Goal: Task Accomplishment & Management: Manage account settings

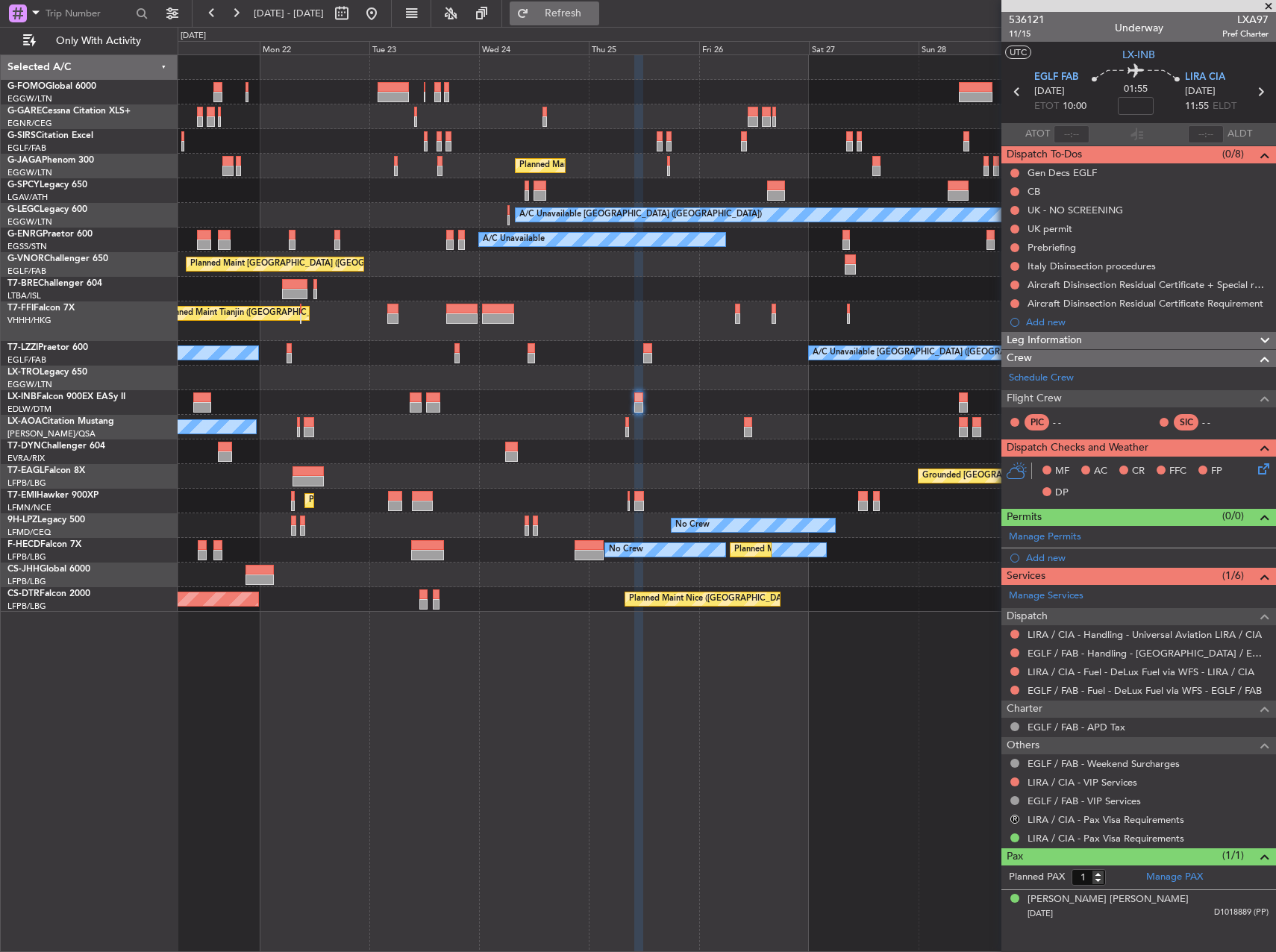
click at [595, 14] on span "Refresh" at bounding box center [563, 14] width 63 height 11
click at [1262, 534] on span at bounding box center [1262, 533] width 18 height 11
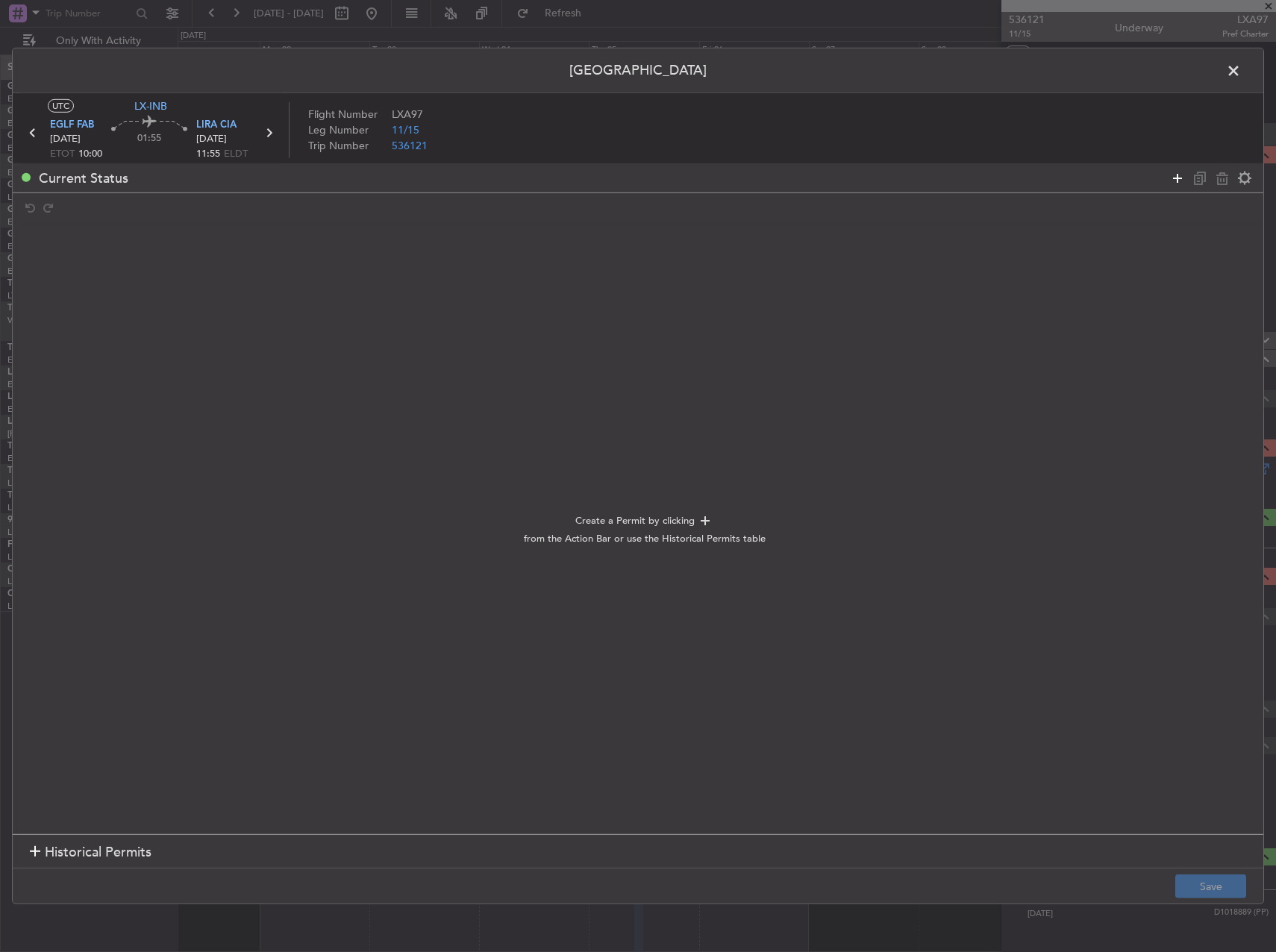
click at [1175, 179] on icon at bounding box center [1177, 177] width 18 height 18
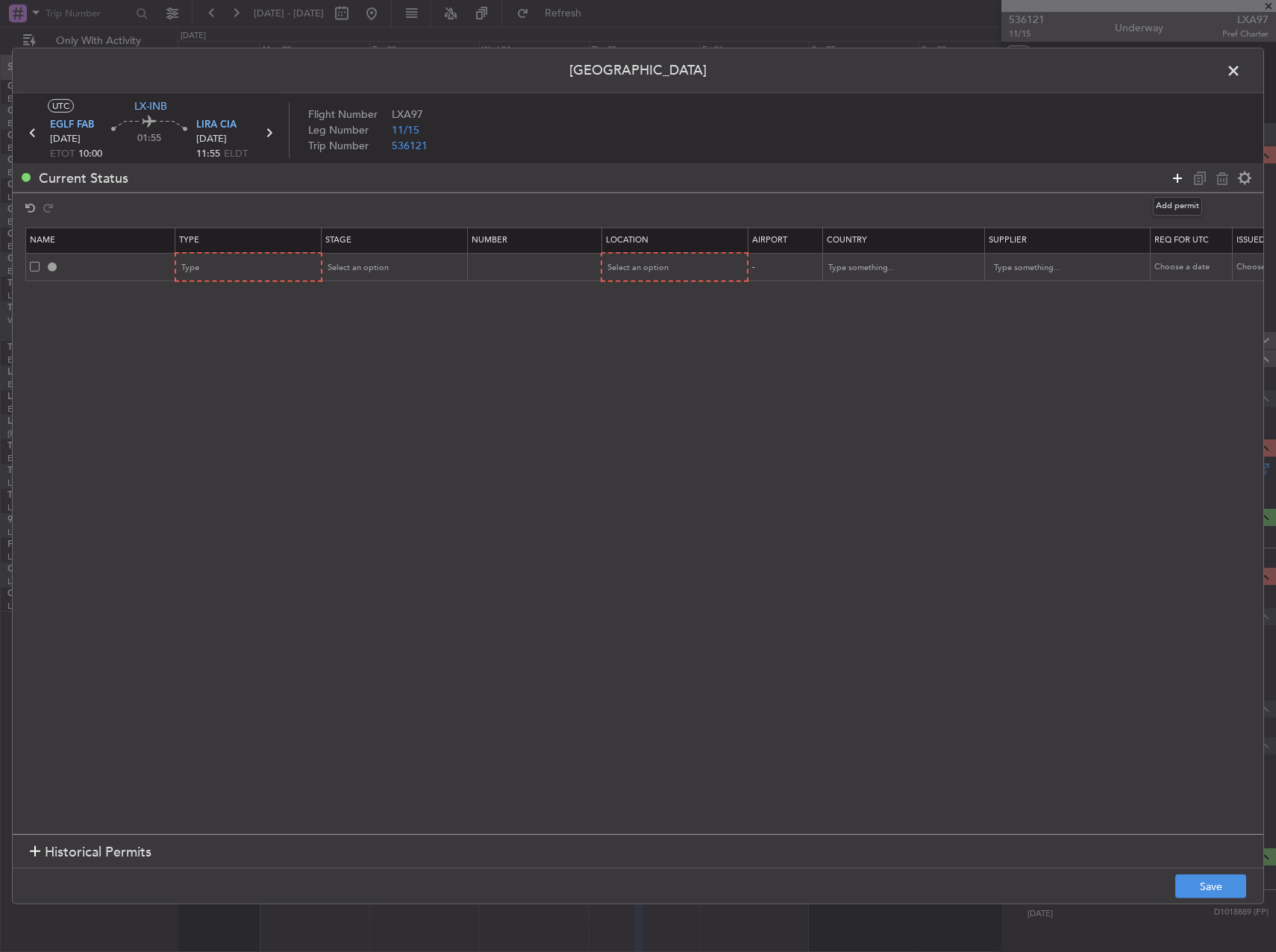
click at [1176, 178] on icon at bounding box center [1177, 177] width 18 height 18
click at [291, 265] on div "Type" at bounding box center [244, 268] width 124 height 22
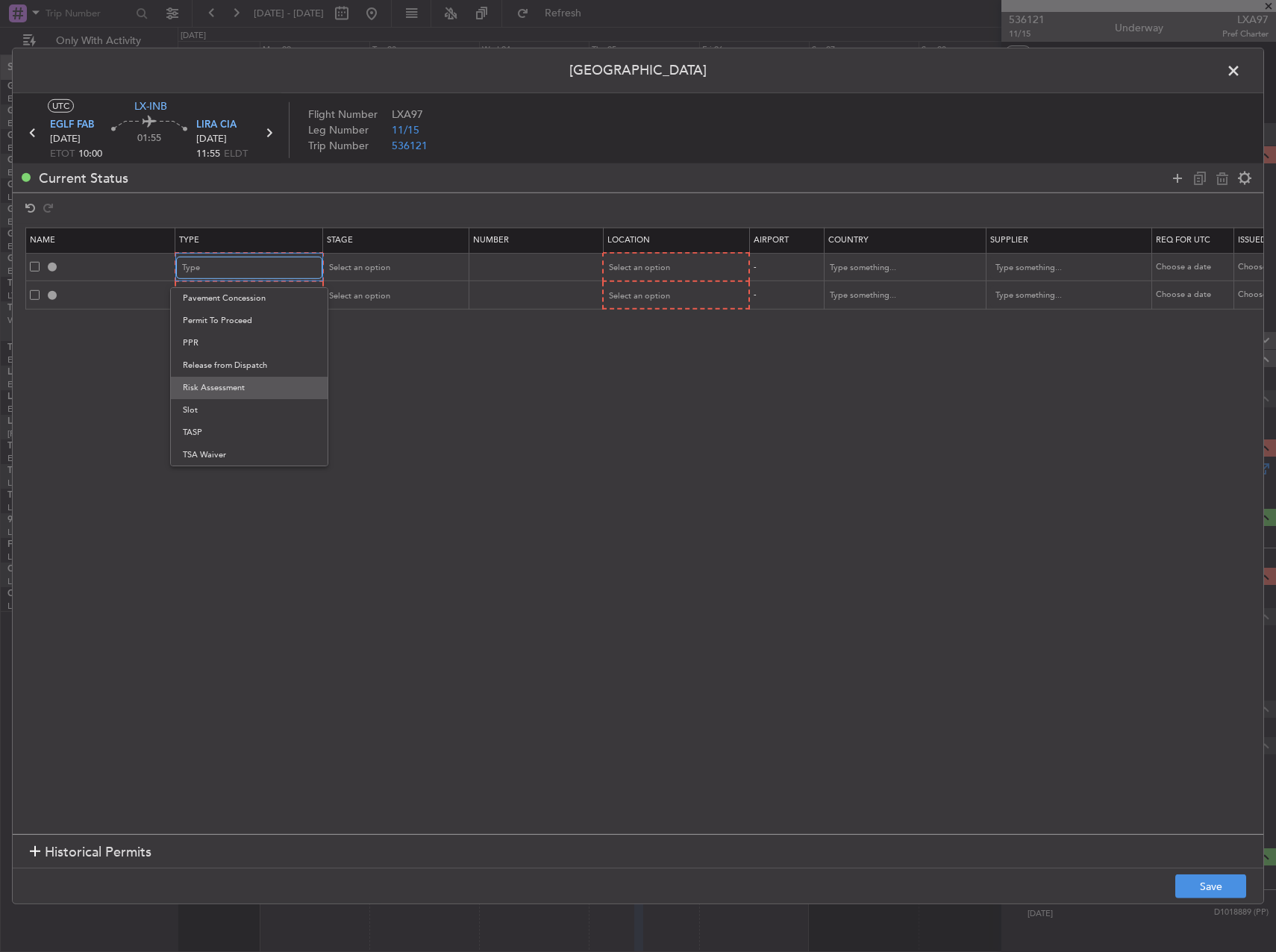
scroll to position [449, 0]
click at [228, 352] on span "PPR" at bounding box center [249, 342] width 133 height 22
click at [214, 296] on div "Type" at bounding box center [244, 296] width 124 height 22
click at [219, 370] on span "PPR" at bounding box center [249, 370] width 133 height 22
click at [438, 270] on div "Select an option" at bounding box center [389, 268] width 124 height 22
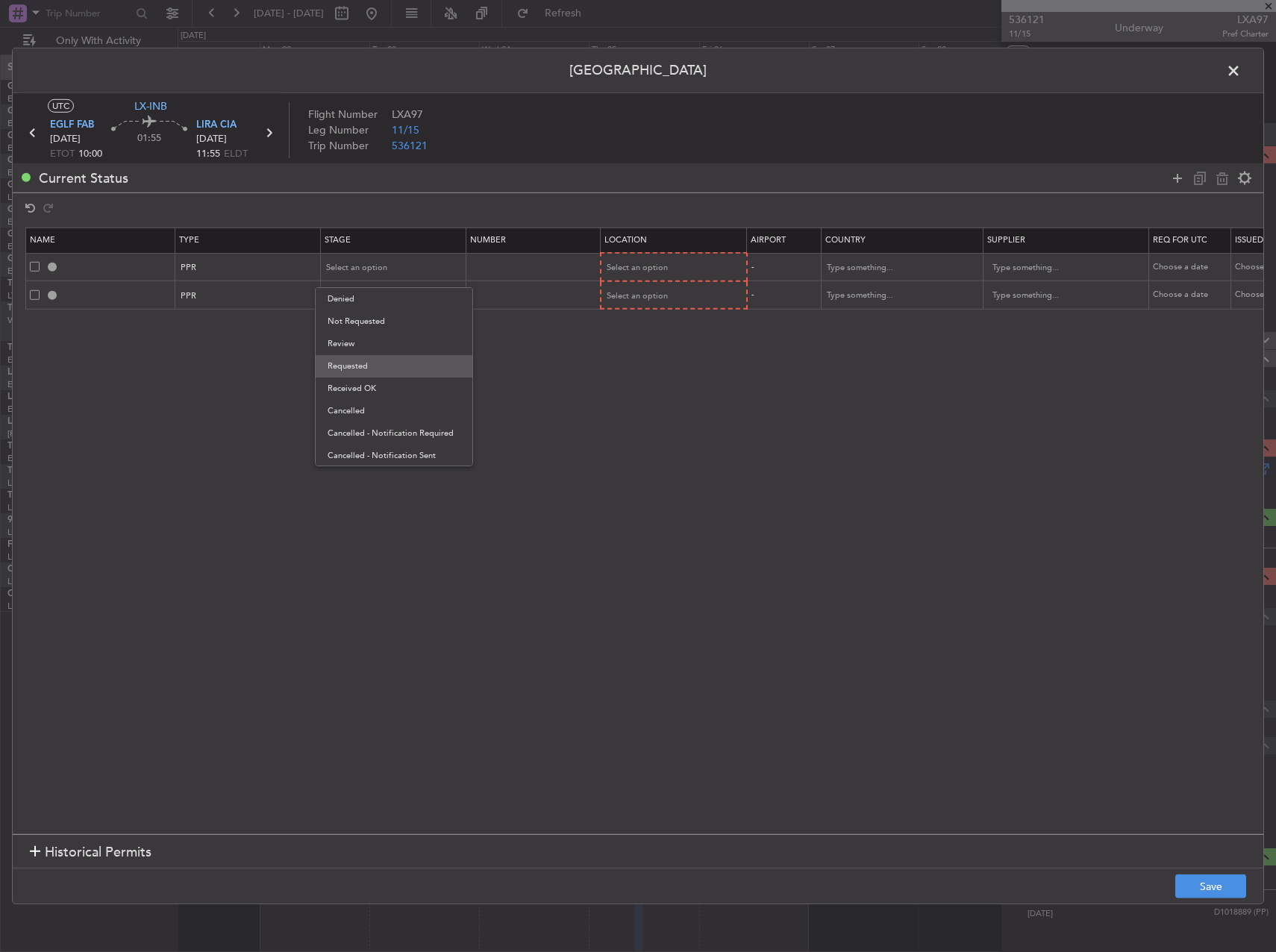
click at [423, 357] on span "Requested" at bounding box center [394, 366] width 133 height 22
click at [412, 305] on div "Select an option" at bounding box center [389, 296] width 124 height 22
click at [413, 400] on span "Requested" at bounding box center [394, 393] width 133 height 22
click at [625, 262] on span "Select an option" at bounding box center [638, 268] width 61 height 11
drag, startPoint x: 625, startPoint y: 262, endPoint x: 632, endPoint y: 303, distance: 41.6
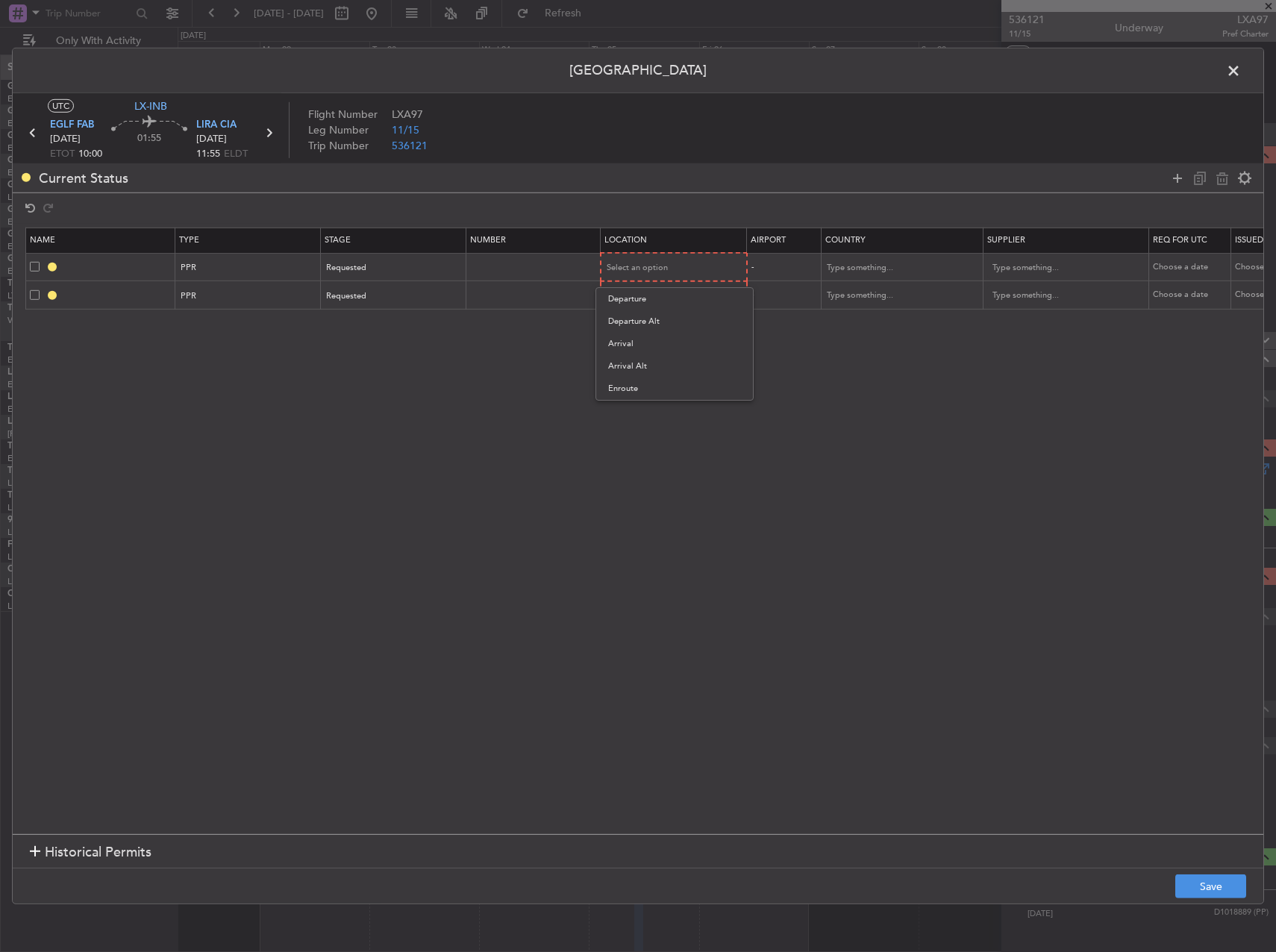
click at [632, 303] on span "Departure" at bounding box center [675, 299] width 133 height 22
click at [636, 290] on span "Select an option" at bounding box center [638, 295] width 61 height 11
click at [630, 380] on span "Arrival" at bounding box center [675, 371] width 133 height 22
click at [1239, 893] on button "Save" at bounding box center [1210, 886] width 71 height 24
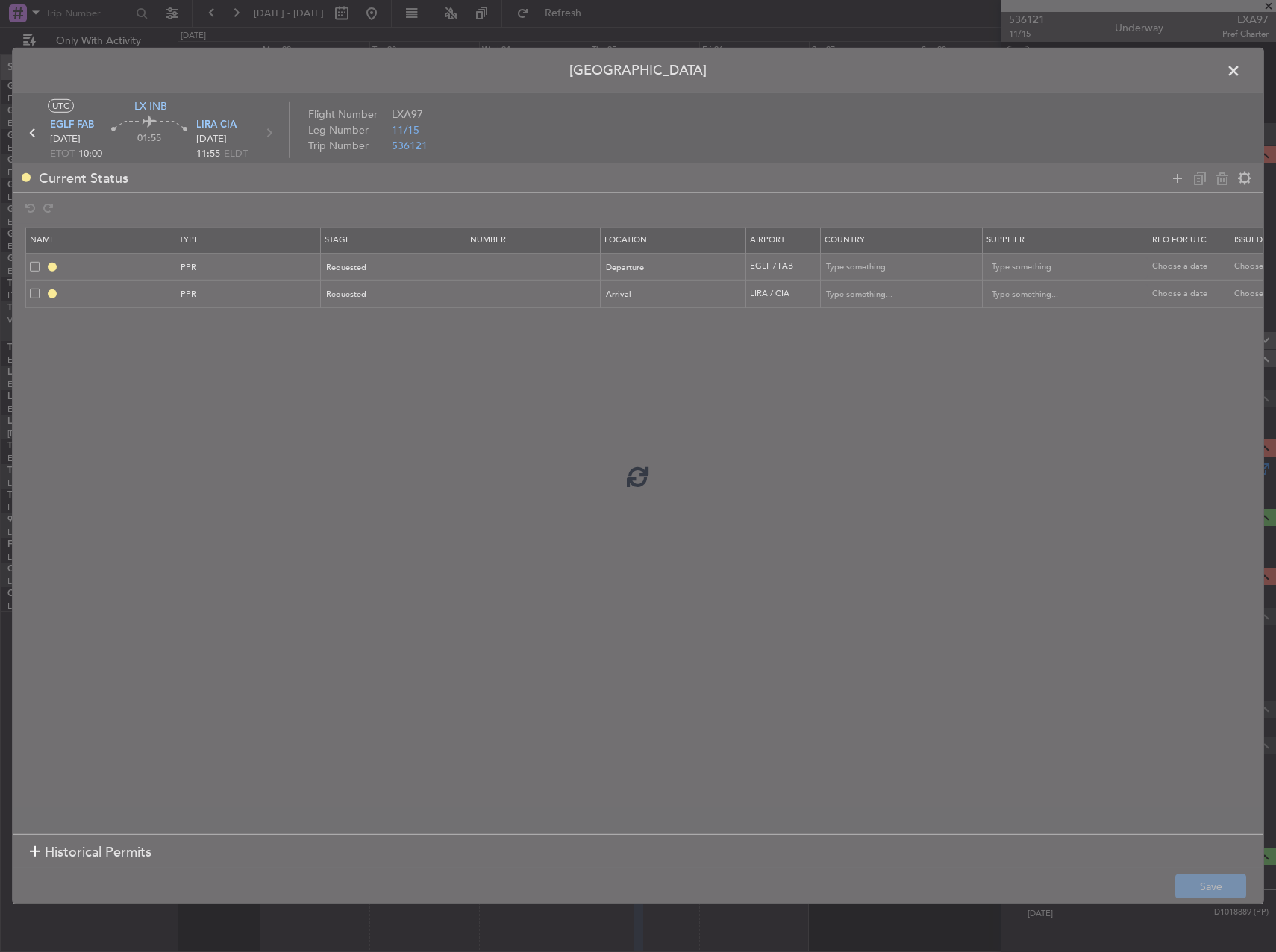
type input "EGLF PPR"
type input "[GEOGRAPHIC_DATA]"
type input "NNN"
type input "2"
type input "LIRA PPR"
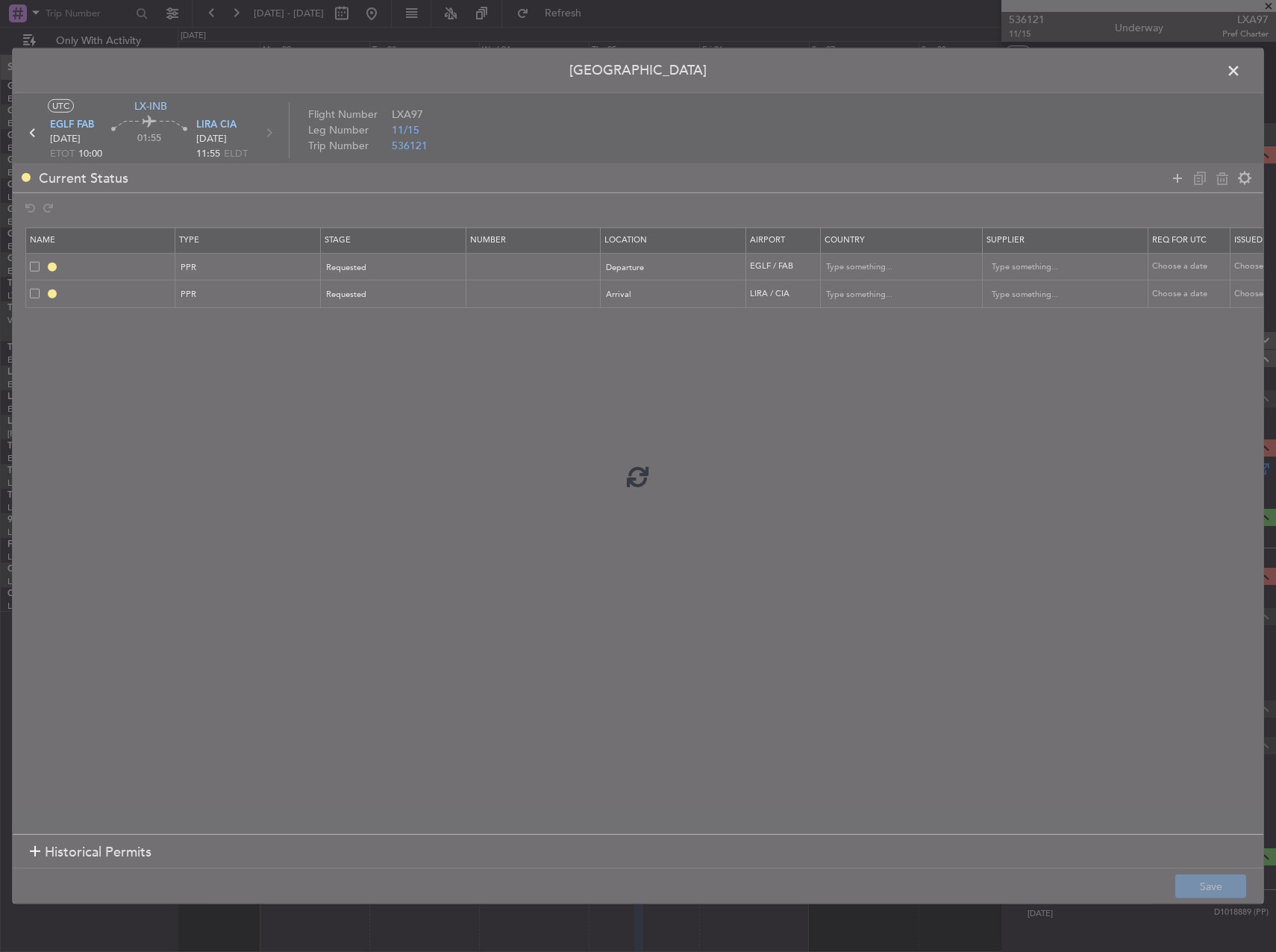
type input "Italy"
type input "NNN"
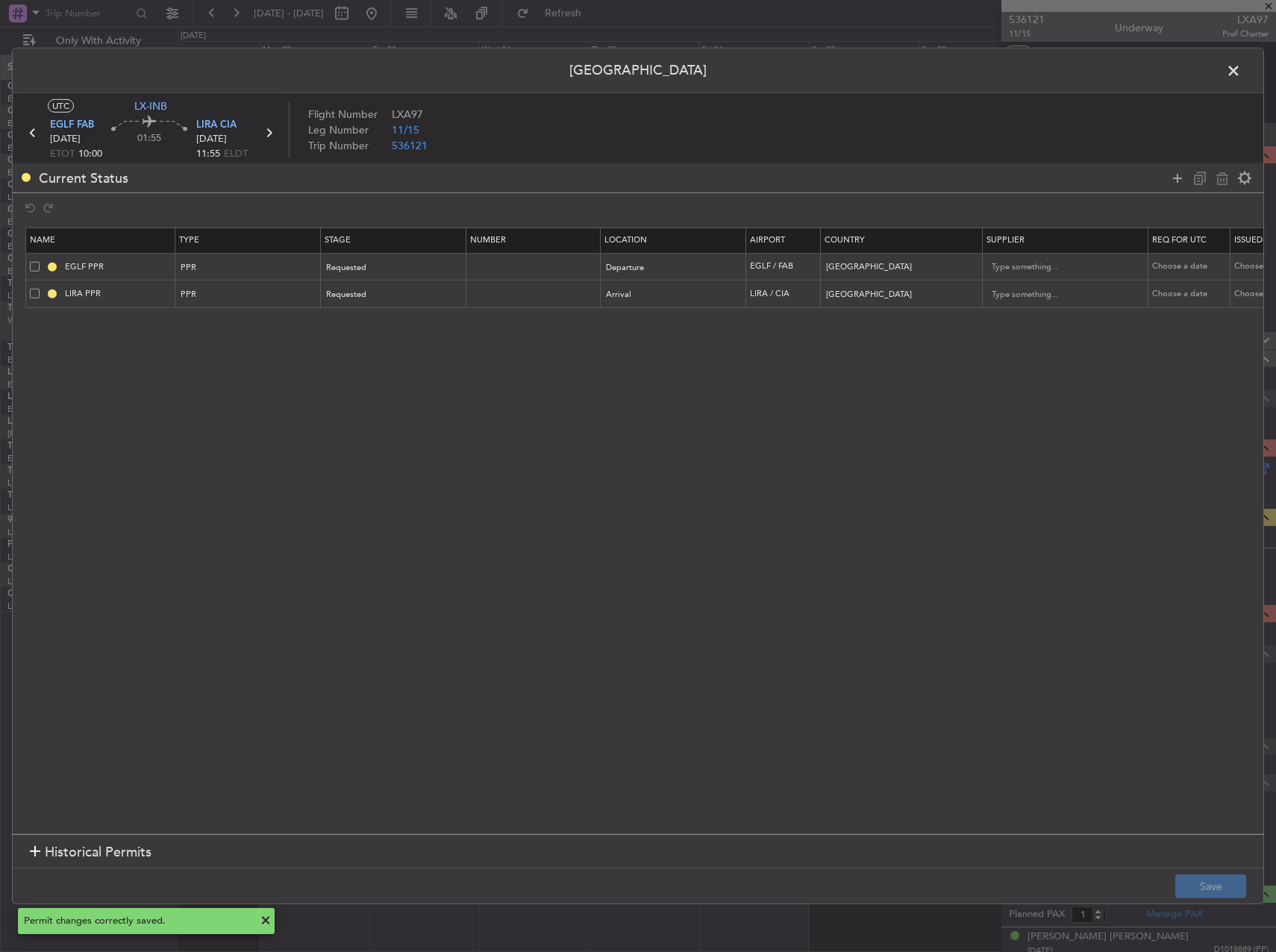
click at [1241, 73] on span at bounding box center [1241, 74] width 0 height 30
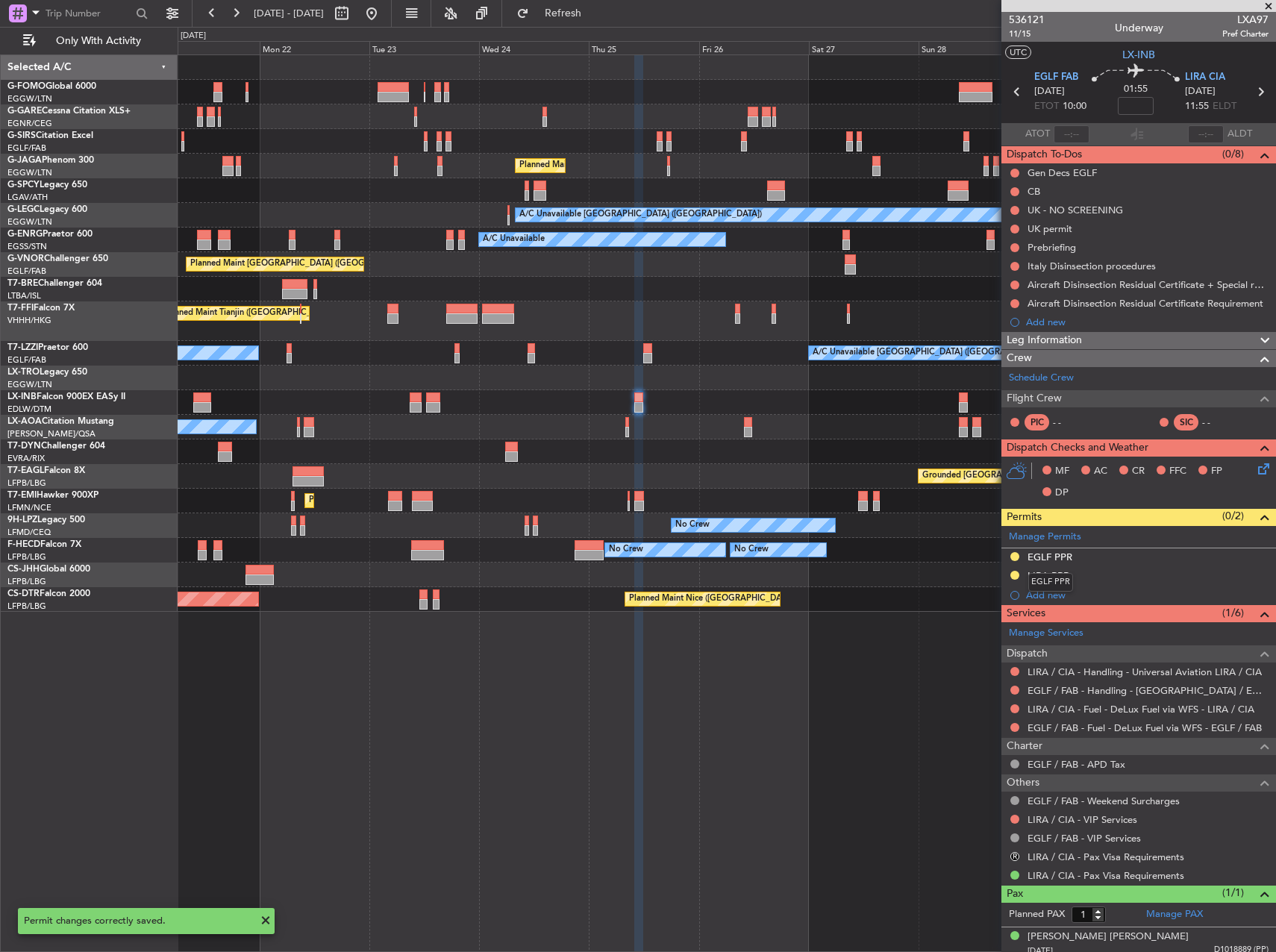
click at [1059, 564] on mat-tooltip-component "EGLF PPR" at bounding box center [1050, 582] width 66 height 40
click at [1111, 729] on link "EGLF / FAB - Fuel - DeLux Fuel via WFS - EGLF / FAB" at bounding box center [1144, 728] width 234 height 13
click at [1091, 688] on link "EGLF / FAB - Handling - [GEOGRAPHIC_DATA] / EGLF / FAB" at bounding box center [1148, 691] width 241 height 13
click at [1071, 671] on link "LIRA / CIA - Handling - Universal Aviation LIRA / CIA" at bounding box center [1144, 672] width 234 height 13
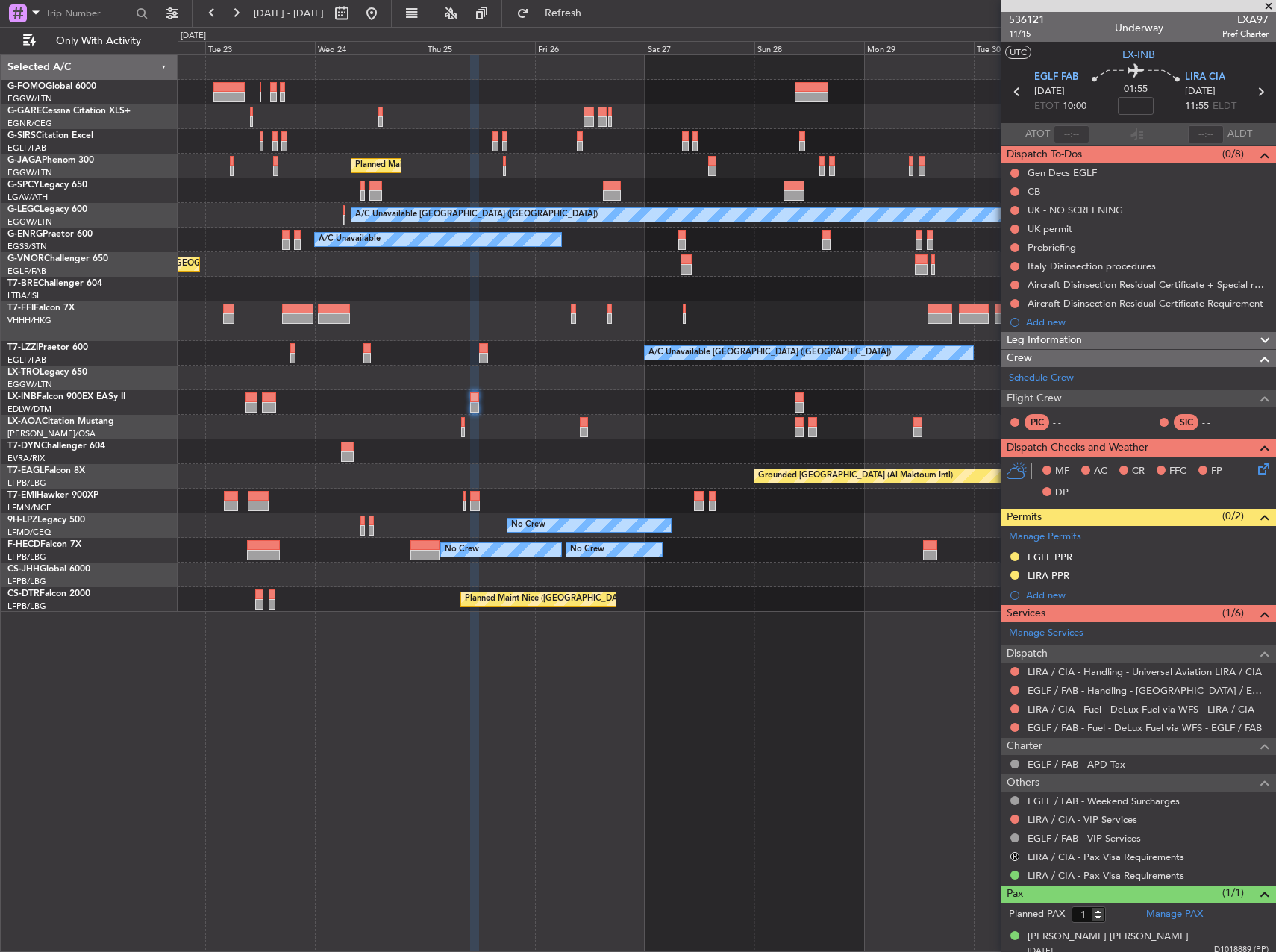
click at [481, 643] on div "Planned Maint London (Luton) A/C Unavailable London (Luton) A/C Unavailable A/C…" at bounding box center [726, 503] width 1098 height 898
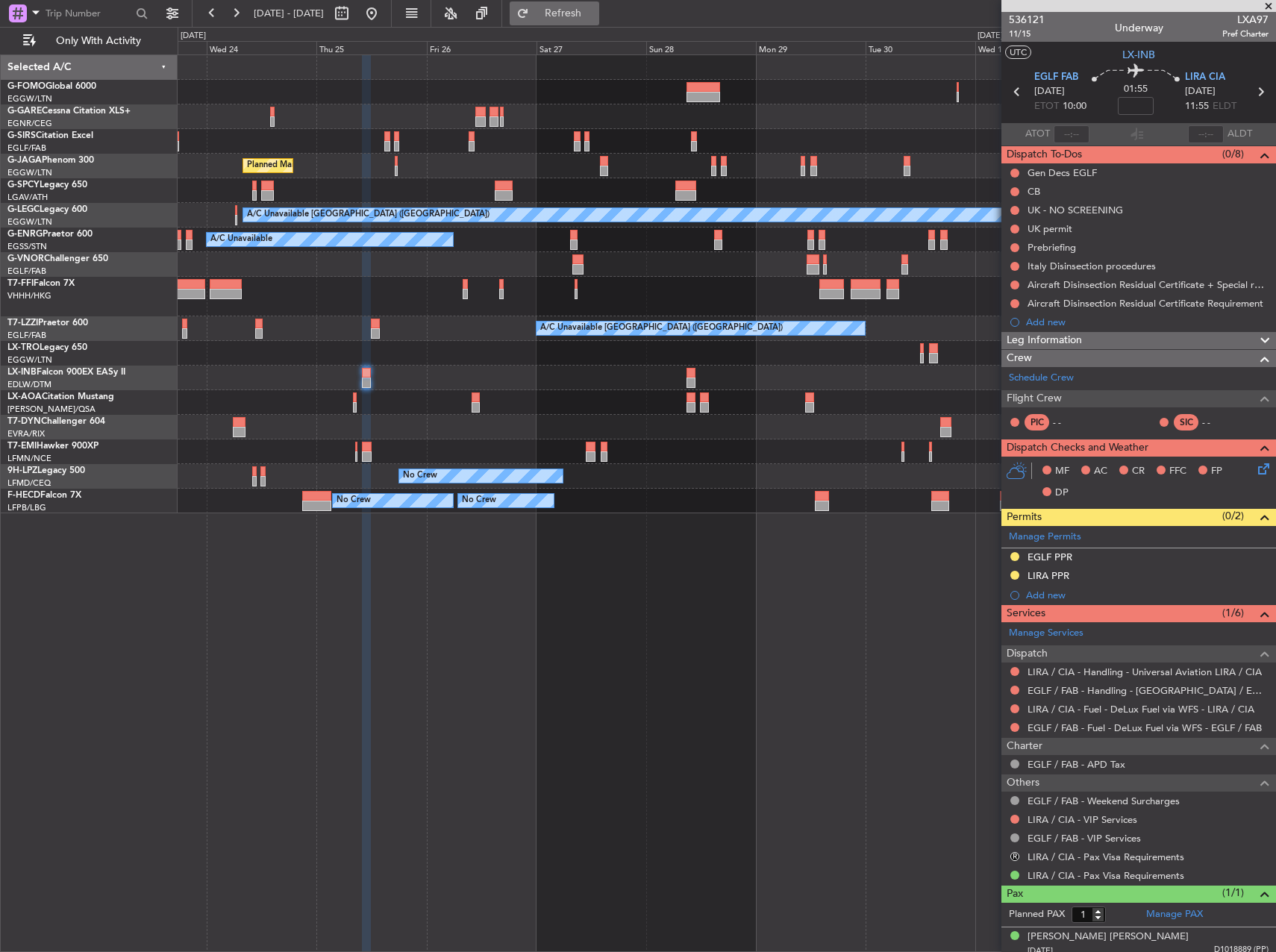
click at [589, 18] on span "Refresh" at bounding box center [563, 14] width 63 height 11
click at [1017, 688] on button at bounding box center [1015, 691] width 9 height 9
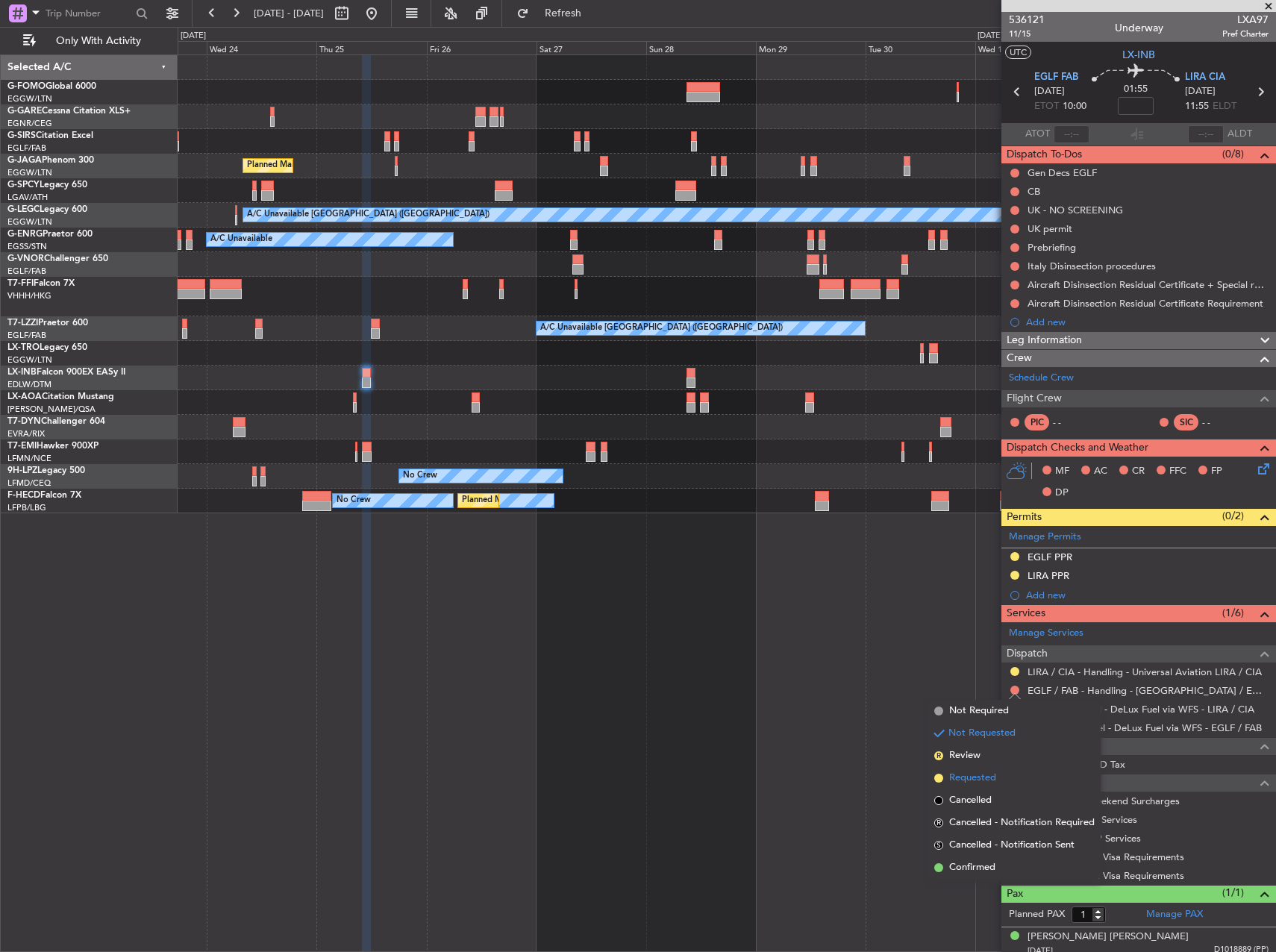
click at [975, 777] on span "Requested" at bounding box center [973, 778] width 47 height 15
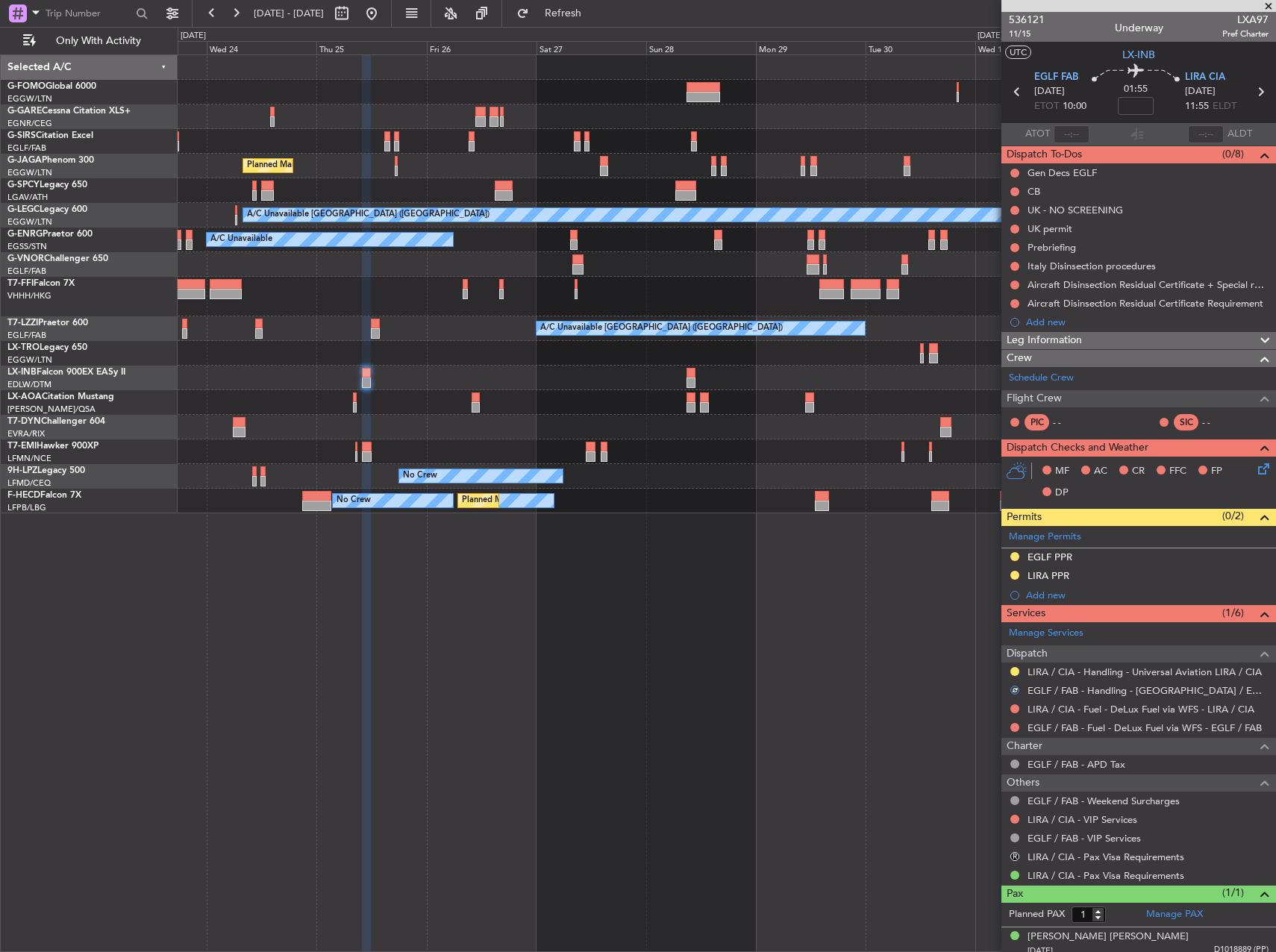
click at [844, 687] on div "Planned Maint London (Luton) A/C Unavailable London (Luton) A/C Unavailable Pla…" at bounding box center [726, 503] width 1098 height 898
click at [1257, 534] on span at bounding box center [1262, 533] width 18 height 11
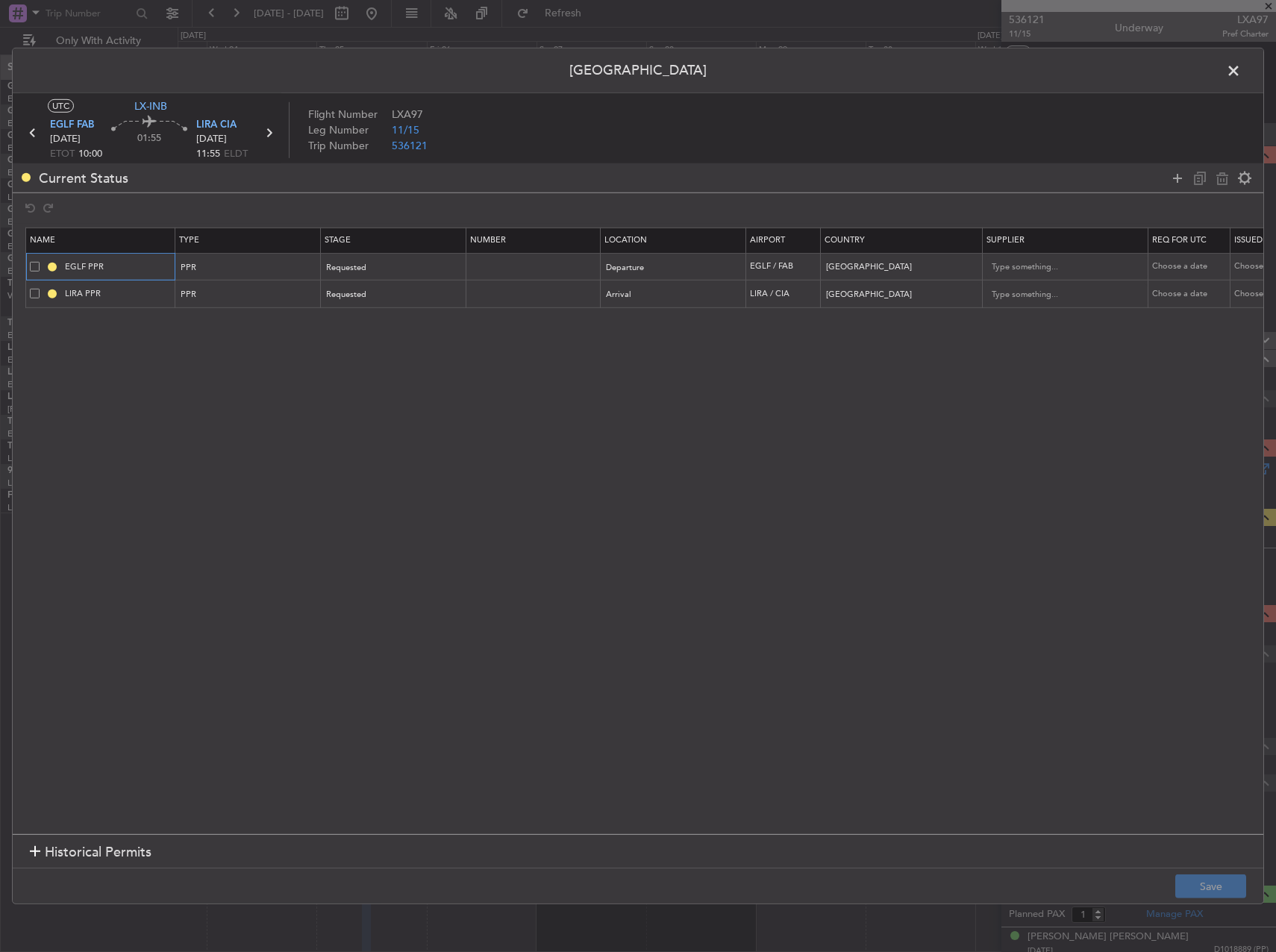
click at [137, 266] on input "EGLF PPR" at bounding box center [117, 267] width 112 height 13
type input "EGLF PPR 1000Z"
click at [143, 296] on input "LIRA PPR" at bounding box center [117, 293] width 112 height 13
type input "LIRA PPR 1155Z"
click at [1221, 878] on button "Save" at bounding box center [1210, 886] width 71 height 24
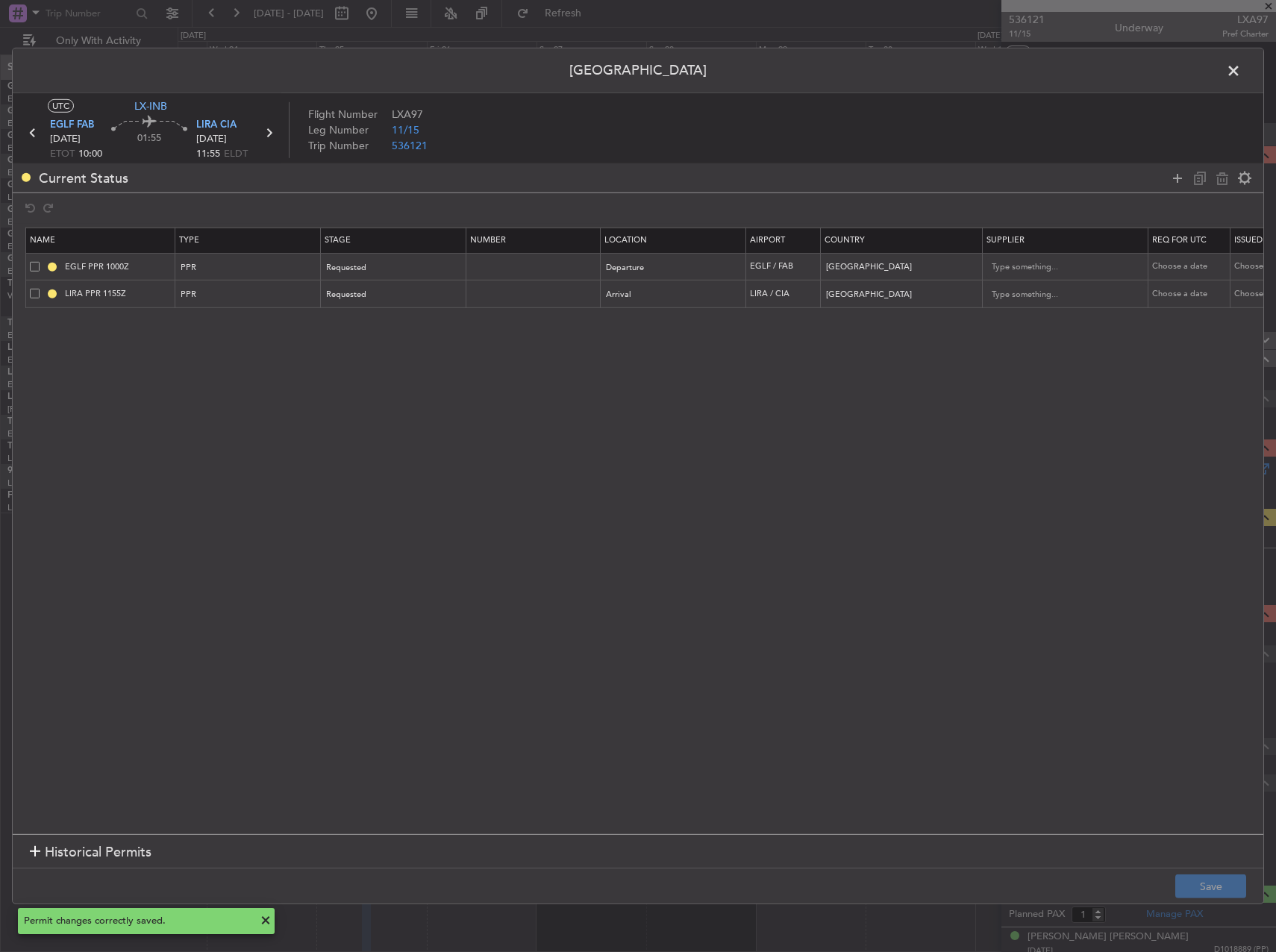
click at [1241, 74] on span at bounding box center [1241, 74] width 0 height 30
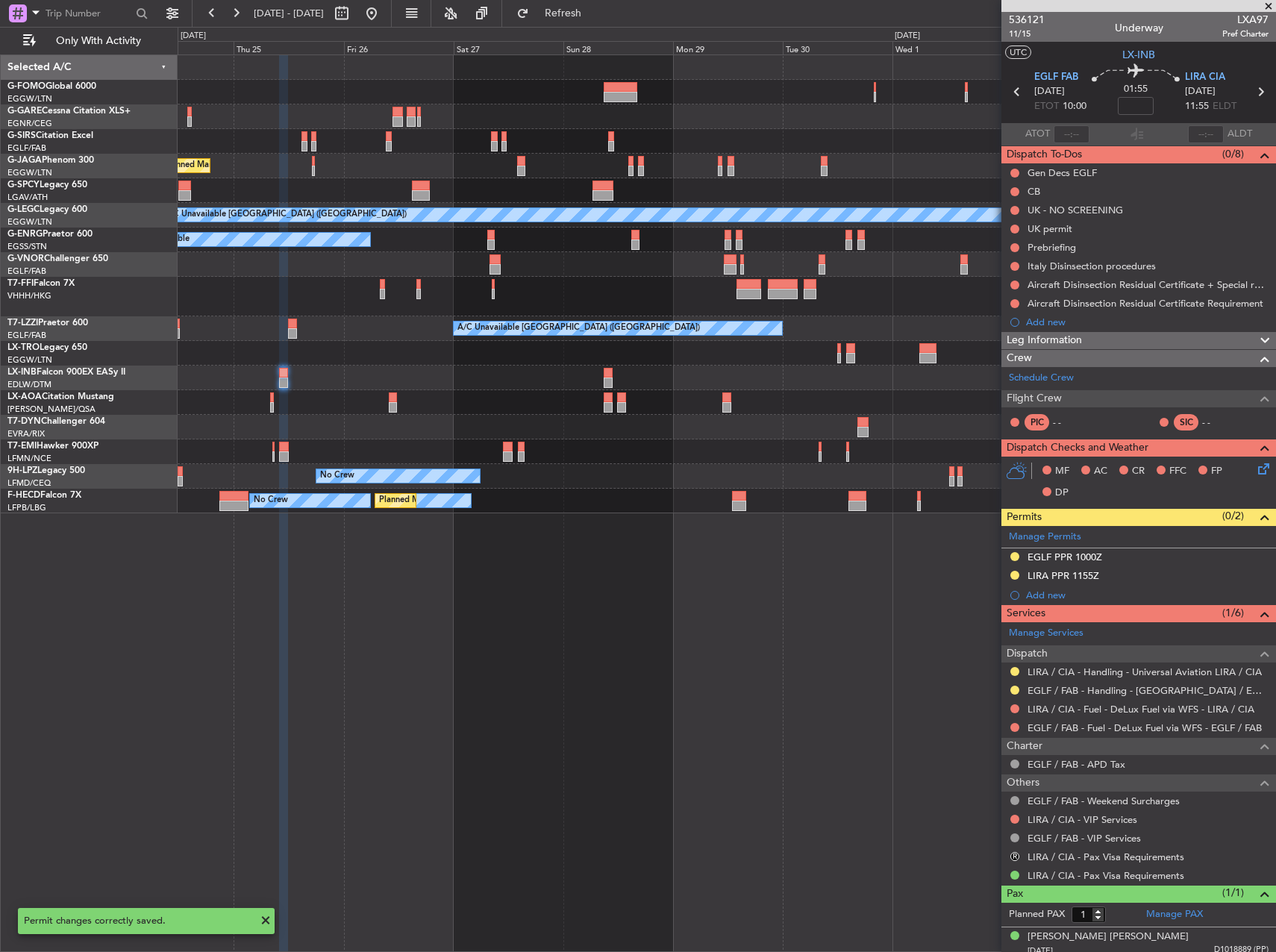
click at [711, 630] on div "Planned Maint London (Luton) A/C Unavailable London (Luton) A/C Unavailable Pla…" at bounding box center [726, 503] width 1098 height 898
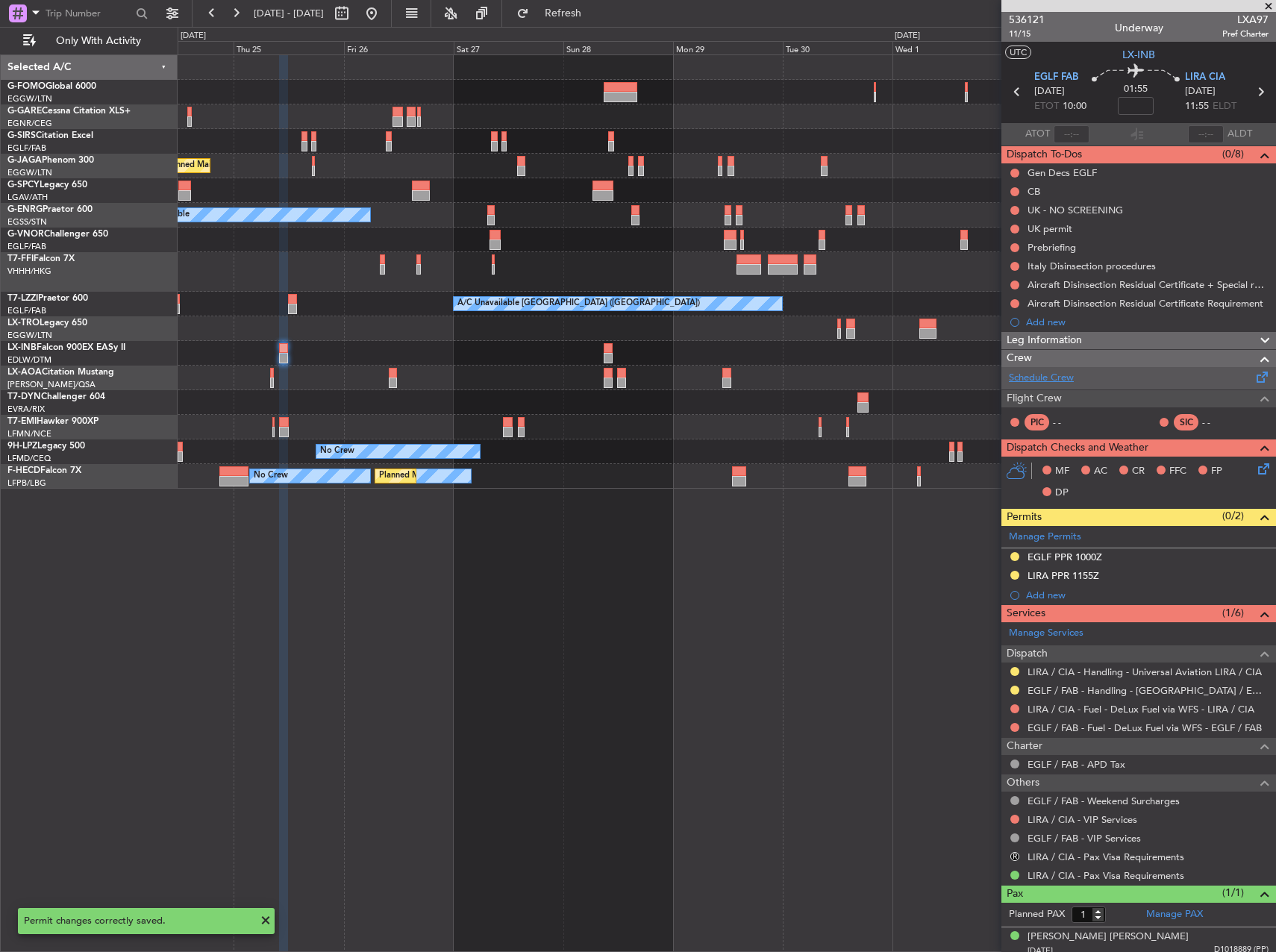
click at [1054, 375] on link "Schedule Crew" at bounding box center [1041, 379] width 65 height 15
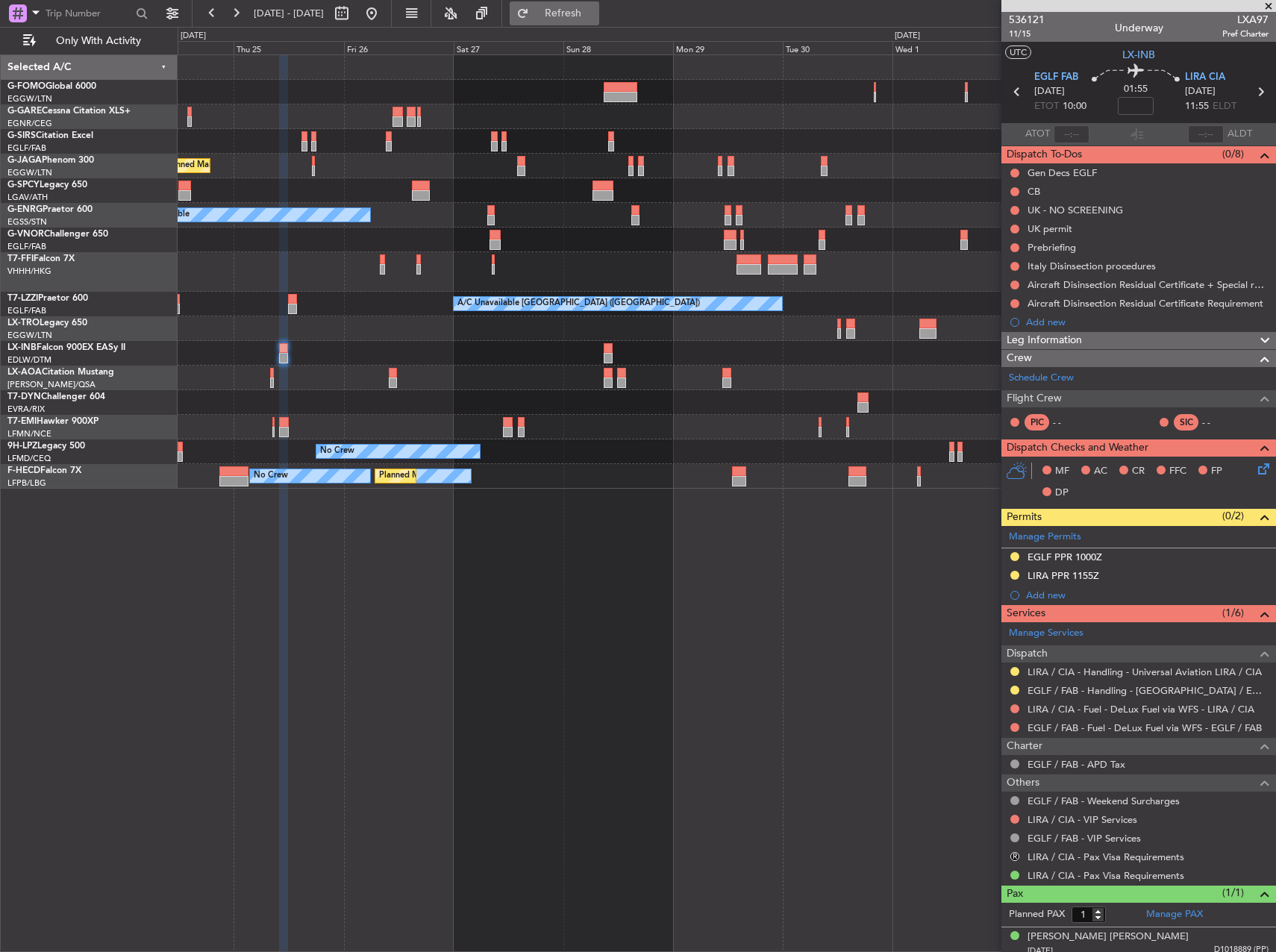
click at [595, 16] on span "Refresh" at bounding box center [563, 14] width 63 height 11
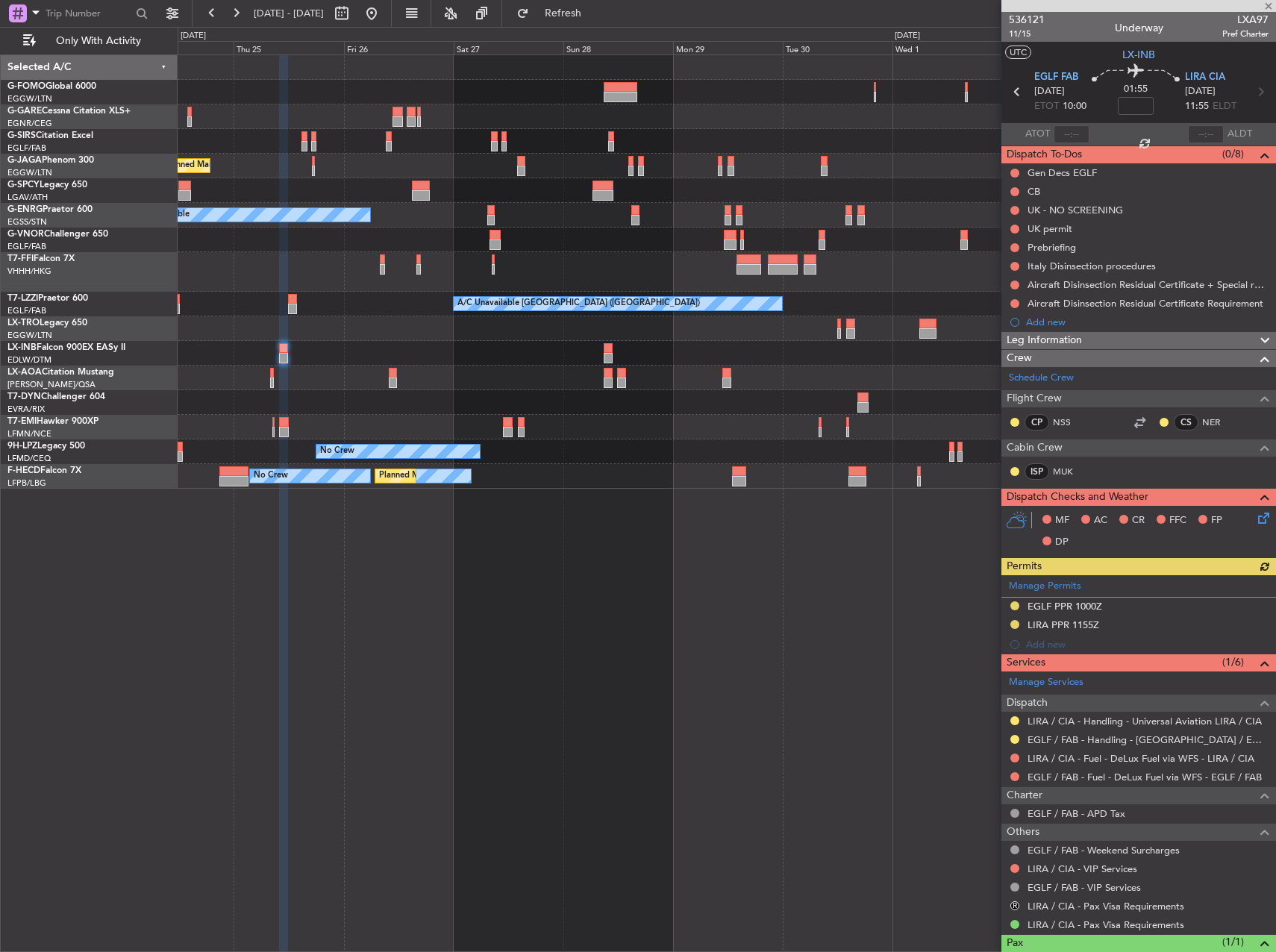
click at [874, 361] on div at bounding box center [726, 353] width 1098 height 24
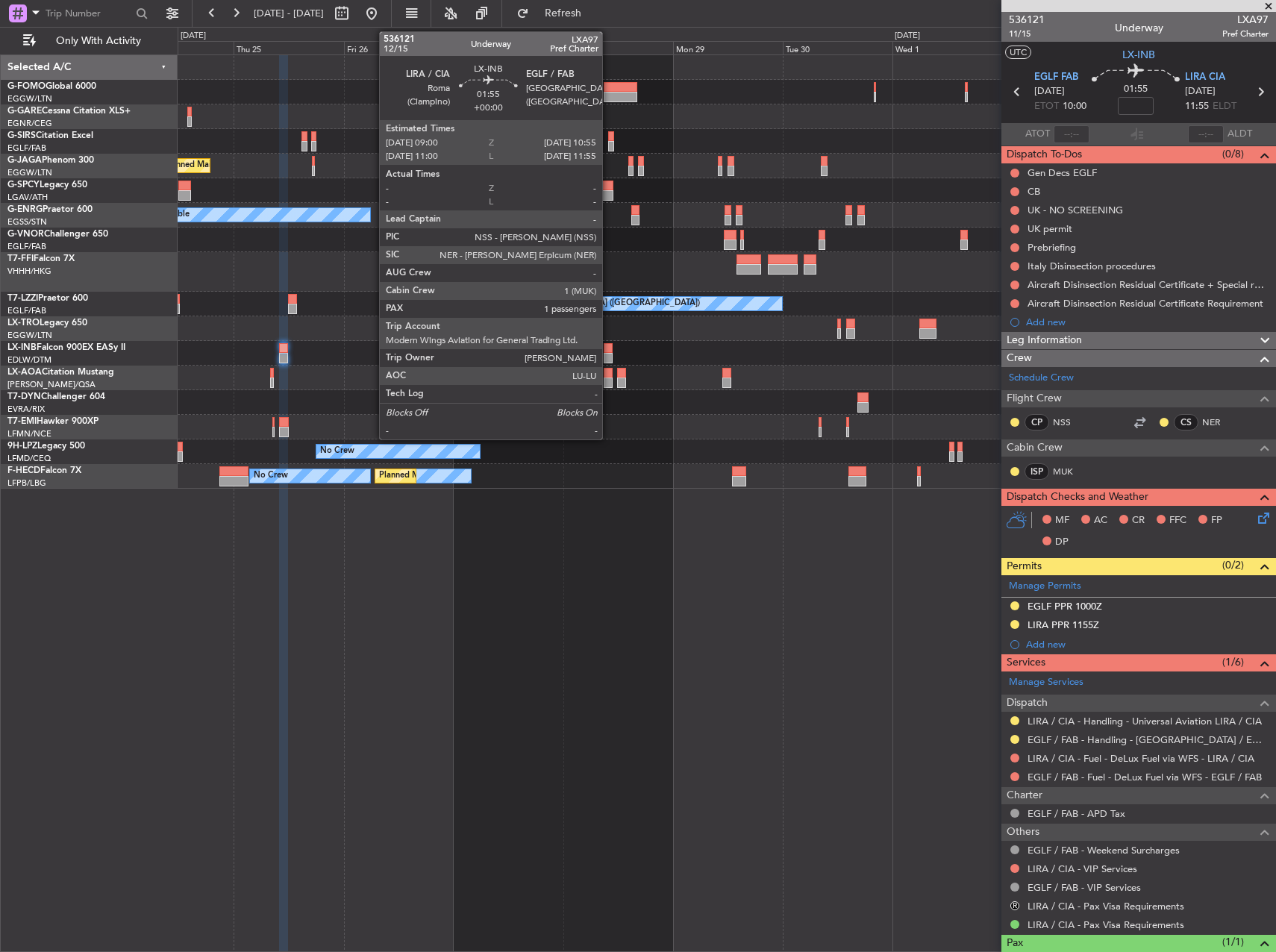
click at [609, 351] on div at bounding box center [608, 348] width 9 height 11
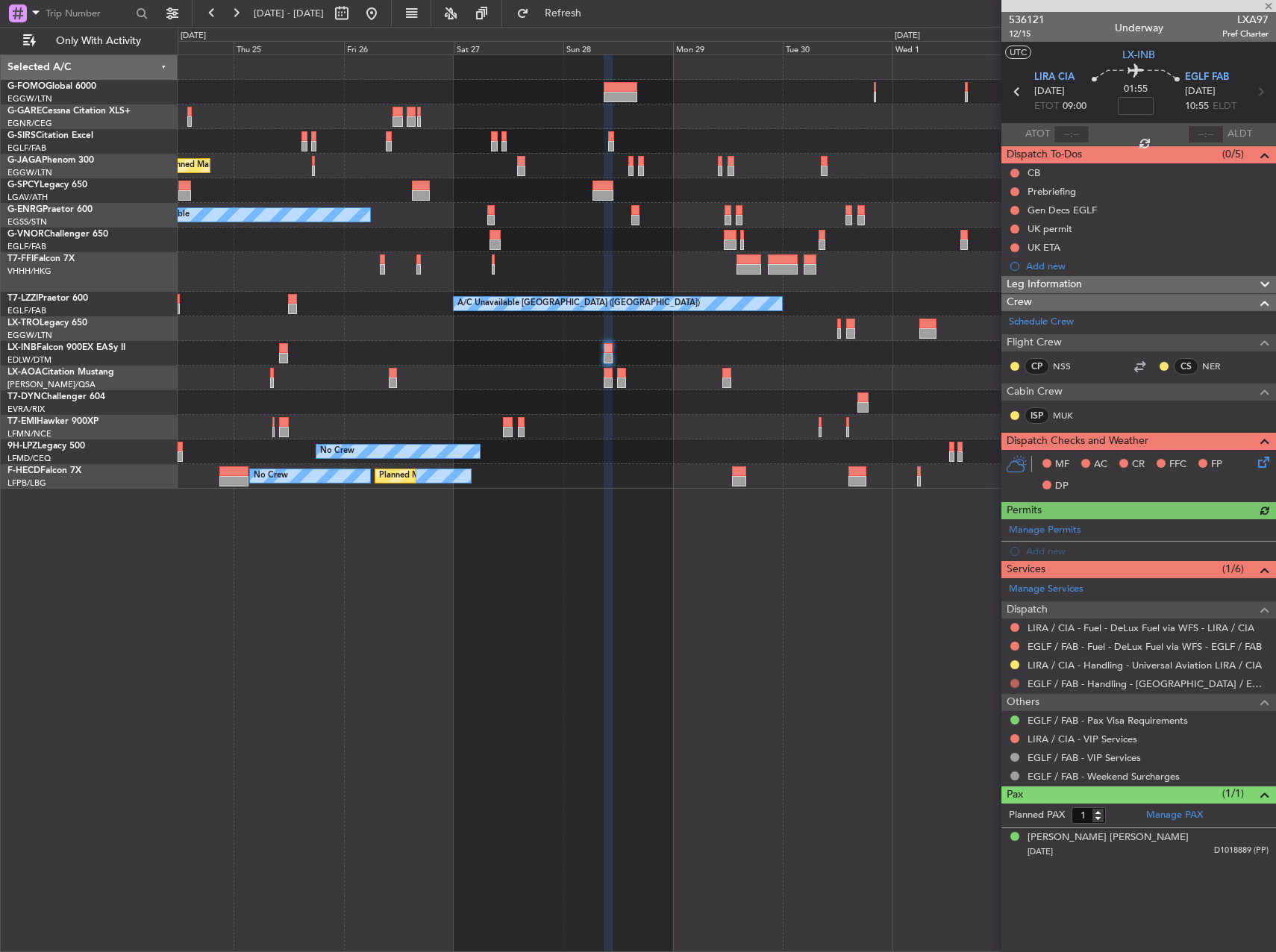
click at [1011, 683] on button at bounding box center [1015, 684] width 9 height 9
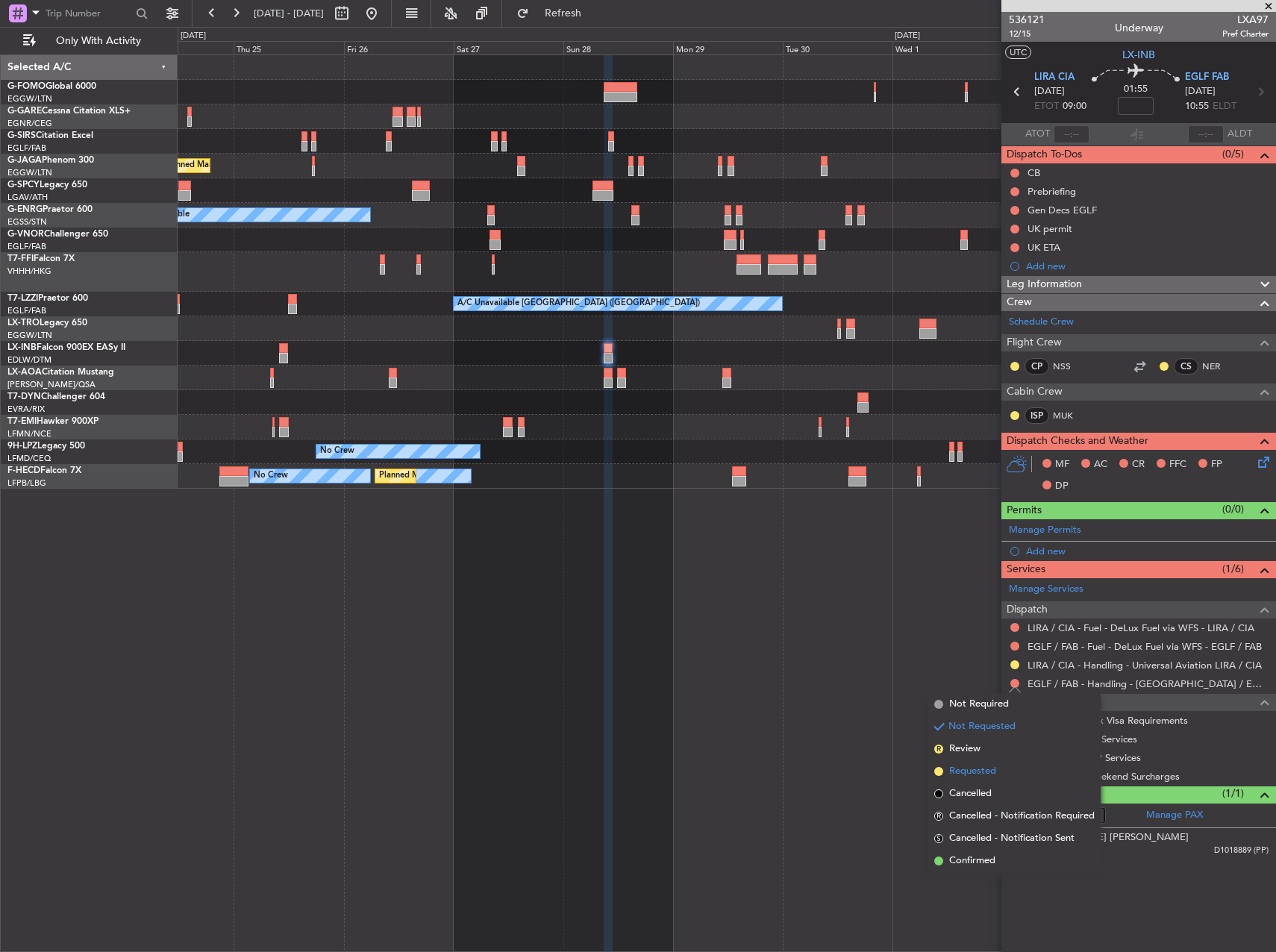
click at [957, 778] on span "Requested" at bounding box center [973, 771] width 47 height 15
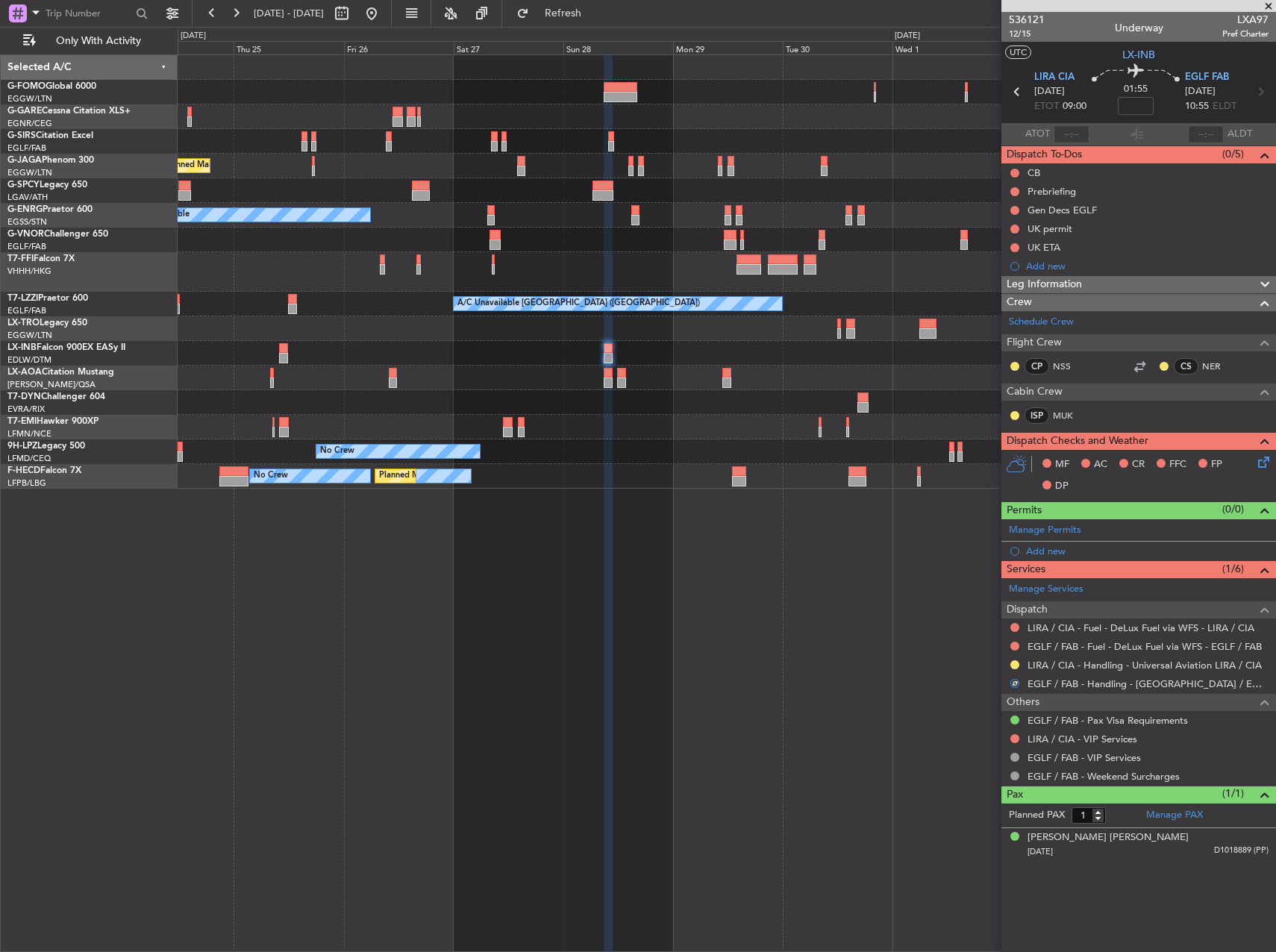
click at [826, 689] on div "Planned Maint London (Luton) A/C Unavailable Planned Maint London (Farnborough)…" at bounding box center [726, 503] width 1098 height 898
click at [1263, 532] on span at bounding box center [1262, 526] width 18 height 11
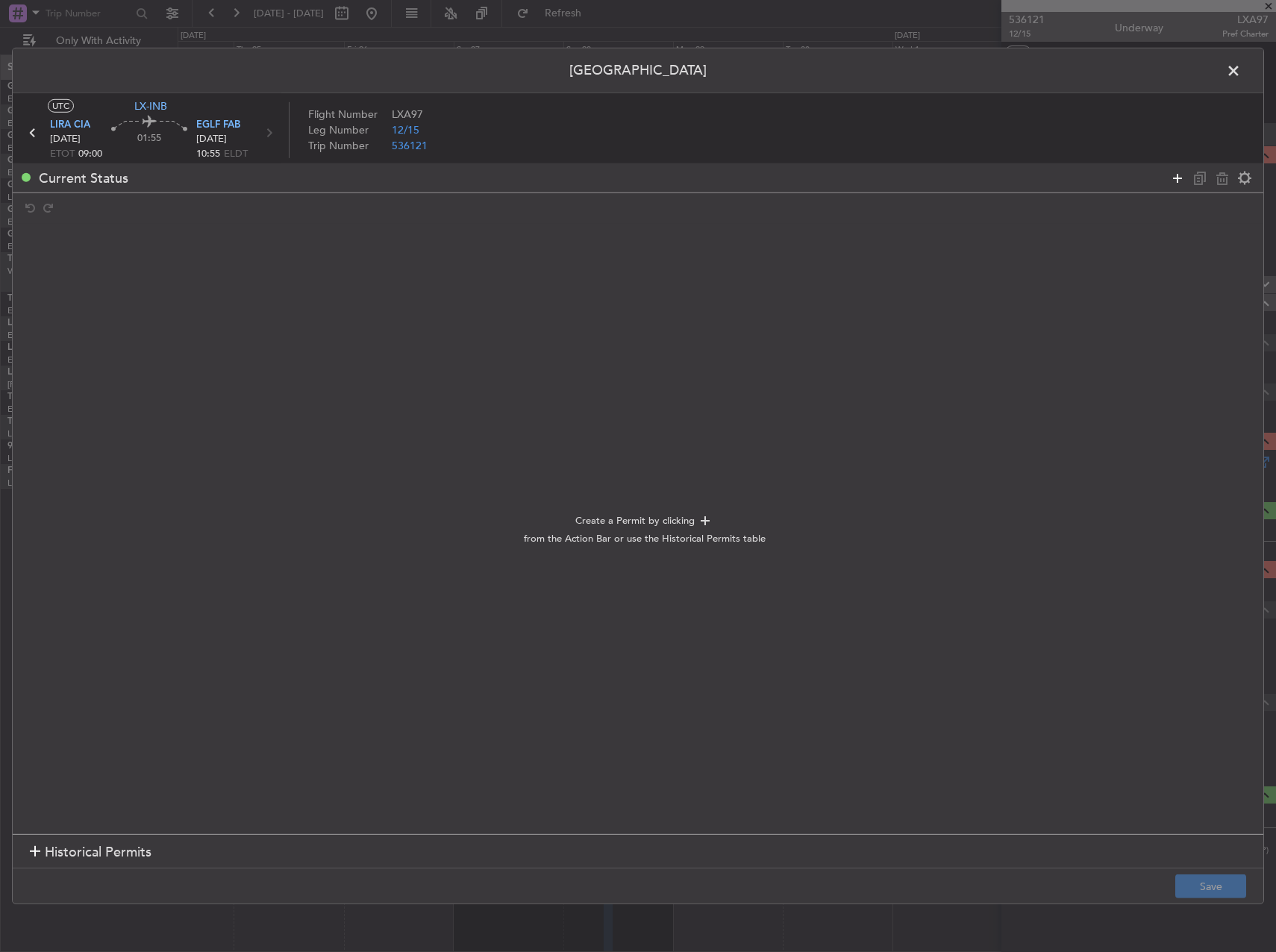
click at [1172, 177] on icon at bounding box center [1177, 177] width 18 height 18
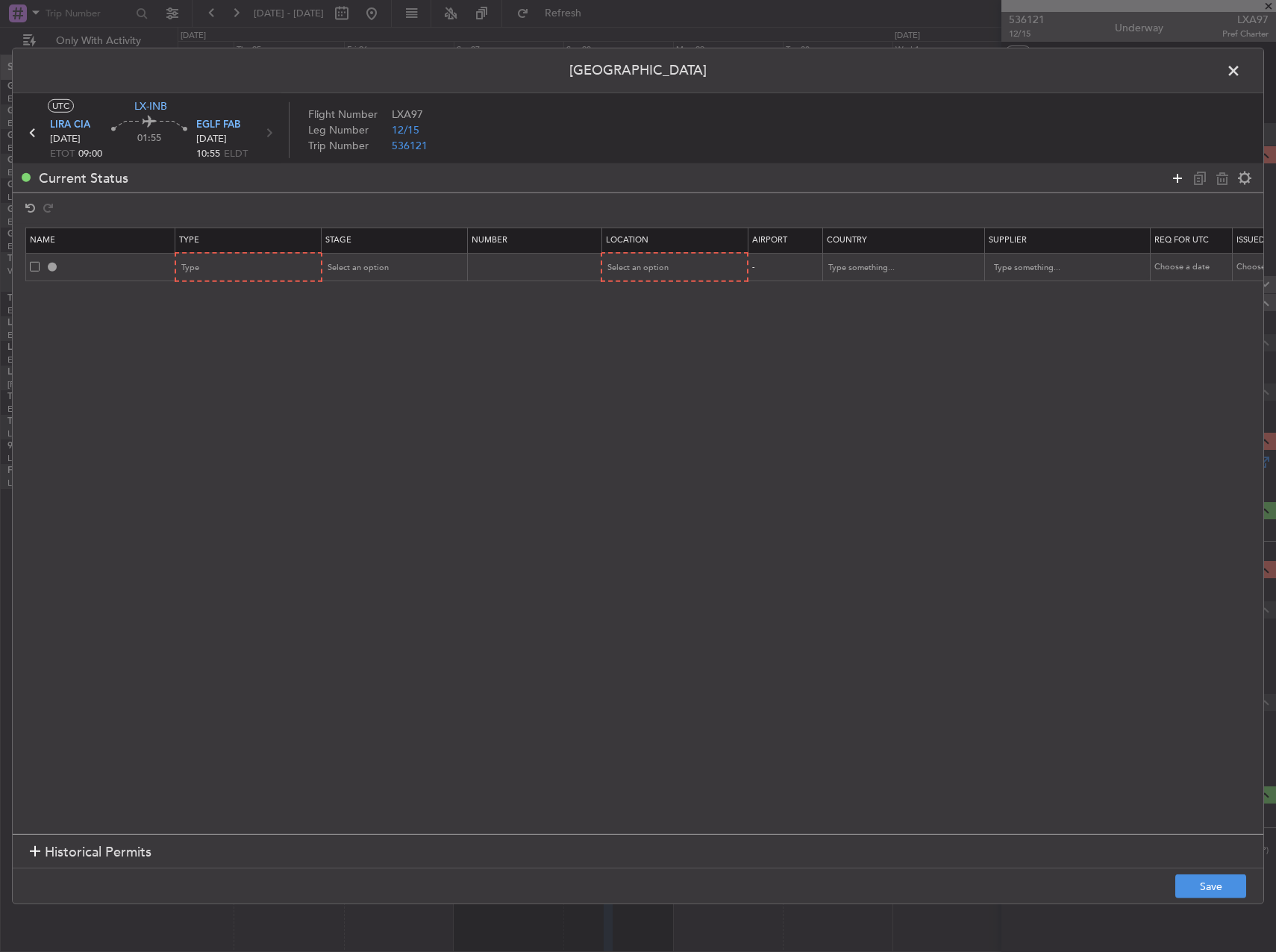
click at [1172, 177] on icon at bounding box center [1177, 177] width 18 height 18
click at [248, 266] on div "Type" at bounding box center [244, 268] width 124 height 22
click at [202, 348] on span "PPR" at bounding box center [249, 342] width 133 height 22
click at [207, 299] on div "Type" at bounding box center [244, 296] width 124 height 22
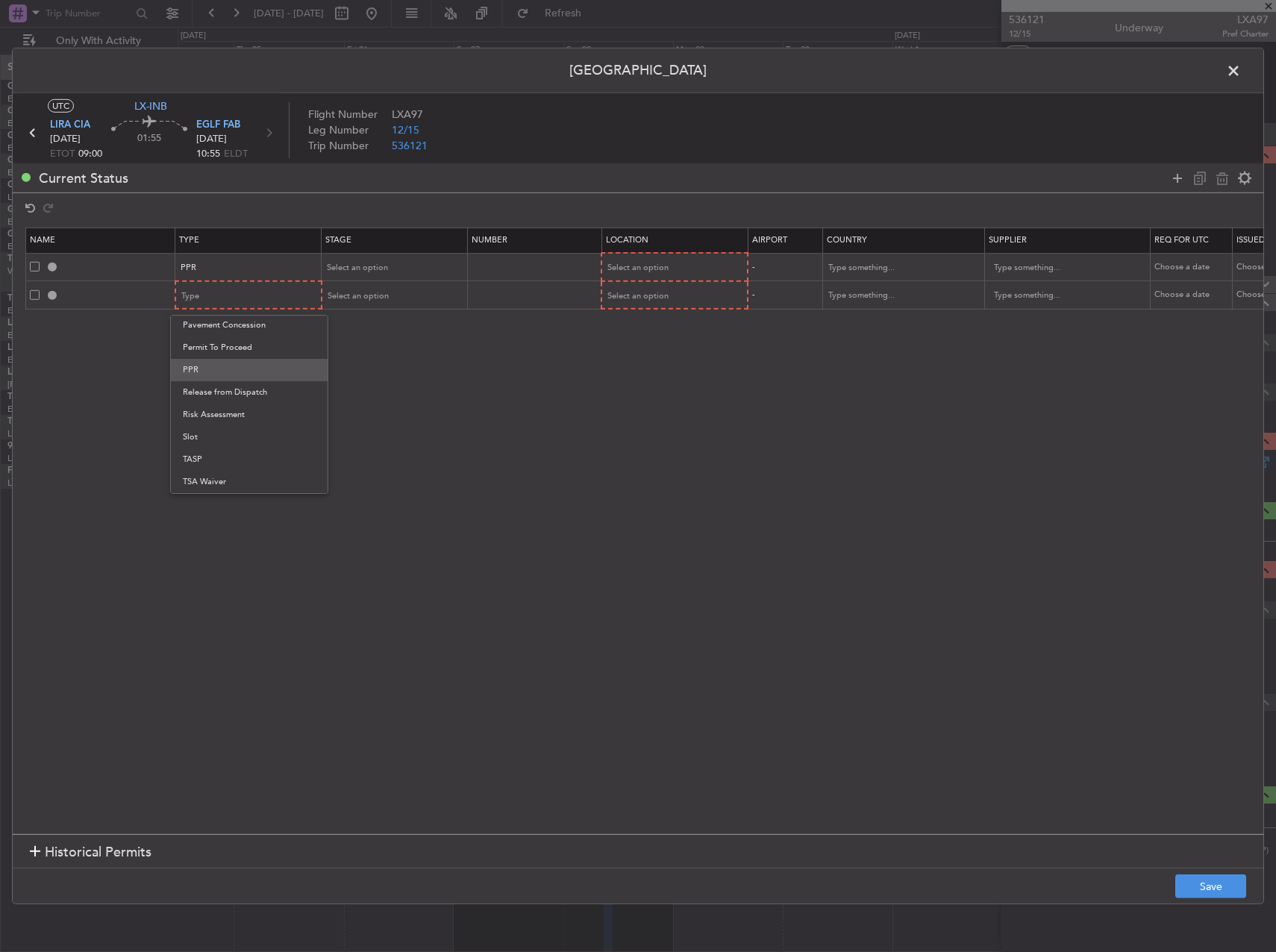
click at [204, 366] on span "PPR" at bounding box center [249, 370] width 133 height 22
click at [368, 249] on th "Stage" at bounding box center [393, 240] width 146 height 25
click at [359, 263] on span "Select an option" at bounding box center [357, 268] width 61 height 11
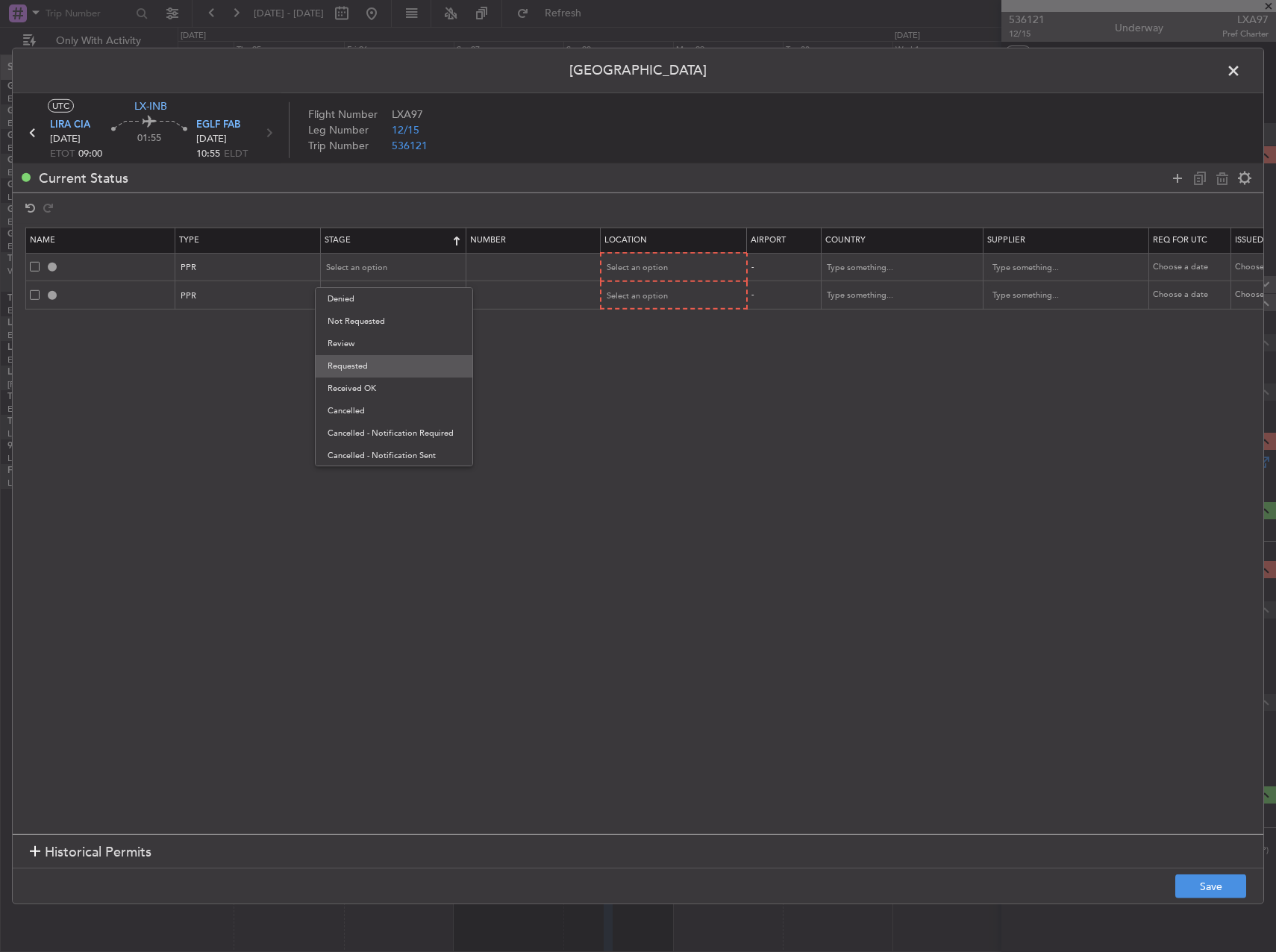
click at [370, 367] on span "Requested" at bounding box center [394, 366] width 133 height 22
click at [364, 301] on div "Select an option" at bounding box center [389, 296] width 124 height 22
click at [377, 388] on span "Requested" at bounding box center [394, 393] width 133 height 22
click at [670, 260] on div "Select an option" at bounding box center [669, 268] width 124 height 22
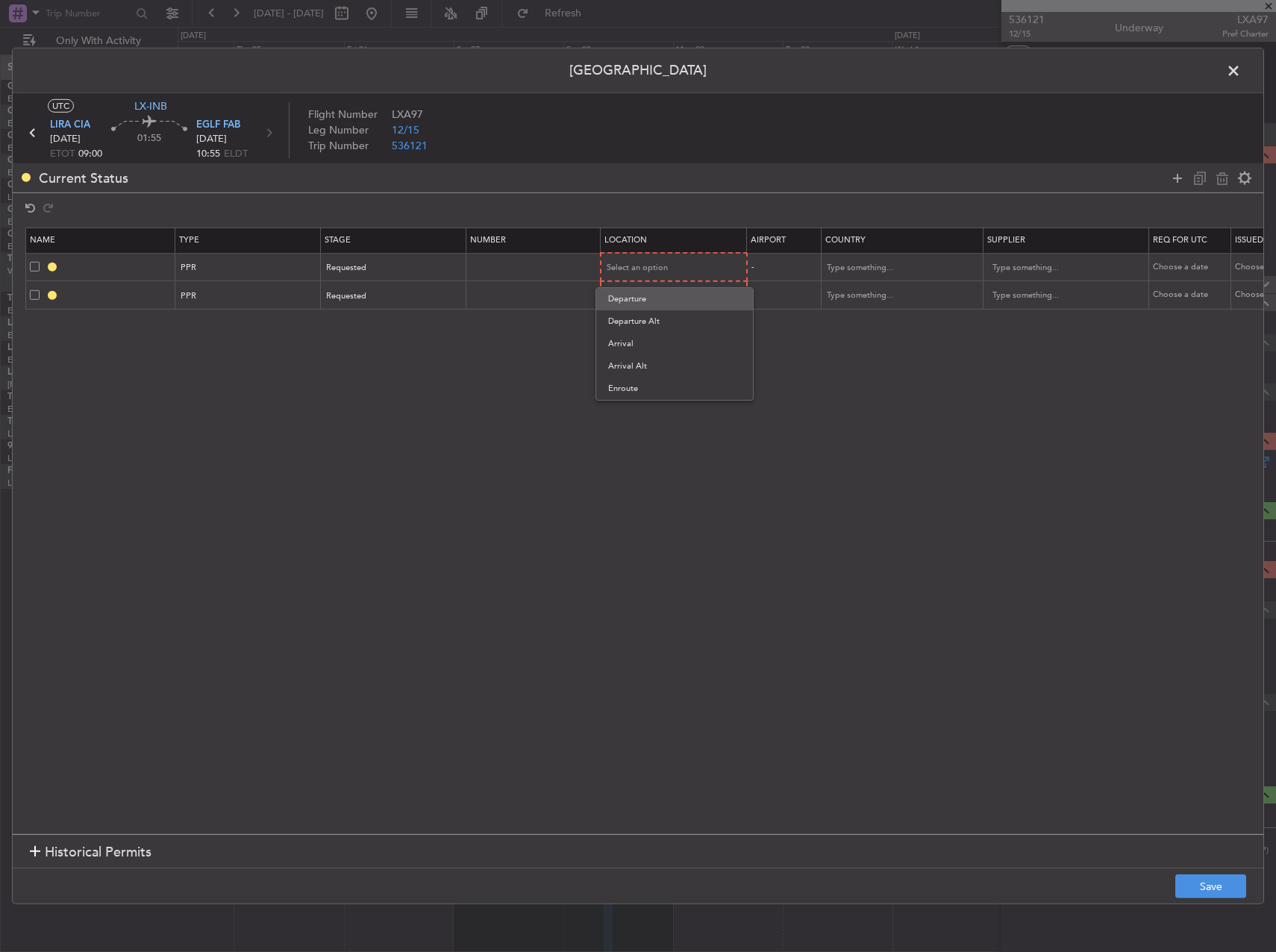
click at [662, 296] on span "Departure" at bounding box center [675, 299] width 133 height 22
click at [653, 297] on span "Select an option" at bounding box center [638, 295] width 61 height 11
drag, startPoint x: 645, startPoint y: 367, endPoint x: 394, endPoint y: 329, distance: 253.9
click at [644, 367] on span "Arrival" at bounding box center [675, 371] width 133 height 22
click at [1217, 891] on button "Save" at bounding box center [1210, 886] width 71 height 24
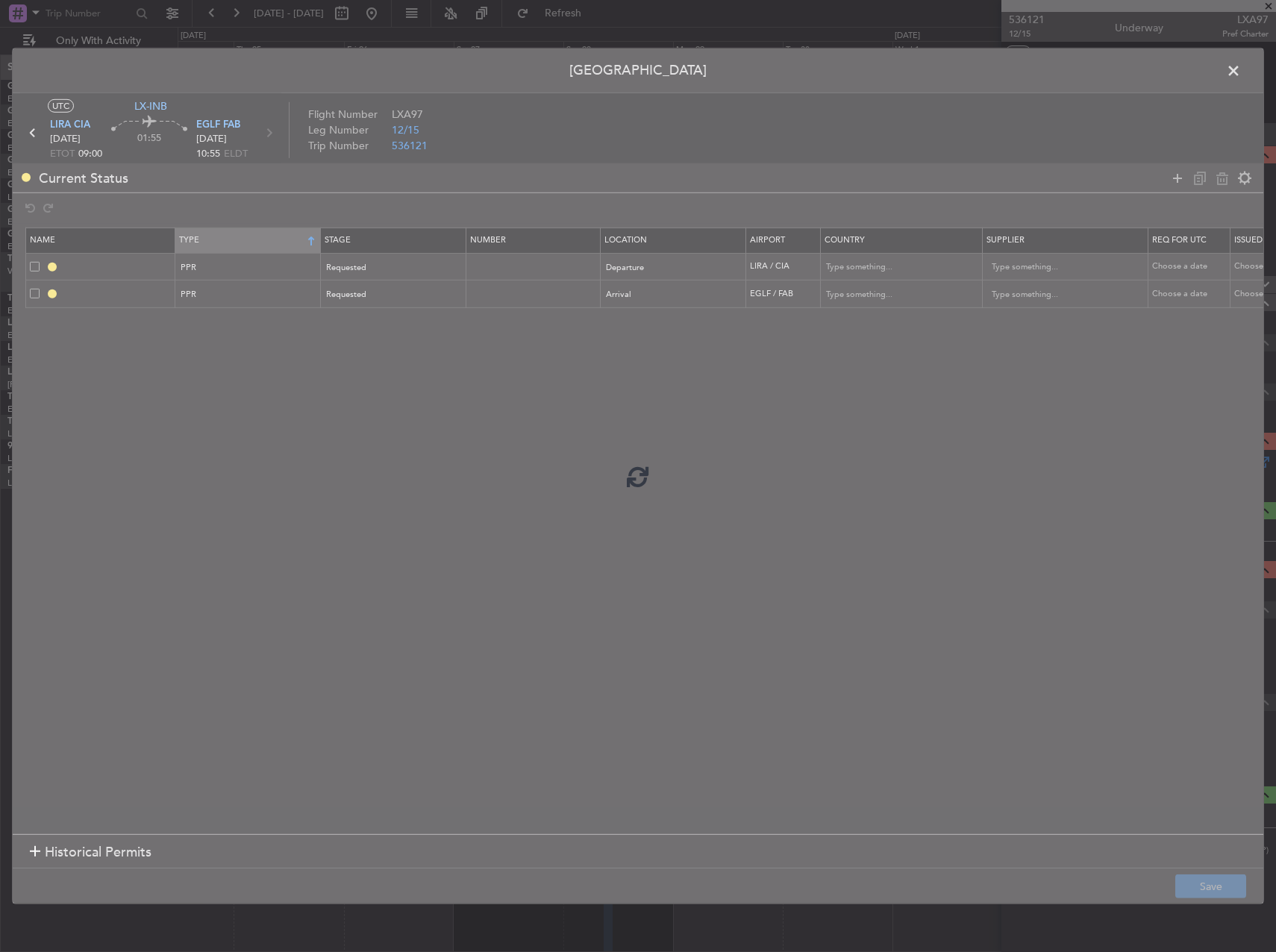
type input "LIRA PPR"
type input "Italy"
type input "NNN"
type input "EGLF PPR"
type input "[GEOGRAPHIC_DATA]"
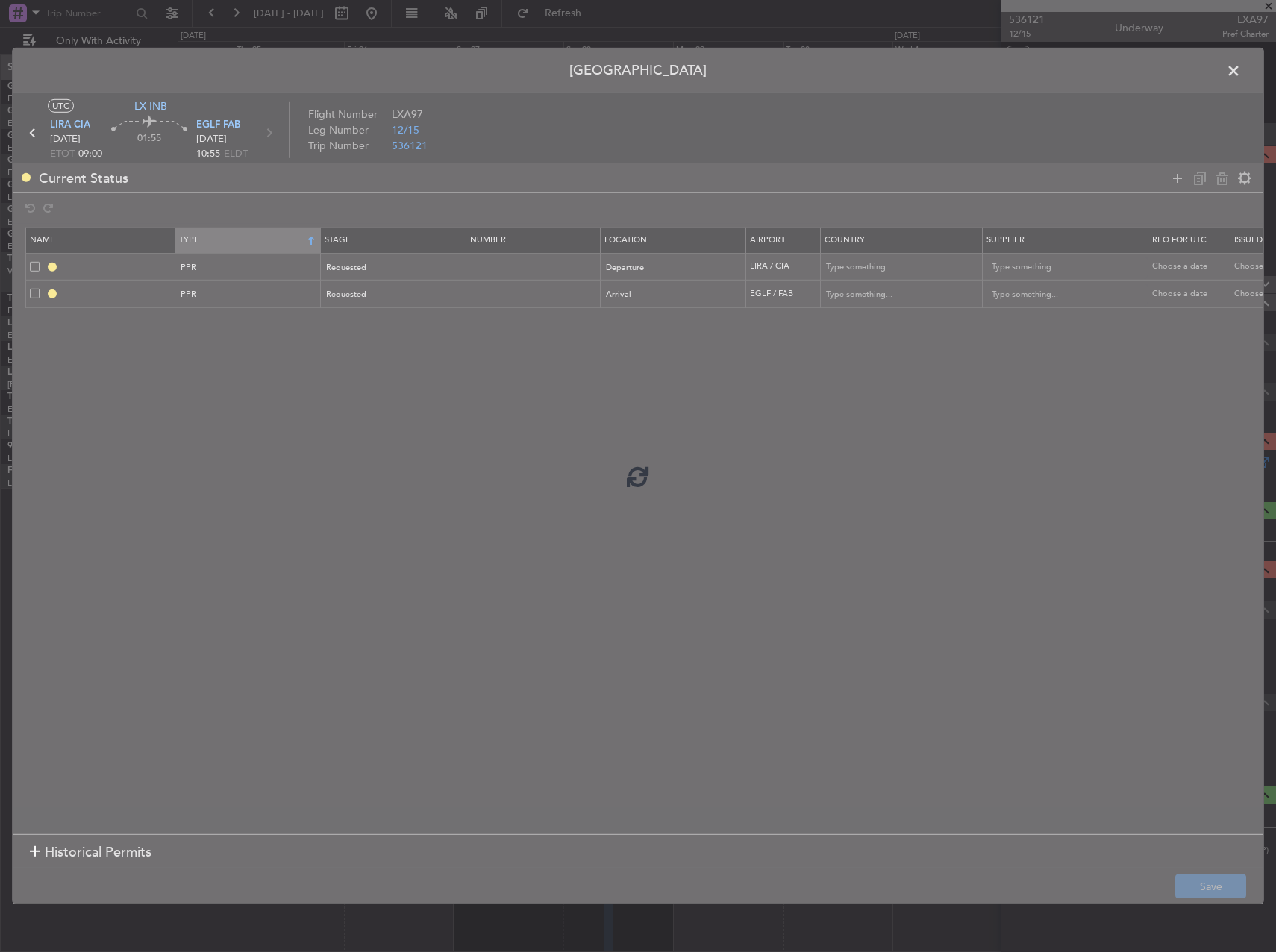
type input "NNN"
type input "2"
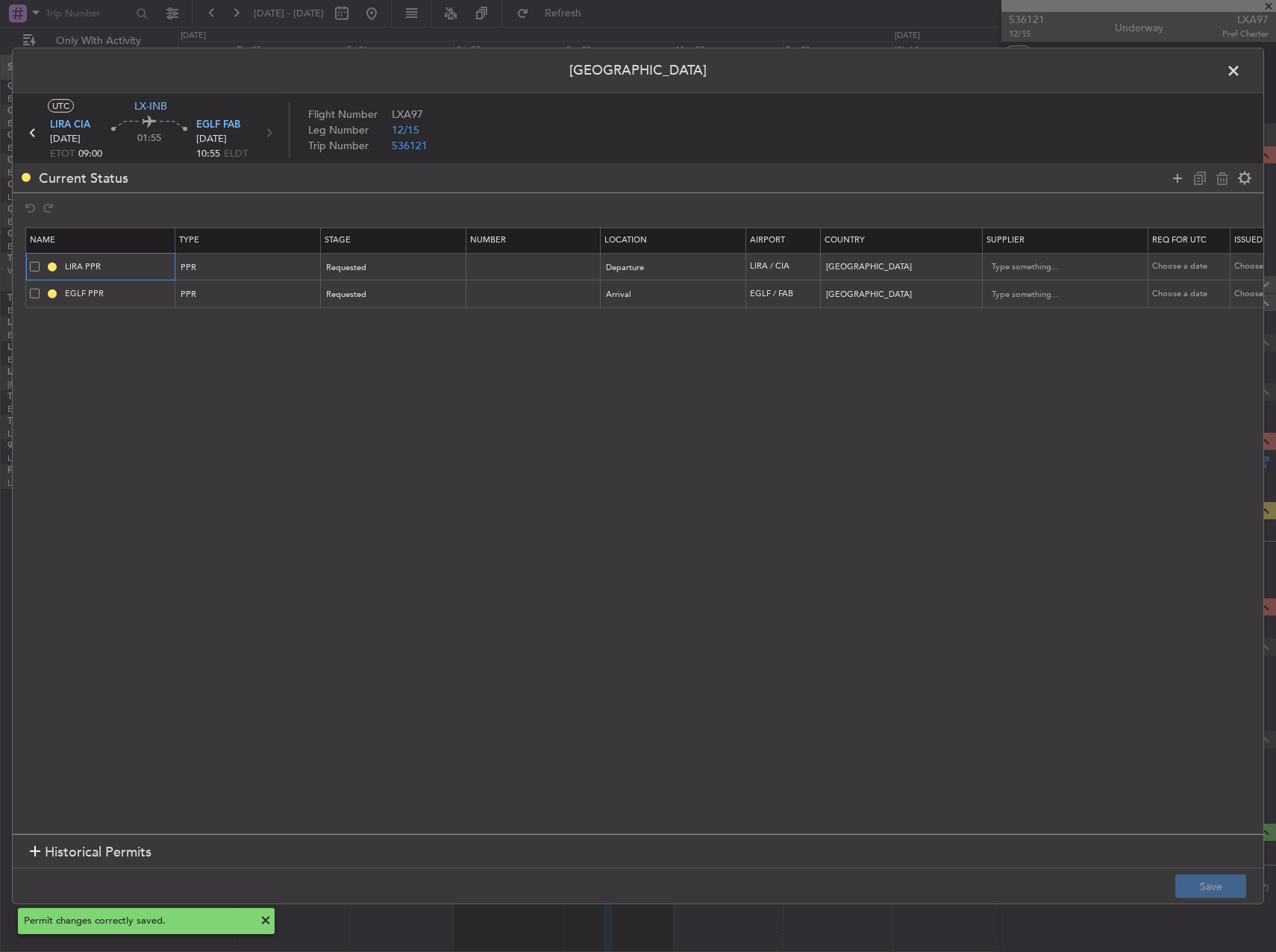
click at [134, 265] on input "LIRA PPR" at bounding box center [117, 267] width 112 height 13
type input "LIRA PPR 0900z"
click at [152, 289] on input "EGLF PPR" at bounding box center [117, 293] width 112 height 13
type input "EGLF PPR 1055z"
click at [1215, 879] on button "Save" at bounding box center [1210, 886] width 71 height 24
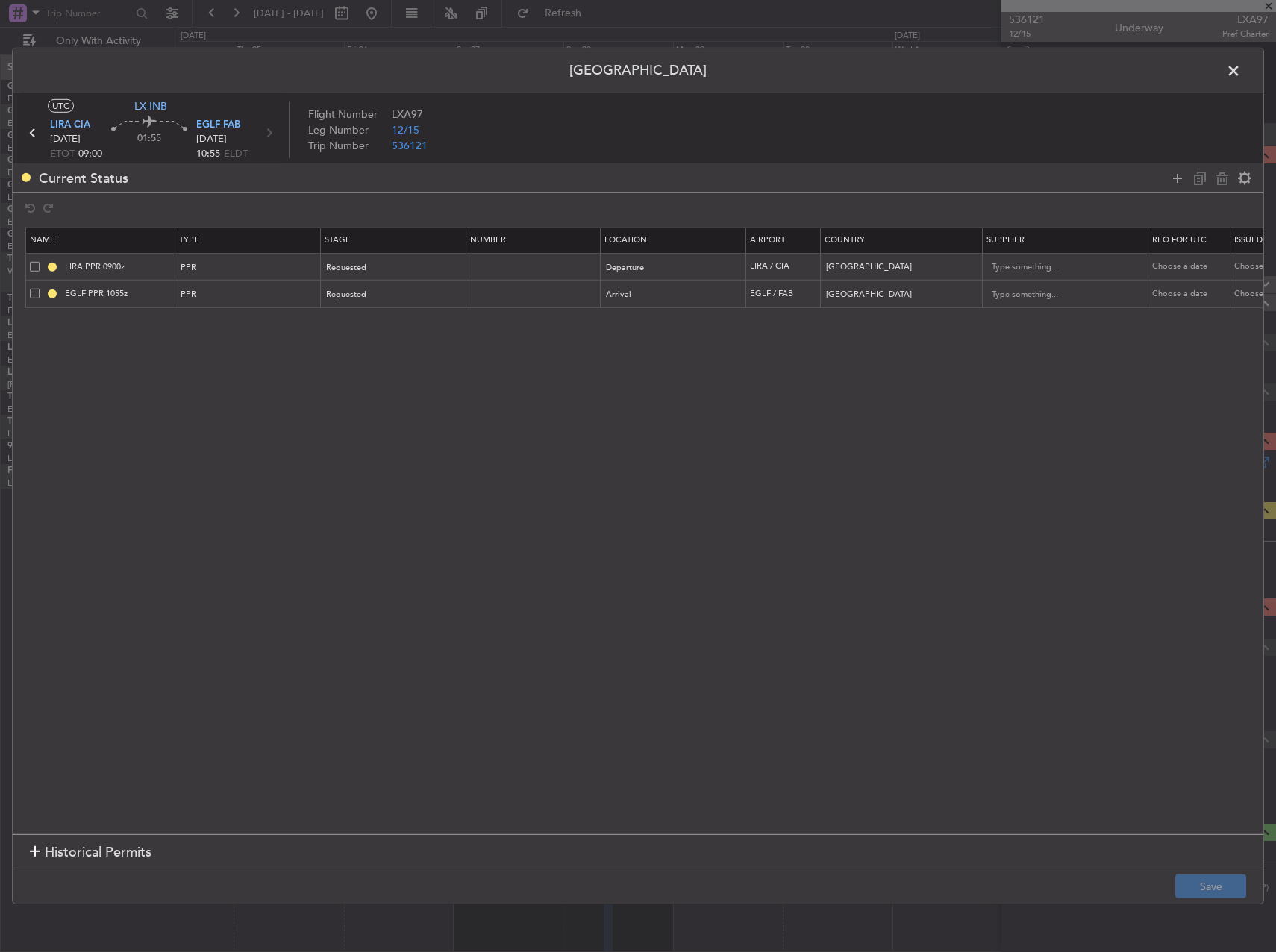
click at [1241, 72] on span at bounding box center [1241, 74] width 0 height 30
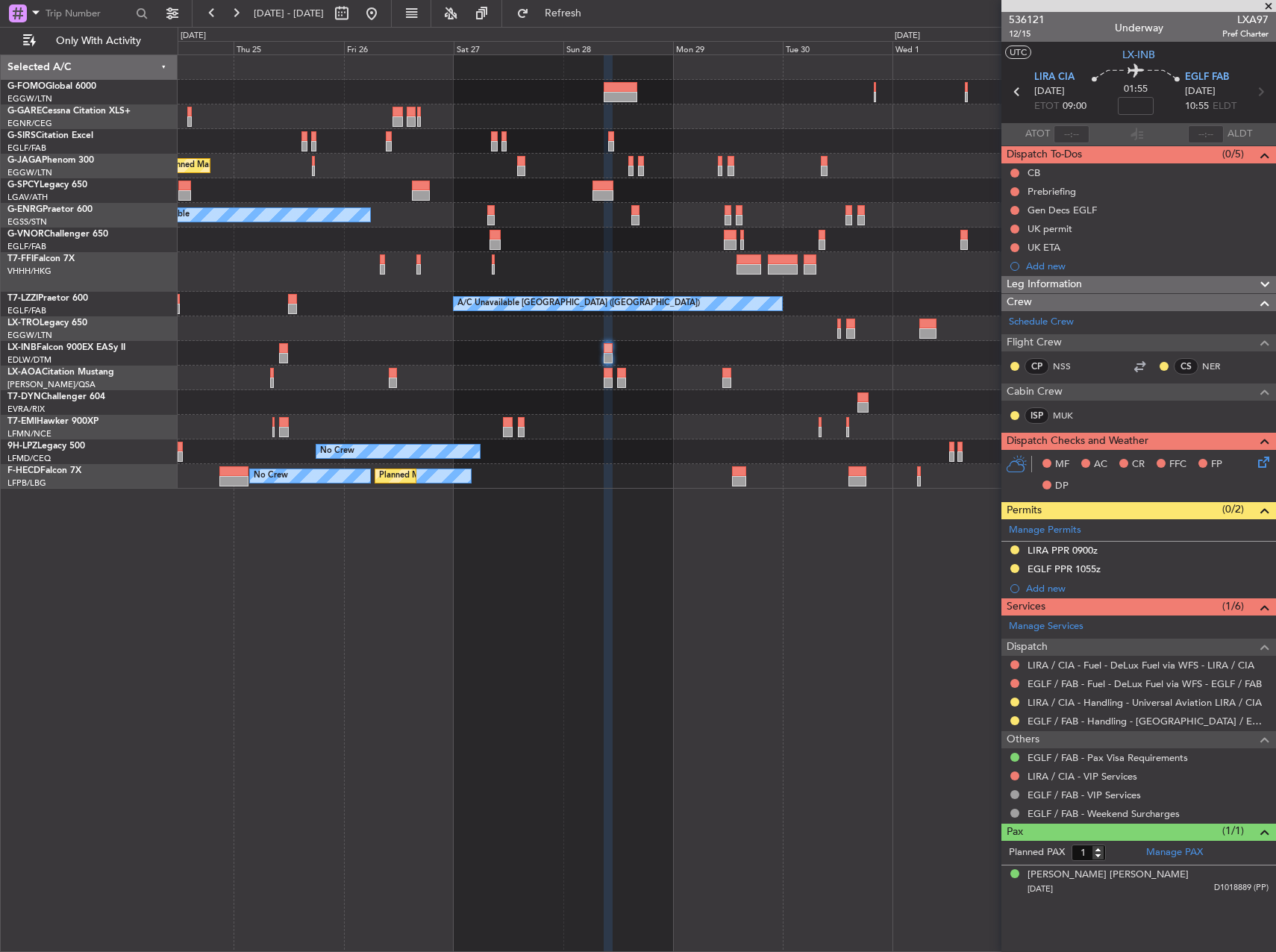
click at [393, 630] on div "Planned Maint London (Luton) A/C Unavailable Planned Maint London (Farnborough)…" at bounding box center [726, 503] width 1098 height 898
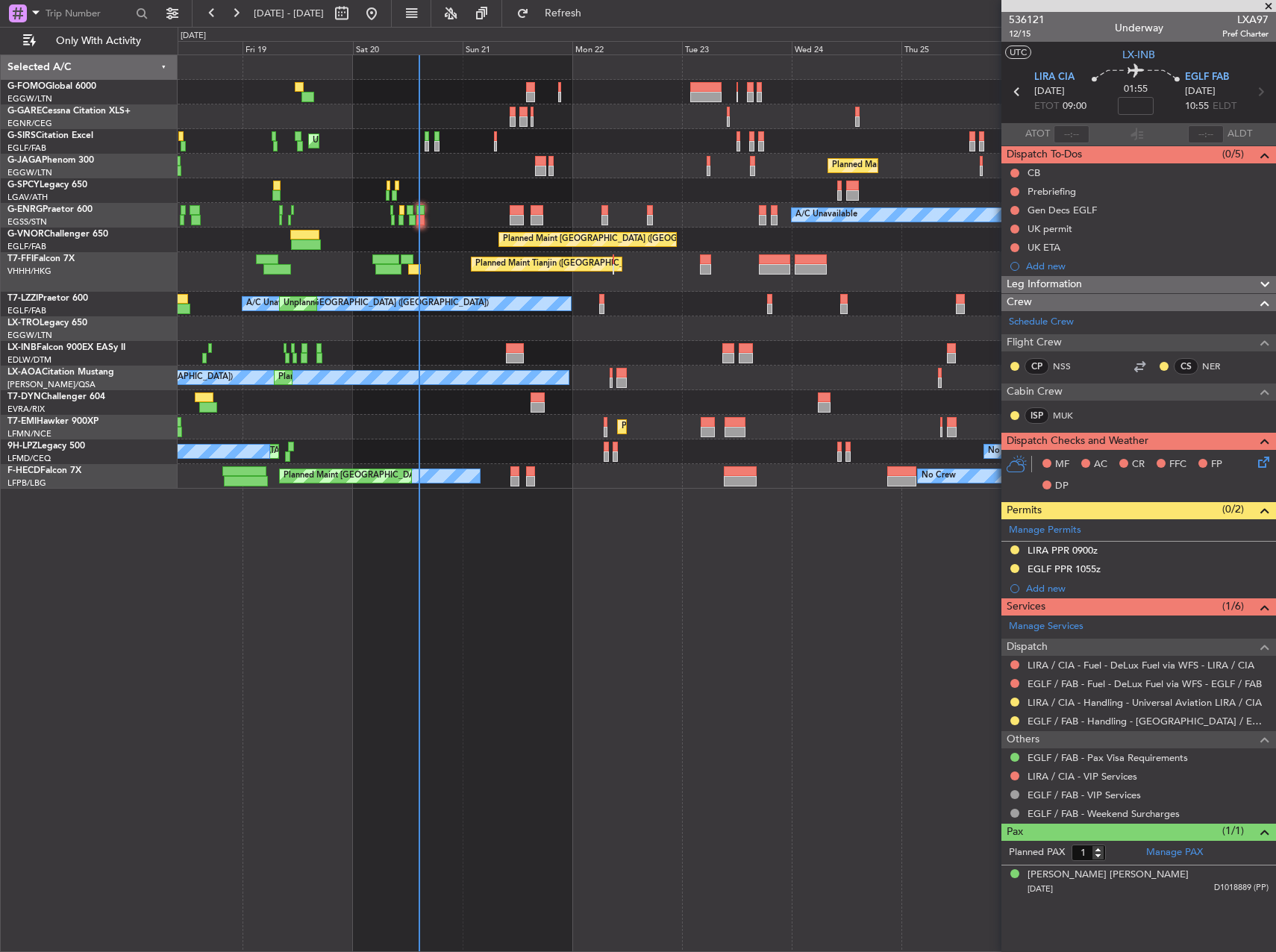
click at [1079, 348] on fb-app "24 Sep 2025 - 04 Oct 2025 Refresh Quick Links Only With Activity Unplanned Main…" at bounding box center [638, 482] width 1276 height 941
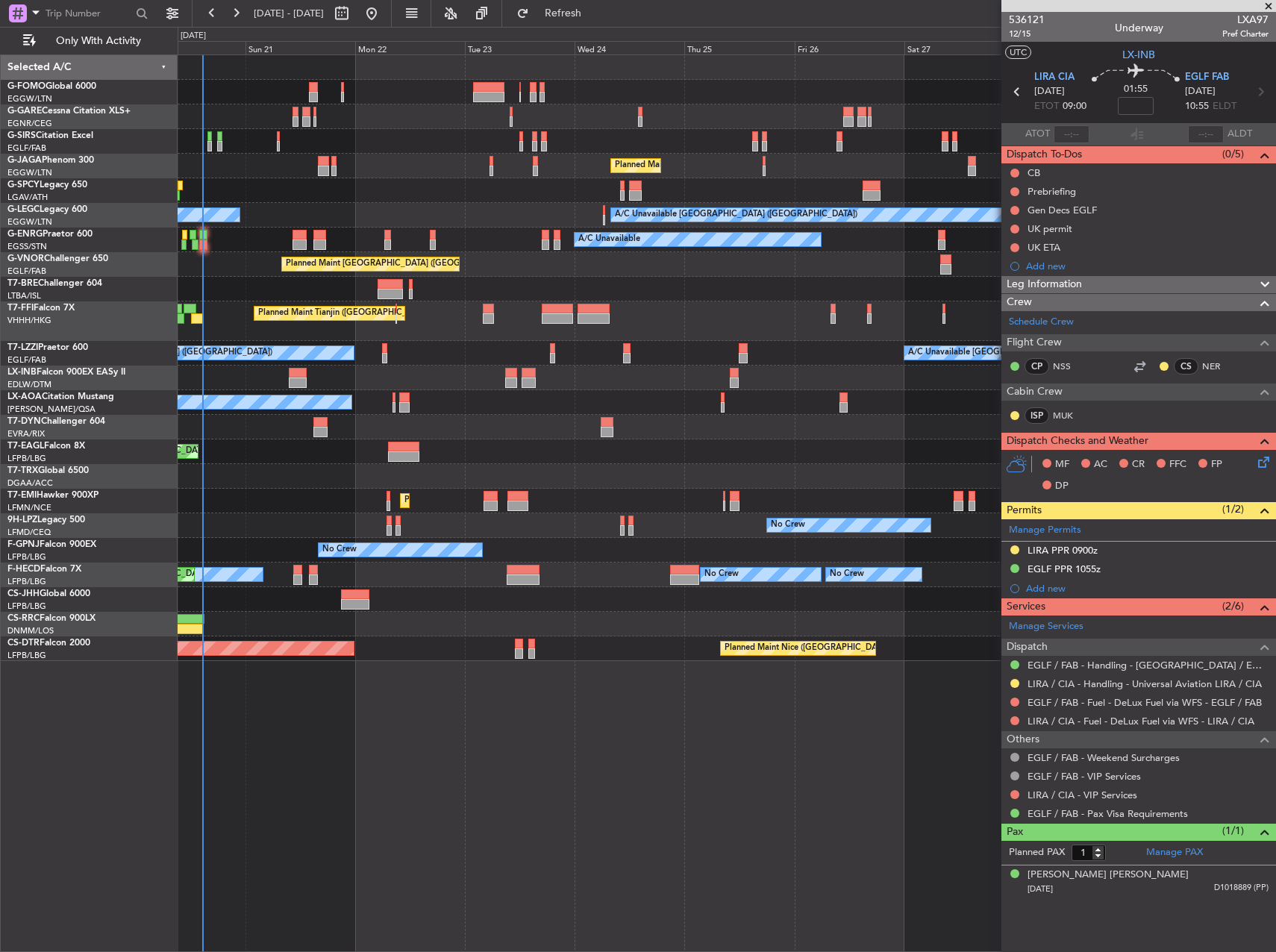
click at [693, 284] on div "Unplanned Maint London (Luton) Planned Maint London (Luton) A/C Unavailable Lon…" at bounding box center [726, 357] width 1098 height 606
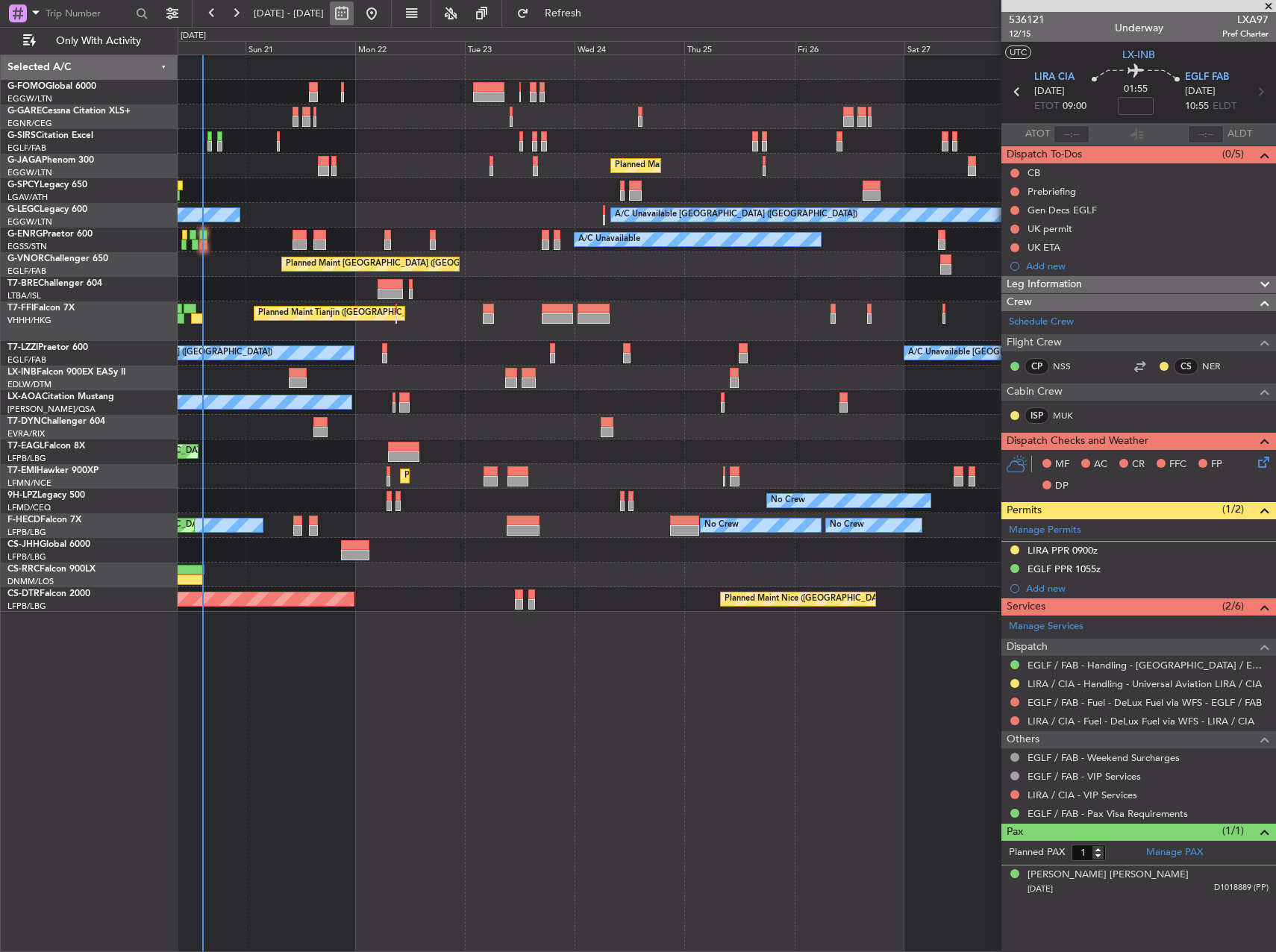
click at [354, 7] on button at bounding box center [341, 13] width 24 height 24
select select "9"
select select "2025"
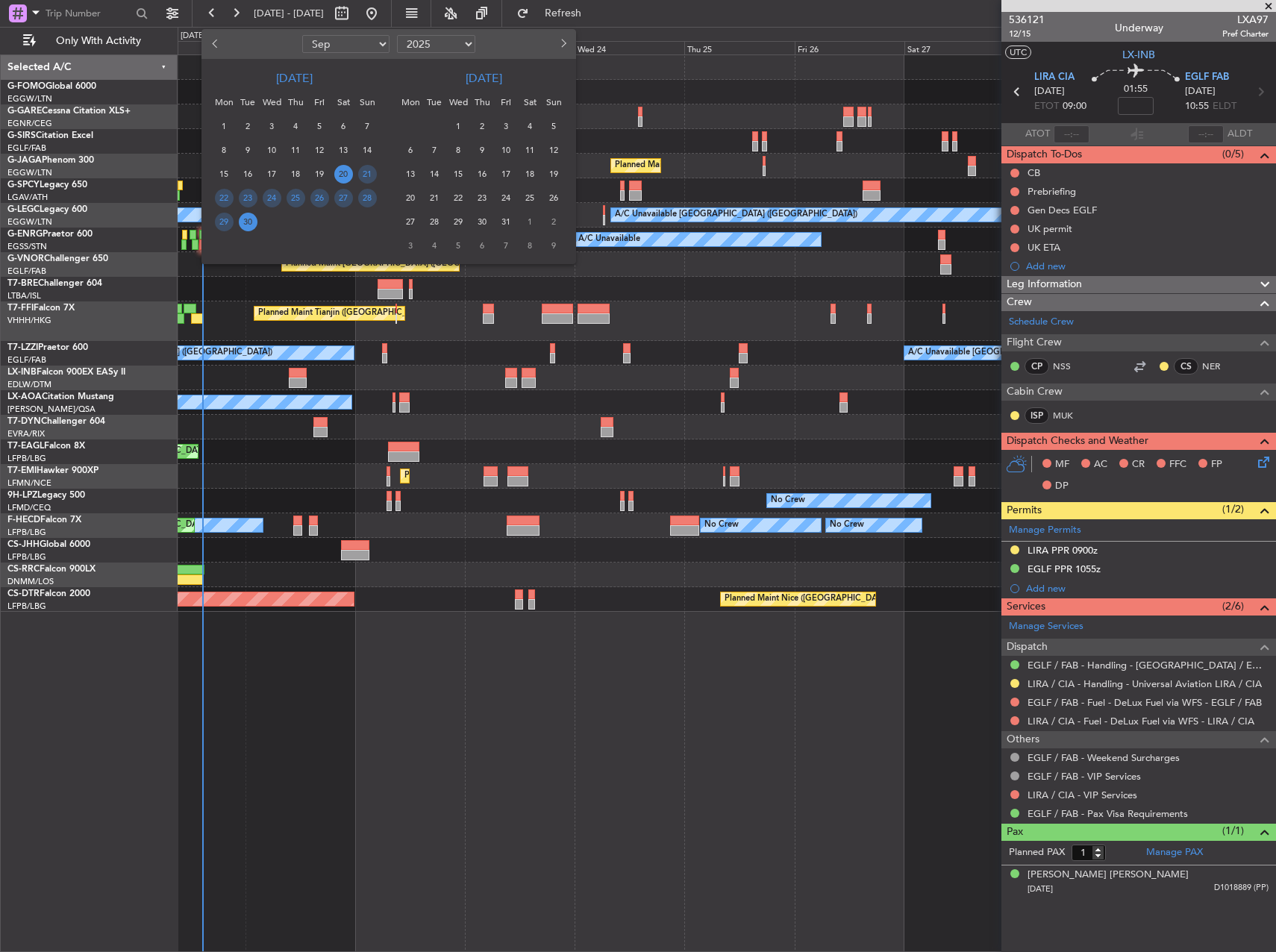
click at [340, 173] on span "20" at bounding box center [344, 174] width 18 height 18
click at [533, 127] on span "4" at bounding box center [530, 127] width 18 height 18
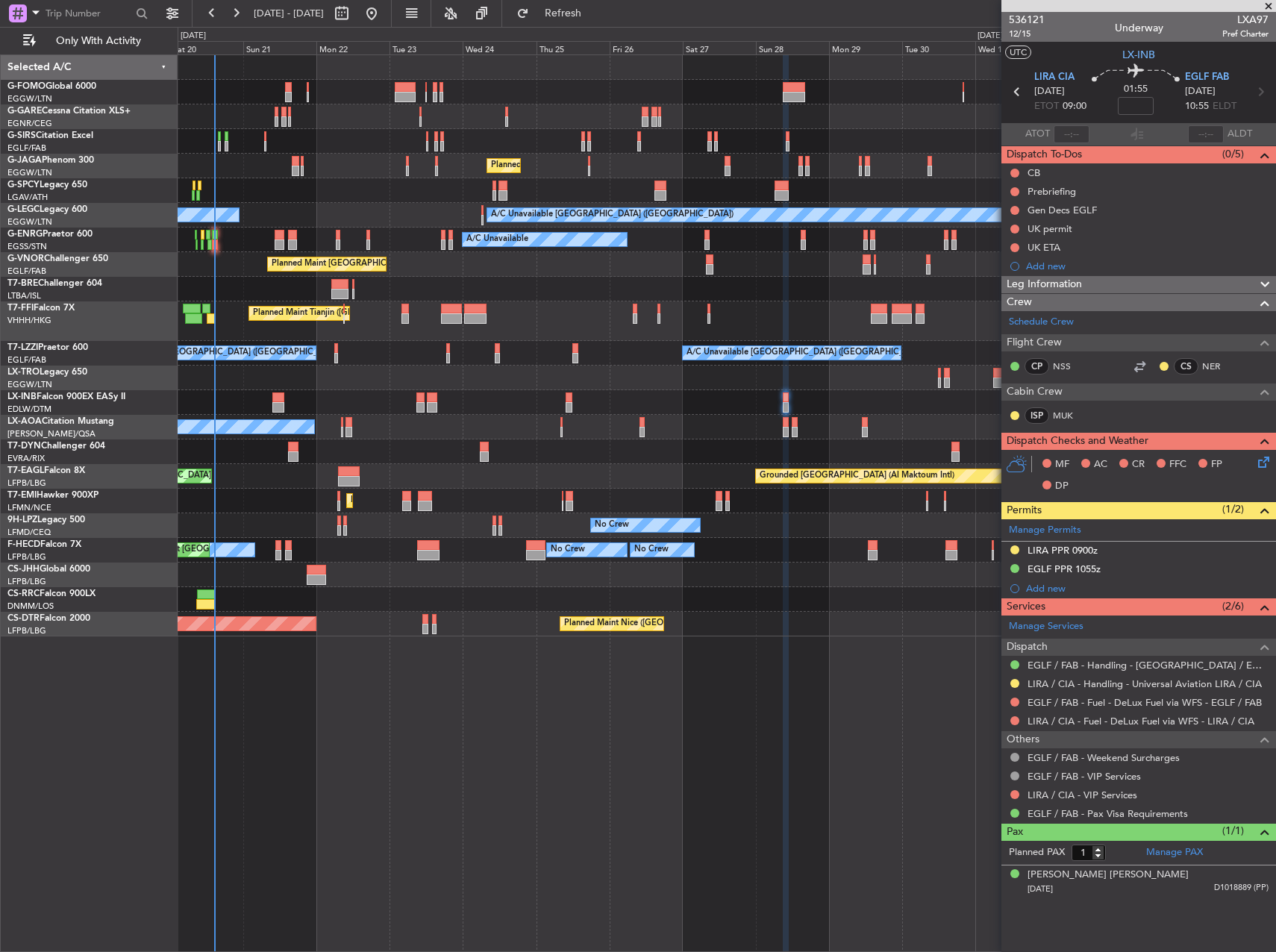
click at [832, 582] on div "Owner Planned Maint Paris (Le Bourget)" at bounding box center [726, 575] width 1098 height 24
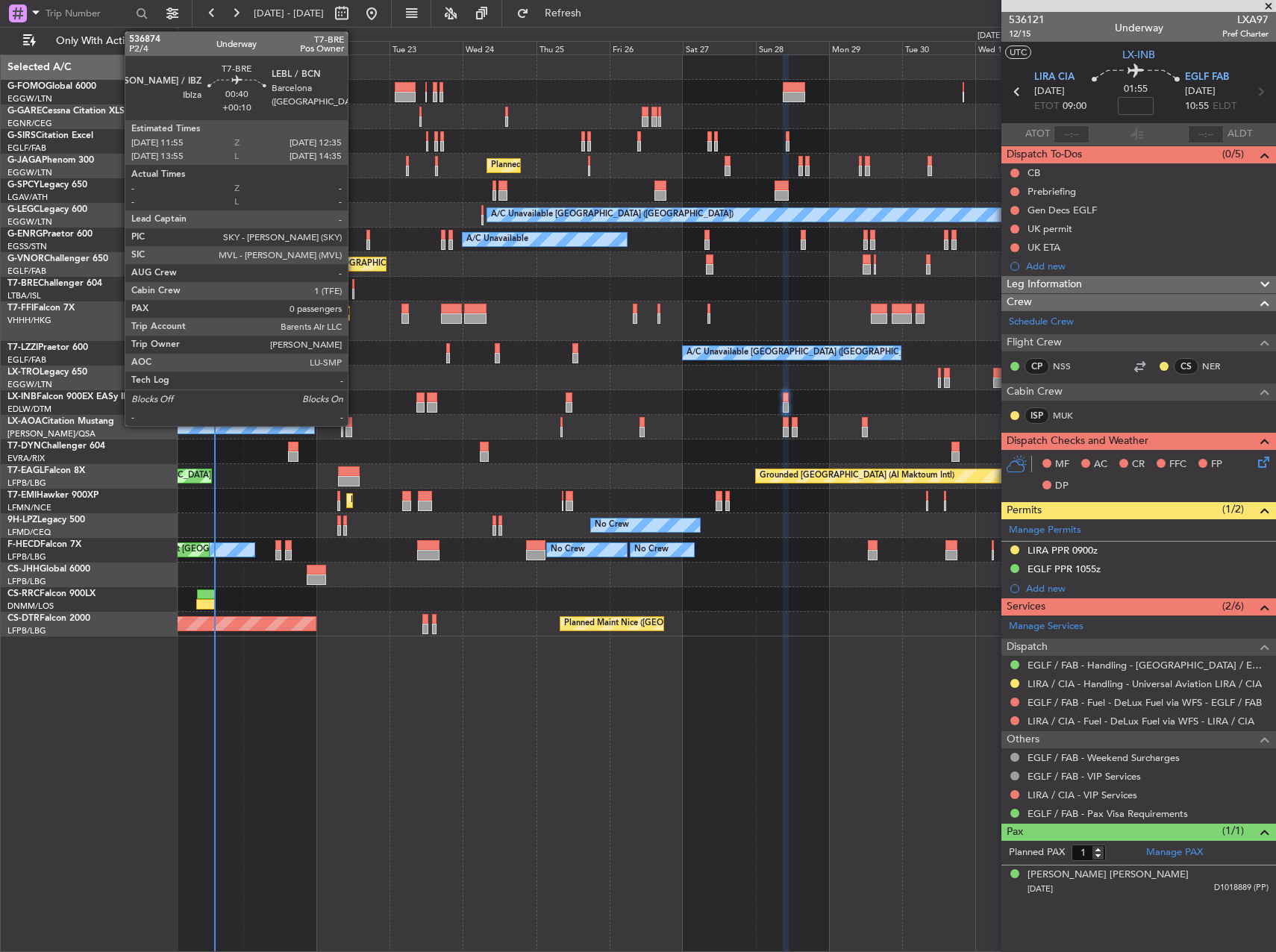
click at [354, 287] on div at bounding box center [353, 284] width 2 height 11
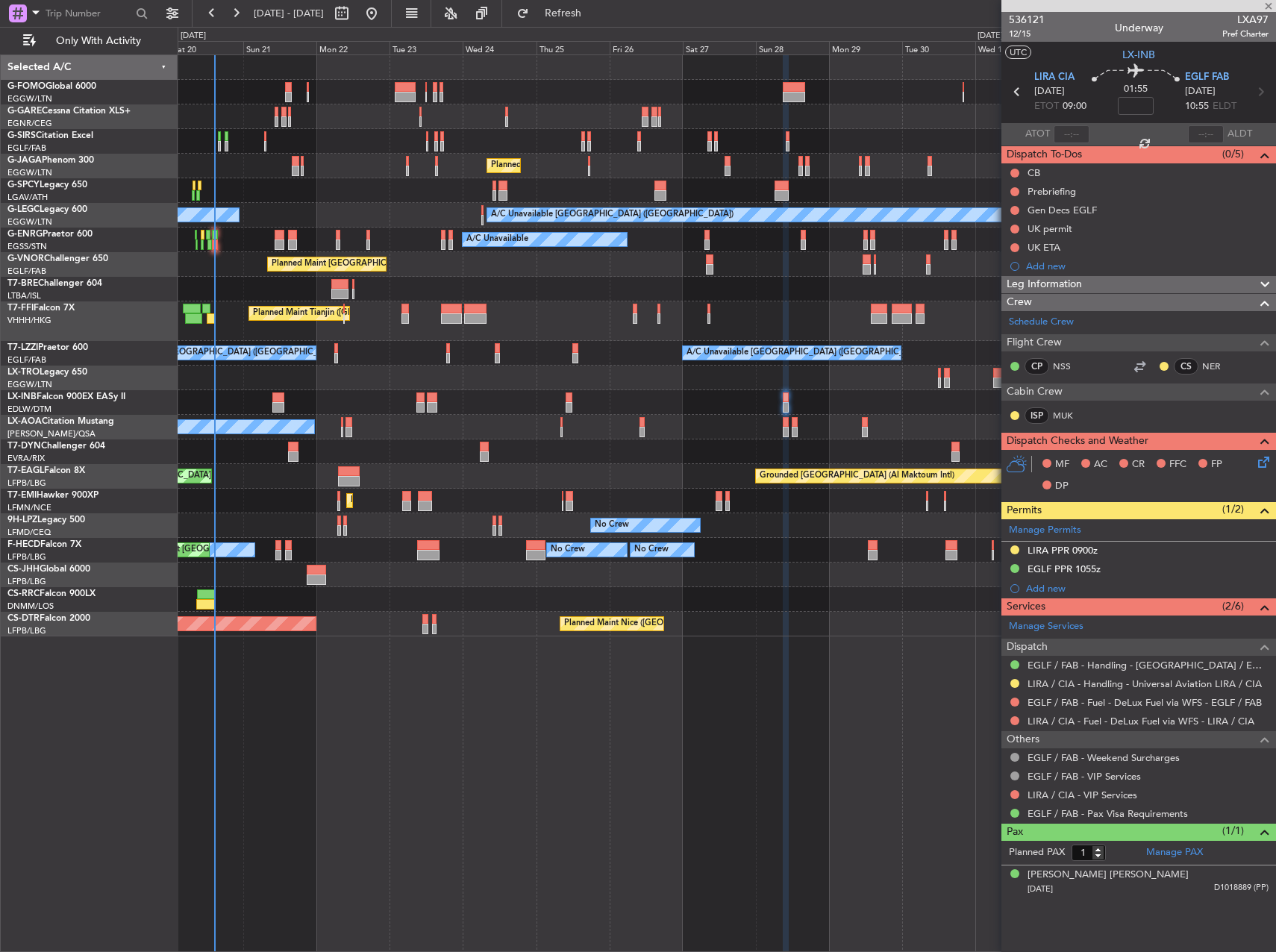
type input "+00:10"
type input "0"
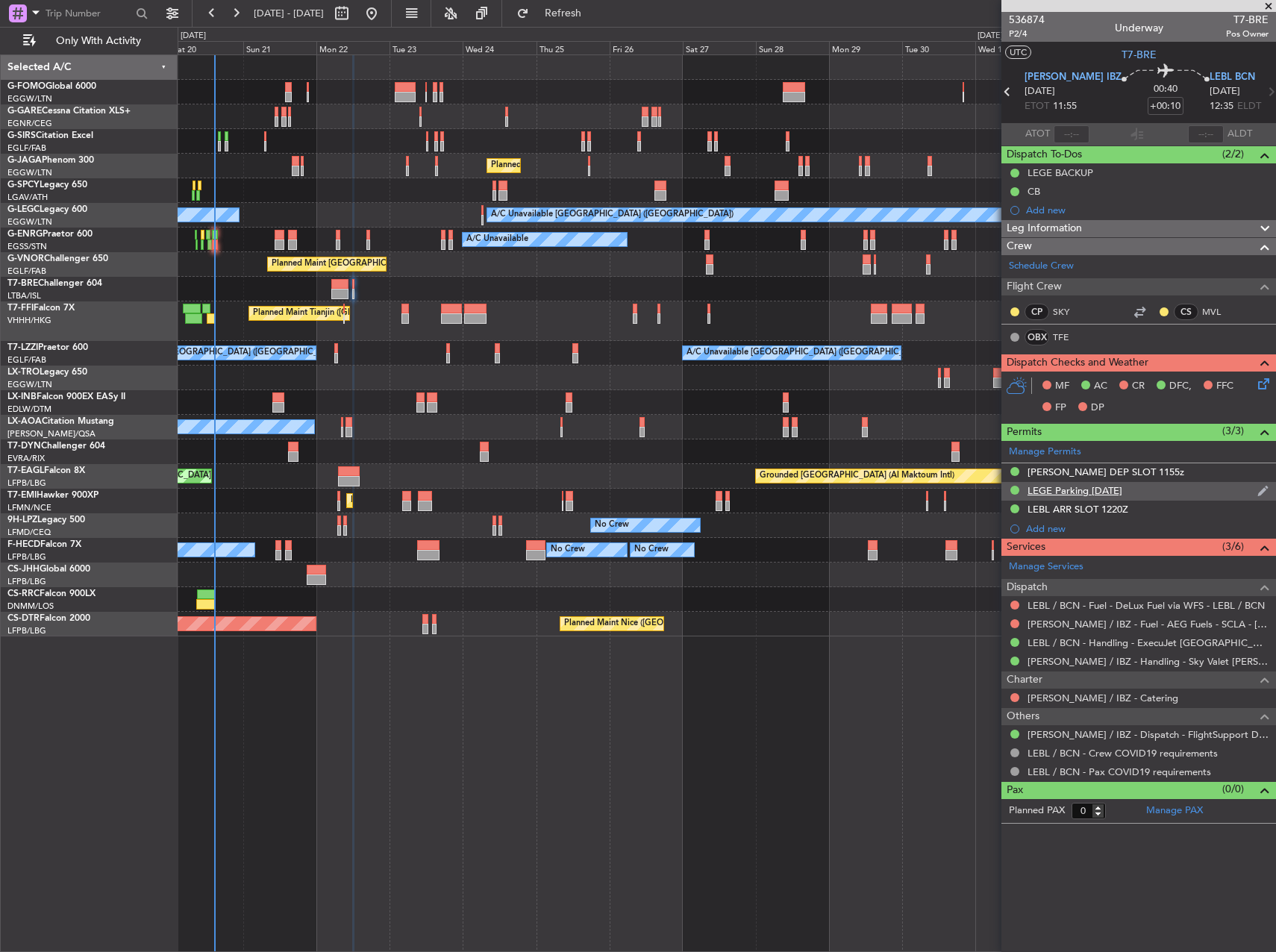
click at [1077, 497] on div "LEGE Parking 26SEP" at bounding box center [1139, 491] width 274 height 18
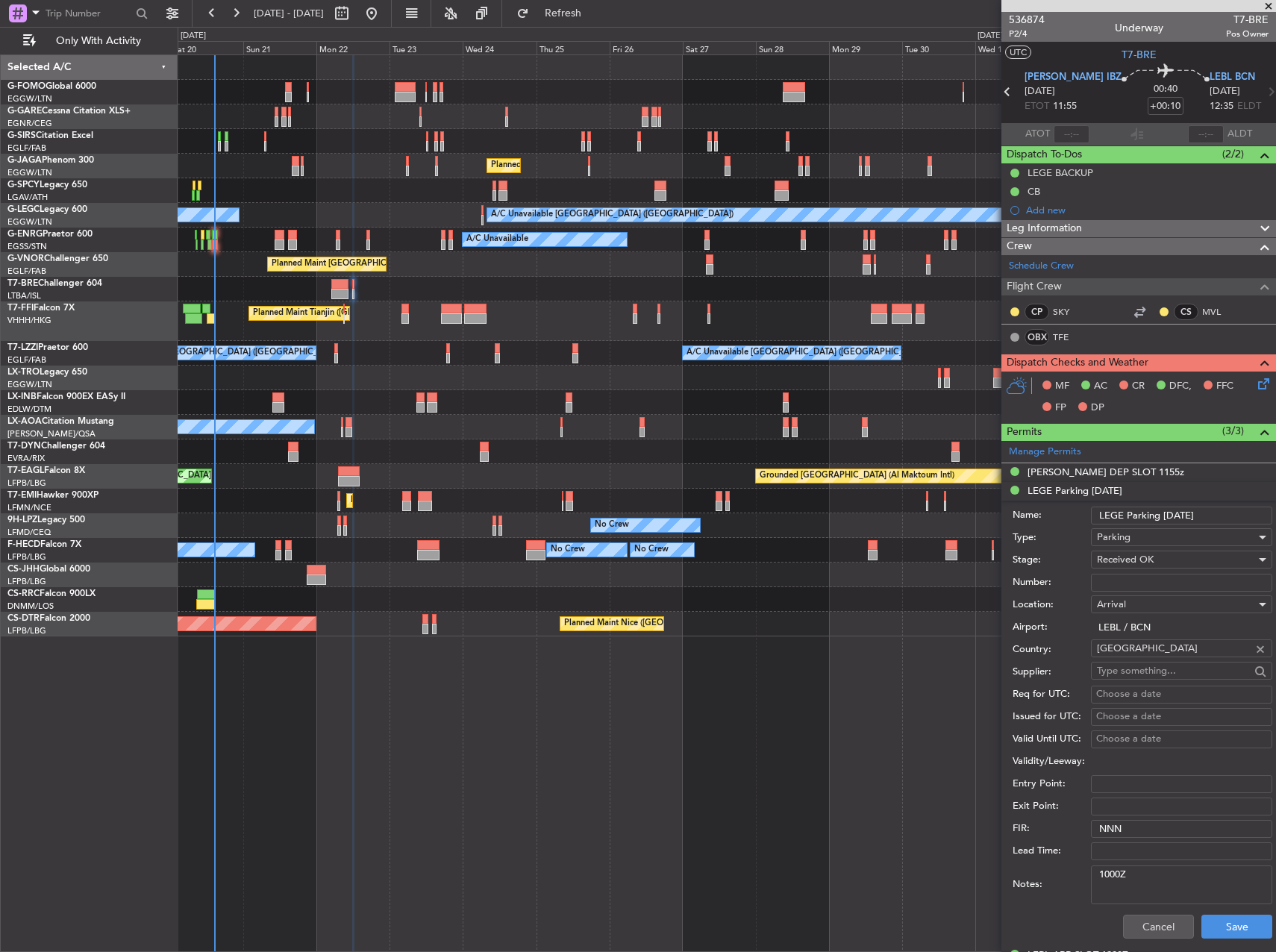
click at [1175, 518] on input "LEGE Parking 26SEP" at bounding box center [1181, 515] width 181 height 18
type input "LEGE Parking [DATE]"
click at [1208, 925] on button "Save" at bounding box center [1236, 926] width 71 height 24
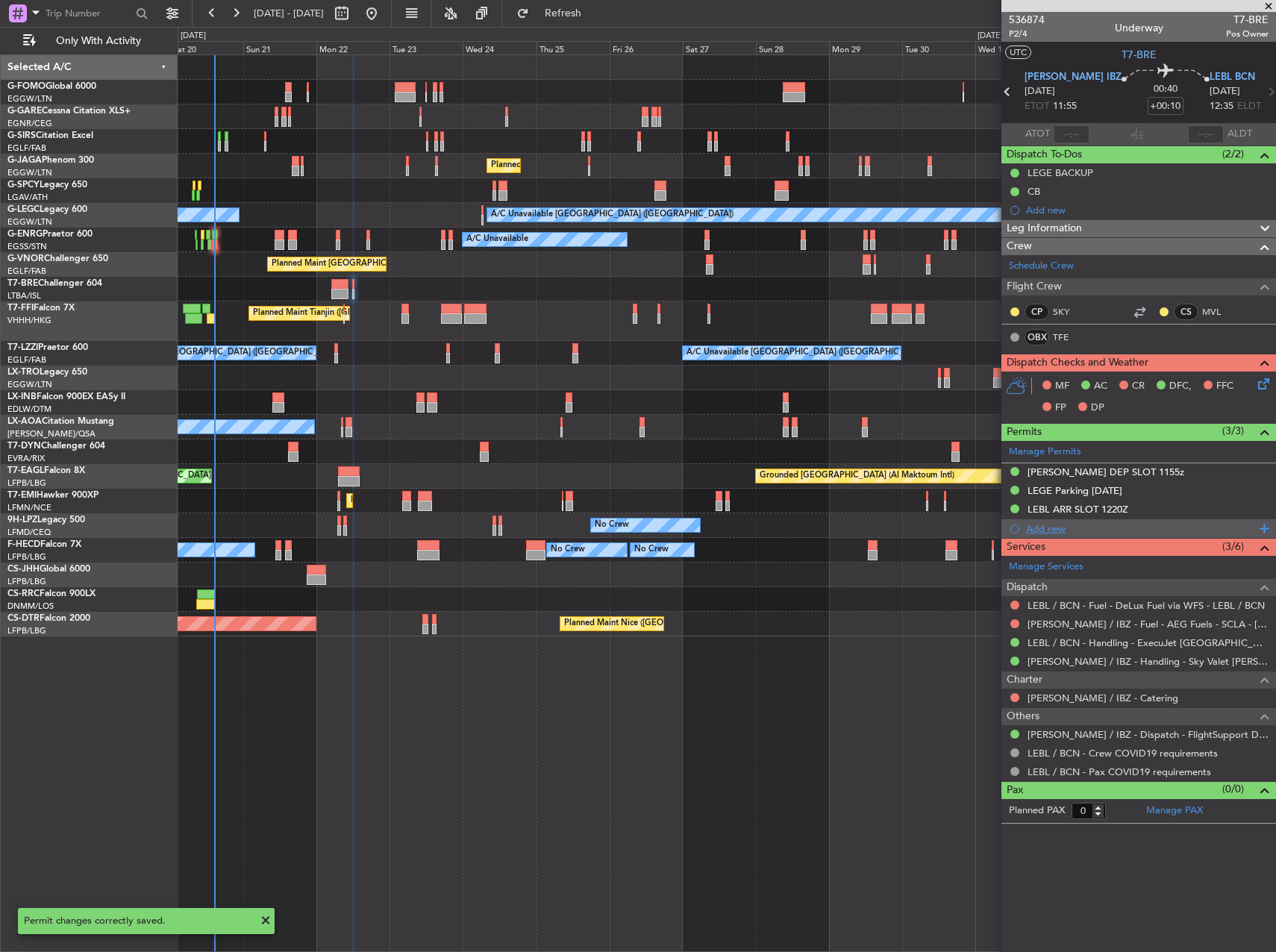
click at [1046, 527] on div "Add new" at bounding box center [1140, 528] width 229 height 13
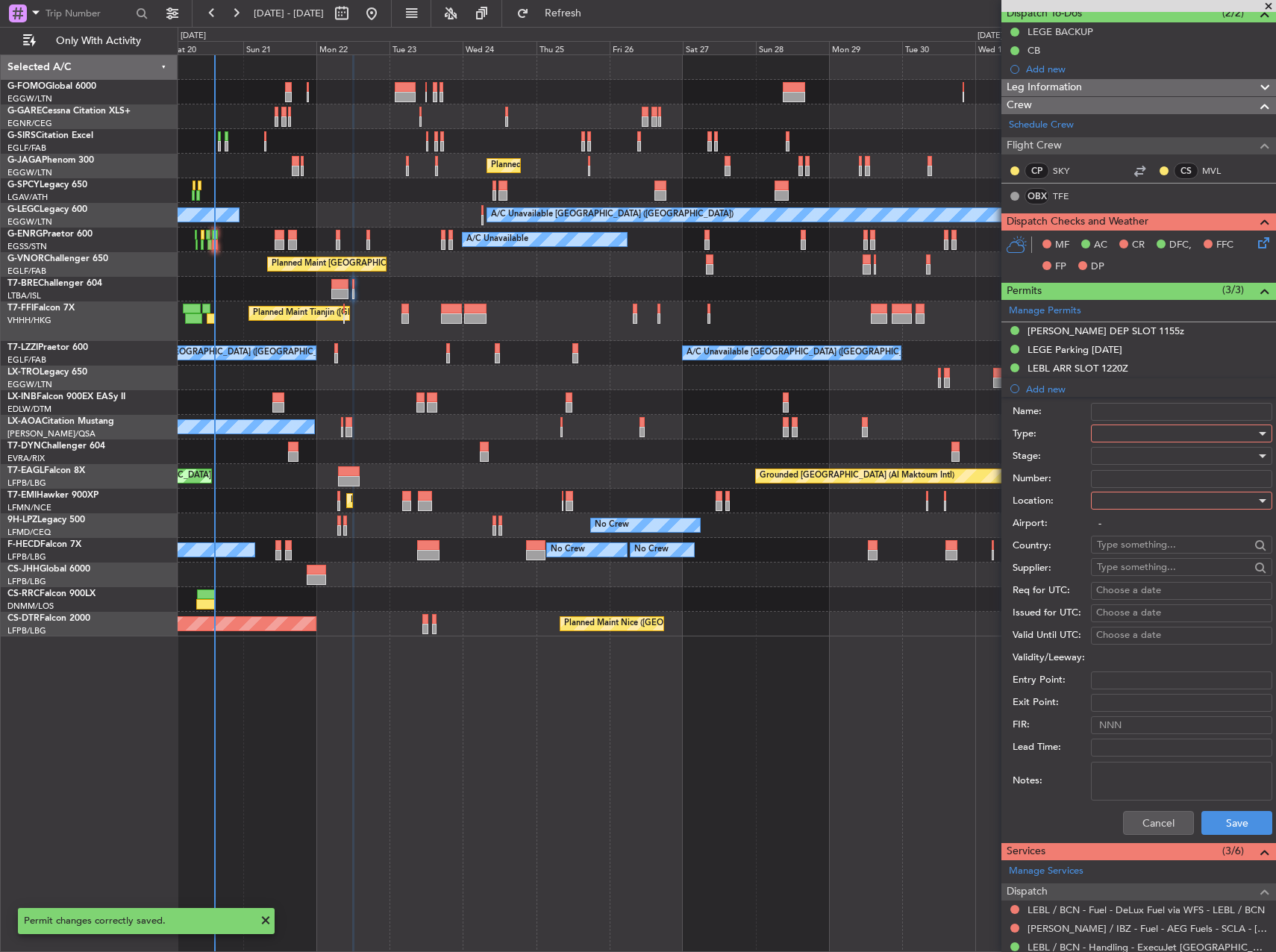
scroll to position [299, 0]
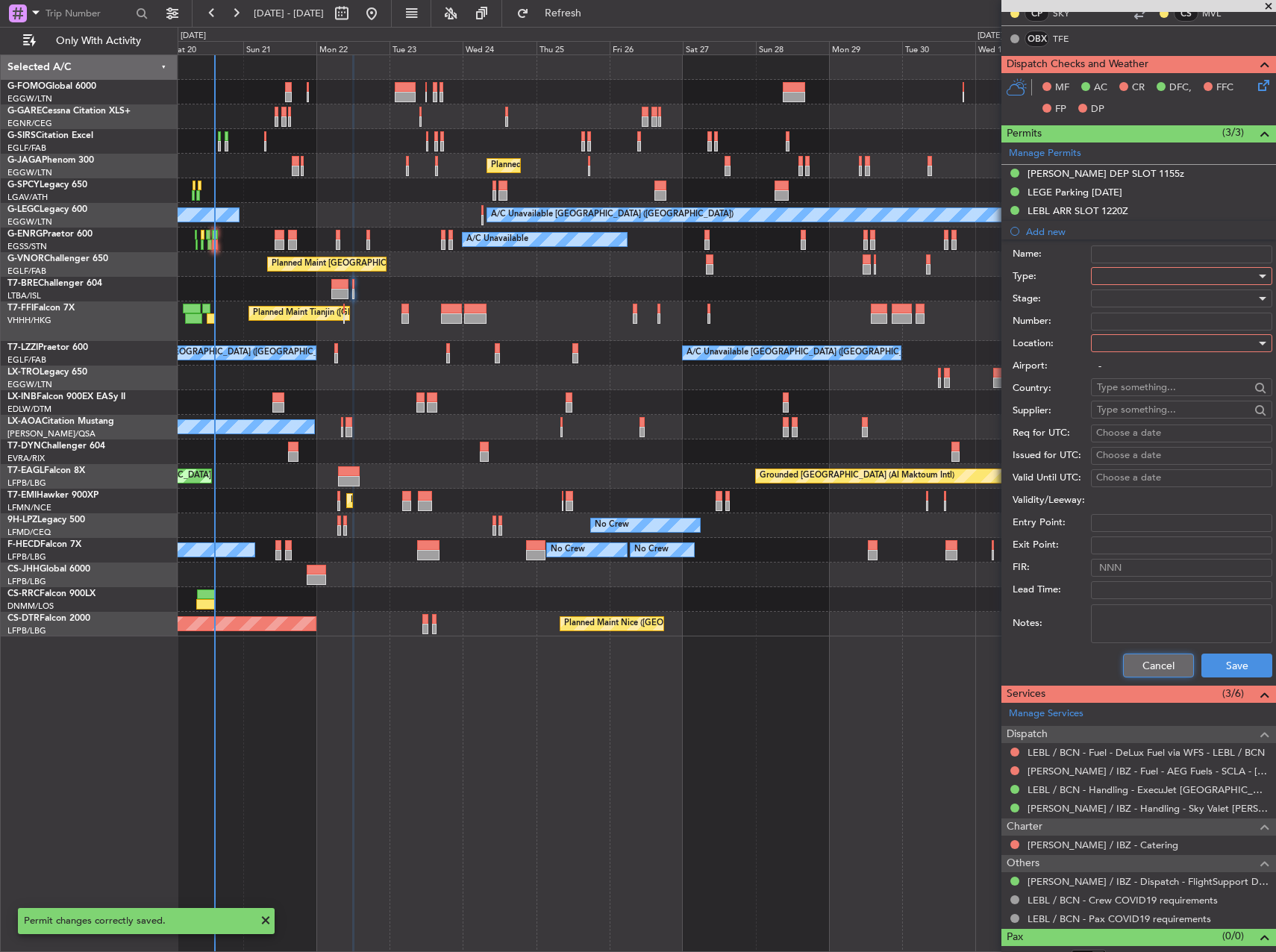
click at [1128, 665] on button "Cancel" at bounding box center [1158, 665] width 71 height 24
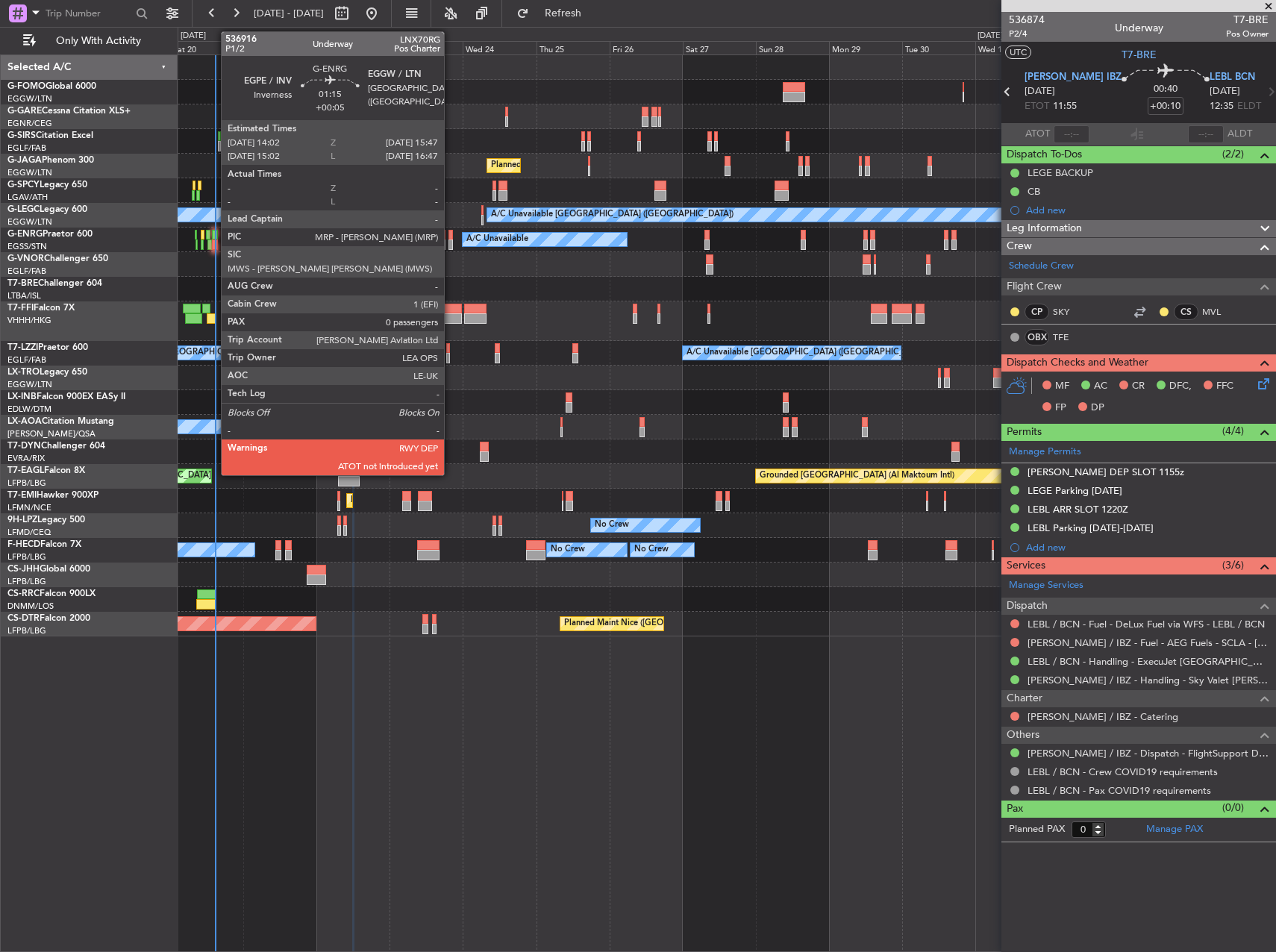
click at [213, 245] on div at bounding box center [215, 245] width 6 height 11
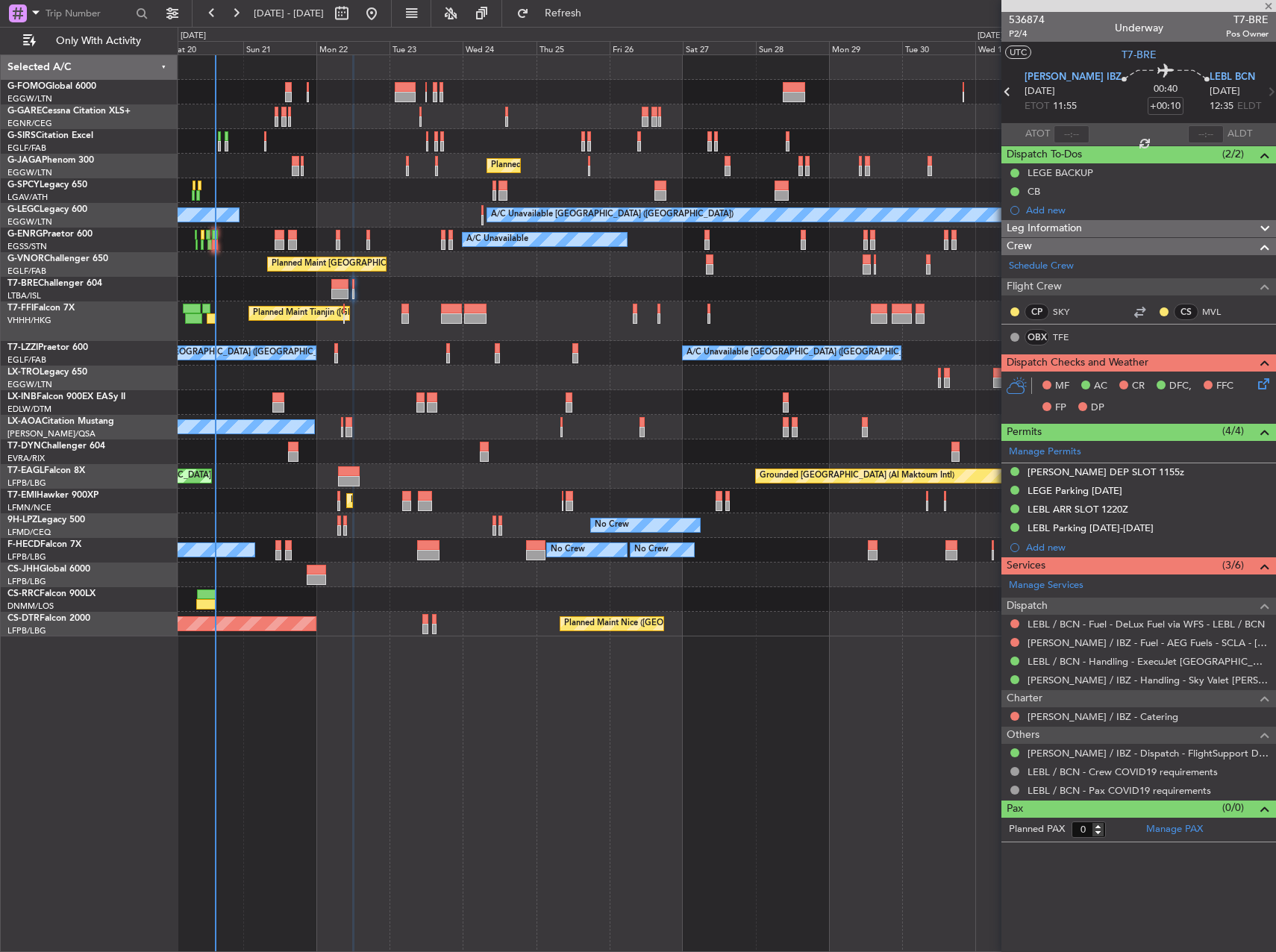
type input "+00:05"
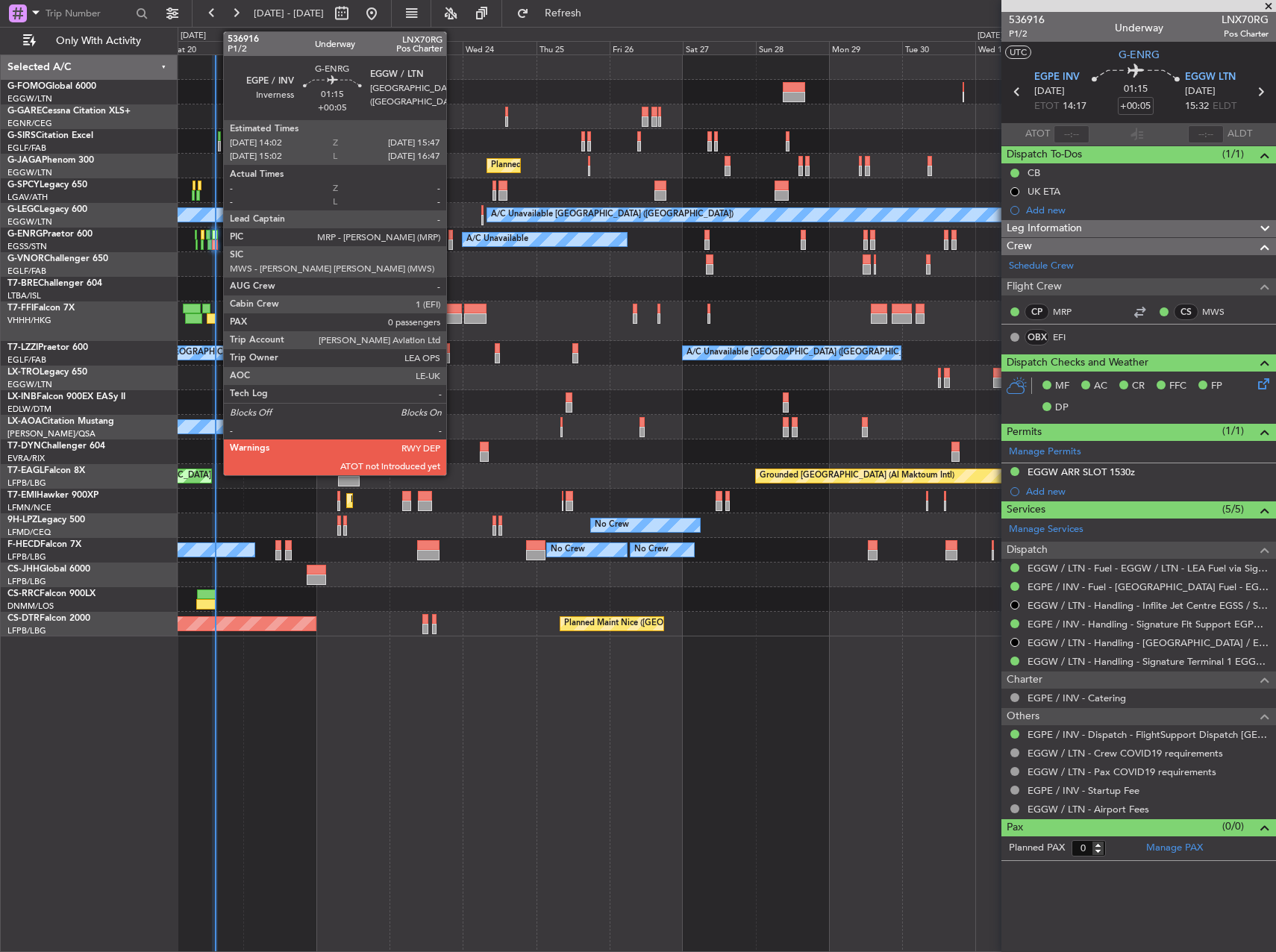
click at [216, 242] on div at bounding box center [215, 245] width 6 height 11
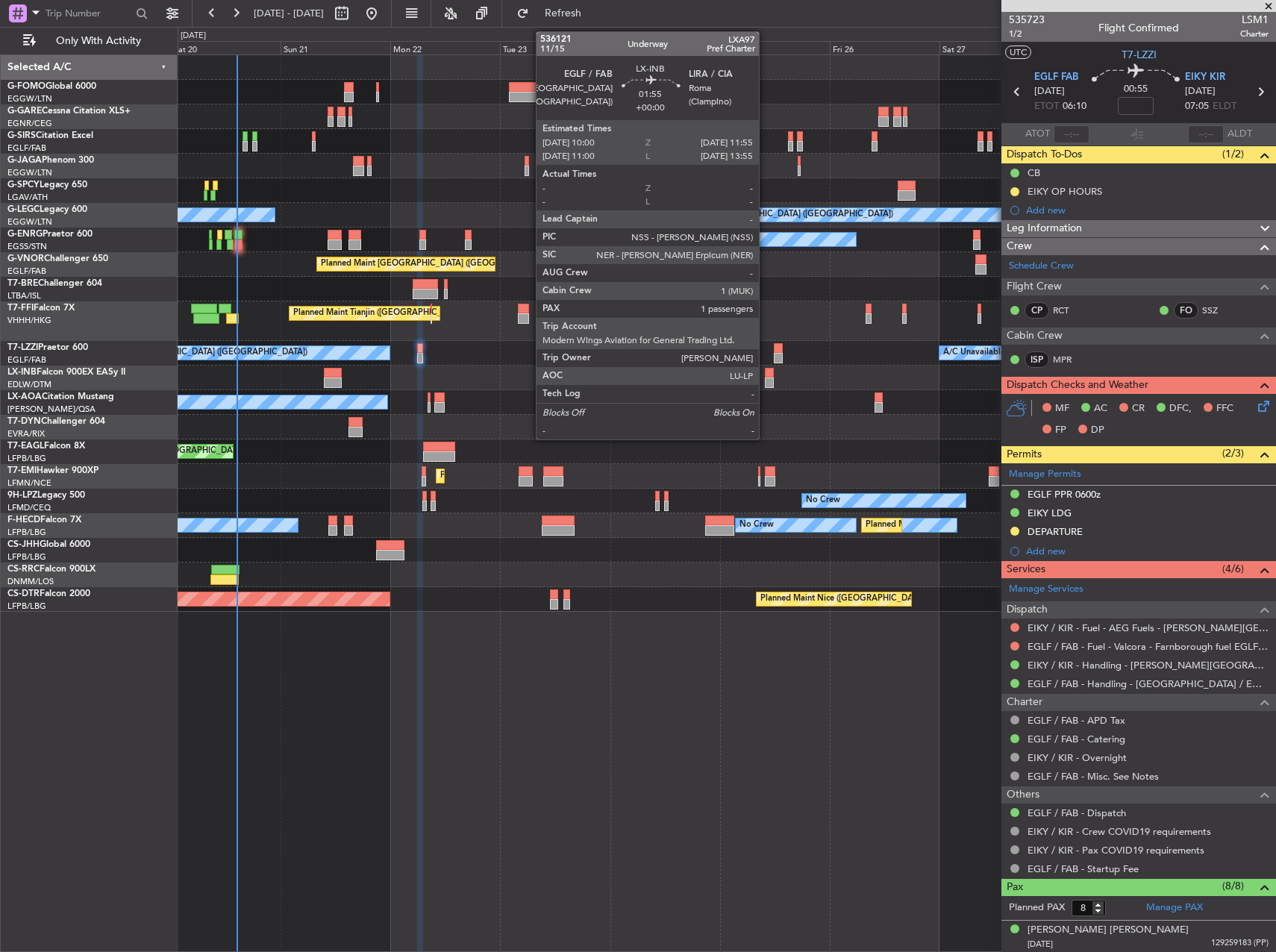
click at [765, 380] on div at bounding box center [769, 383] width 9 height 11
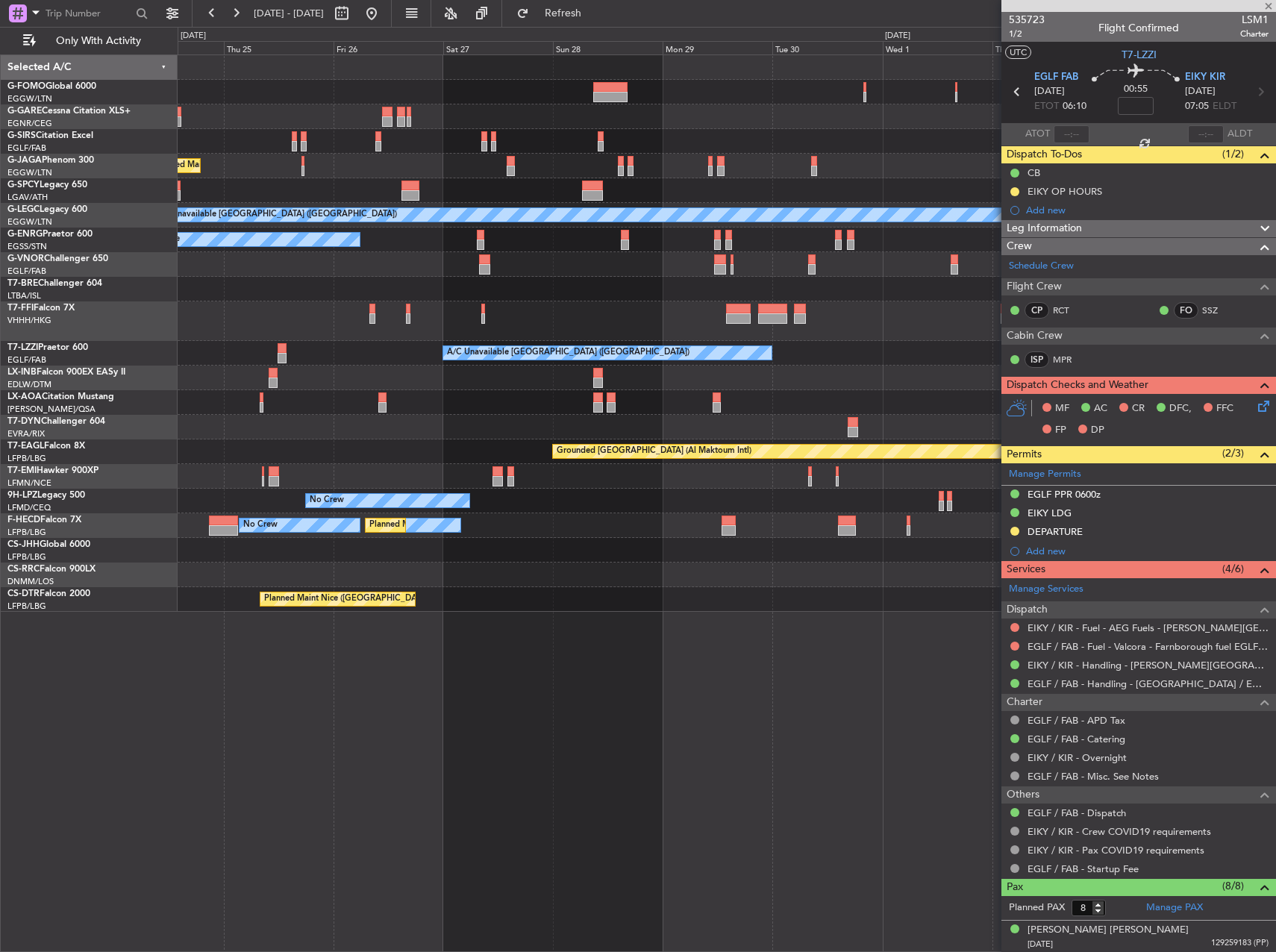
click at [329, 350] on div "Planned Maint [GEOGRAPHIC_DATA] ([GEOGRAPHIC_DATA]) A/C Unavailable [GEOGRAPHIC…" at bounding box center [726, 333] width 1098 height 556
type input "1"
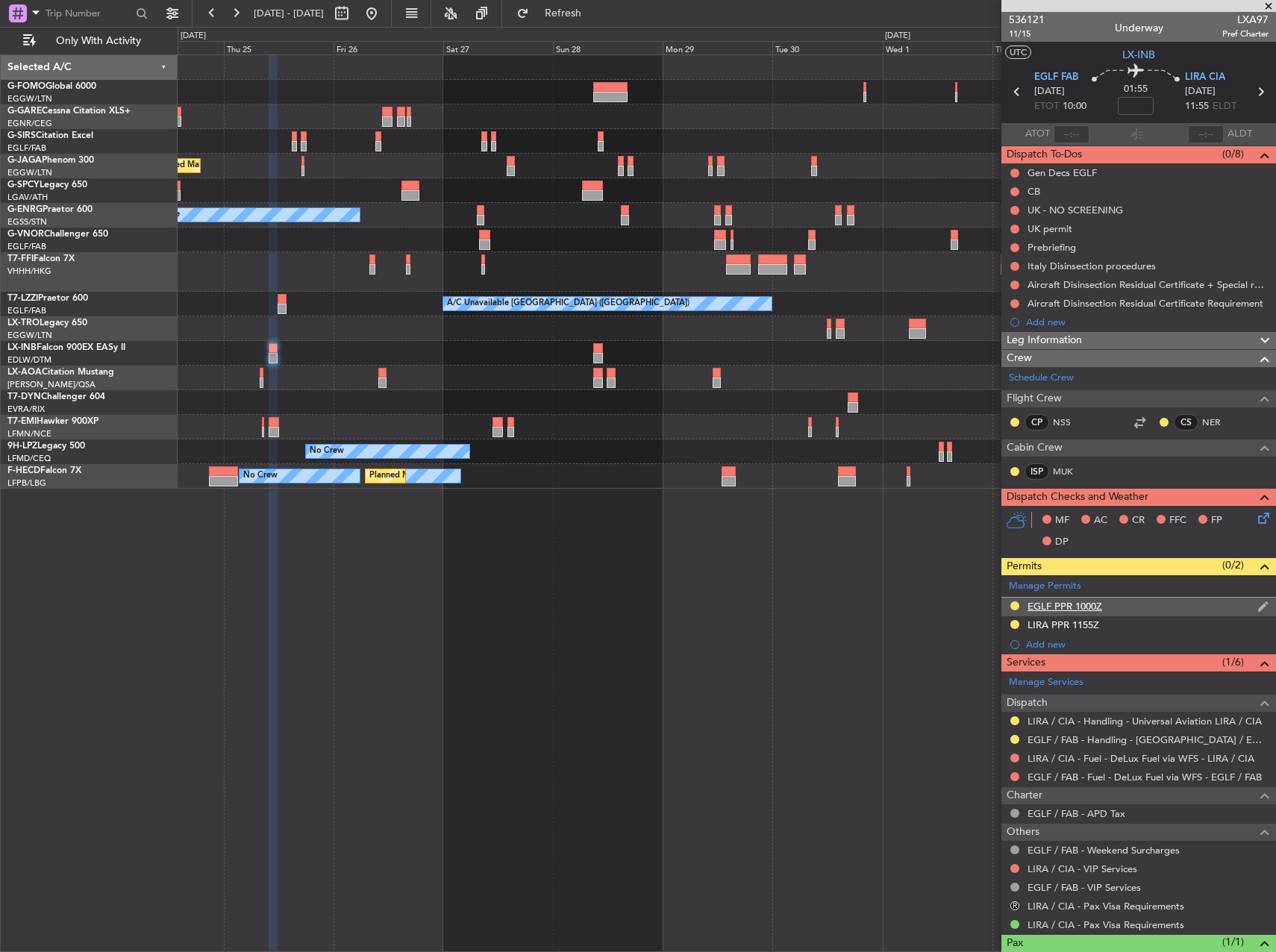
click at [1025, 605] on div "EGLF PPR 1000Z" at bounding box center [1139, 607] width 274 height 18
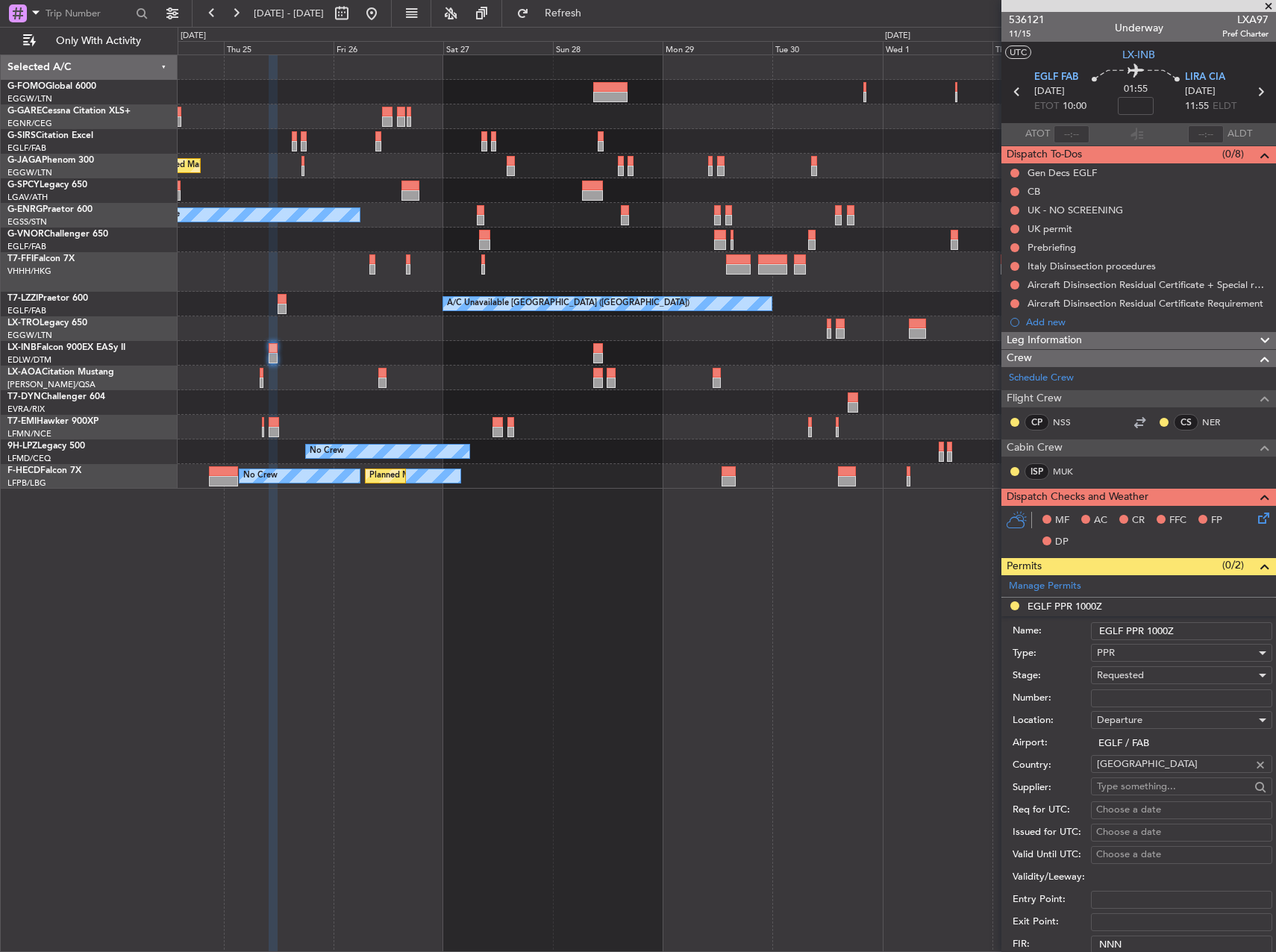
click at [1127, 691] on input "Number:" at bounding box center [1181, 698] width 181 height 18
paste input "375967"
type input "375967"
click at [1146, 669] on div "Requested" at bounding box center [1176, 675] width 159 height 22
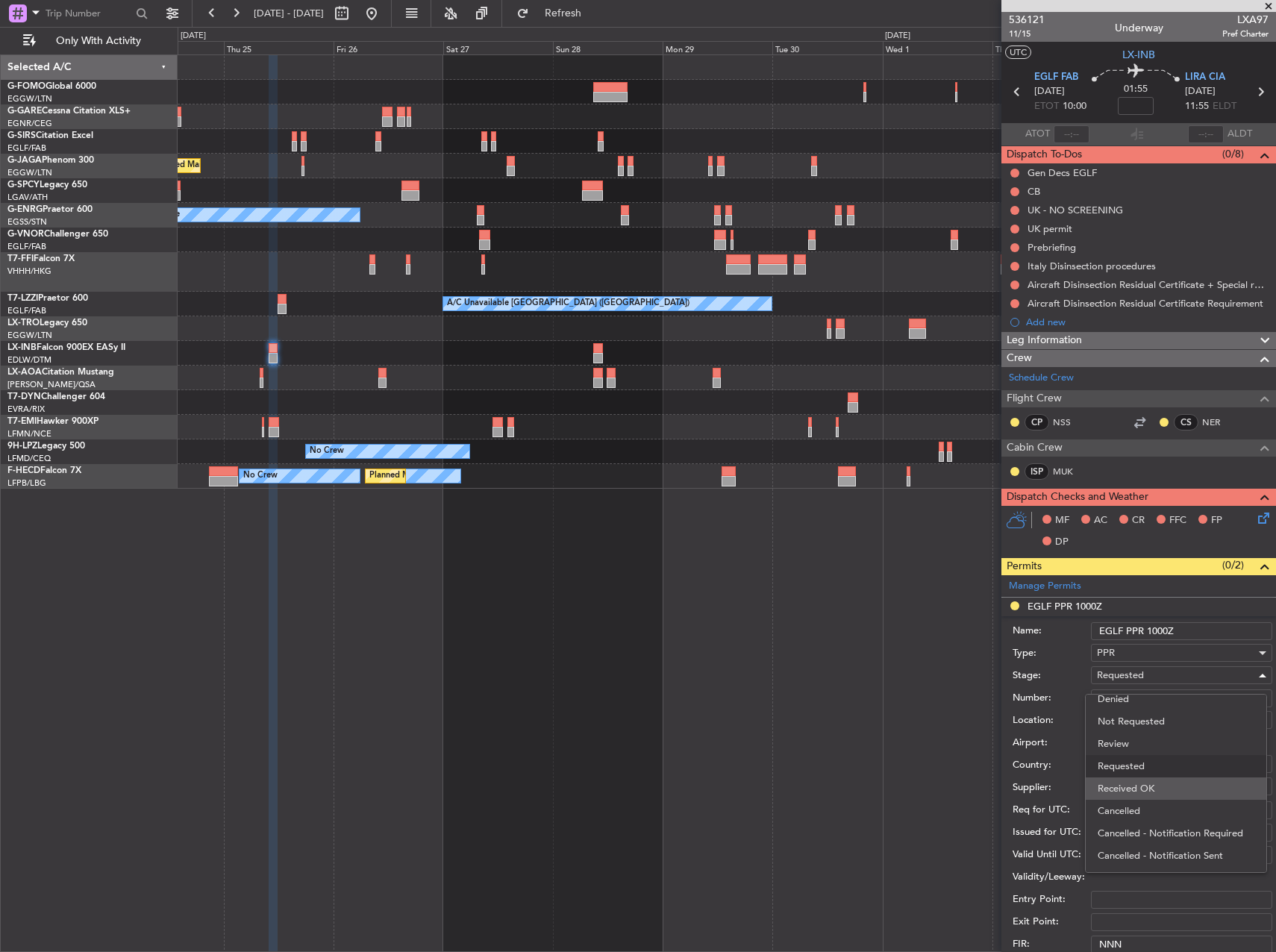
click at [1142, 780] on span "Received OK" at bounding box center [1176, 788] width 157 height 22
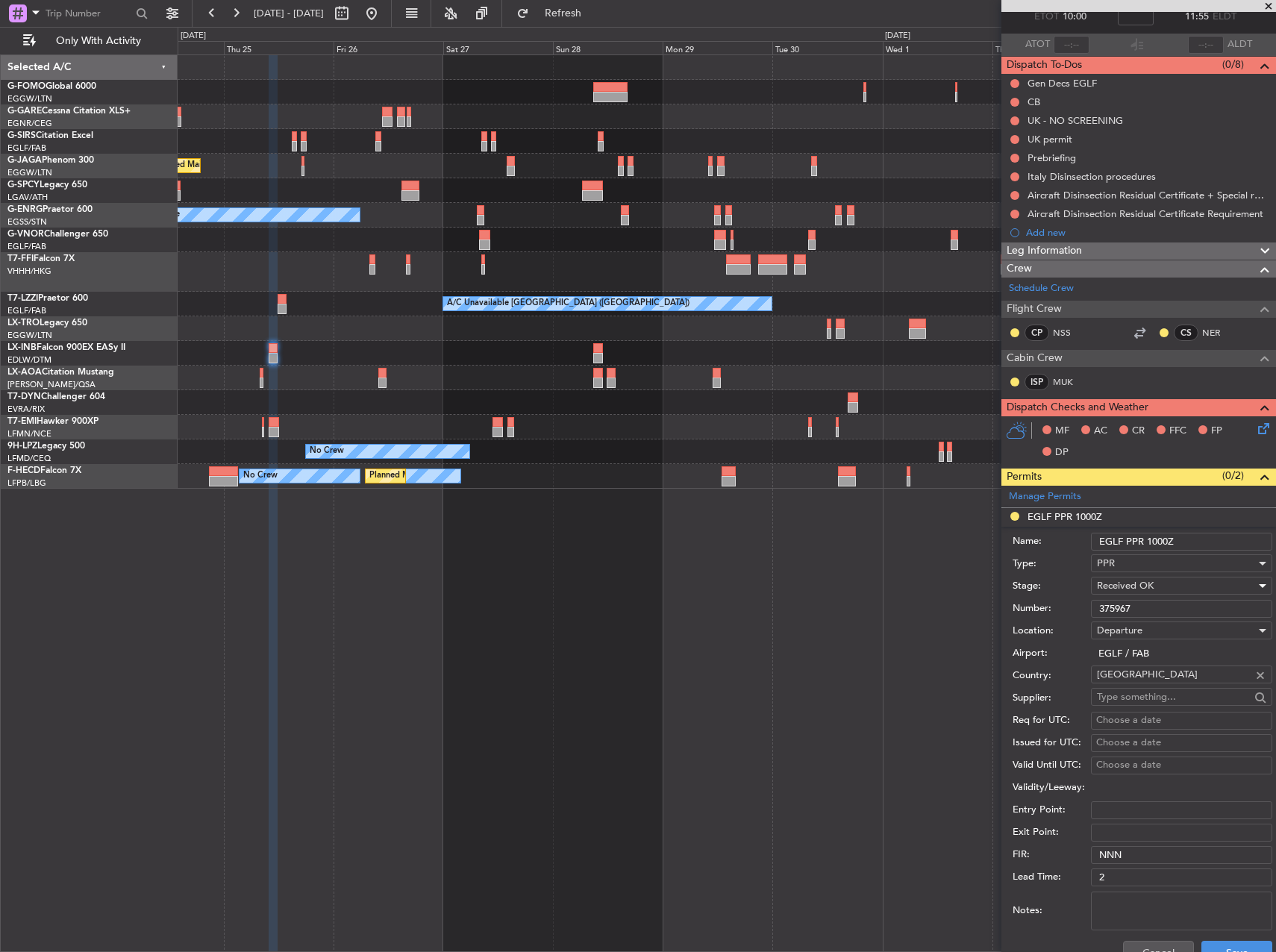
scroll to position [224, 0]
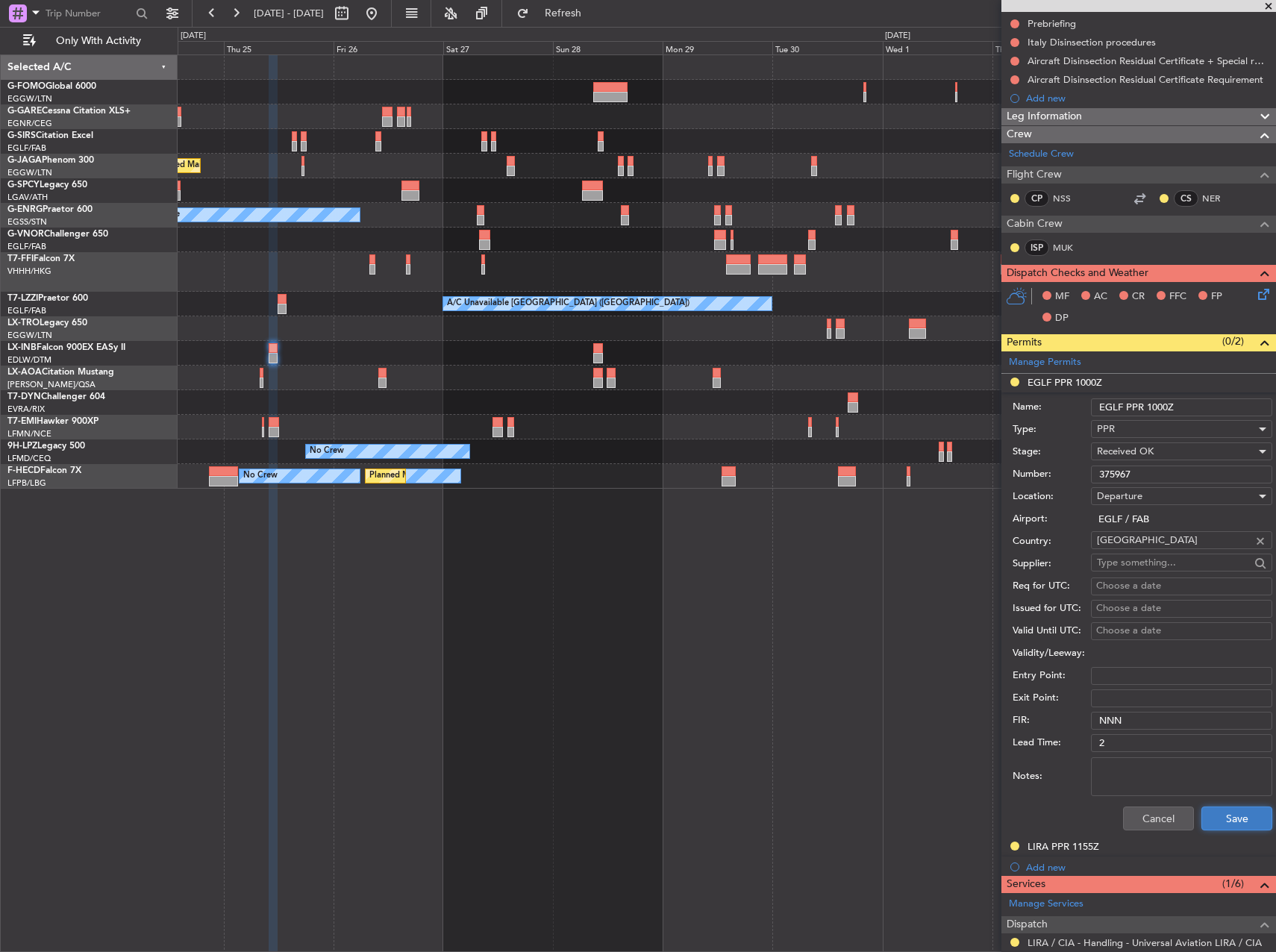
click at [1211, 818] on button "Save" at bounding box center [1236, 818] width 71 height 24
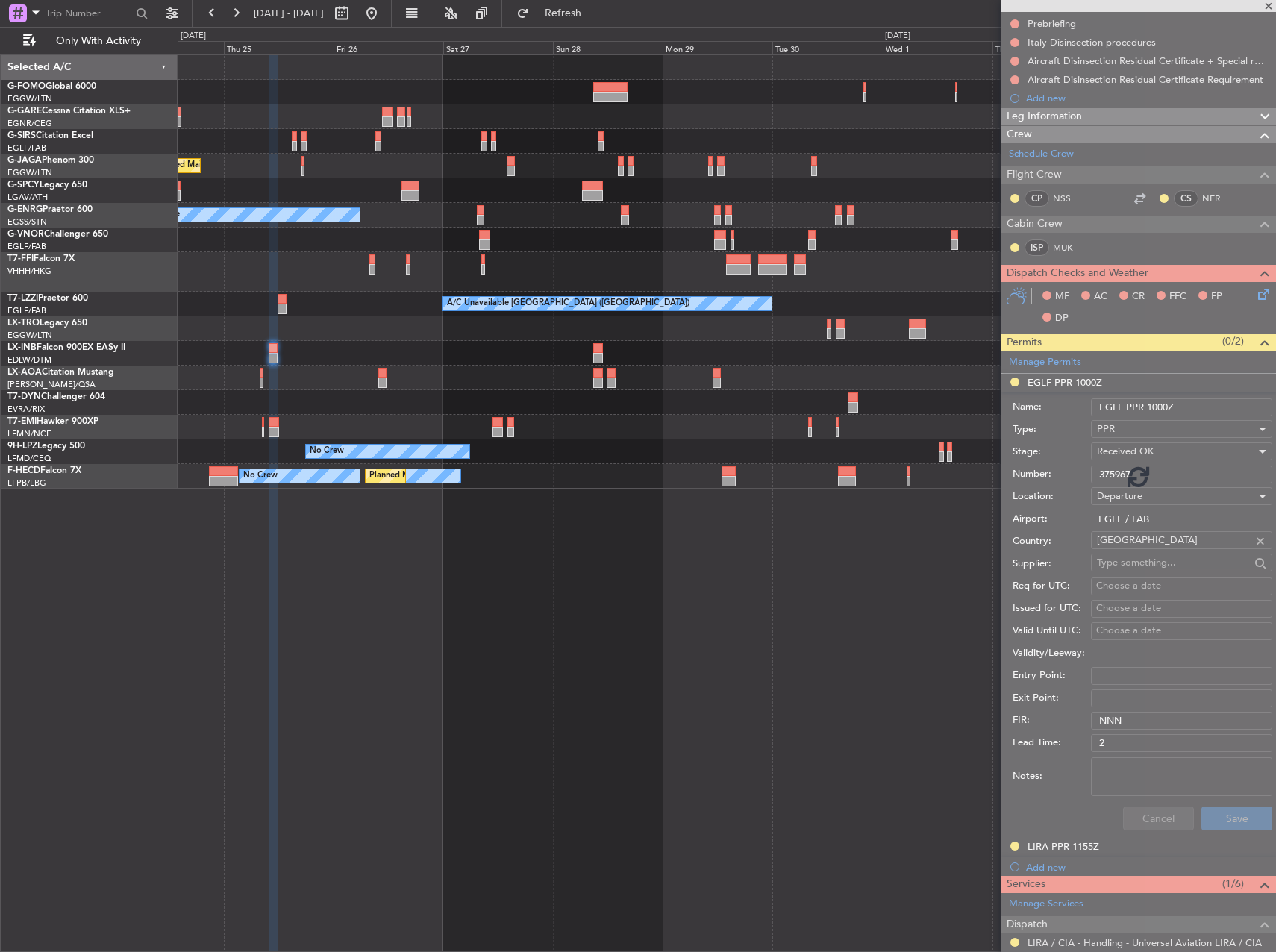
scroll to position [57, 0]
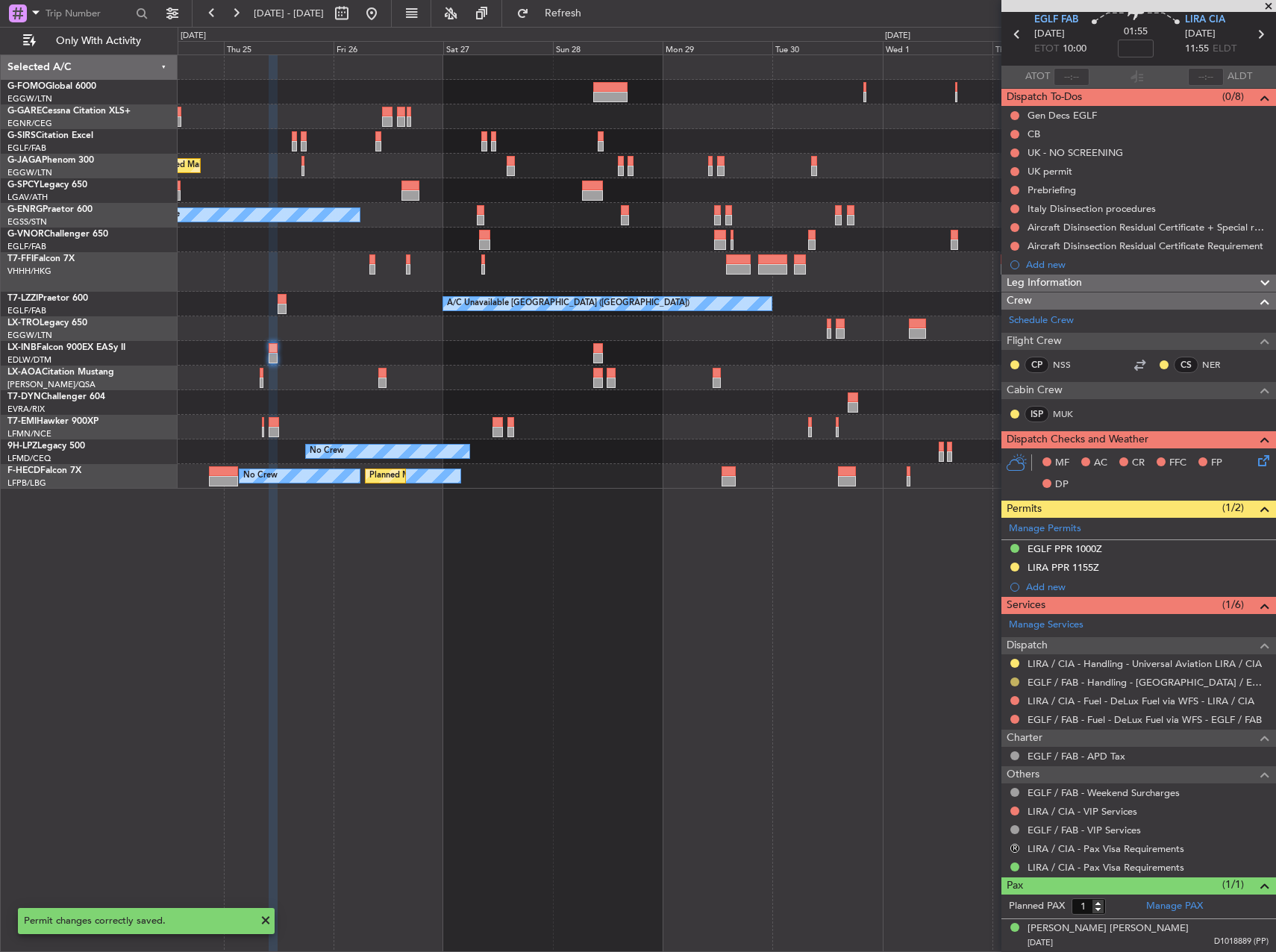
click at [1018, 678] on button at bounding box center [1015, 682] width 9 height 9
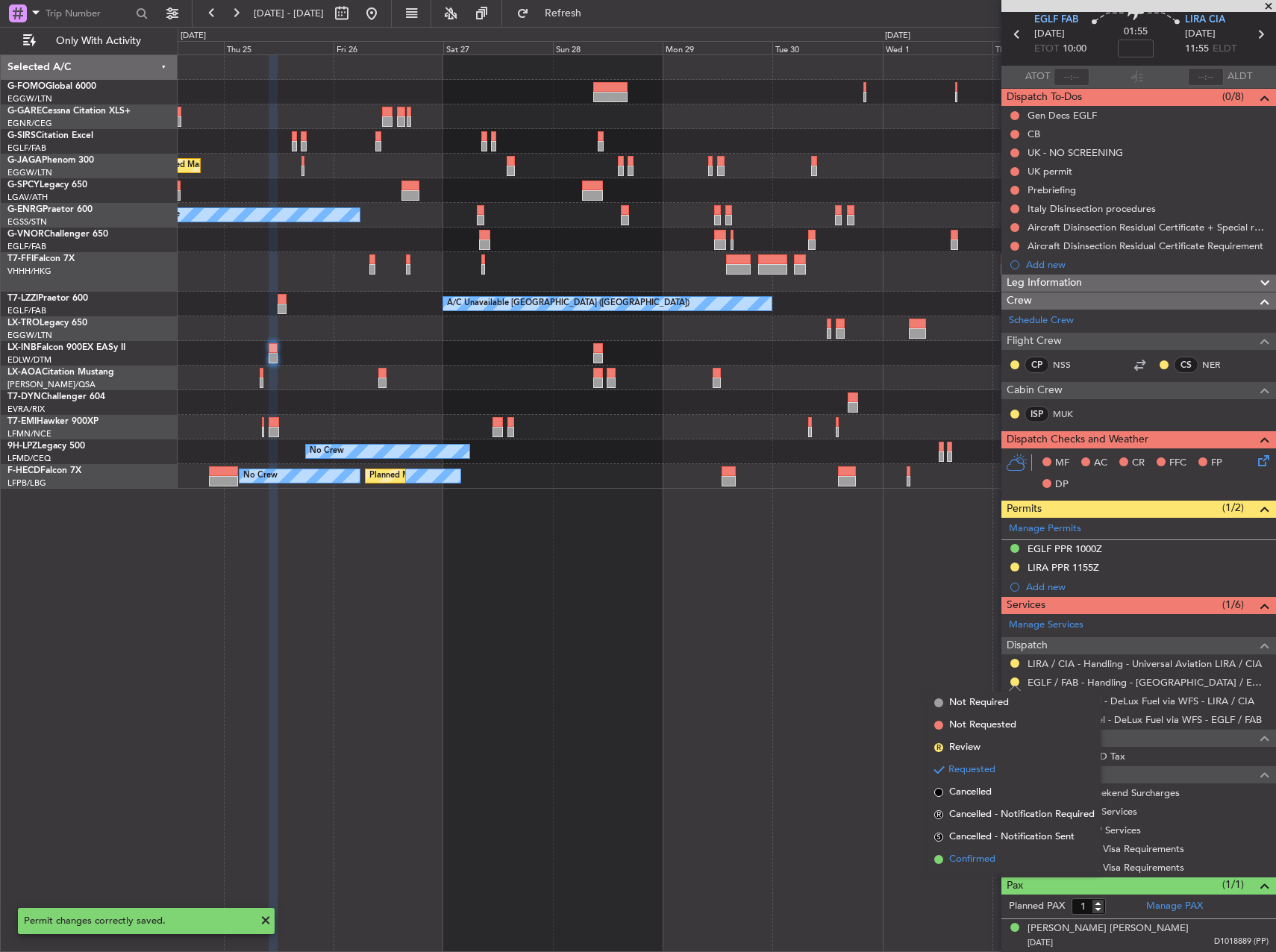
click at [994, 861] on span "Confirmed" at bounding box center [972, 860] width 46 height 15
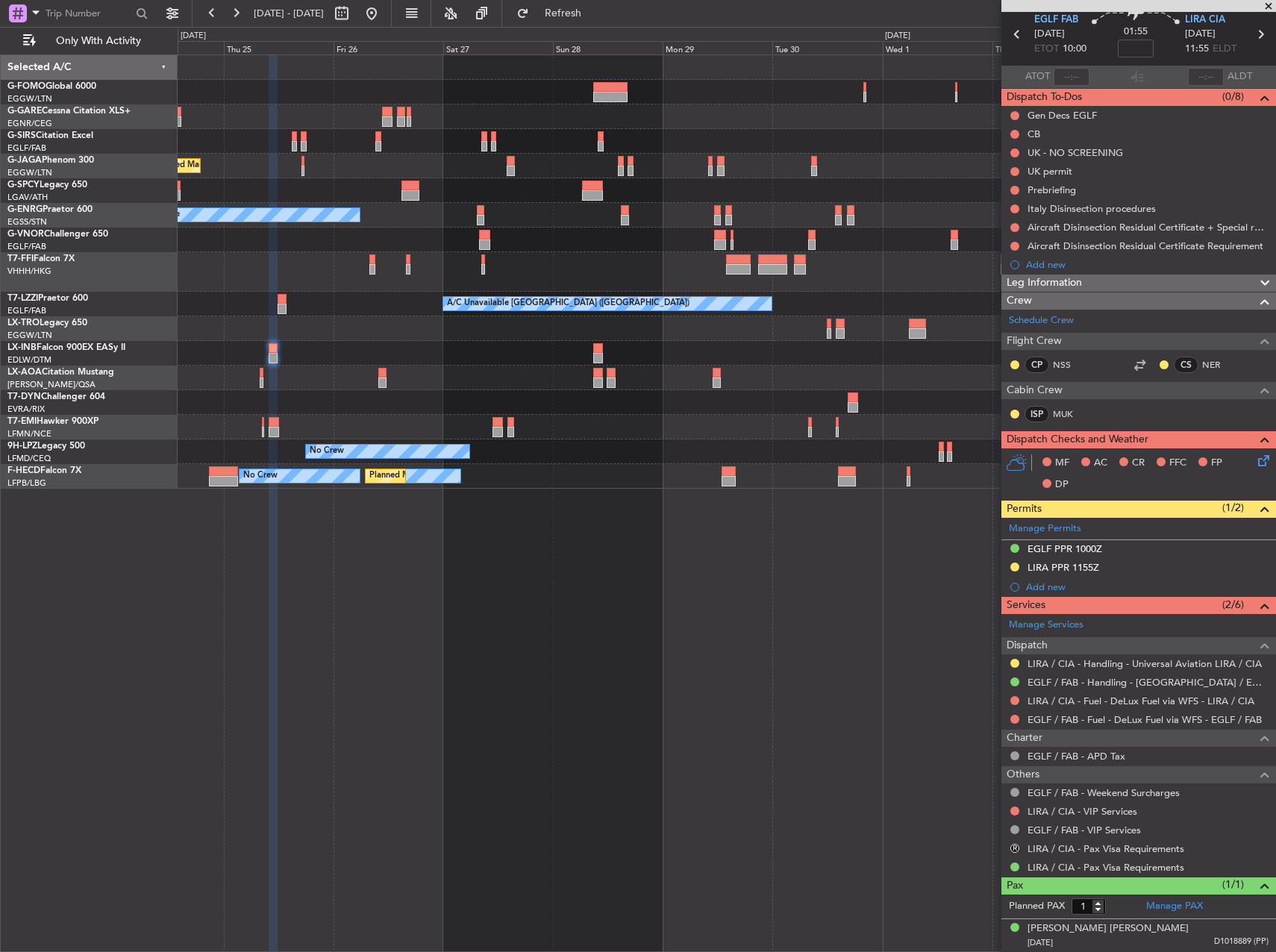
click at [565, 639] on div "Planned Maint [GEOGRAPHIC_DATA] ([GEOGRAPHIC_DATA]) A/C Unavailable Planned Mai…" at bounding box center [726, 503] width 1098 height 898
click at [1048, 550] on div "EGLF PPR 1000Z" at bounding box center [1065, 549] width 75 height 13
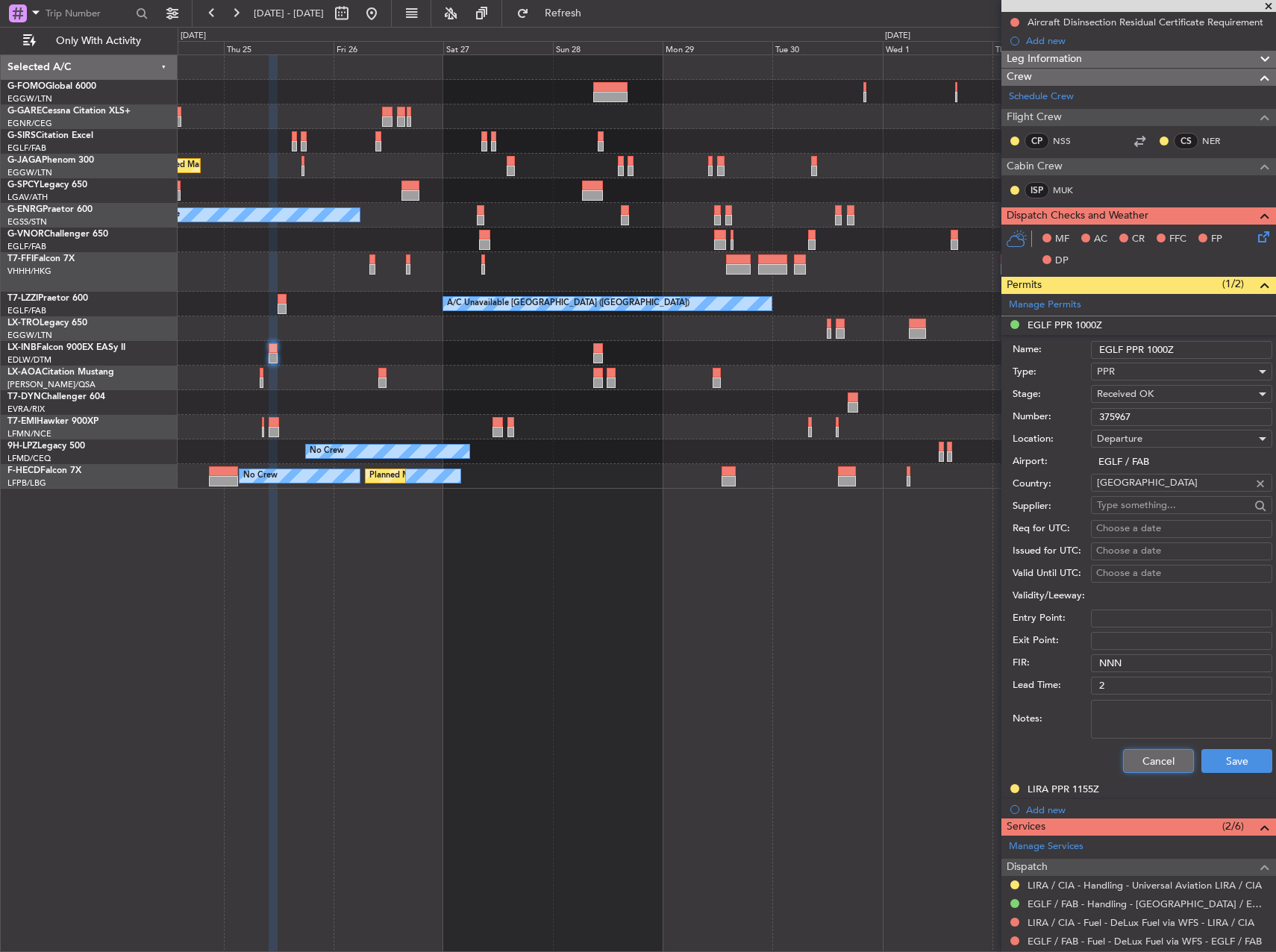
click at [1137, 754] on button "Cancel" at bounding box center [1158, 761] width 71 height 24
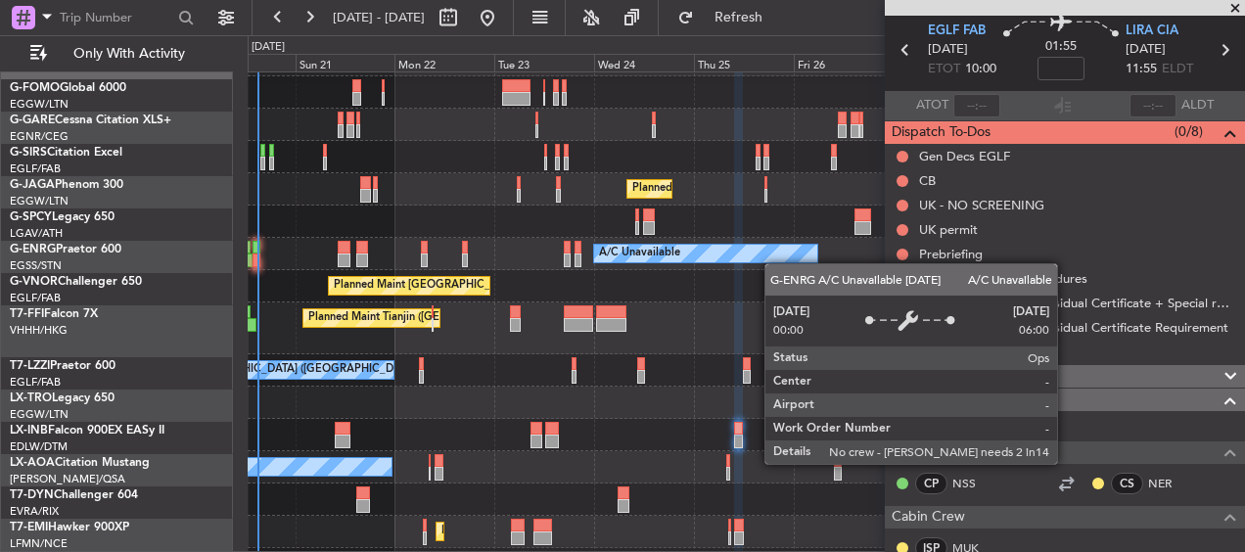
scroll to position [28, 0]
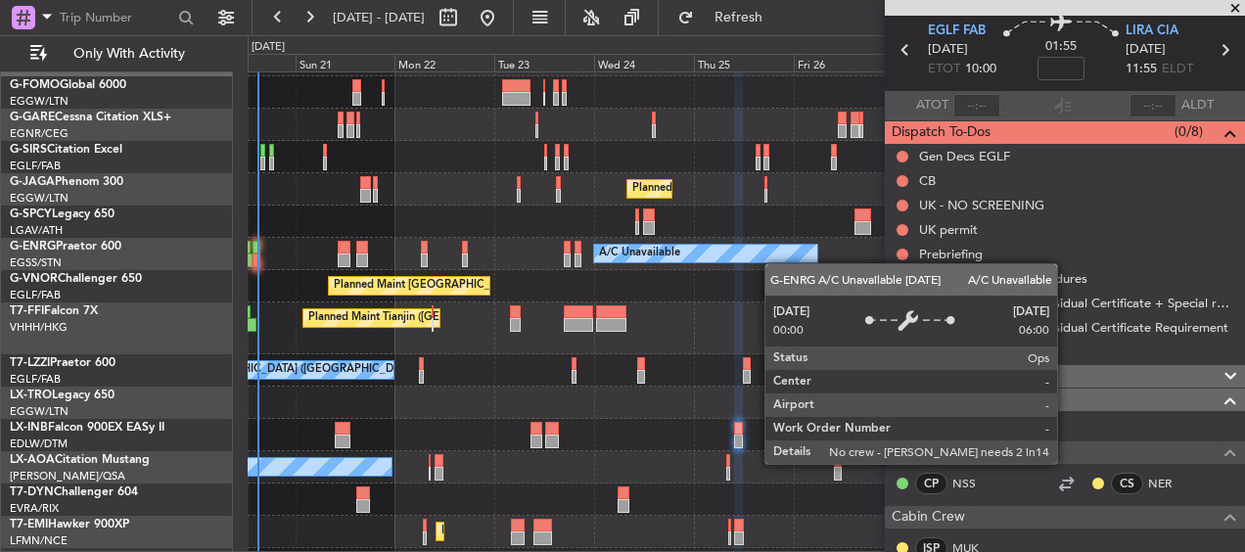
click at [736, 255] on div "A/C Unavailable" at bounding box center [705, 254] width 223 height 18
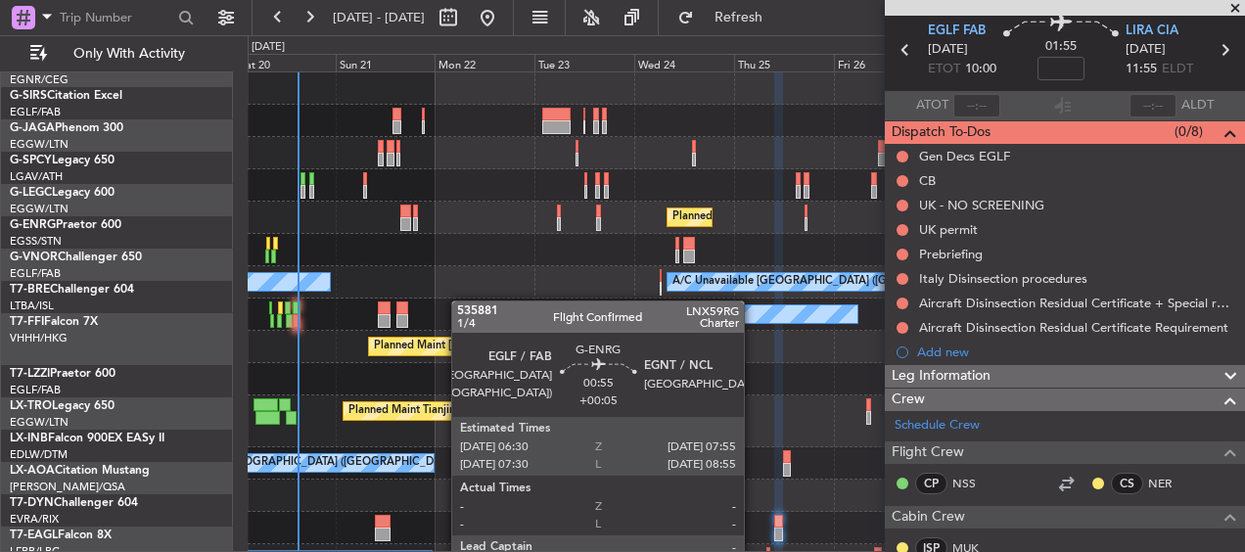
scroll to position [0, 0]
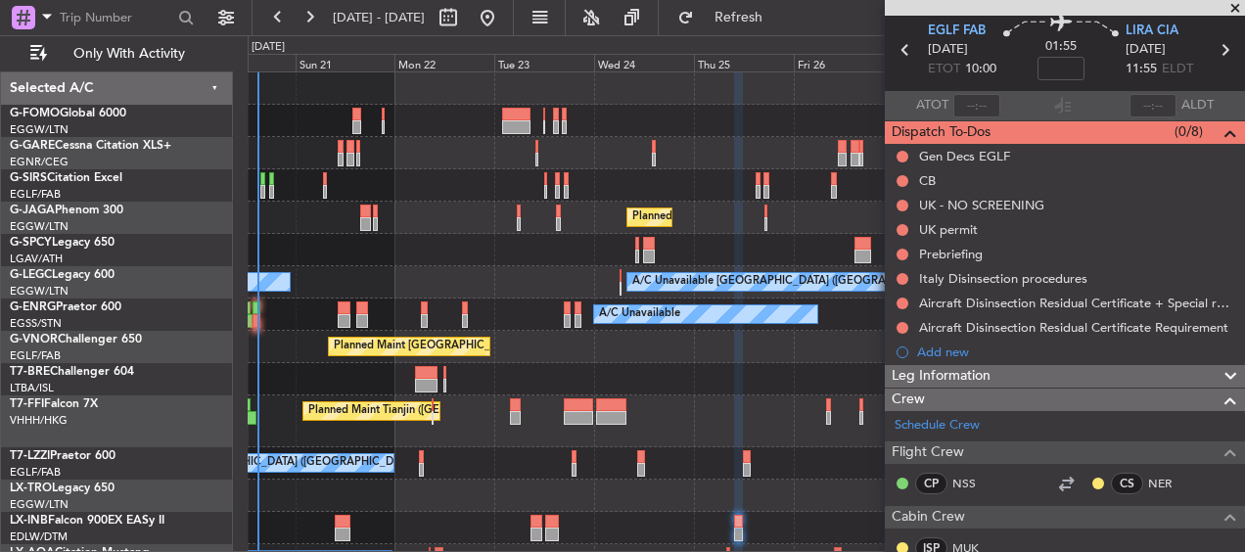
click at [421, 313] on div "Unplanned Maint [GEOGRAPHIC_DATA] ([GEOGRAPHIC_DATA]) Planned Maint [GEOGRAPHIC…" at bounding box center [746, 453] width 997 height 763
click at [476, 236] on div at bounding box center [746, 250] width 997 height 32
click at [518, 254] on div at bounding box center [746, 250] width 997 height 32
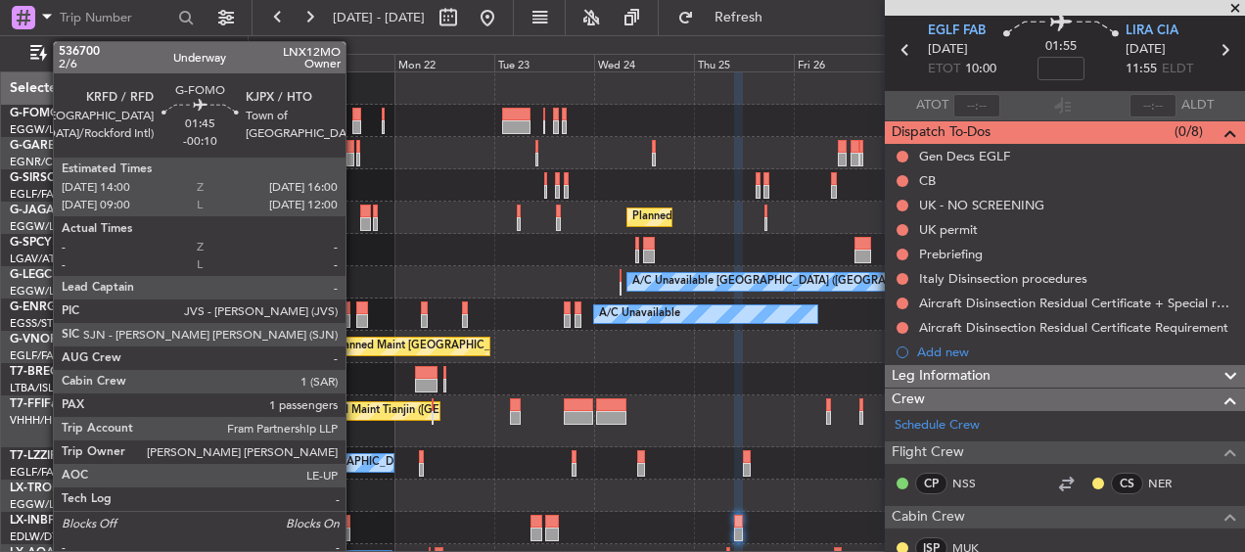
click at [354, 114] on div at bounding box center [356, 115] width 9 height 14
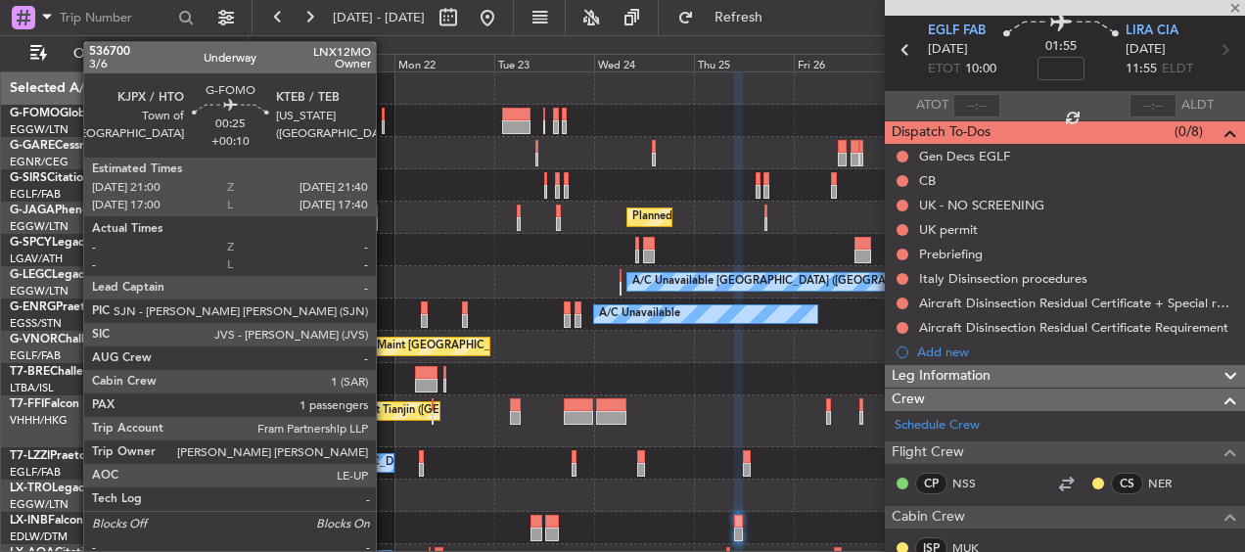
type input "-00:10"
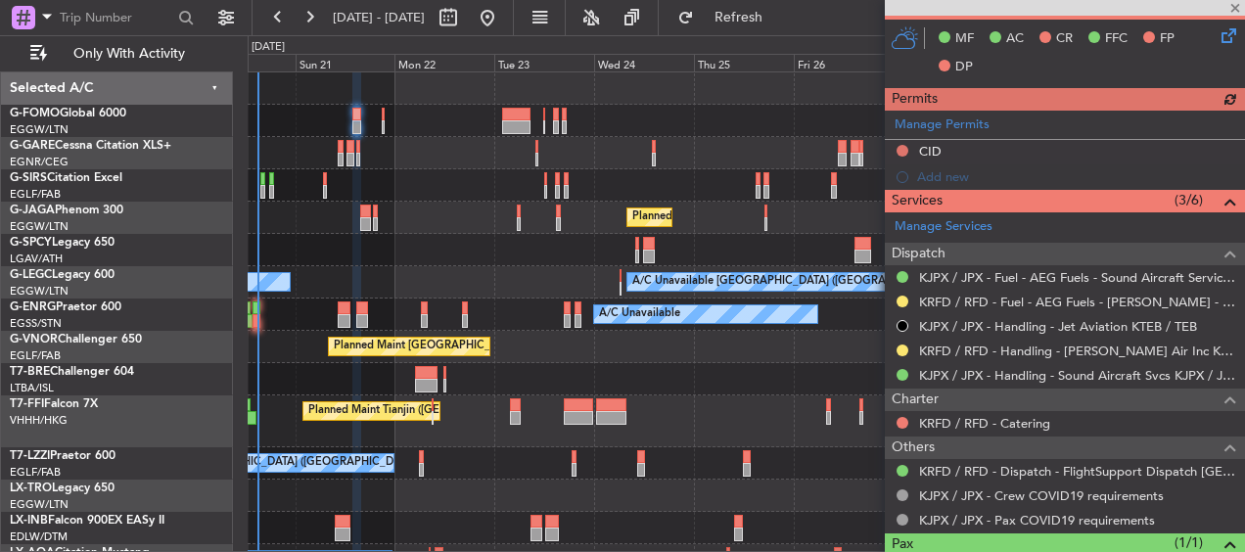
scroll to position [560, 0]
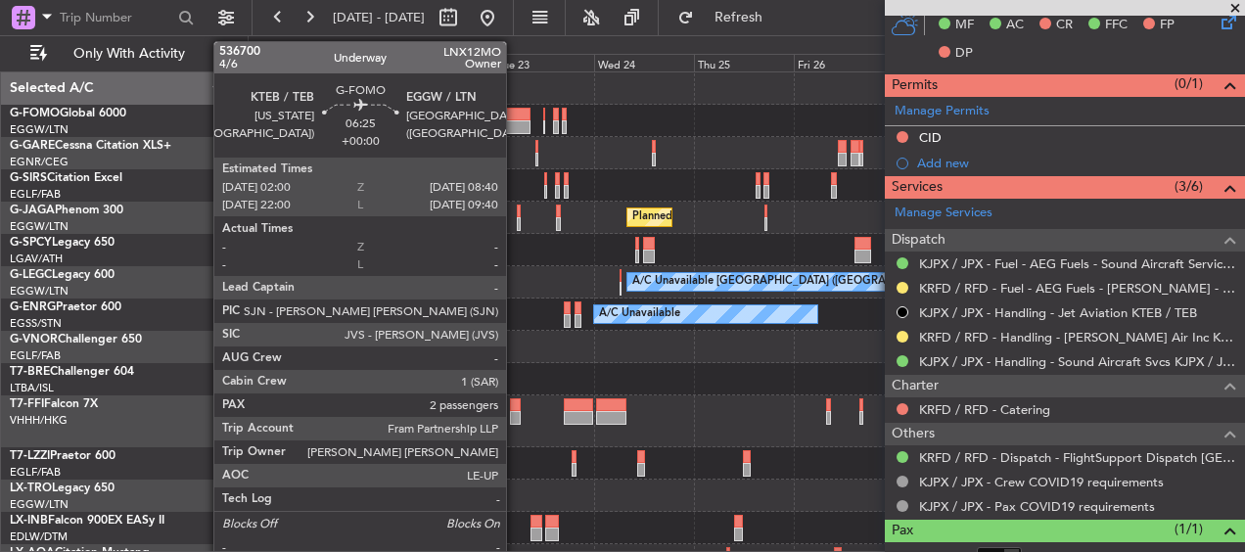
click at [515, 121] on div at bounding box center [516, 127] width 28 height 14
type input "2"
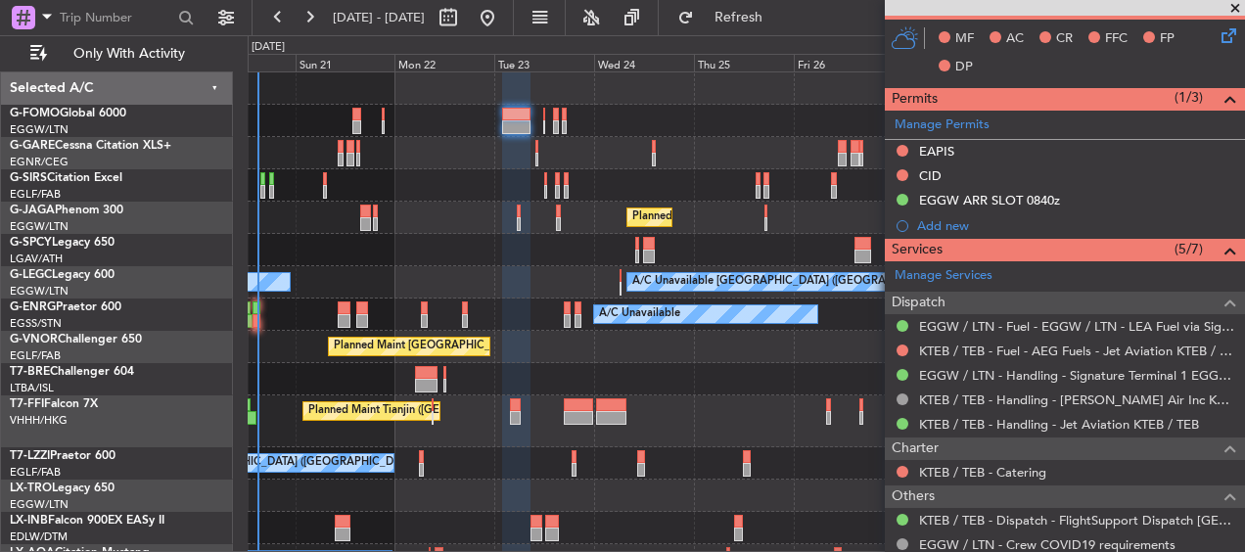
scroll to position [1, 0]
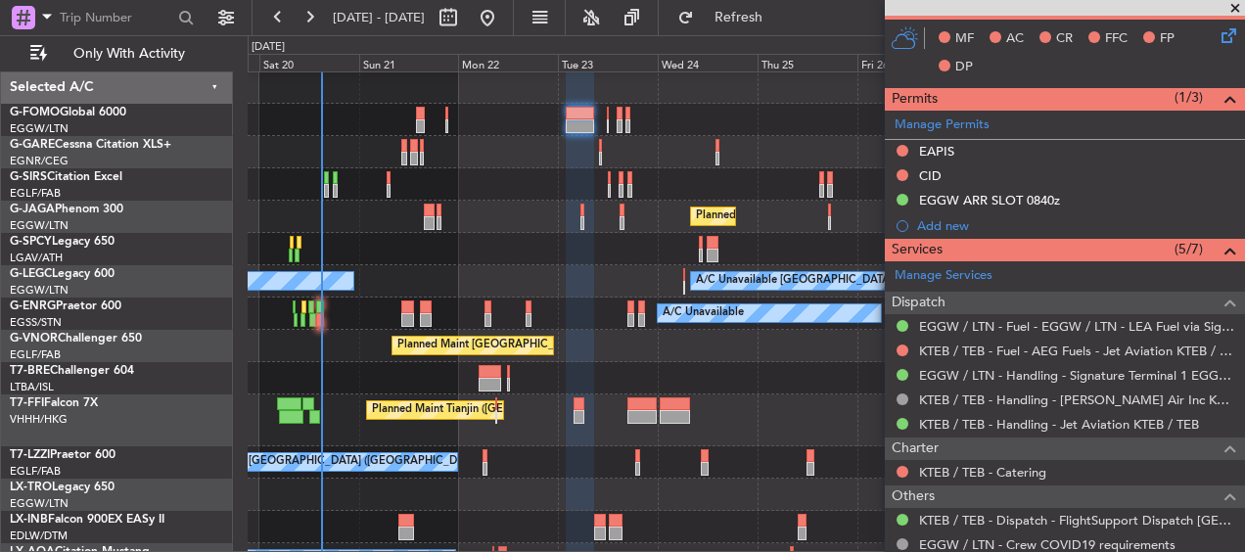
click at [489, 164] on div at bounding box center [746, 152] width 997 height 32
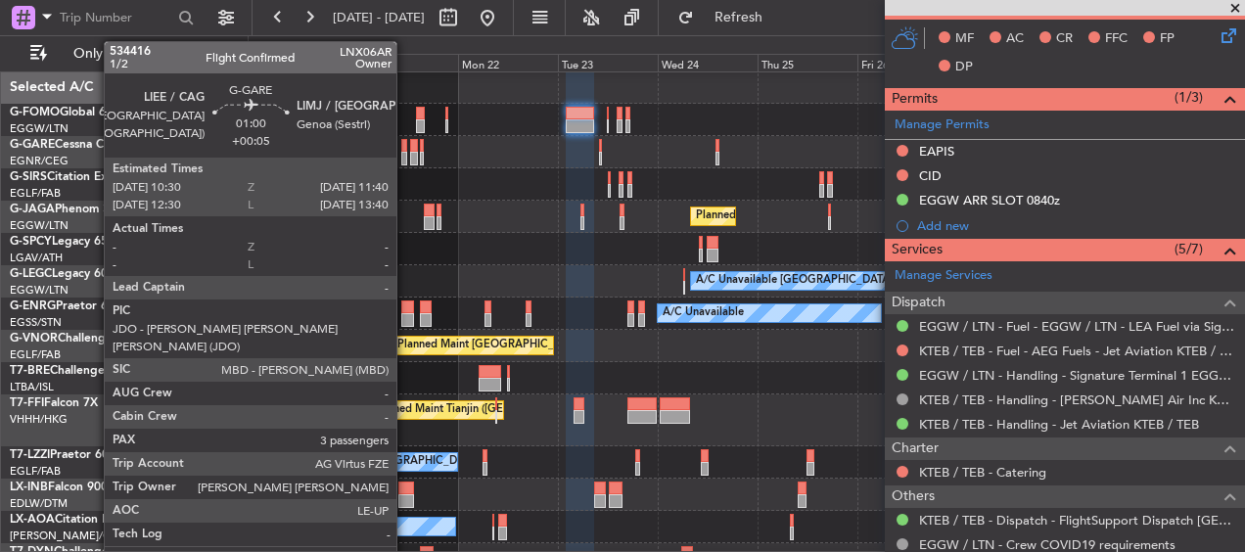
click at [405, 155] on div at bounding box center [403, 159] width 5 height 14
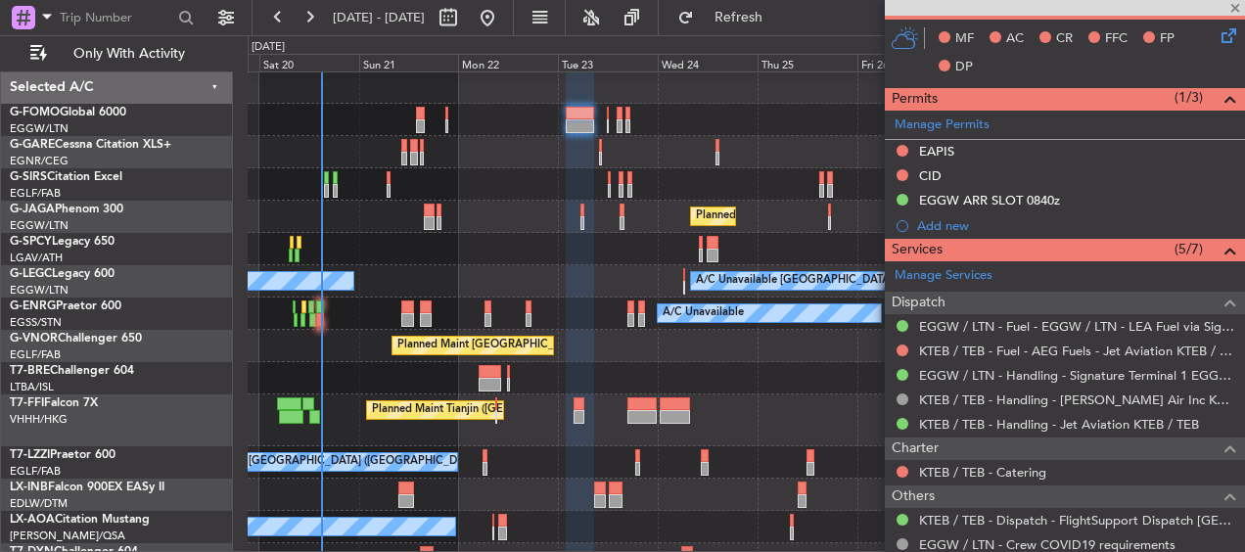
type input "+00:05"
type input "3"
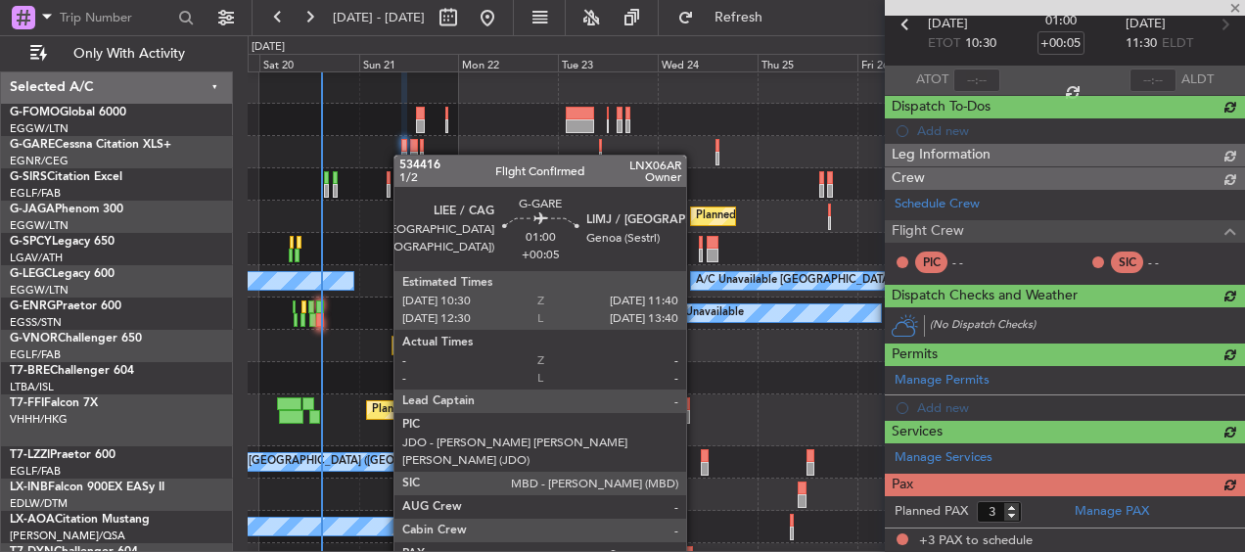
scroll to position [580, 0]
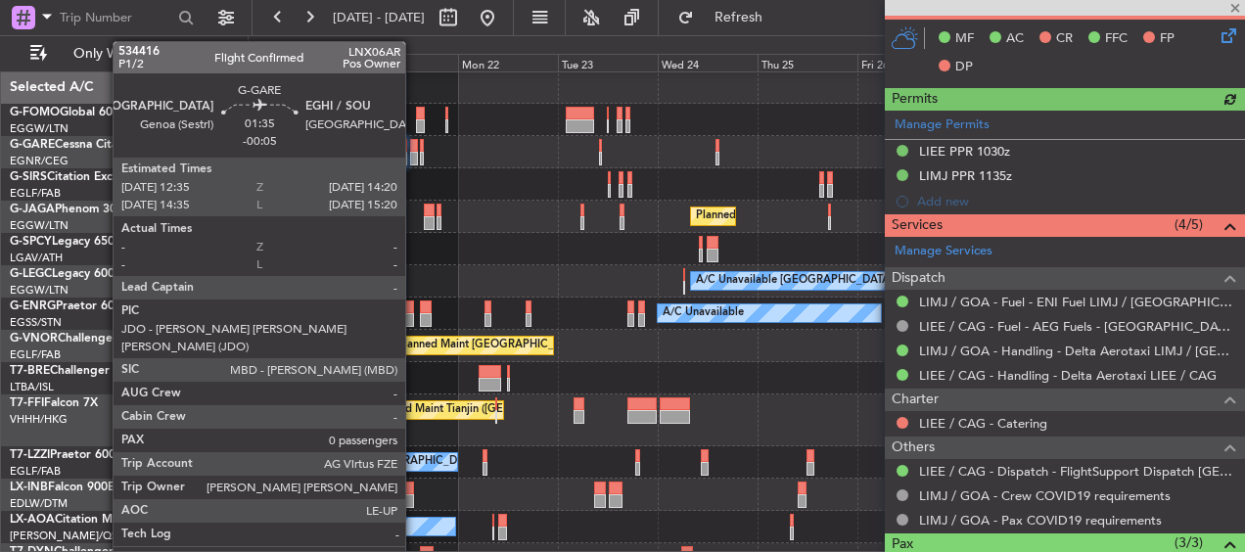
click at [414, 156] on div at bounding box center [414, 159] width 8 height 14
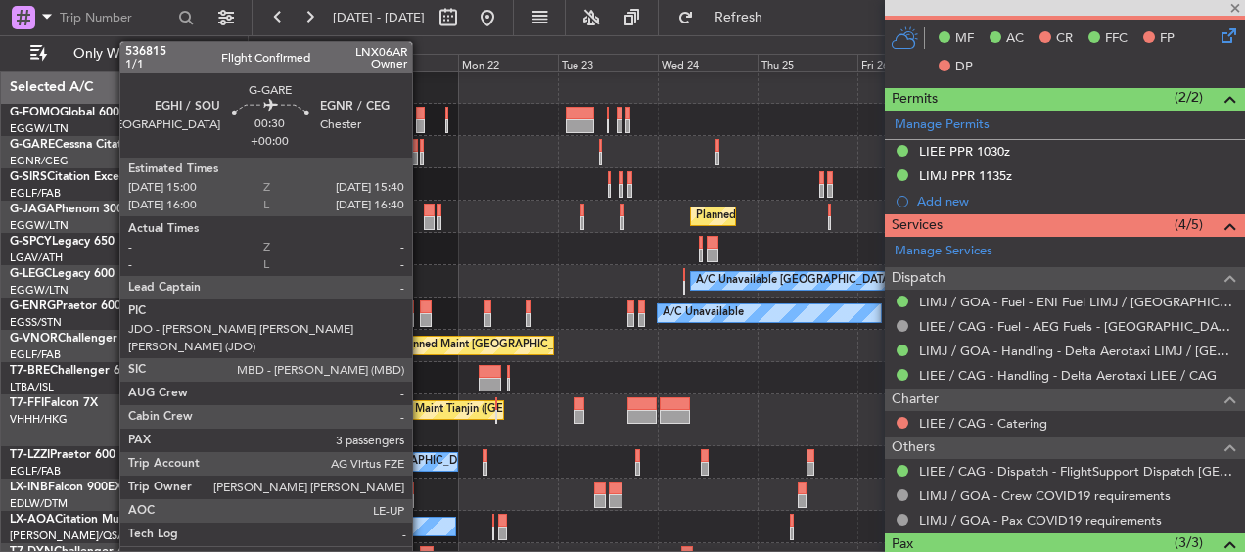
type input "-00:05"
type input "0"
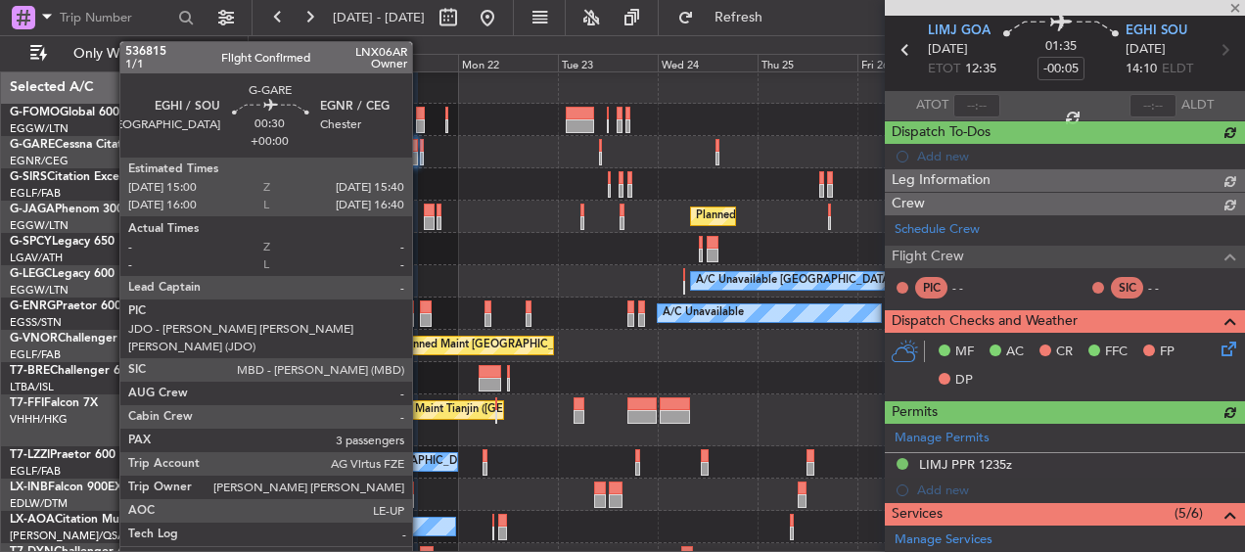
scroll to position [555, 0]
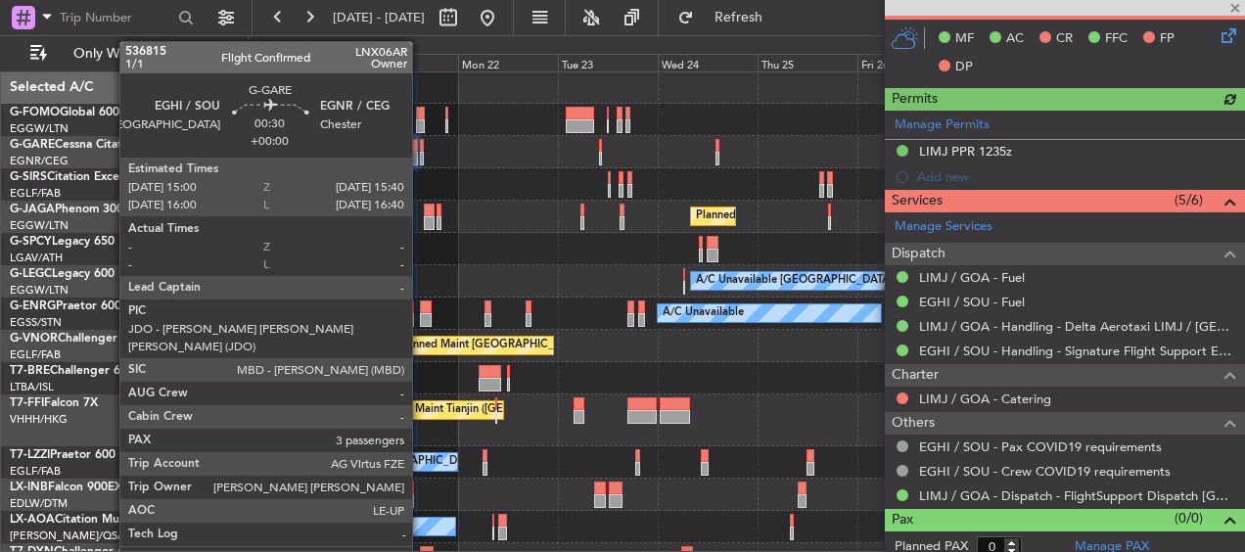
click at [421, 155] on div at bounding box center [421, 159] width 3 height 14
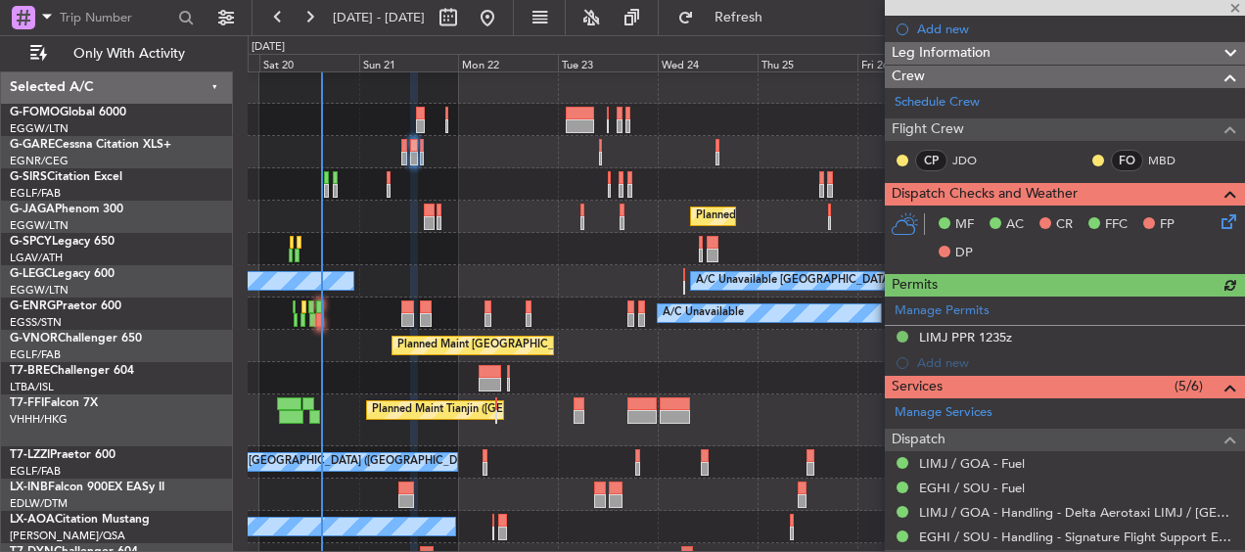
type input "3"
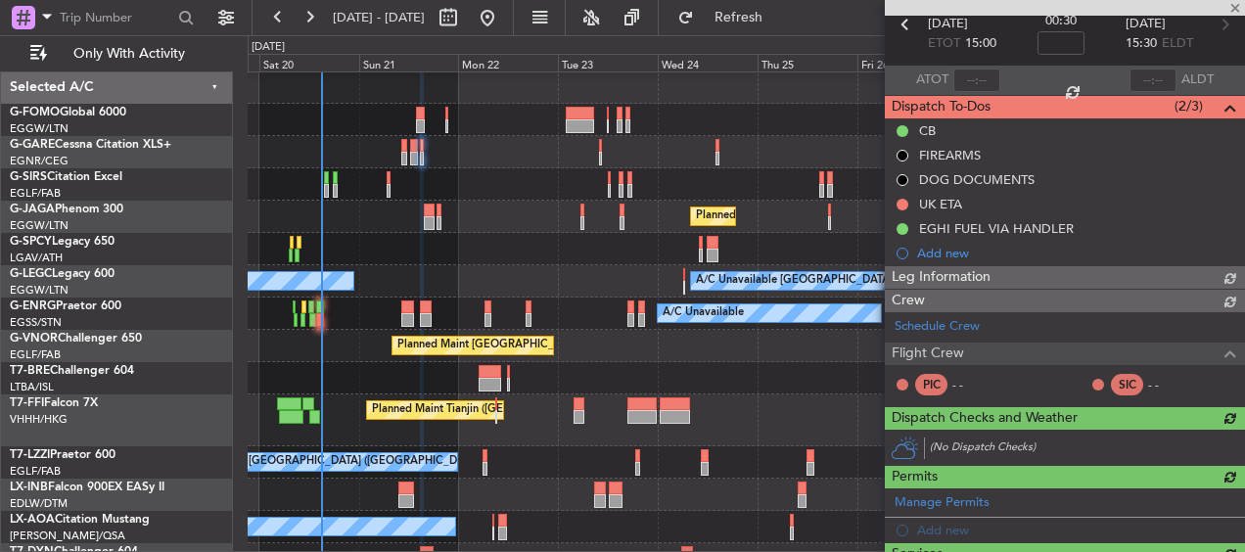
scroll to position [320, 0]
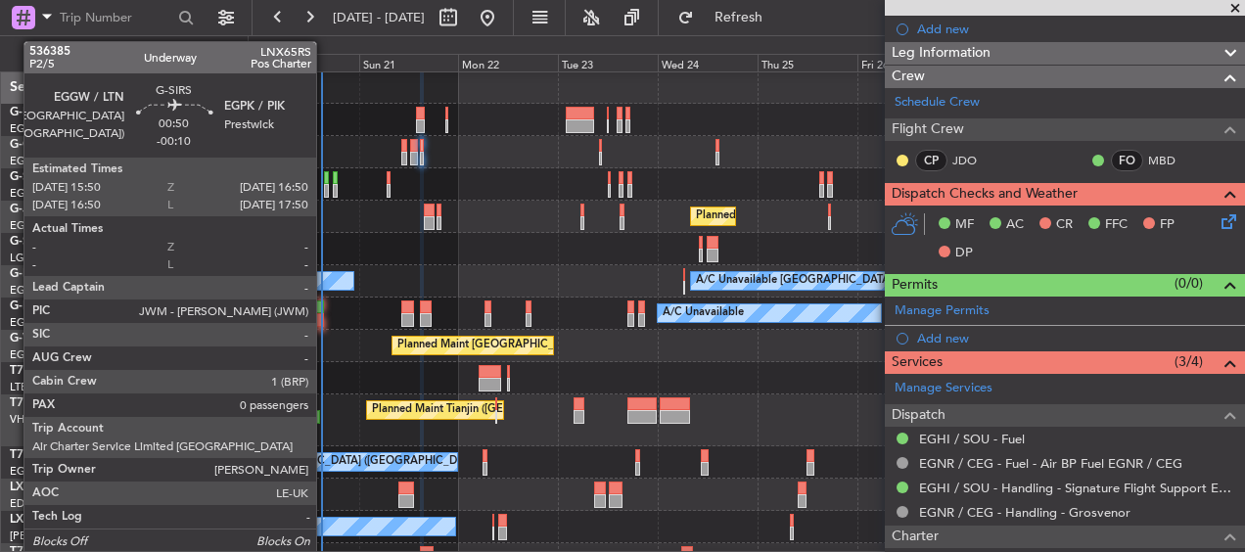
click at [325, 181] on div at bounding box center [326, 178] width 5 height 14
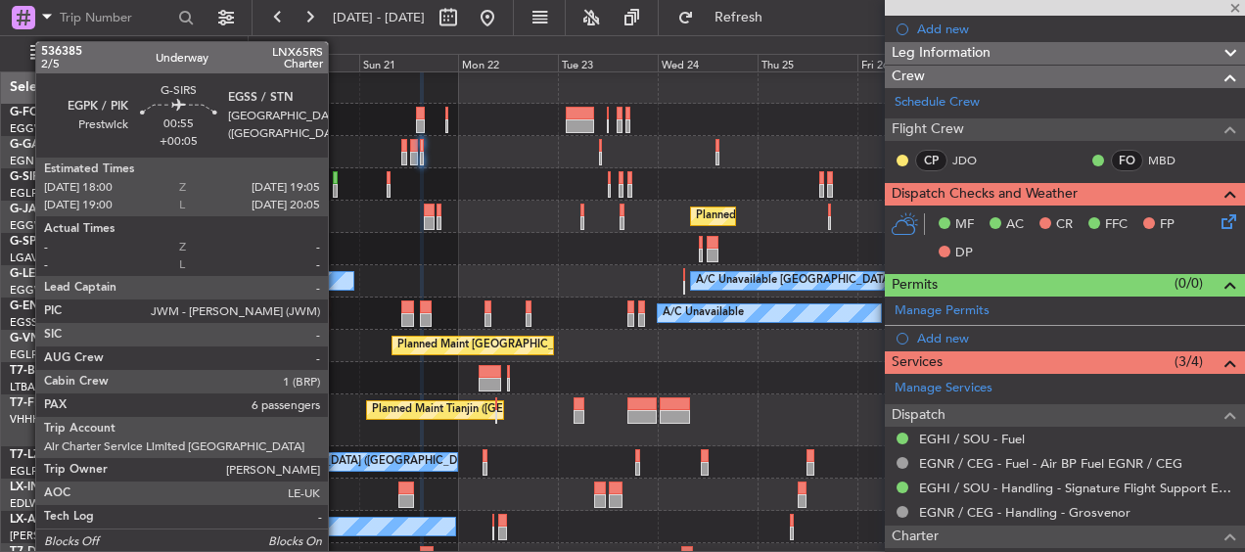
type input "-00:10"
type input "0"
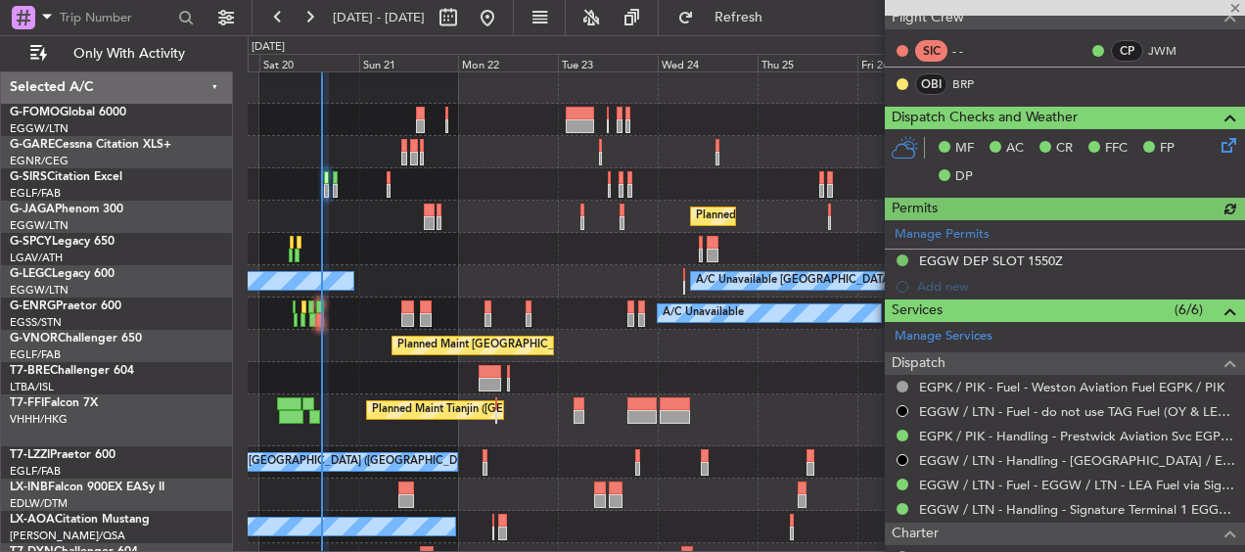
scroll to position [75, 0]
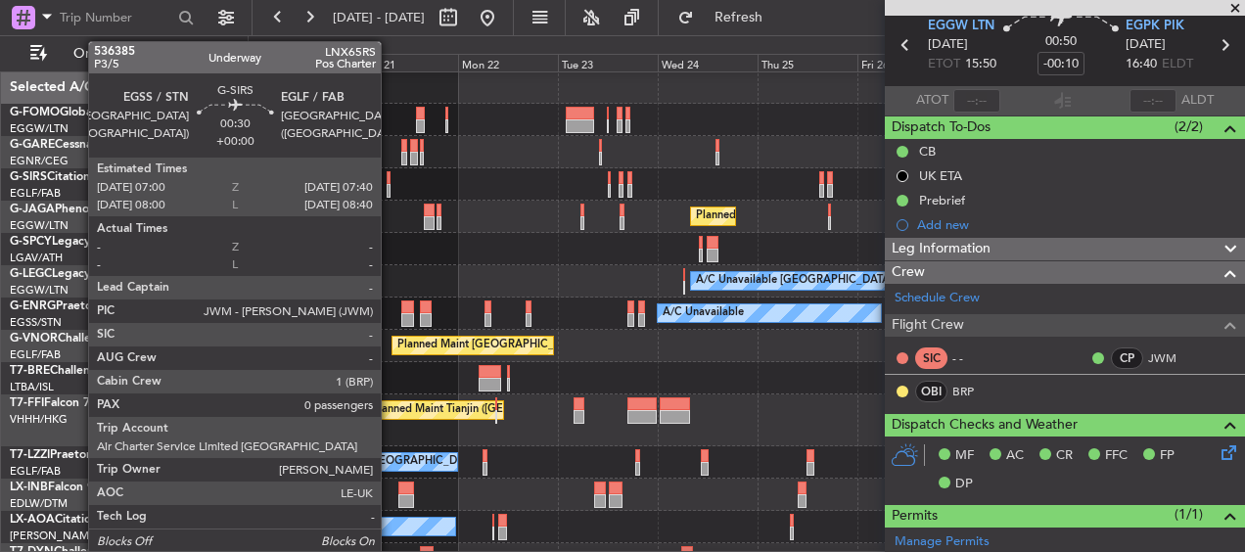
click at [390, 180] on div at bounding box center [388, 178] width 3 height 14
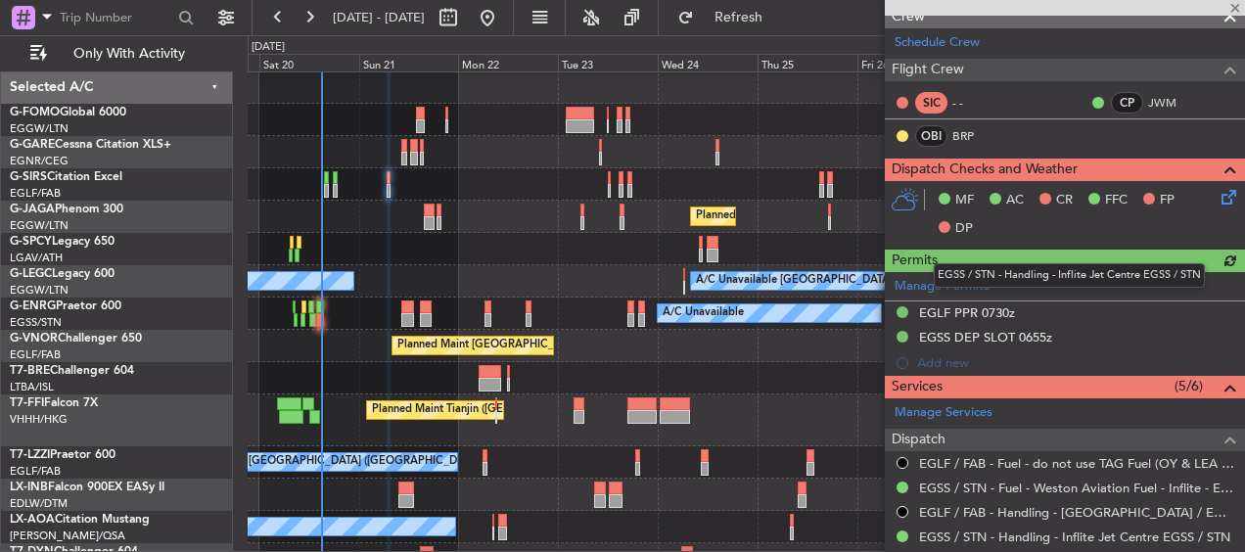
scroll to position [0, 0]
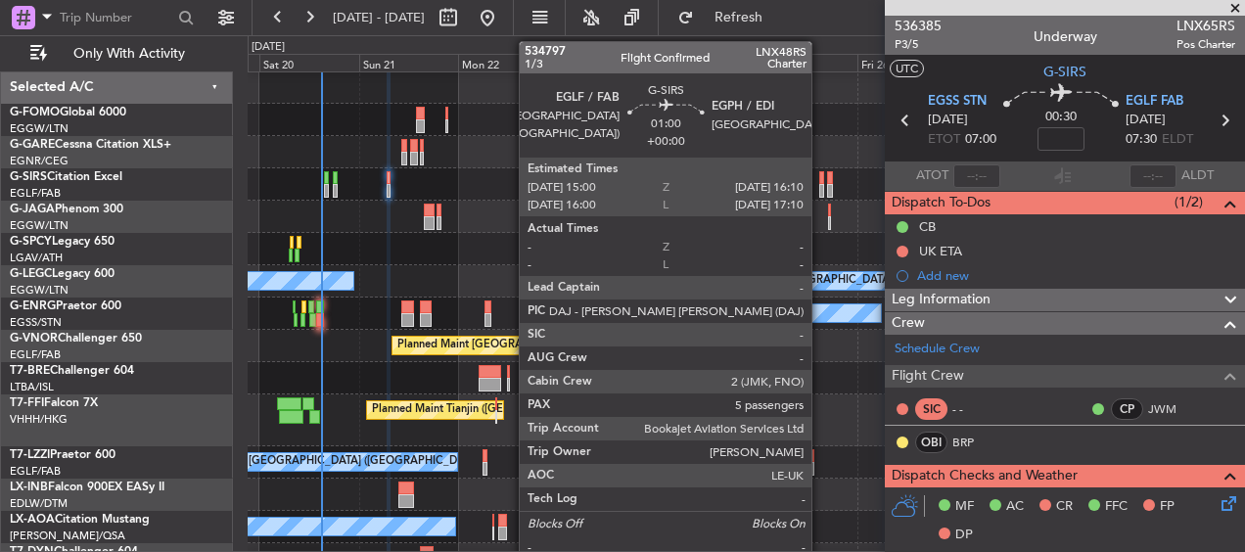
click at [820, 183] on div at bounding box center [821, 178] width 5 height 14
type input "5"
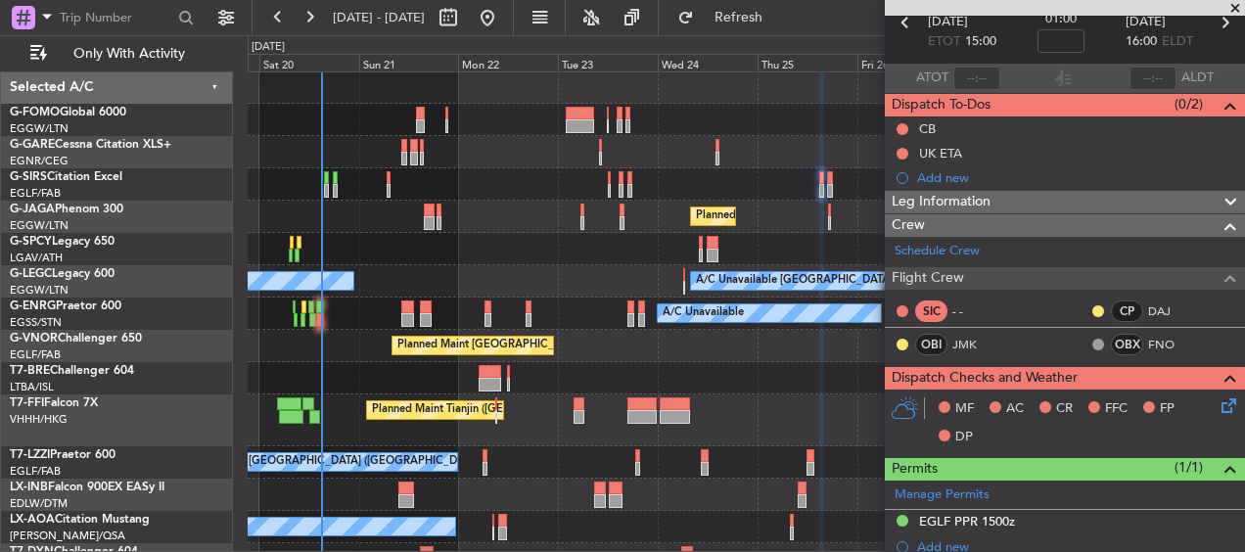
scroll to position [577, 0]
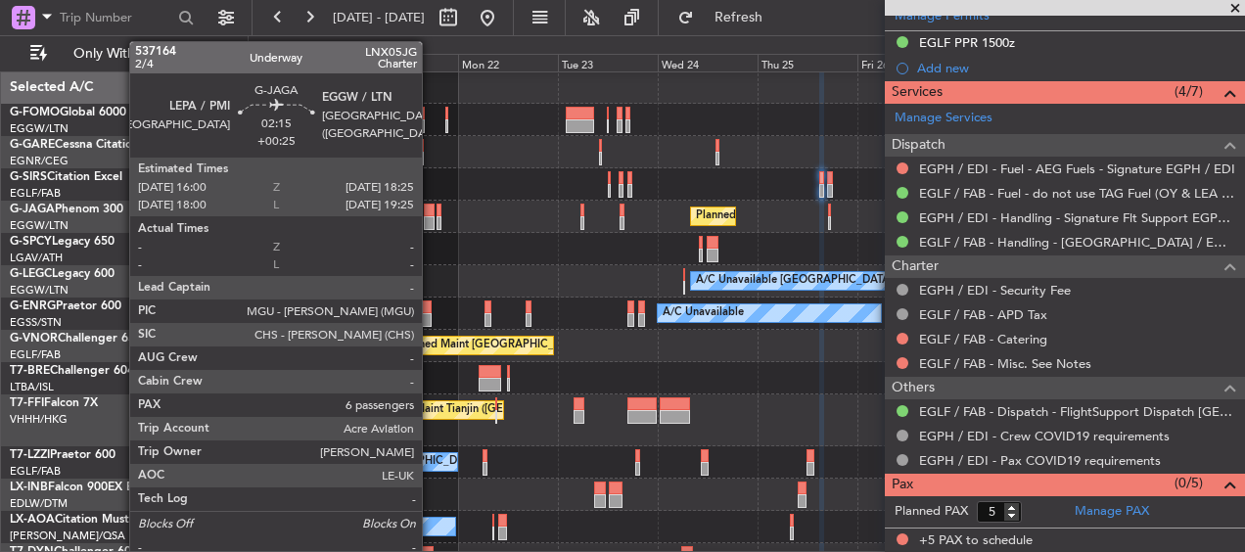
click at [431, 213] on div at bounding box center [429, 211] width 11 height 14
type input "+00:25"
type input "6"
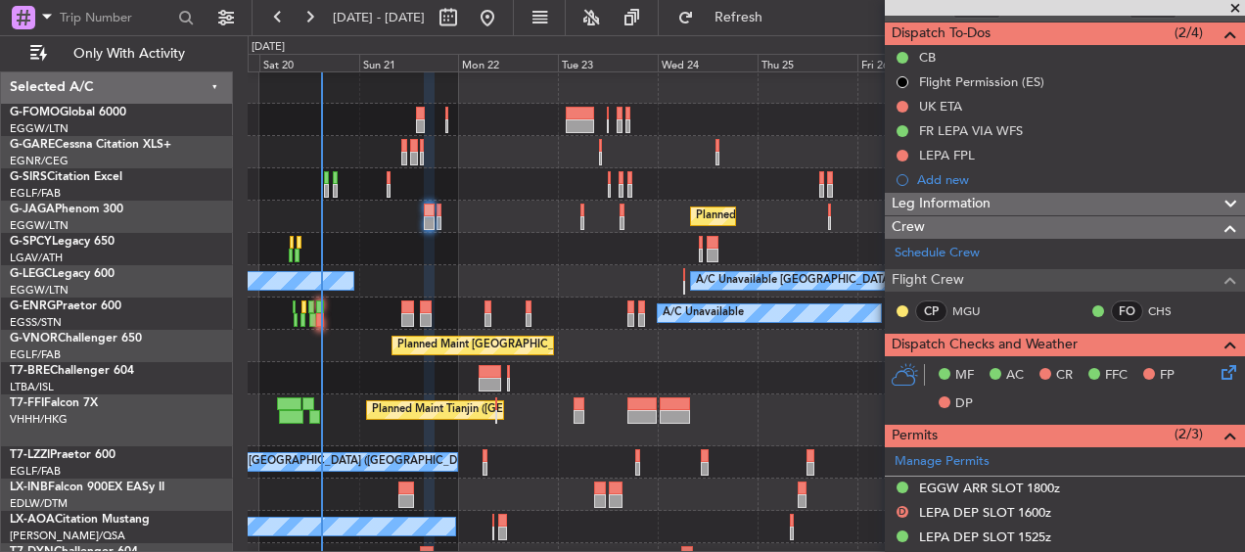
scroll to position [27, 0]
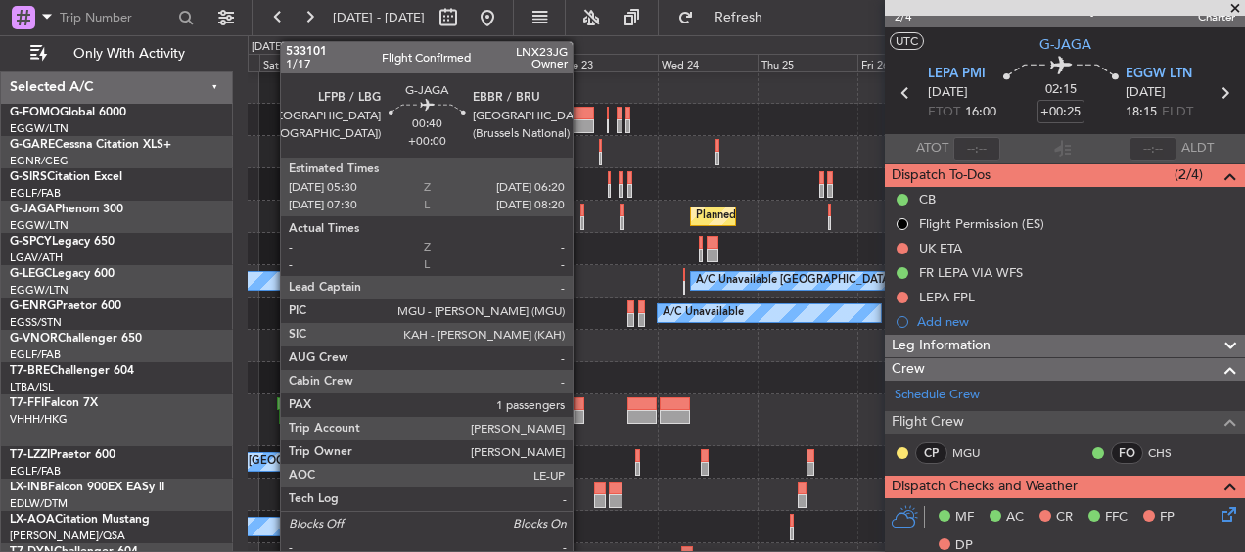
click at [581, 222] on div at bounding box center [583, 223] width 4 height 14
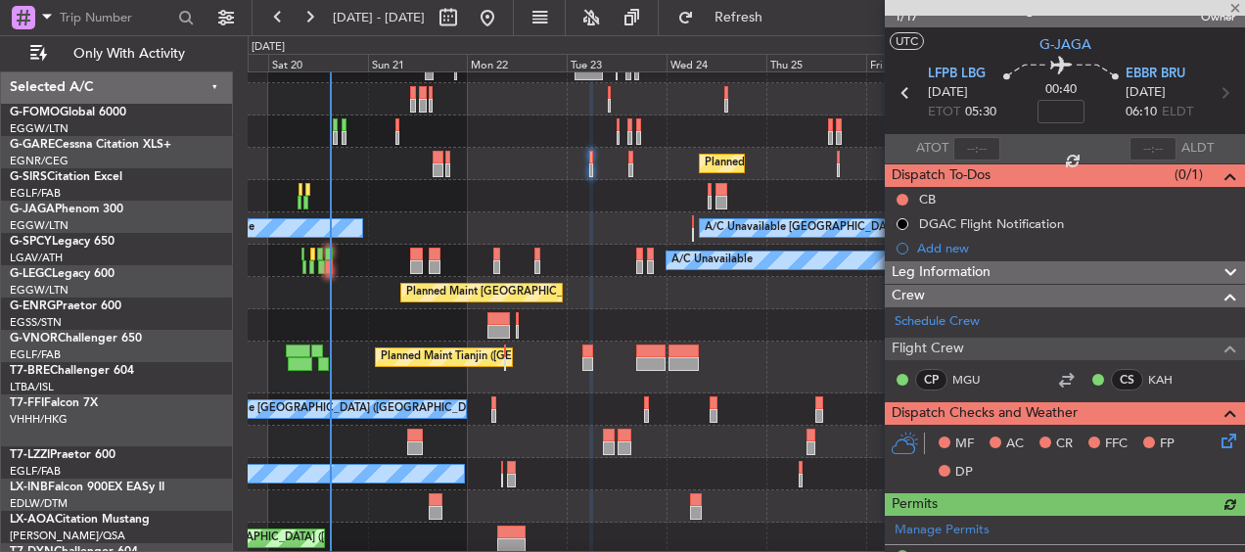
scroll to position [59, 0]
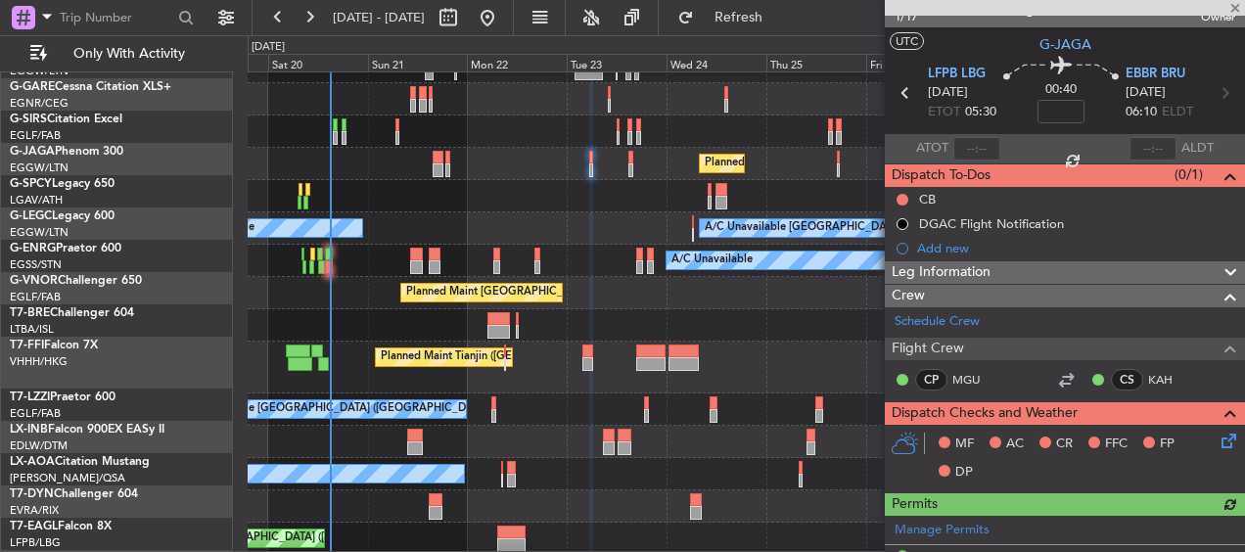
click at [814, 180] on div at bounding box center [746, 196] width 997 height 32
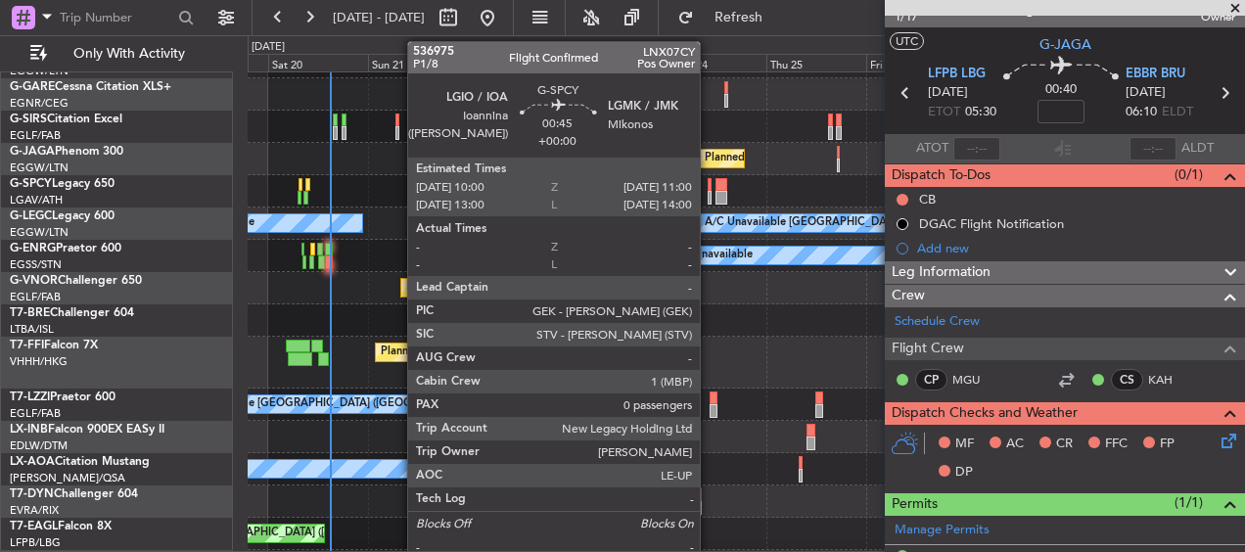
click at [709, 191] on div at bounding box center [710, 198] width 5 height 14
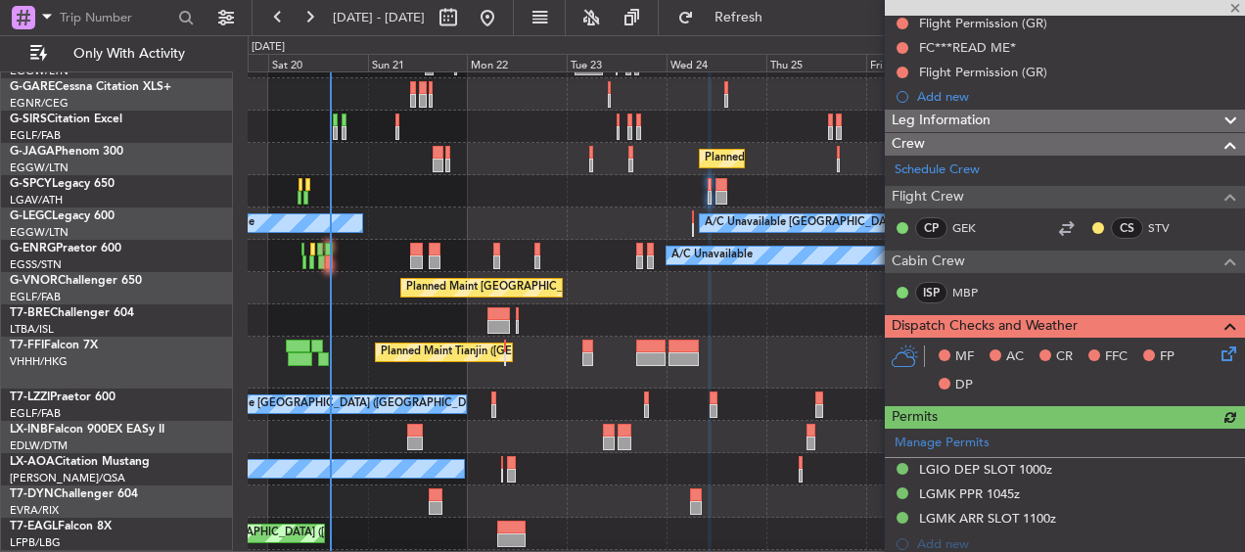
scroll to position [223, 0]
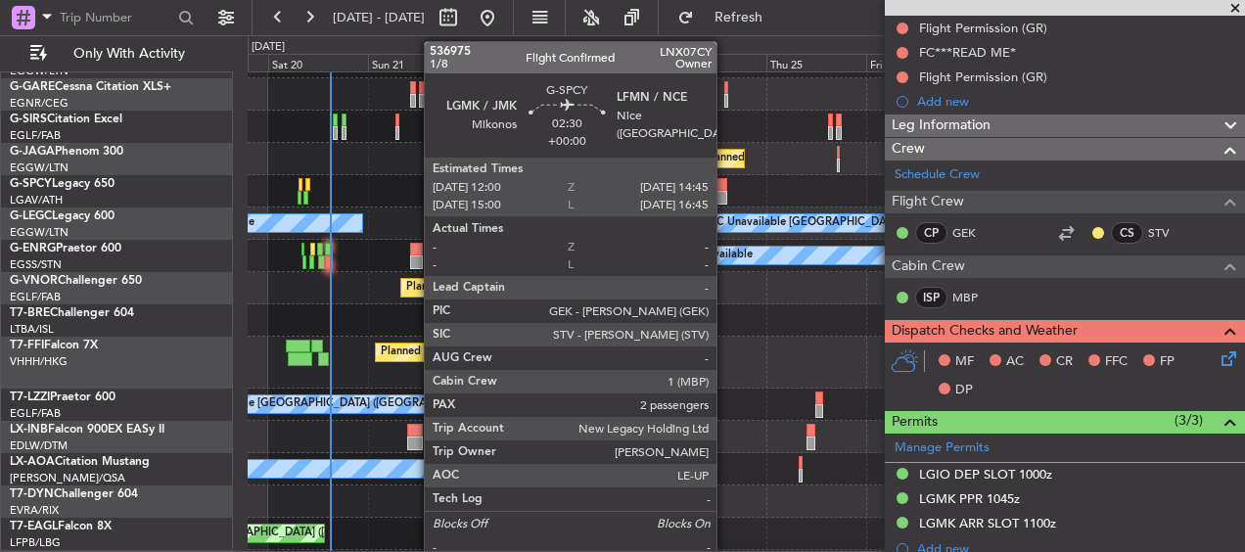
click at [722, 190] on div at bounding box center [722, 185] width 12 height 14
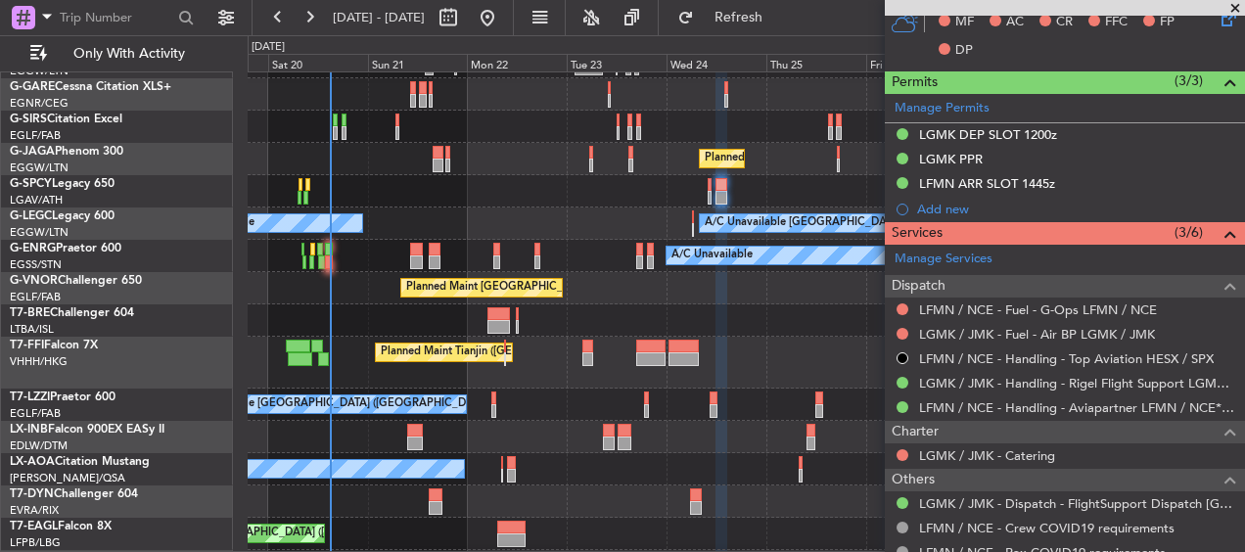
scroll to position [75, 0]
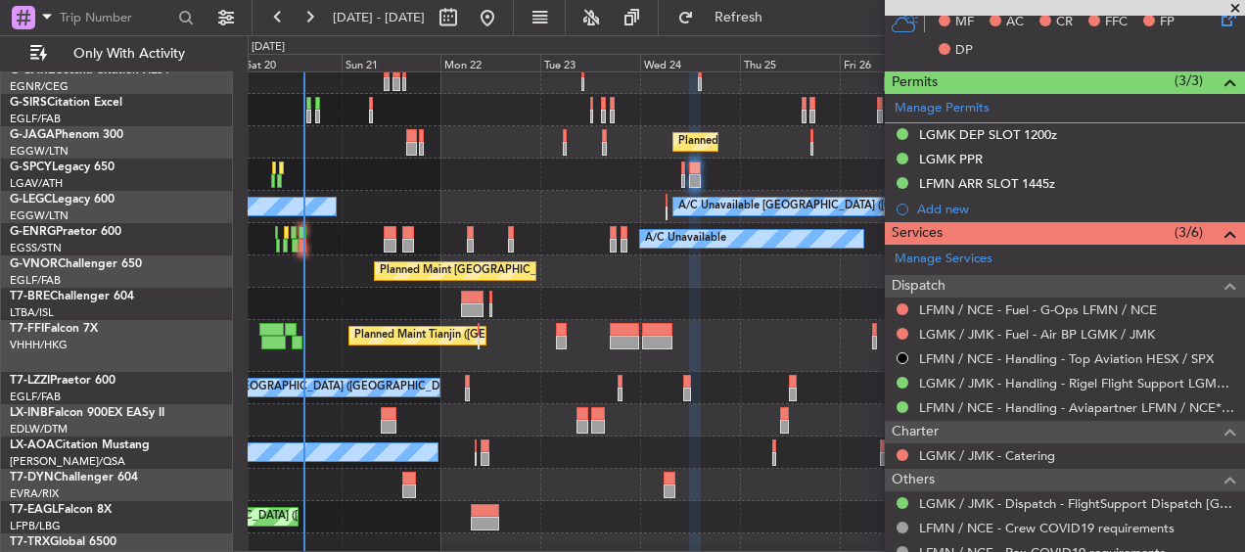
click at [418, 178] on div at bounding box center [746, 175] width 997 height 32
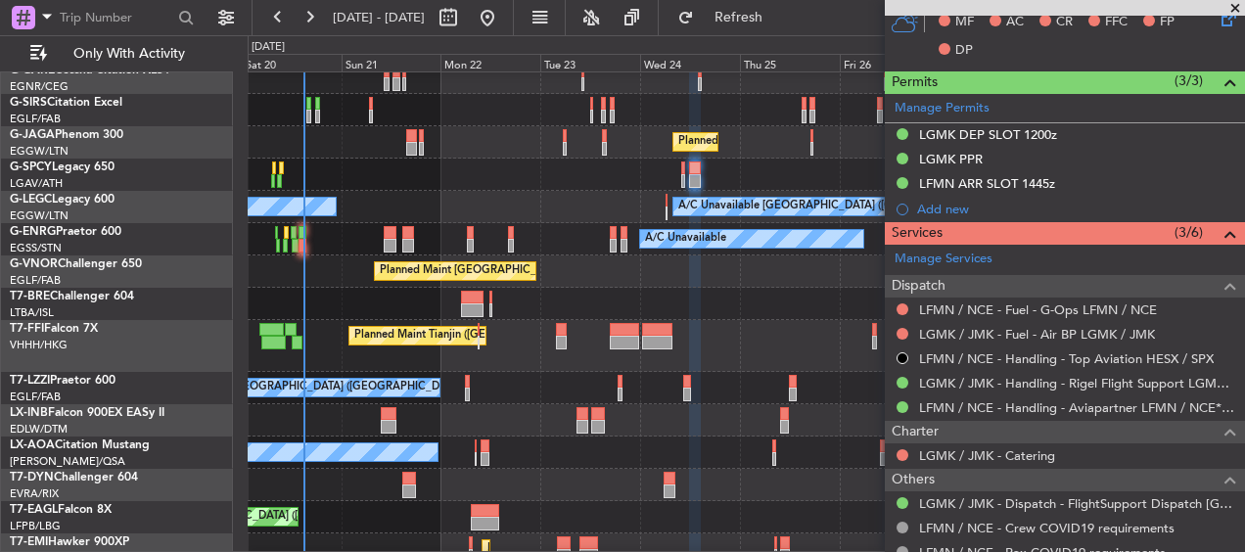
click at [672, 207] on div "A/C Unavailable [GEOGRAPHIC_DATA] ([GEOGRAPHIC_DATA]) A/C Unavailable" at bounding box center [746, 207] width 997 height 32
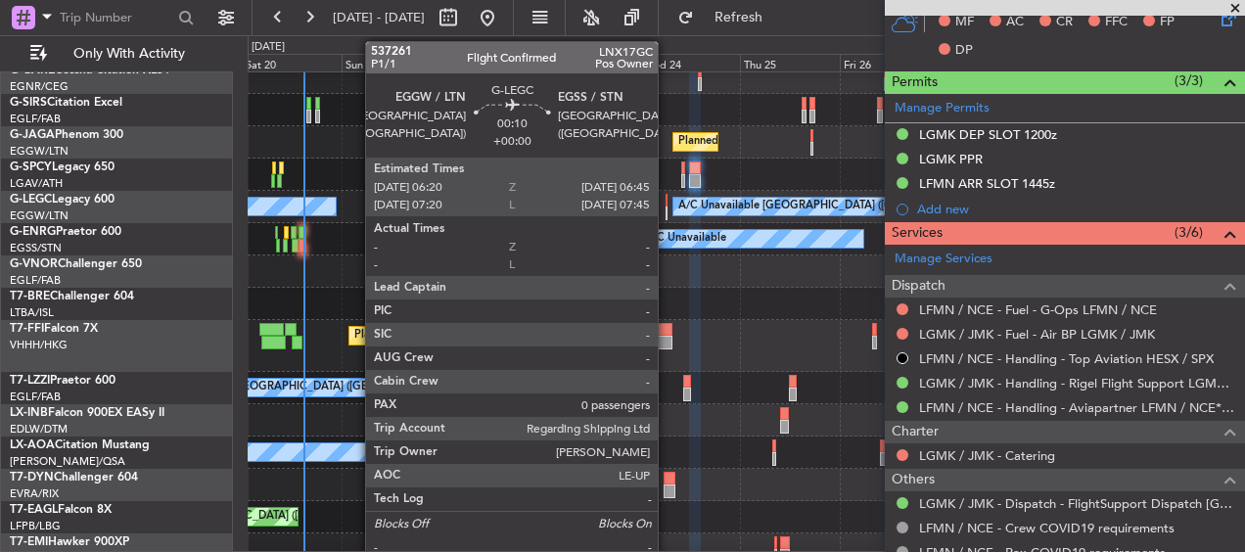
click at [667, 202] on div at bounding box center [667, 201] width 2 height 14
type input "0"
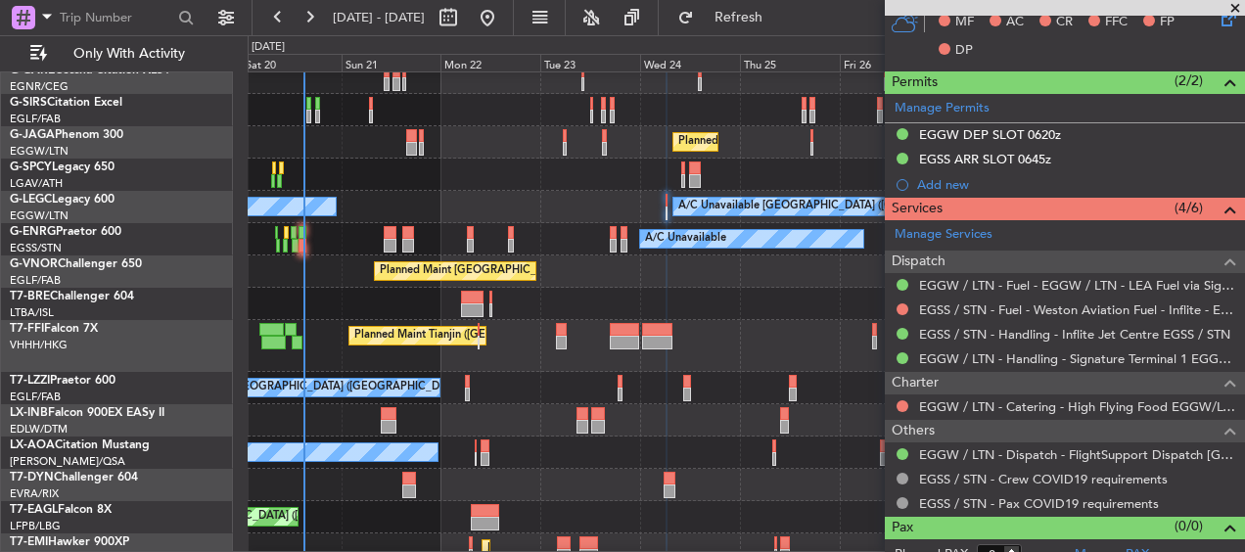
scroll to position [99, 0]
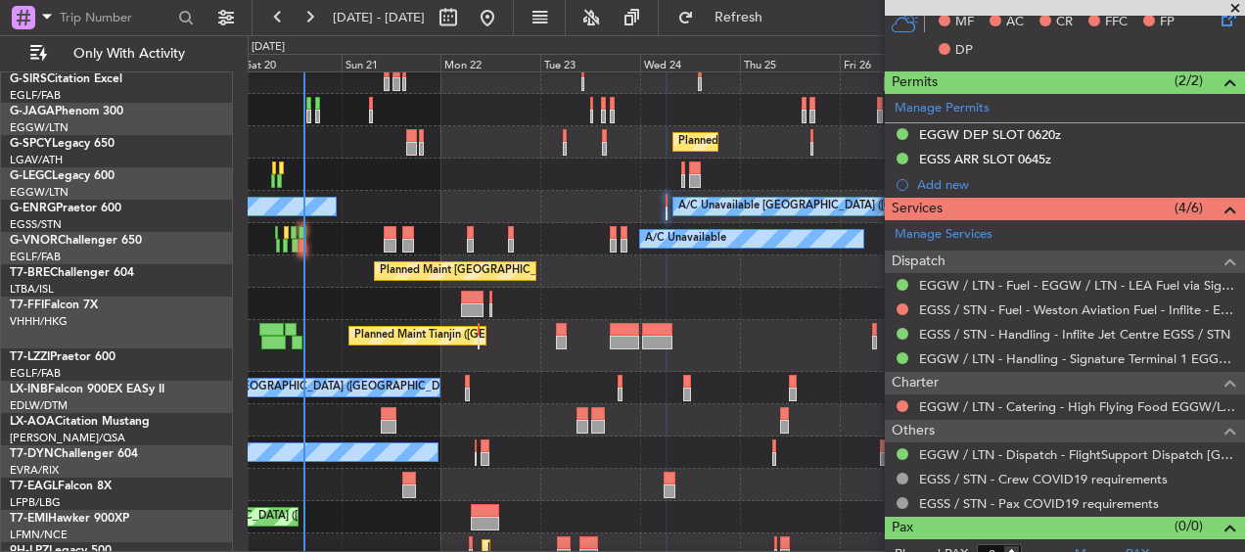
click at [578, 159] on div at bounding box center [746, 175] width 997 height 32
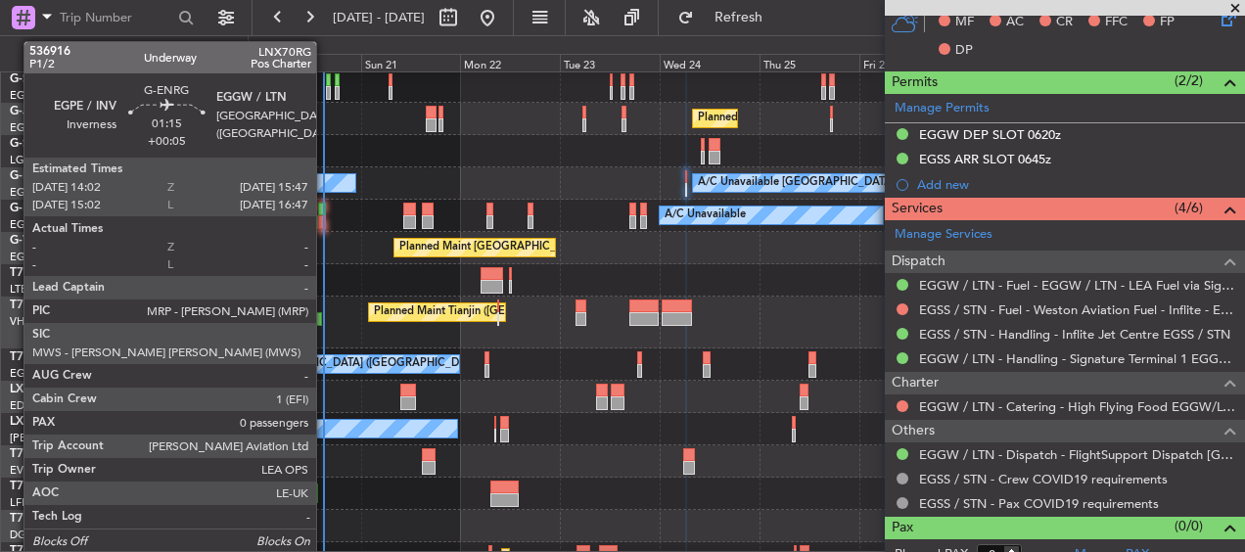
click at [324, 218] on div at bounding box center [322, 222] width 8 height 14
click at [323, 216] on div at bounding box center [322, 222] width 8 height 14
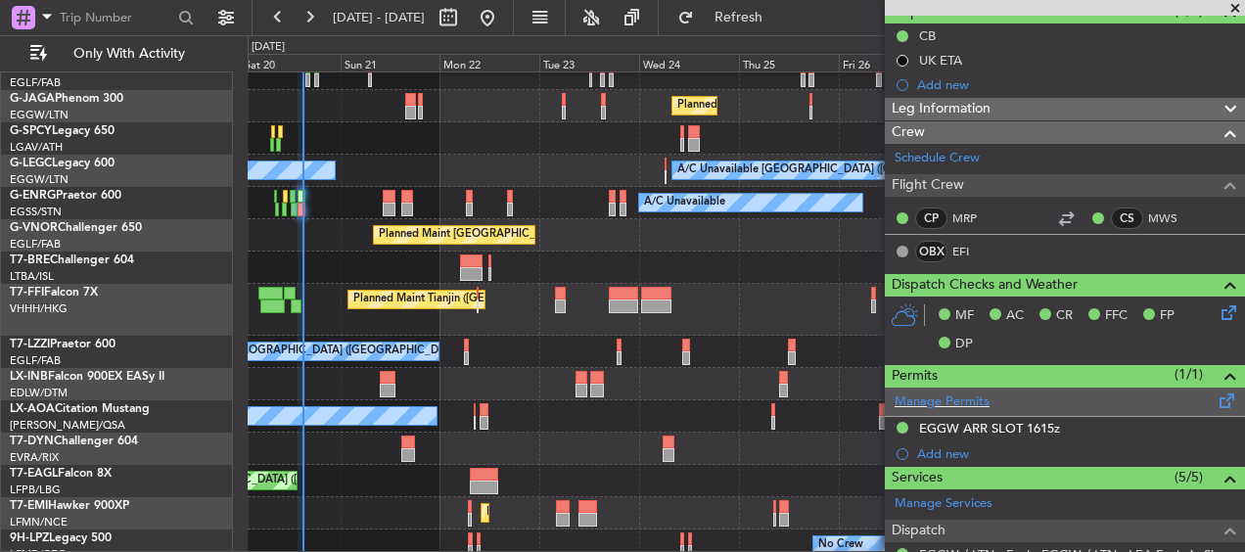
scroll to position [387, 0]
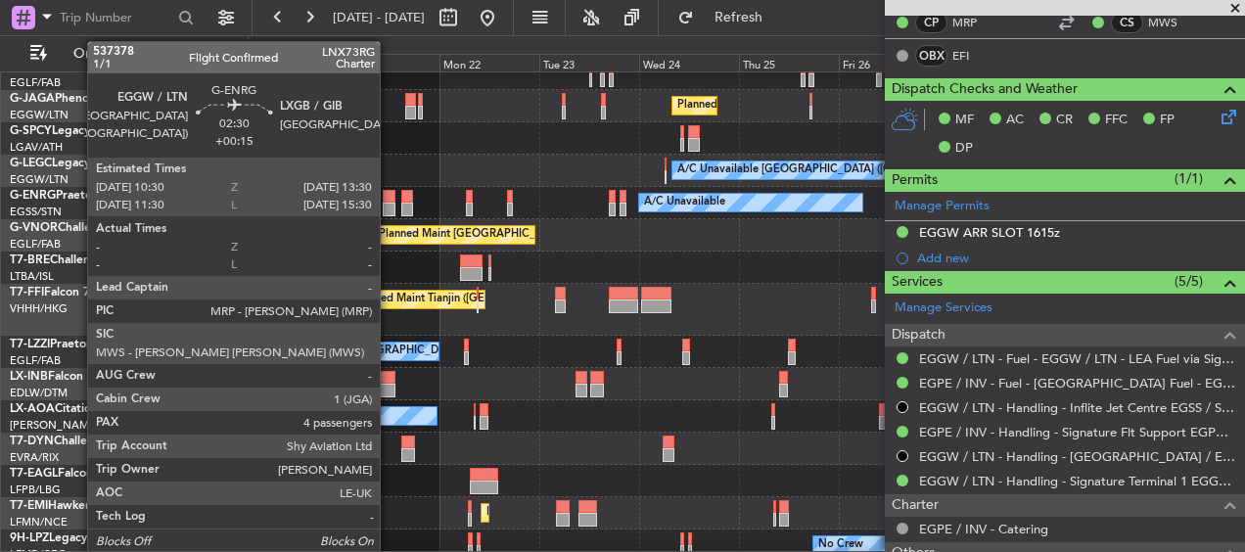
click at [389, 201] on div at bounding box center [389, 197] width 13 height 14
type input "+00:15"
type input "4"
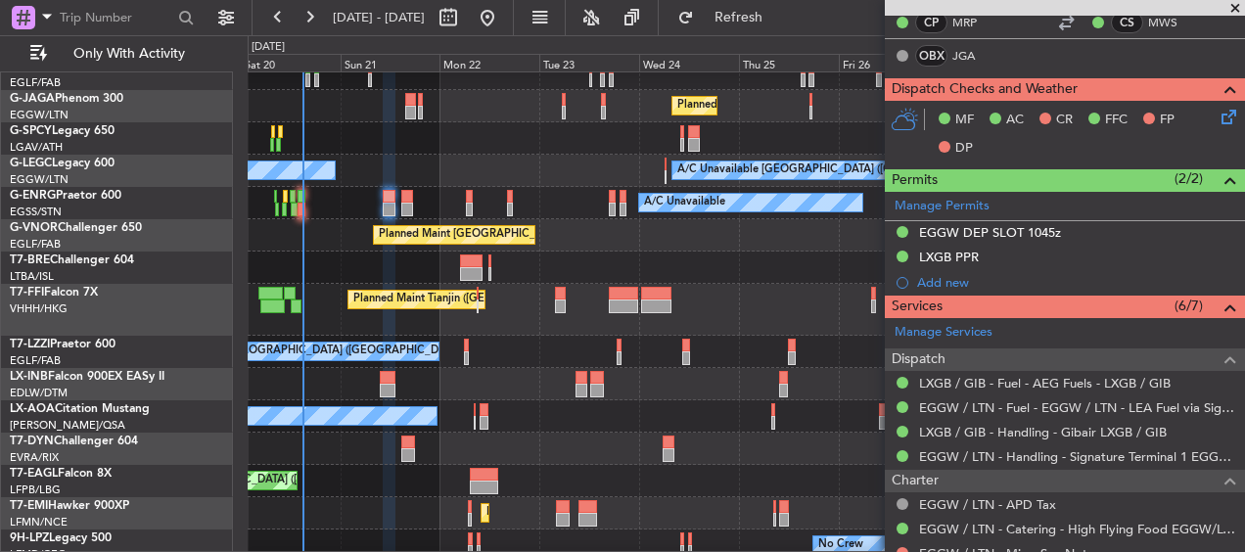
scroll to position [156, 0]
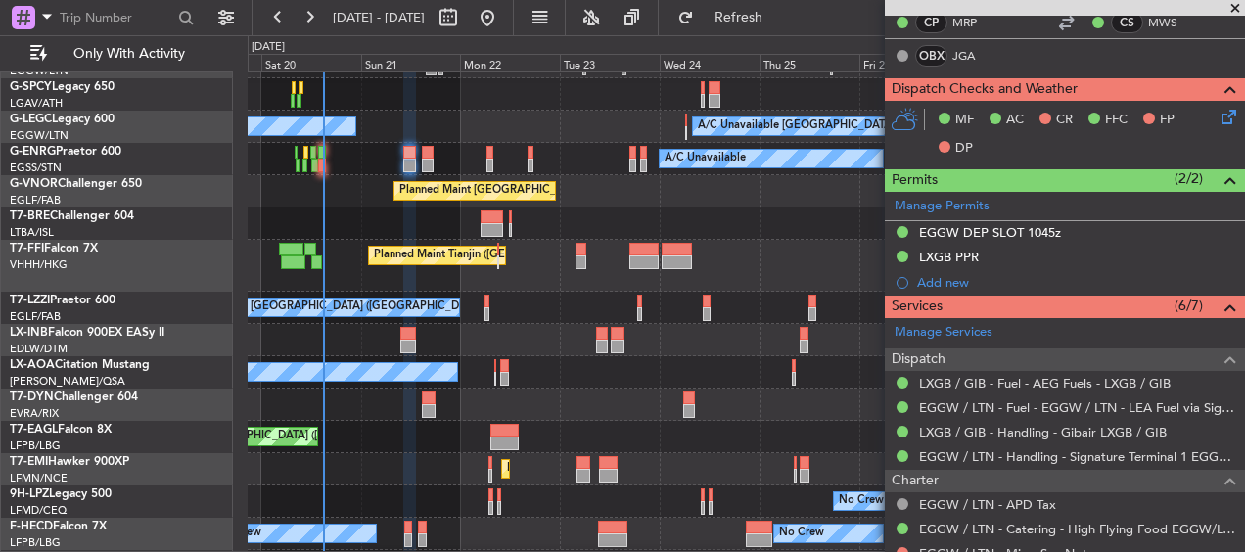
click at [554, 138] on div "A/C Unavailable [GEOGRAPHIC_DATA] ([GEOGRAPHIC_DATA]) A/C Unavailable" at bounding box center [746, 127] width 997 height 32
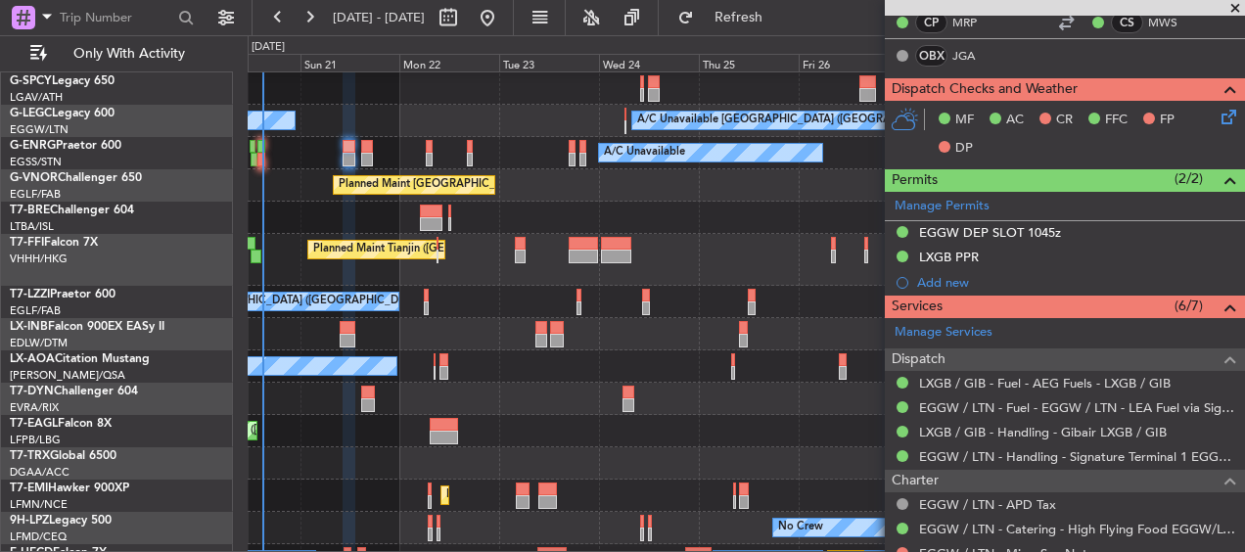
click at [367, 205] on div at bounding box center [746, 218] width 997 height 32
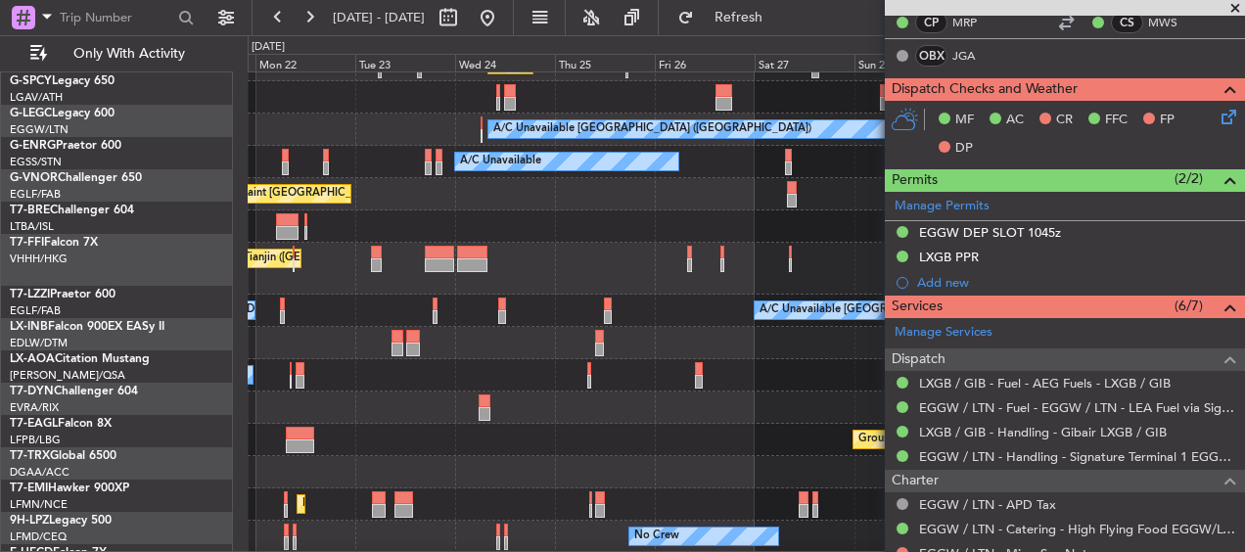
scroll to position [153, 0]
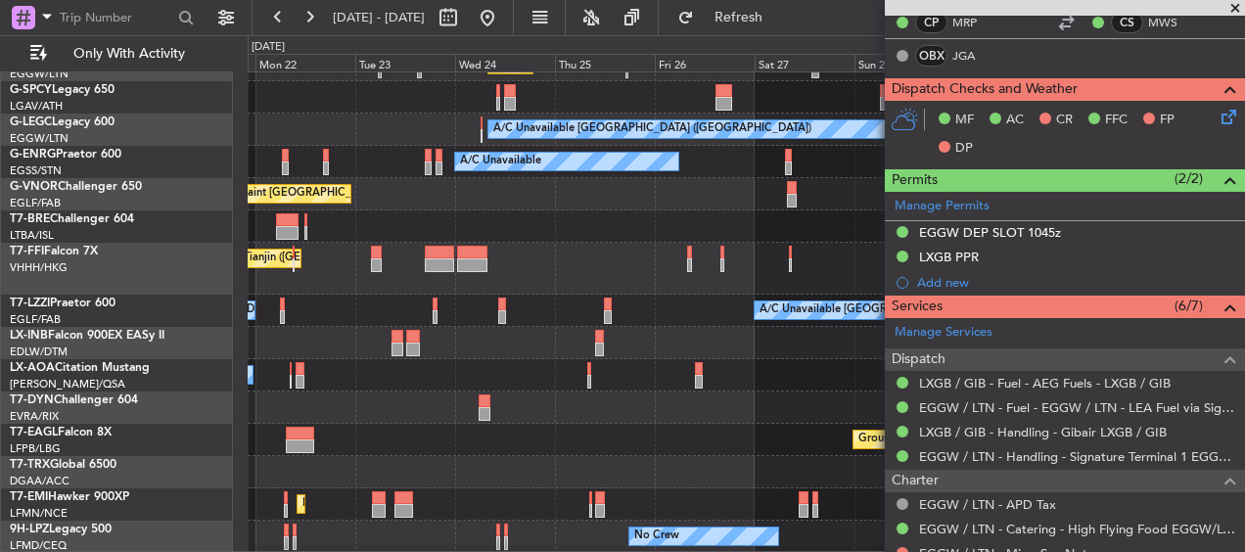
click at [501, 198] on div "Planned Maint [GEOGRAPHIC_DATA] ([GEOGRAPHIC_DATA])" at bounding box center [746, 194] width 997 height 32
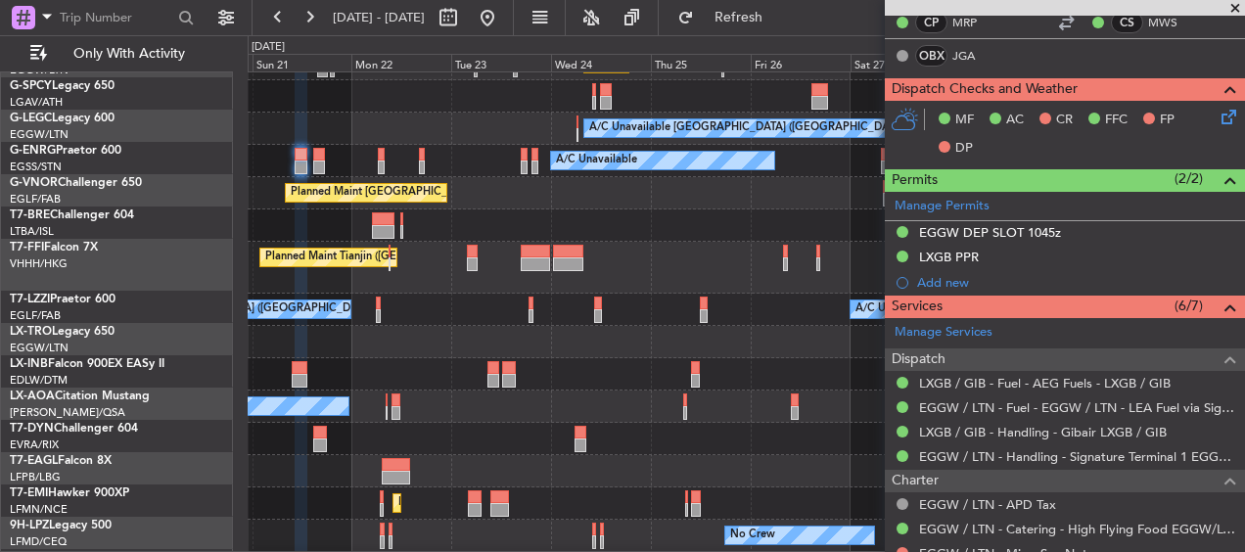
click at [810, 391] on div "No Crew Nice ([GEOGRAPHIC_DATA]) [GEOGRAPHIC_DATA] ([GEOGRAPHIC_DATA])" at bounding box center [746, 407] width 997 height 32
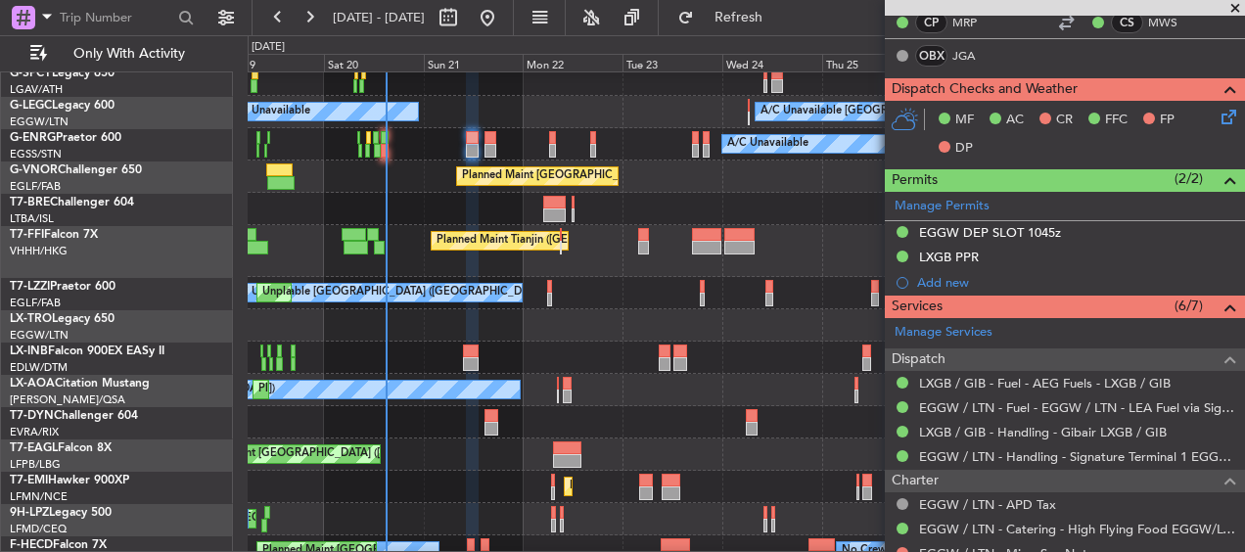
click at [786, 359] on div at bounding box center [746, 358] width 997 height 32
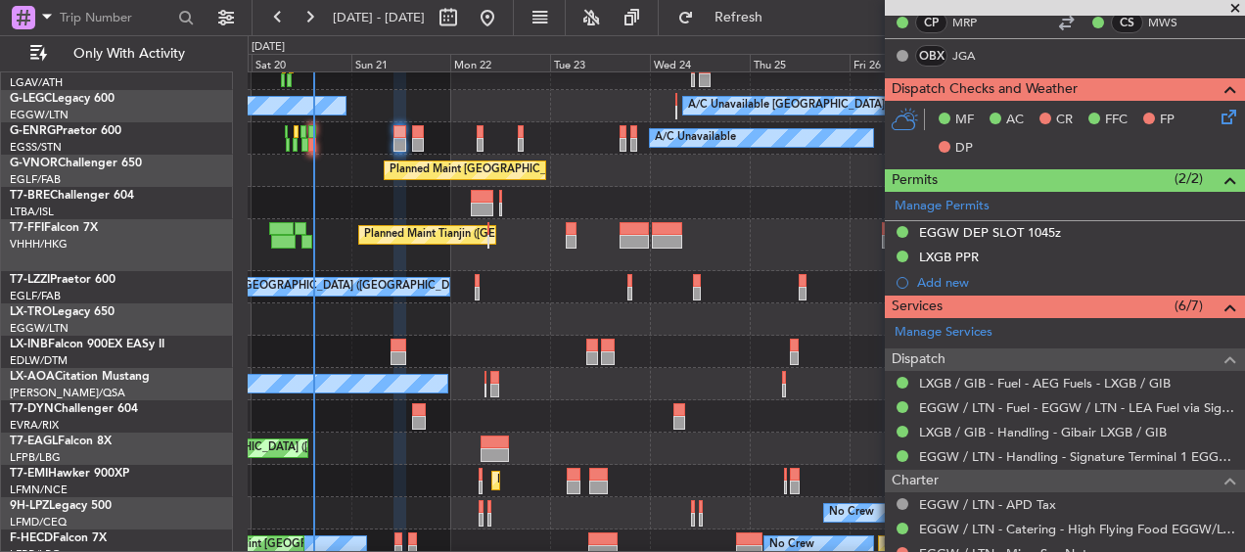
click at [617, 350] on div at bounding box center [746, 352] width 997 height 32
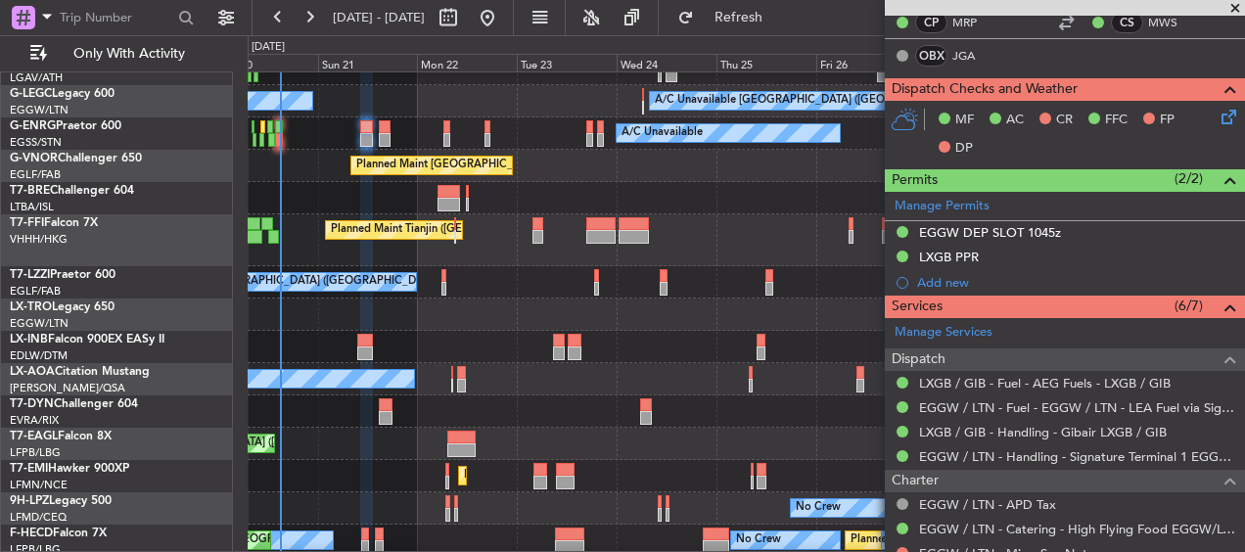
scroll to position [179, 0]
click at [636, 331] on div at bounding box center [746, 315] width 997 height 32
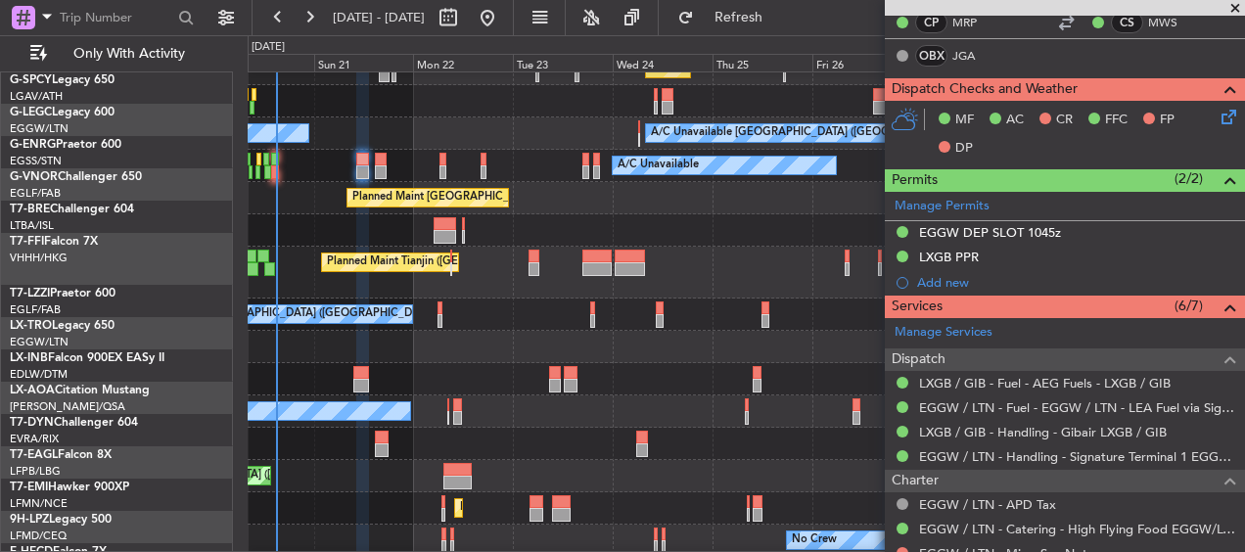
scroll to position [137, 0]
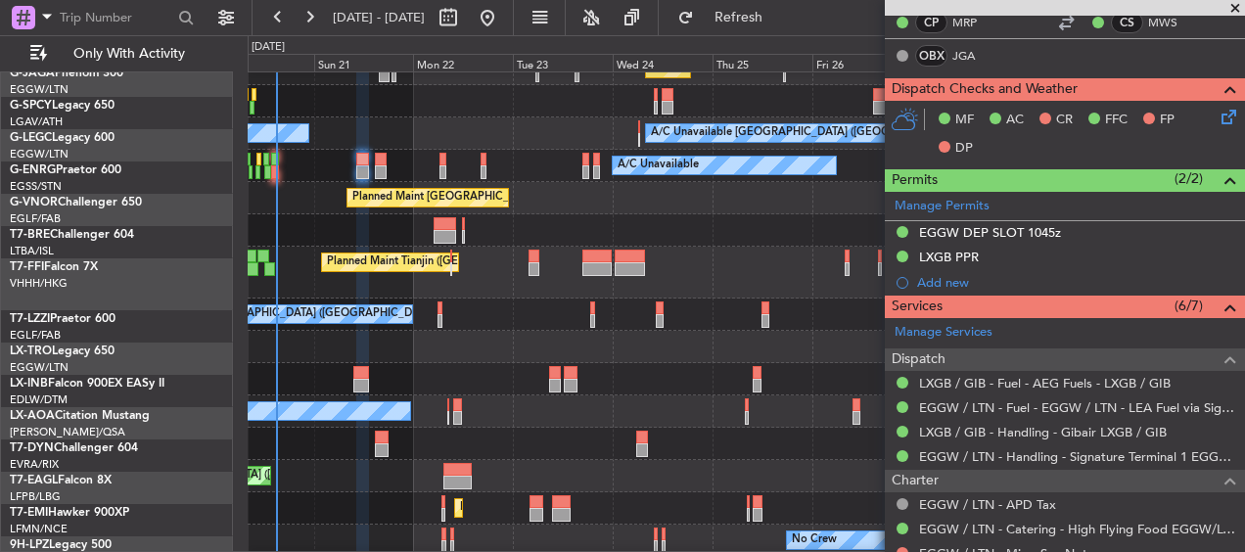
click at [661, 363] on div at bounding box center [746, 347] width 997 height 32
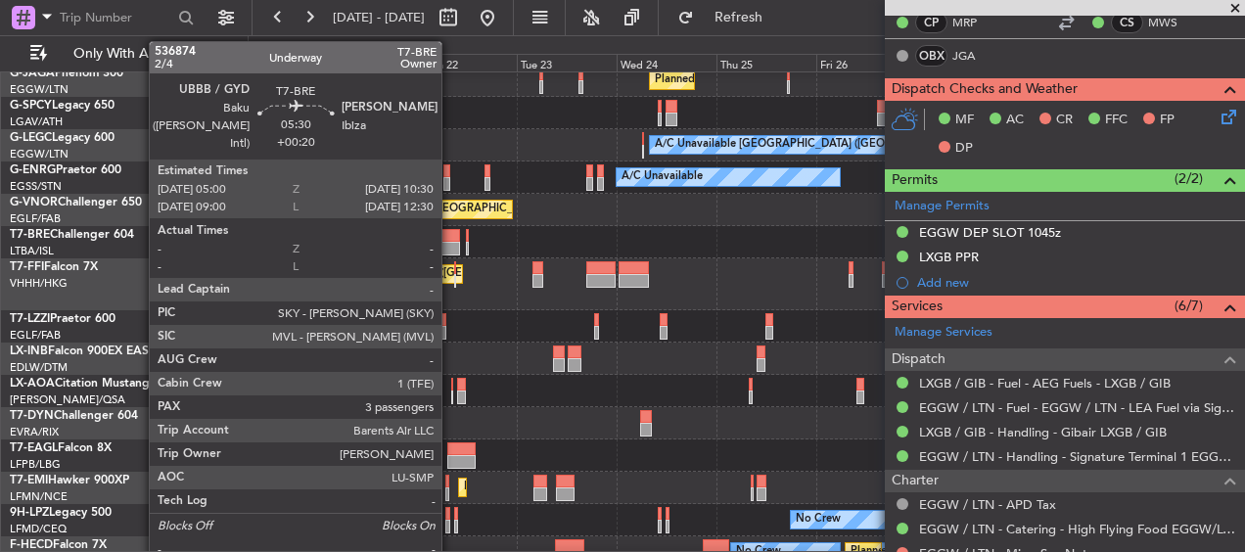
click at [450, 245] on div at bounding box center [449, 249] width 23 height 14
type input "+00:20"
type input "3"
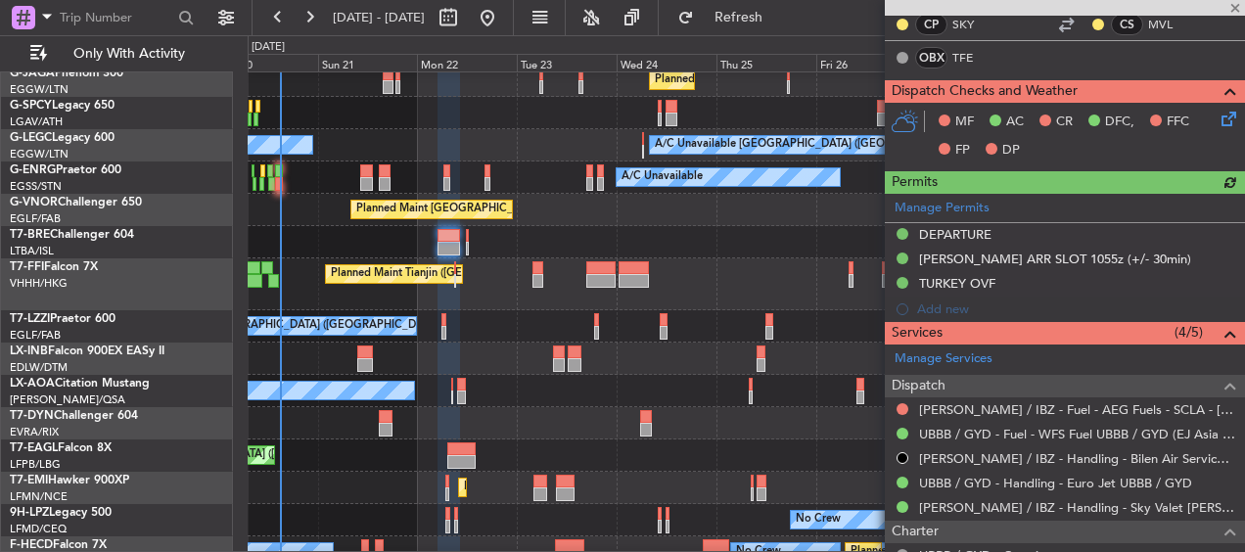
scroll to position [411, 0]
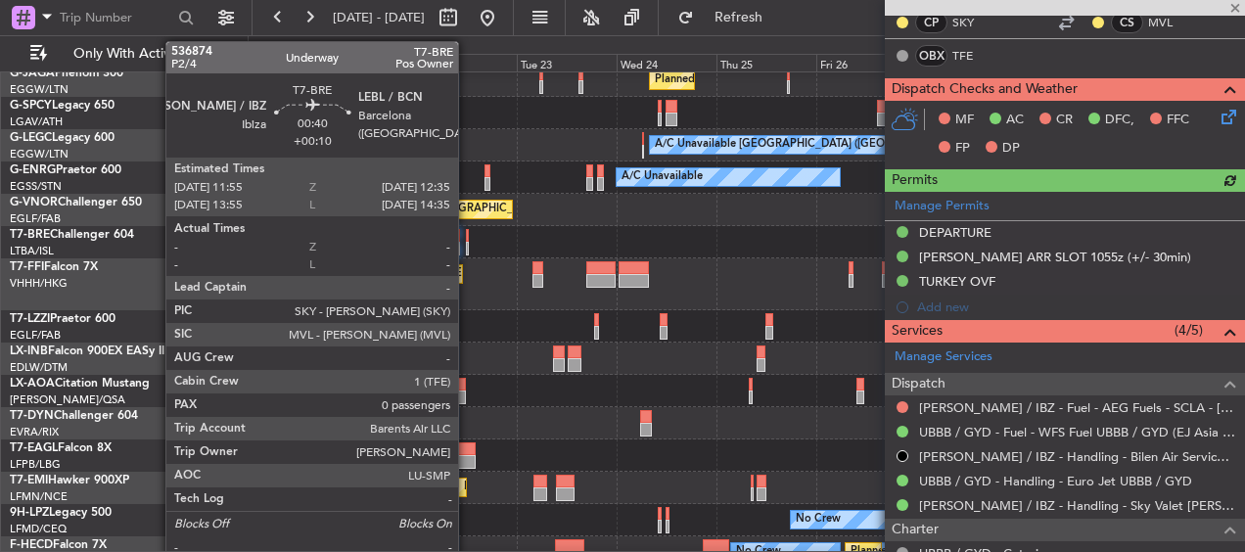
click at [468, 244] on div at bounding box center [467, 249] width 3 height 14
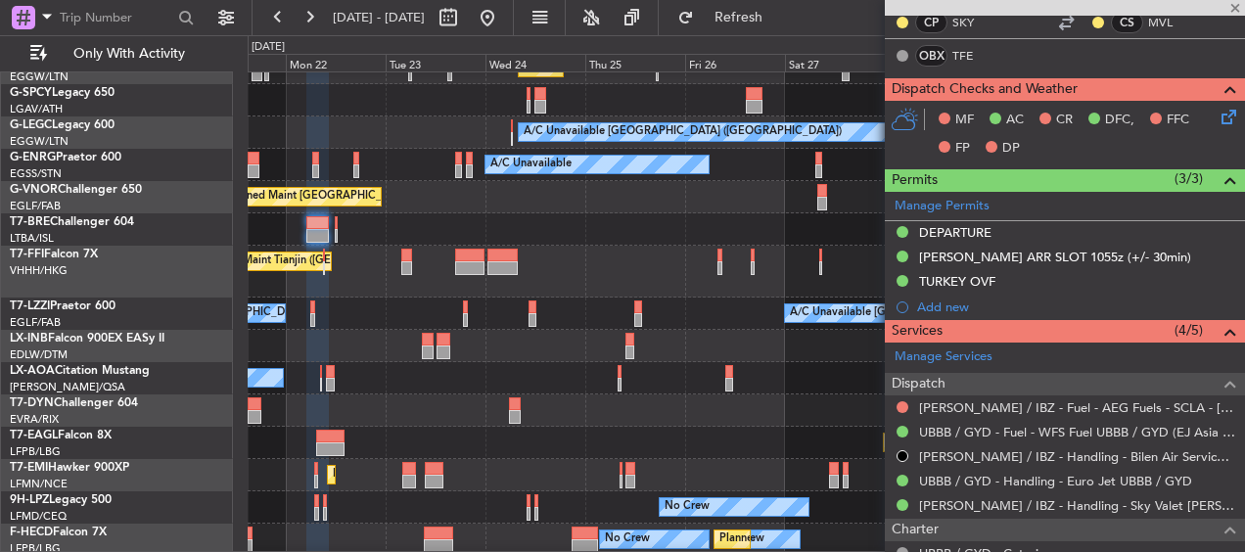
type input "+00:10"
type input "0"
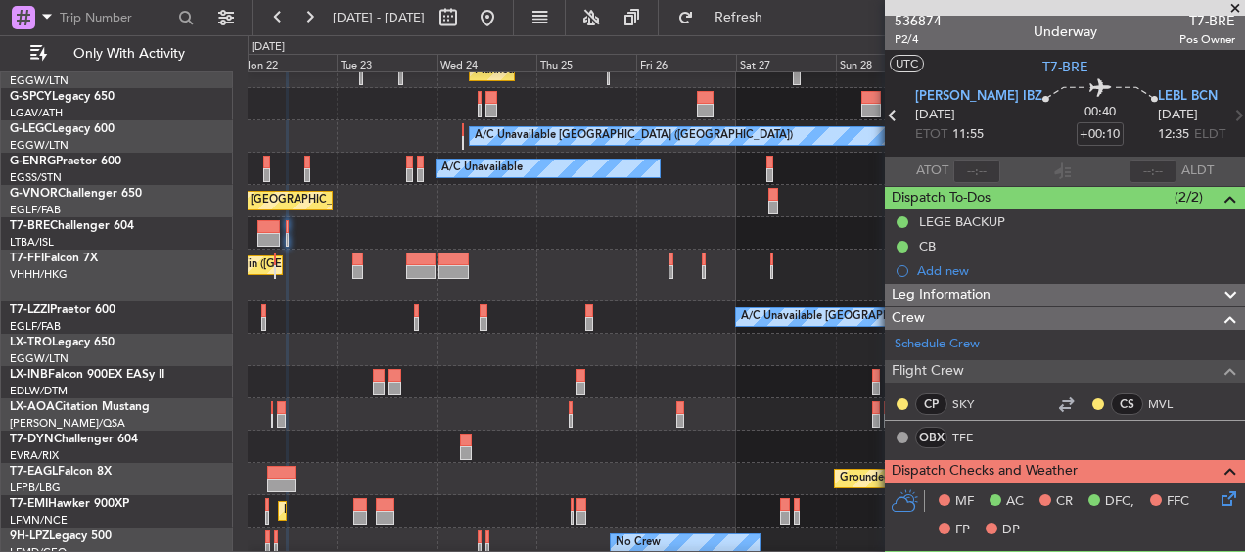
scroll to position [0, 0]
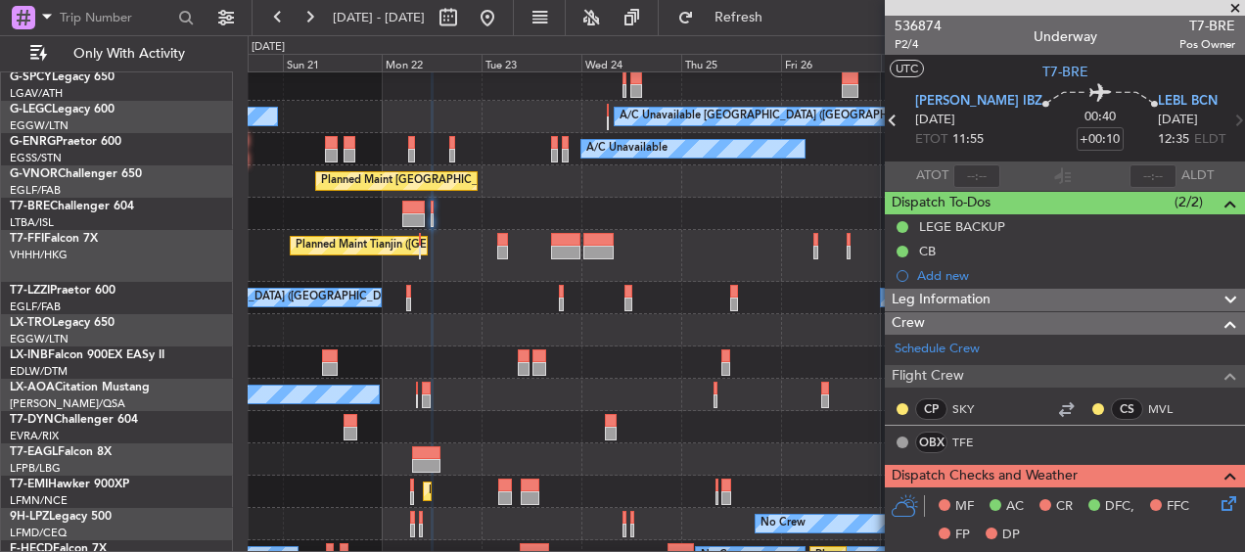
click at [842, 203] on div at bounding box center [746, 214] width 997 height 32
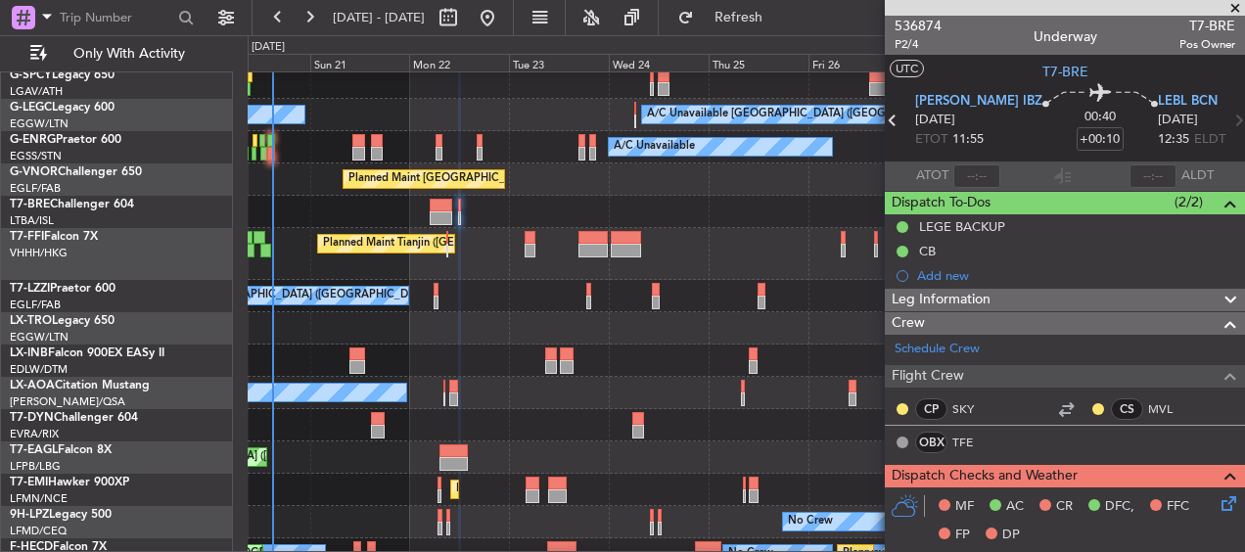
click at [803, 207] on div at bounding box center [746, 212] width 997 height 32
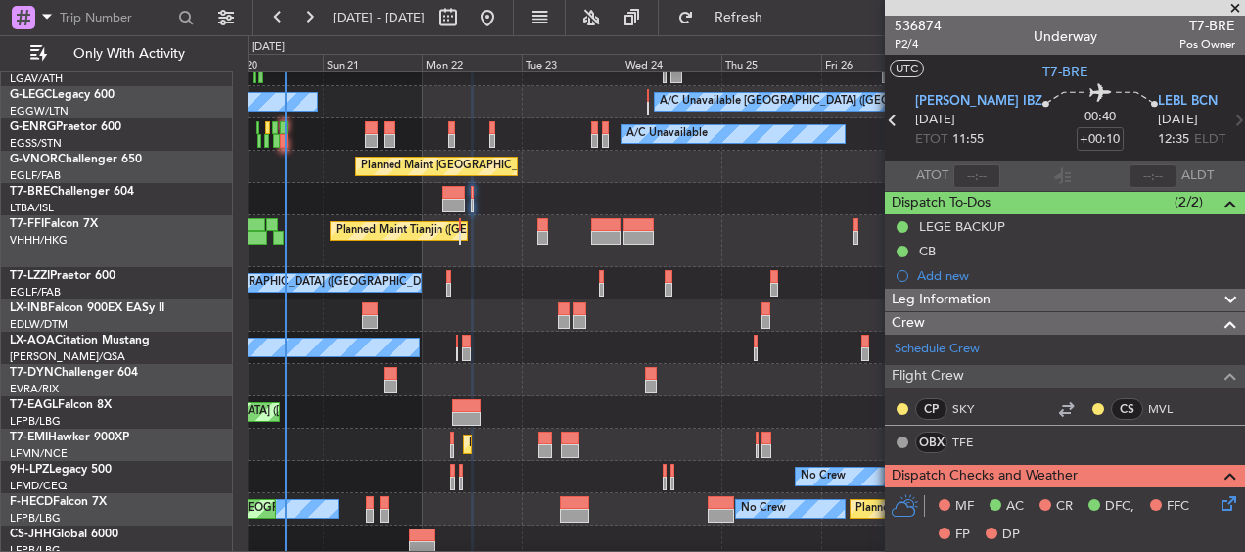
scroll to position [179, 0]
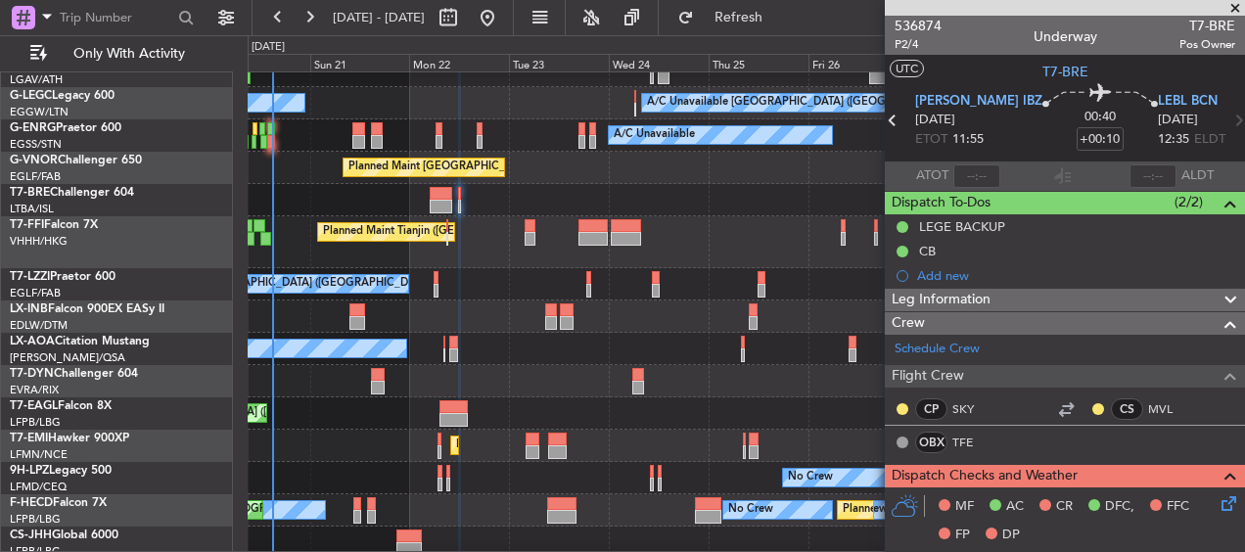
click at [756, 198] on div at bounding box center [746, 200] width 997 height 32
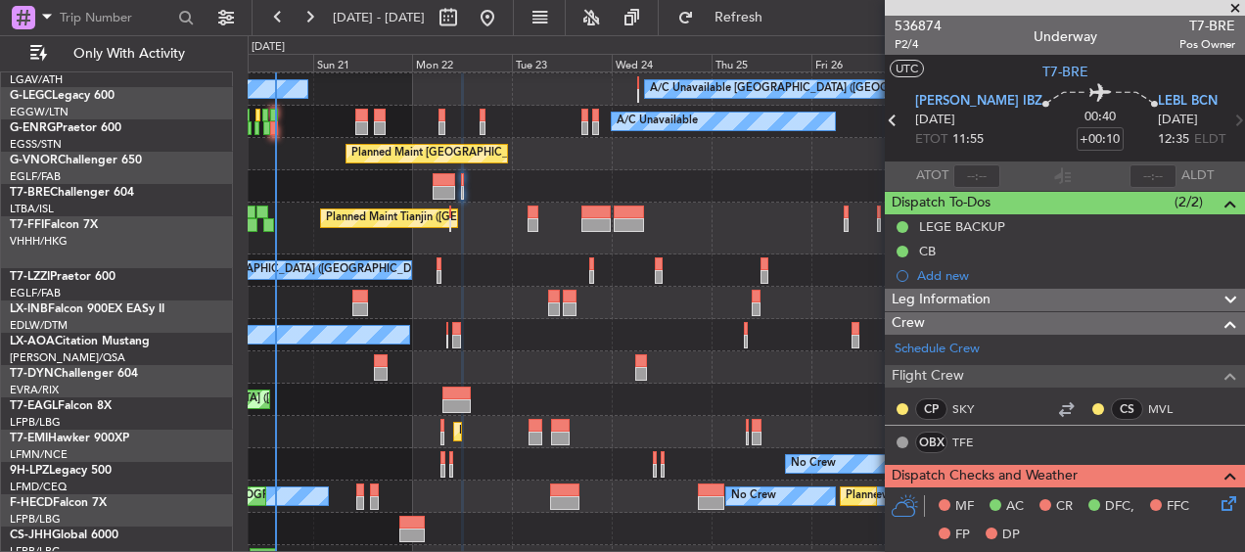
scroll to position [193, 0]
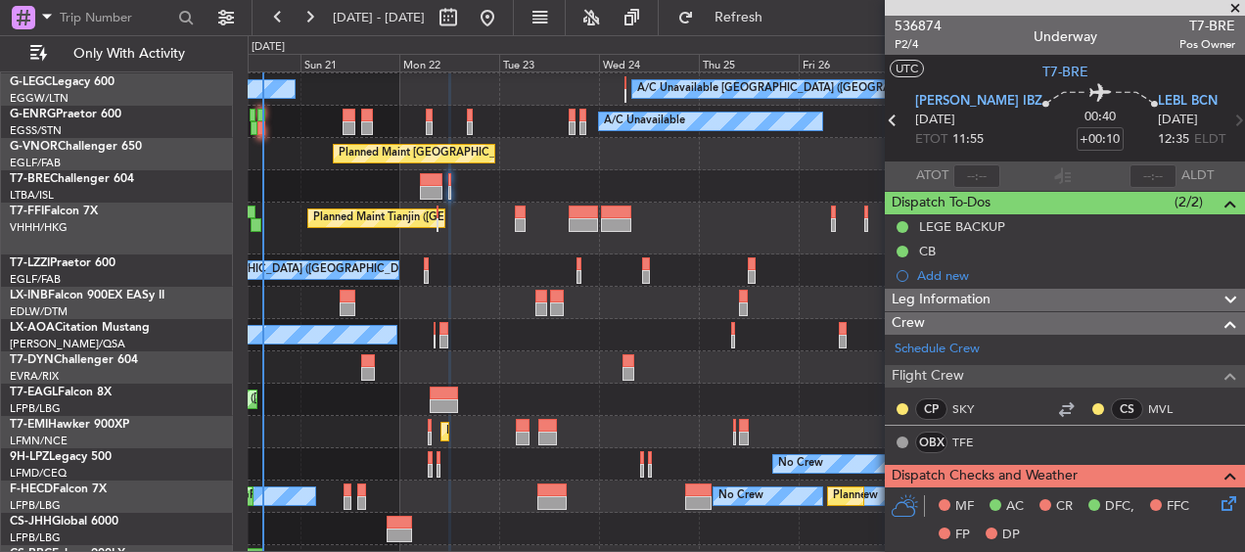
click at [554, 176] on div at bounding box center [746, 186] width 997 height 32
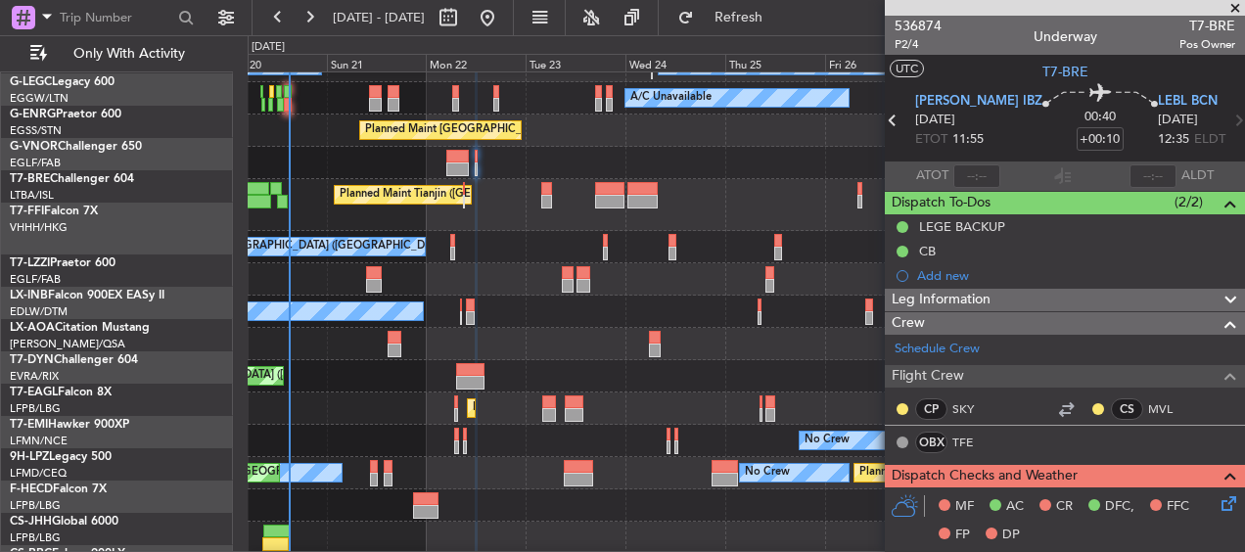
scroll to position [217, 0]
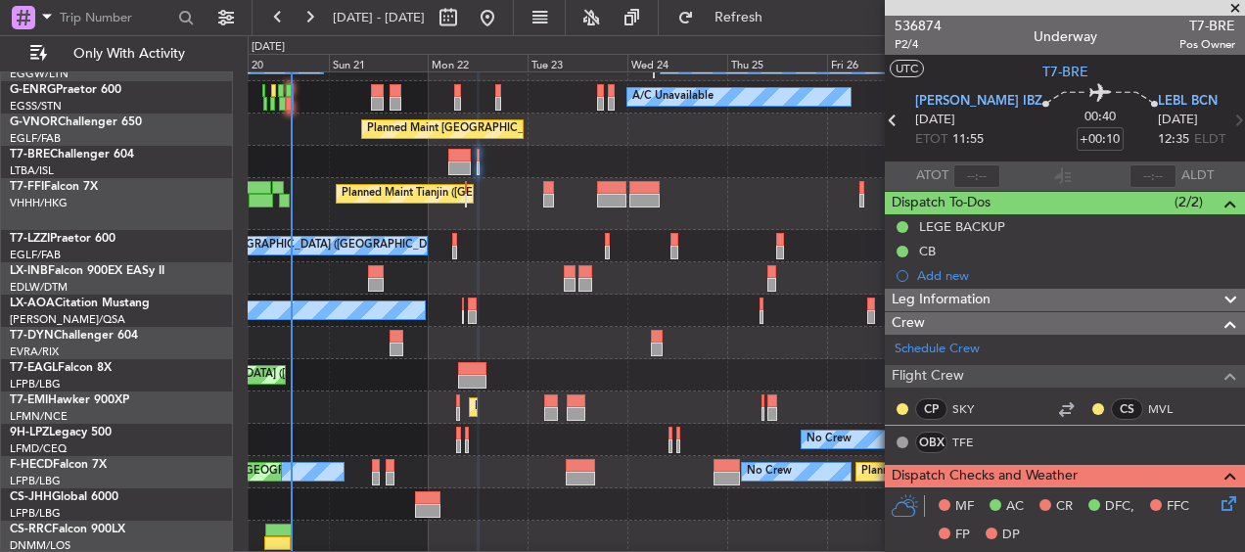
click at [323, 227] on div "Planned Maint Tianjin ([GEOGRAPHIC_DATA])" at bounding box center [746, 204] width 997 height 52
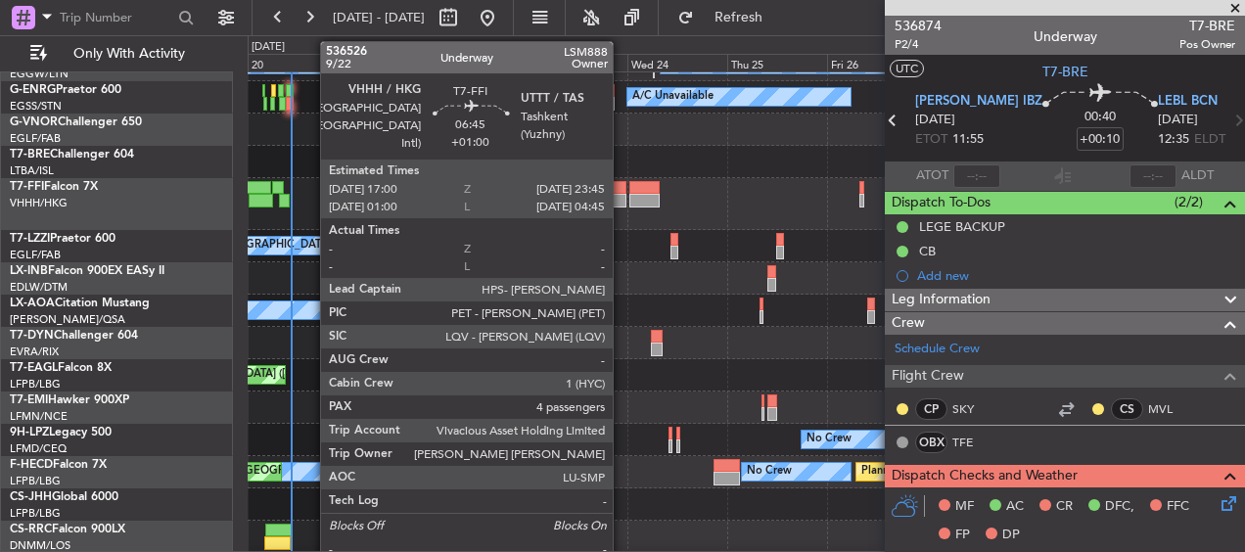
click at [622, 199] on div at bounding box center [611, 201] width 28 height 14
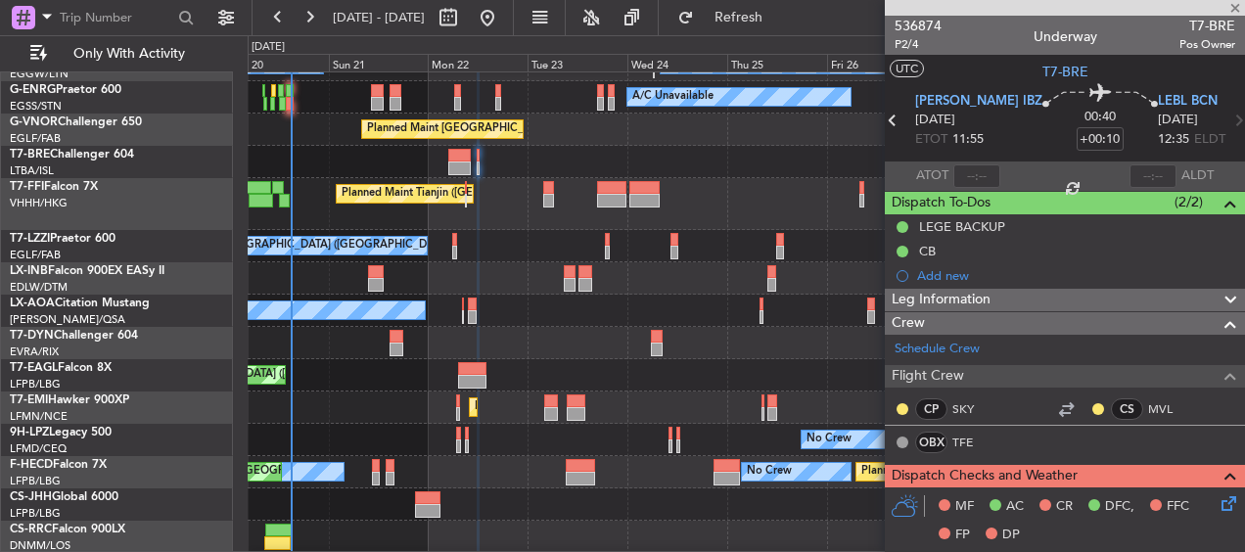
click at [655, 197] on div at bounding box center [643, 201] width 29 height 14
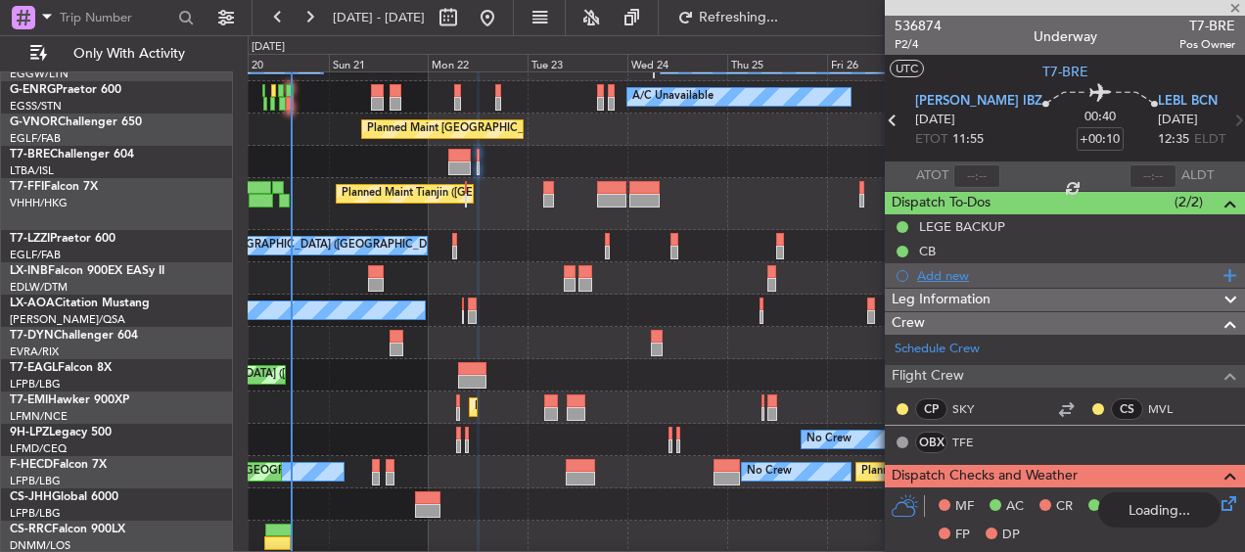
type input "+00:20"
type input "5"
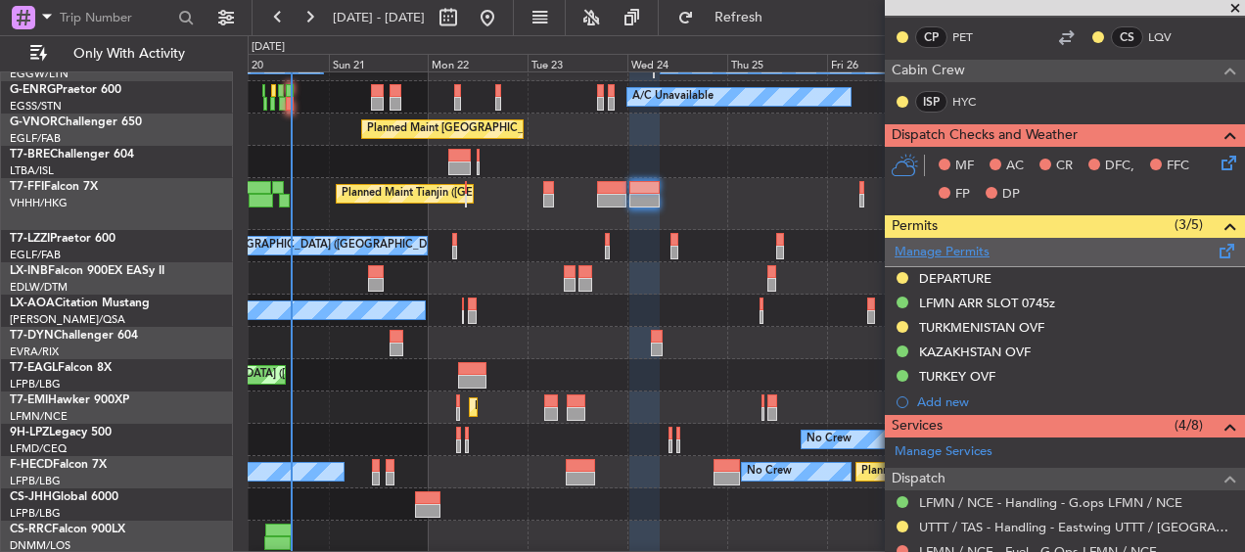
scroll to position [489, 0]
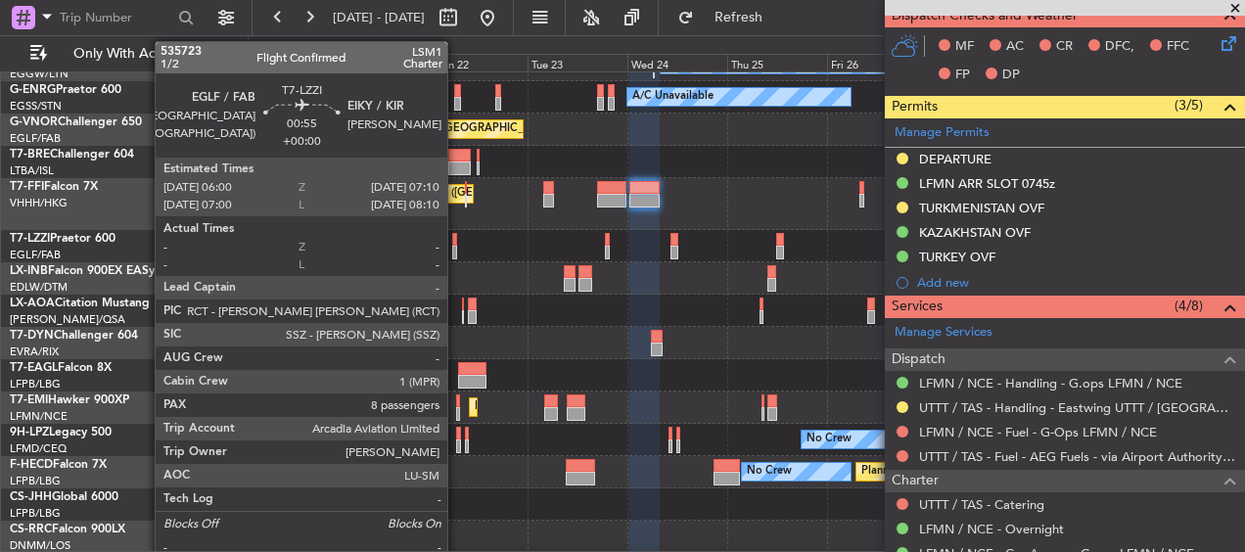
click at [456, 252] on div at bounding box center [454, 253] width 5 height 14
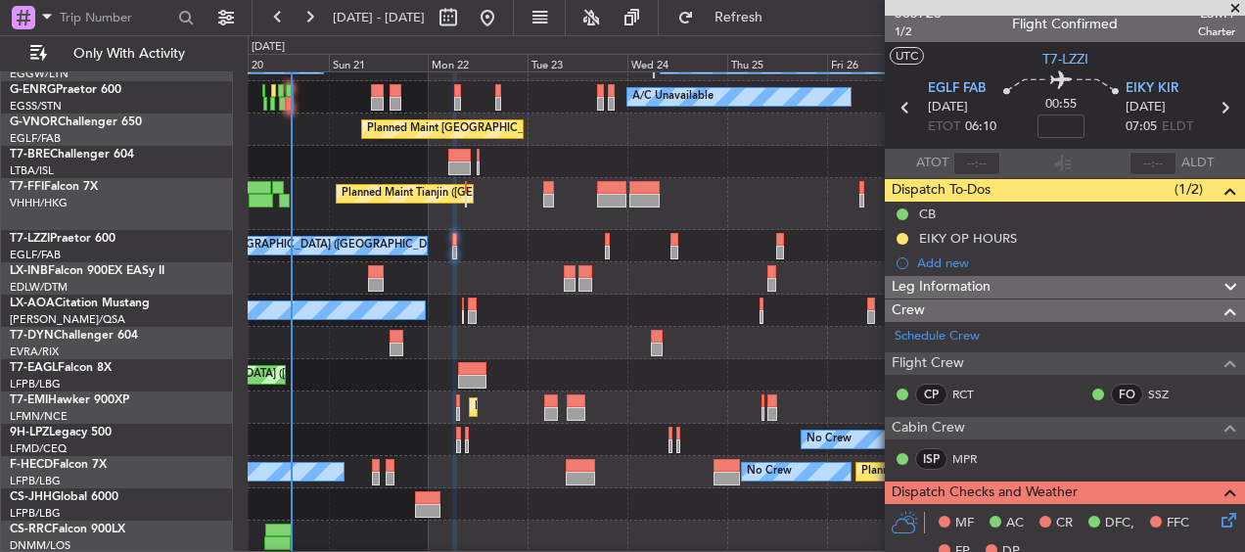
scroll to position [0, 0]
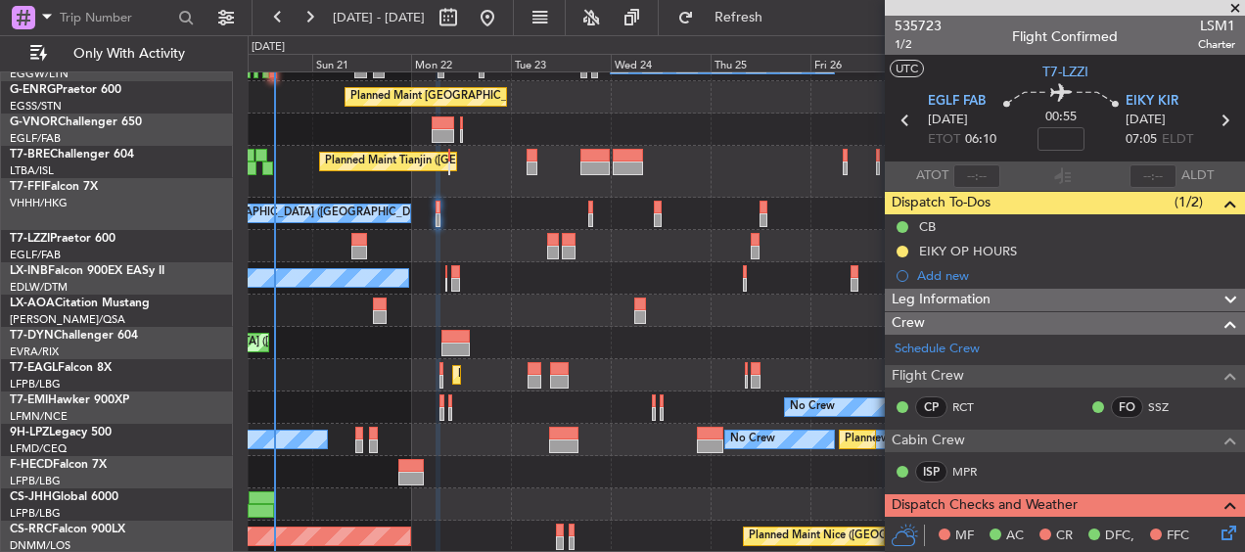
click at [558, 289] on div "A/C Unavailable [GEOGRAPHIC_DATA] ([GEOGRAPHIC_DATA]) A/C Unavailable A/C Unava…" at bounding box center [746, 188] width 997 height 730
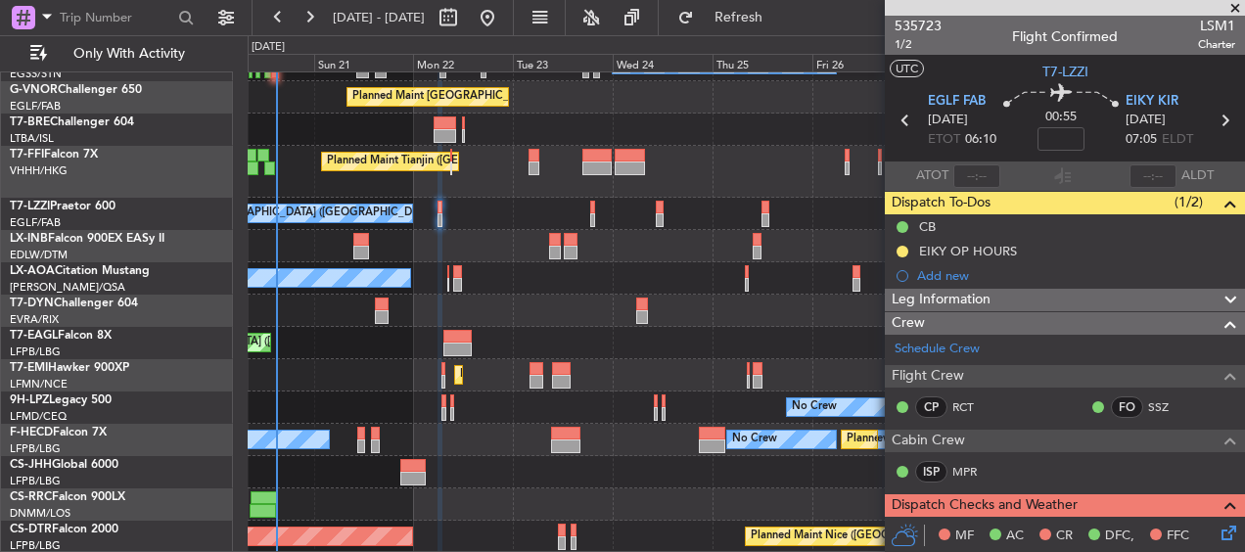
click at [606, 298] on div "A/C Unavailable [GEOGRAPHIC_DATA] ([GEOGRAPHIC_DATA]) A/C Unavailable A/C Unava…" at bounding box center [746, 188] width 997 height 730
click at [615, 193] on div "A/C Unavailable [GEOGRAPHIC_DATA] ([GEOGRAPHIC_DATA]) A/C Unavailable A/C Unava…" at bounding box center [746, 188] width 997 height 730
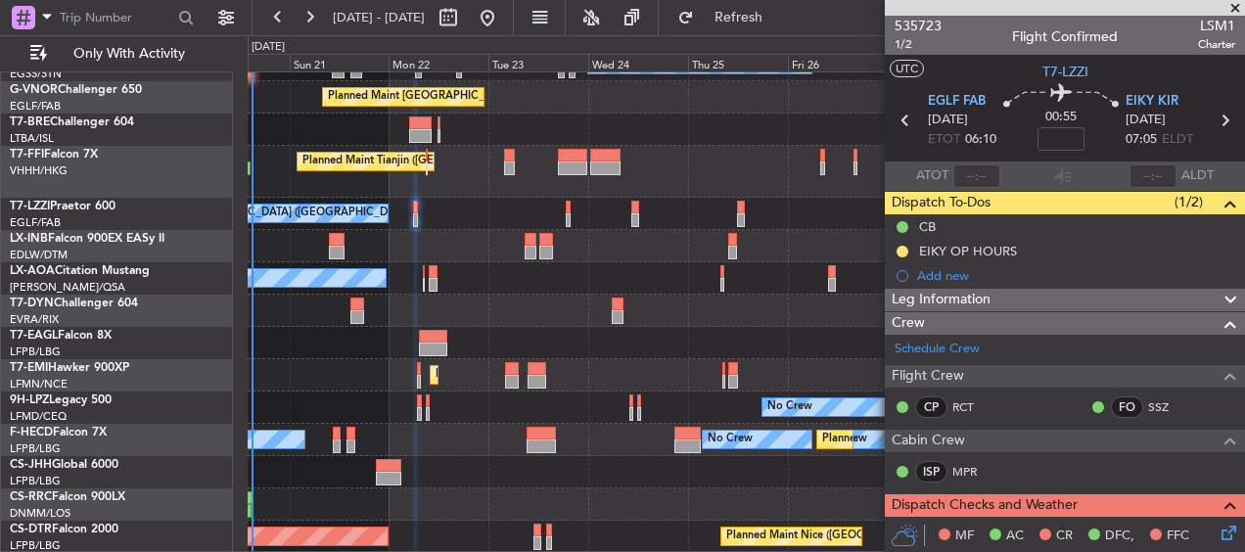
click at [644, 255] on div "A/C Unavailable [GEOGRAPHIC_DATA] ([GEOGRAPHIC_DATA]) A/C Unavailable A/C Unava…" at bounding box center [746, 188] width 997 height 730
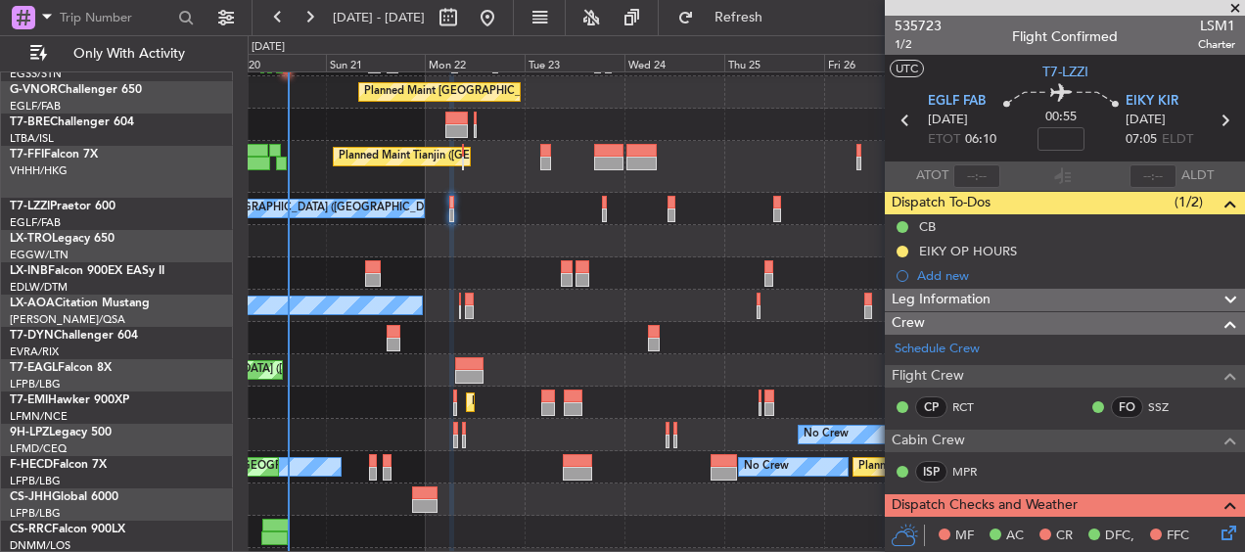
scroll to position [255, 0]
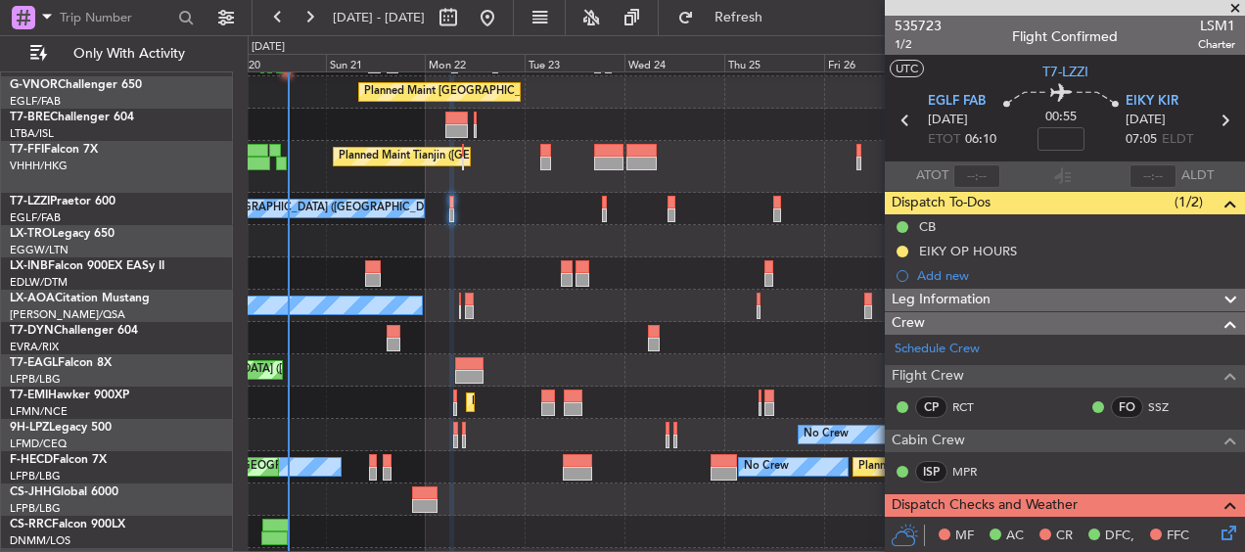
click at [646, 280] on div at bounding box center [746, 273] width 997 height 32
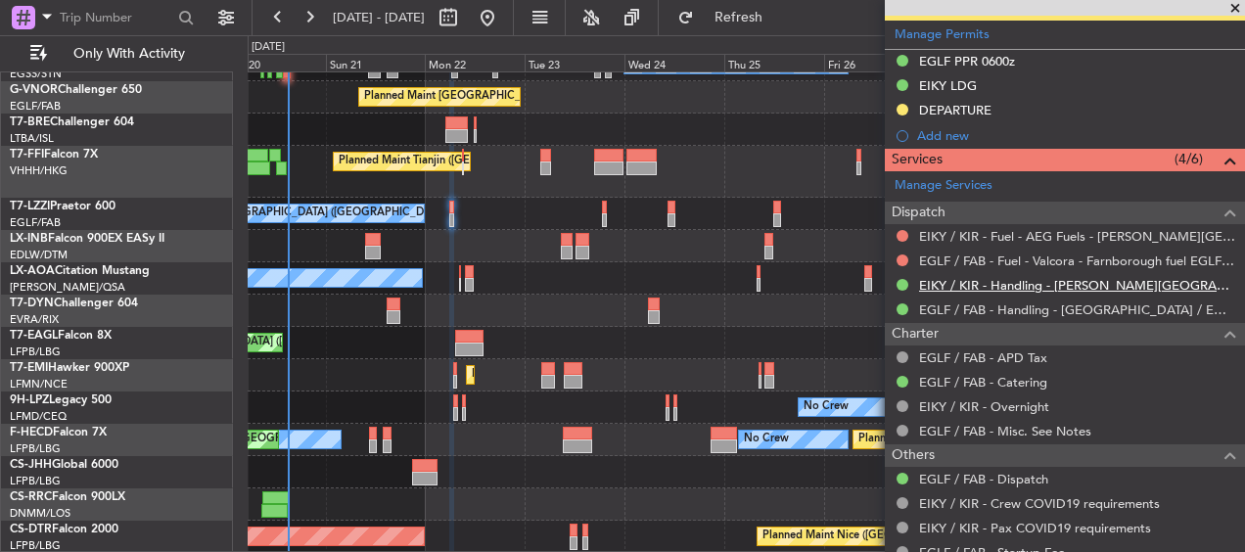
scroll to position [294, 0]
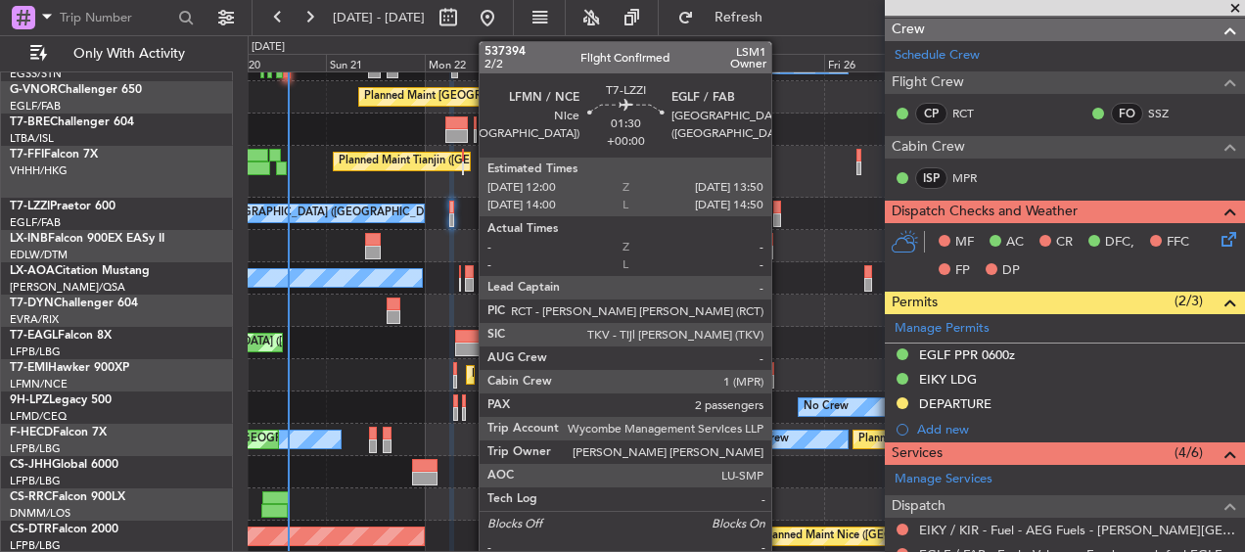
click at [780, 220] on div at bounding box center [777, 220] width 8 height 14
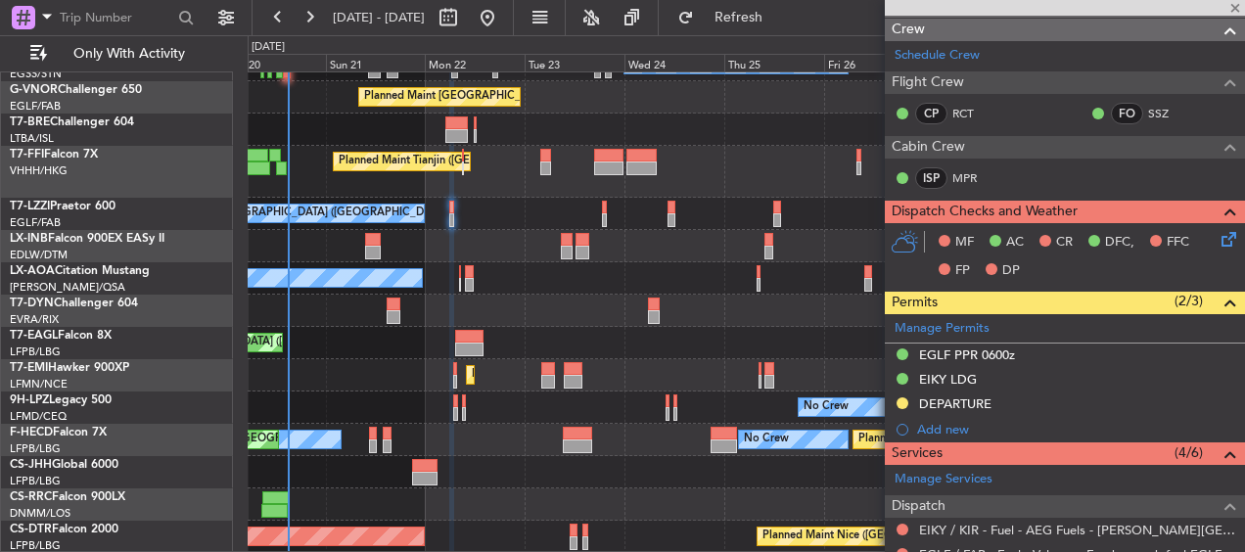
type input "2"
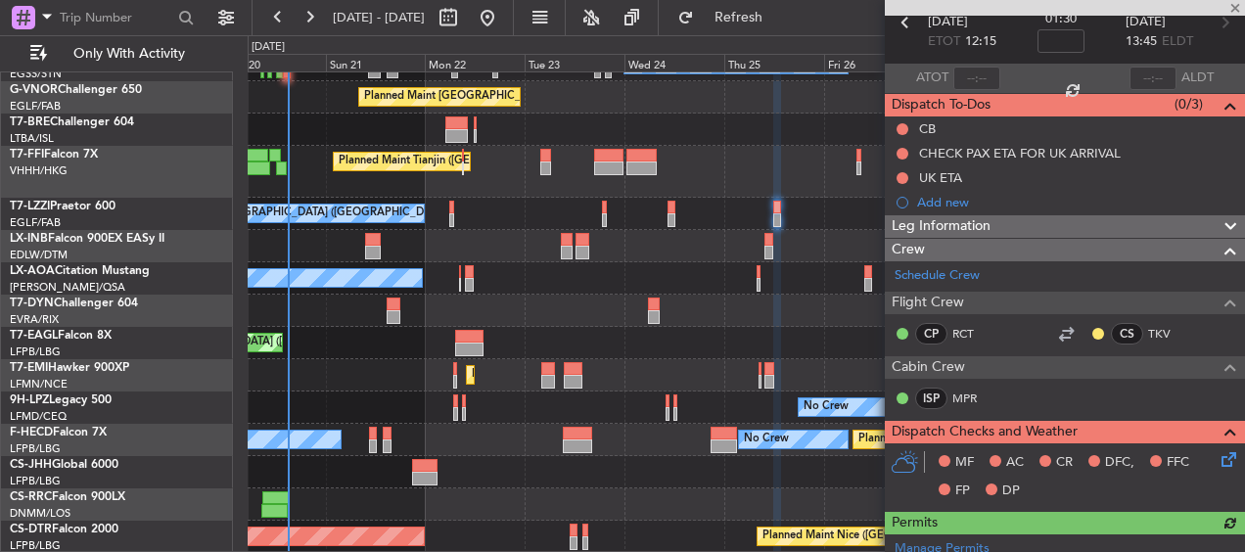
scroll to position [0, 0]
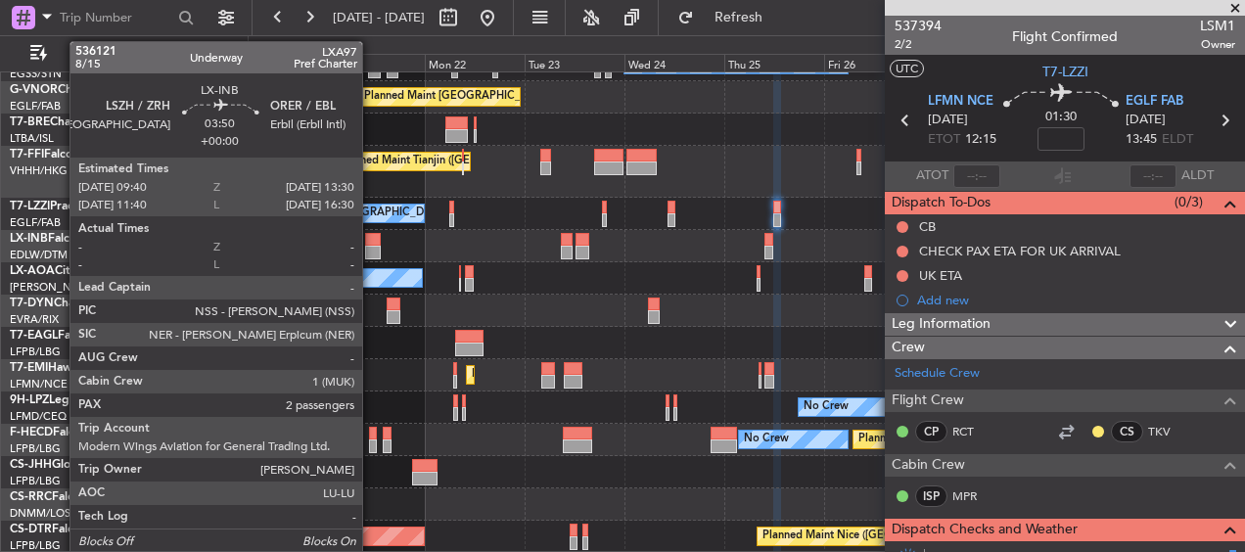
click at [371, 242] on div at bounding box center [373, 240] width 17 height 14
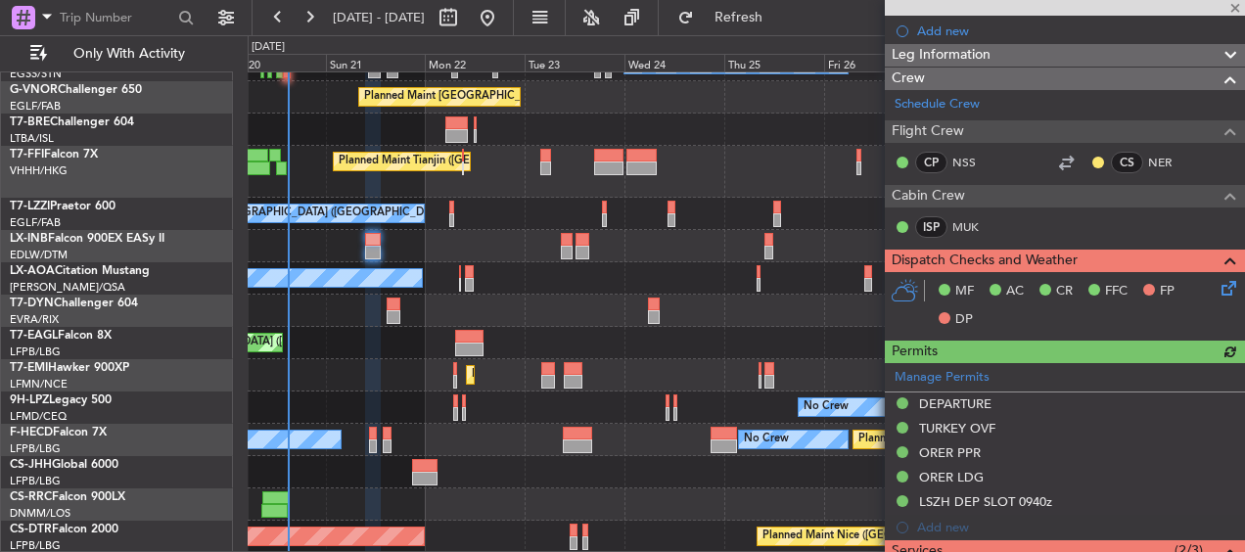
scroll to position [489, 0]
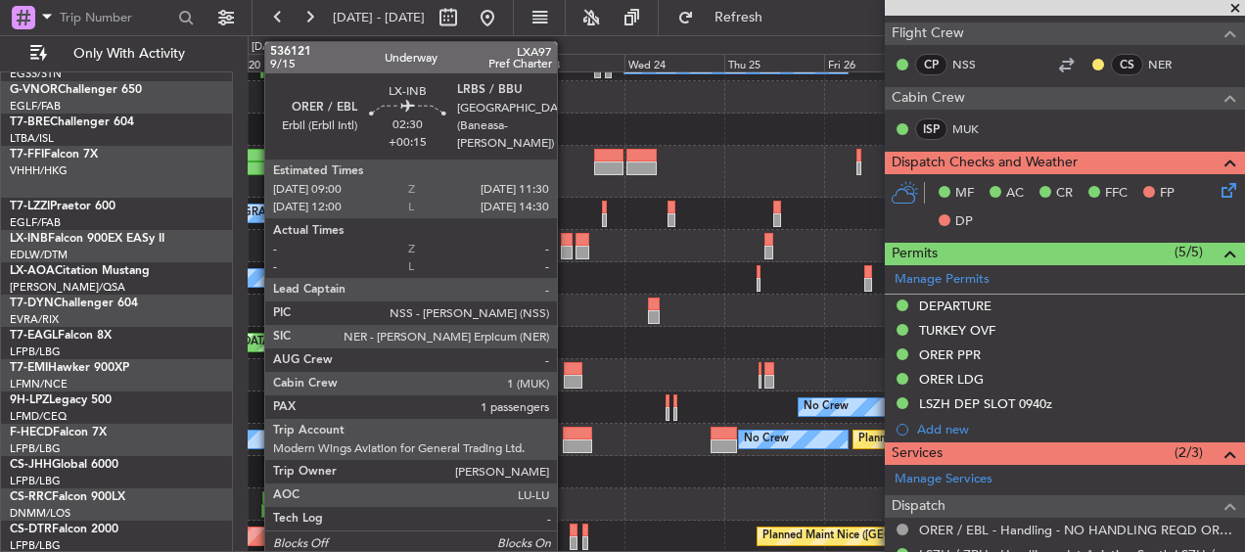
click at [566, 249] on div at bounding box center [566, 253] width 11 height 14
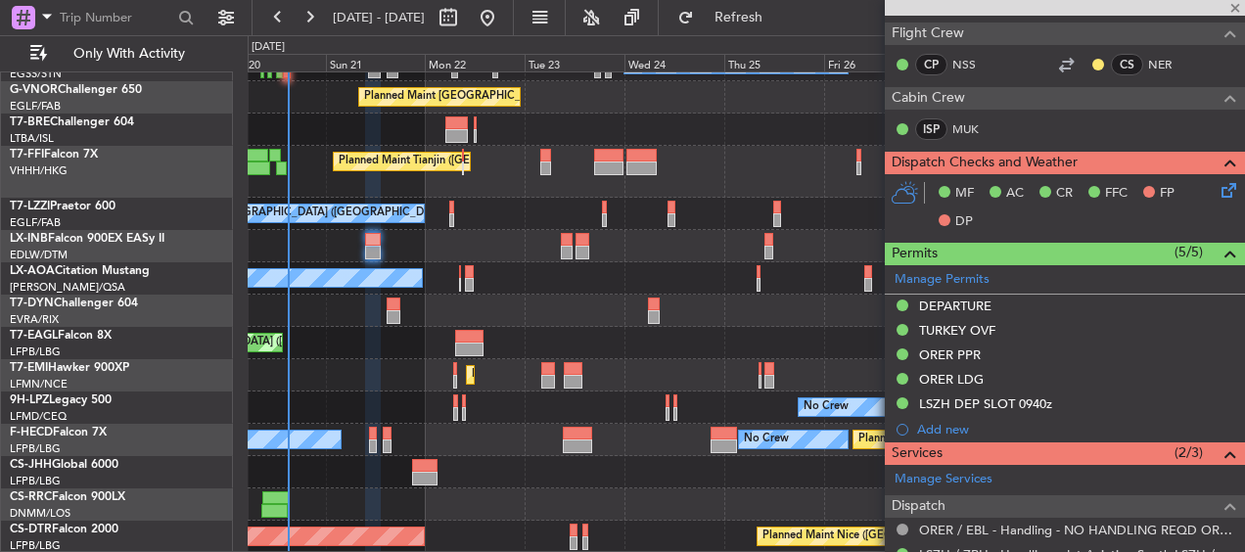
type input "+00:15"
type input "1"
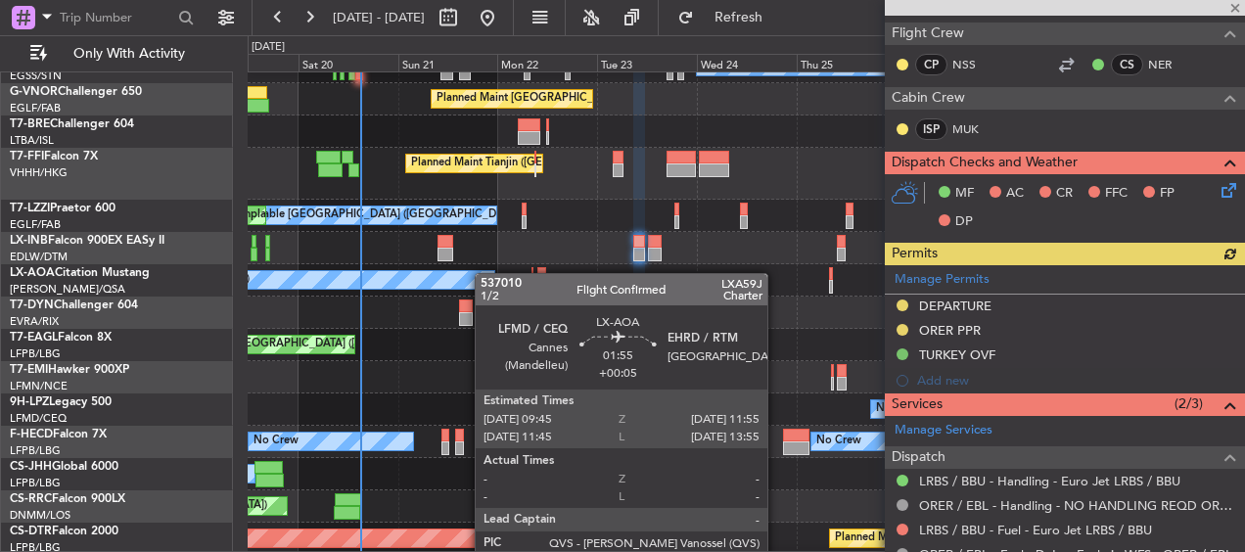
scroll to position [250, 0]
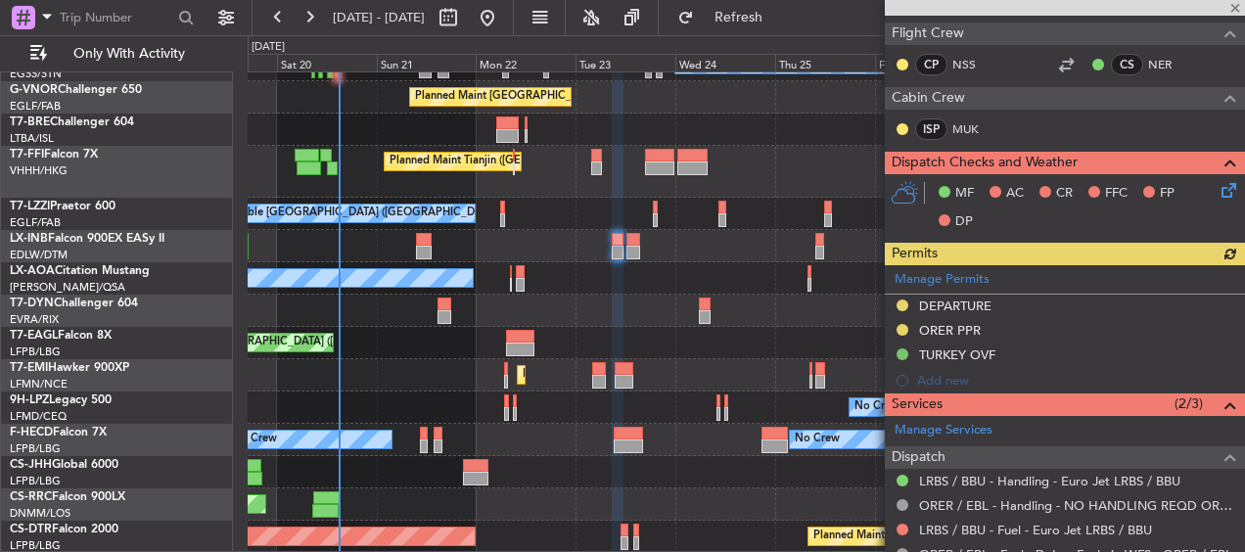
click at [516, 258] on div "A/C Unavailable [GEOGRAPHIC_DATA] ([GEOGRAPHIC_DATA]) A/C Unavailable A/C Unava…" at bounding box center [746, 188] width 997 height 730
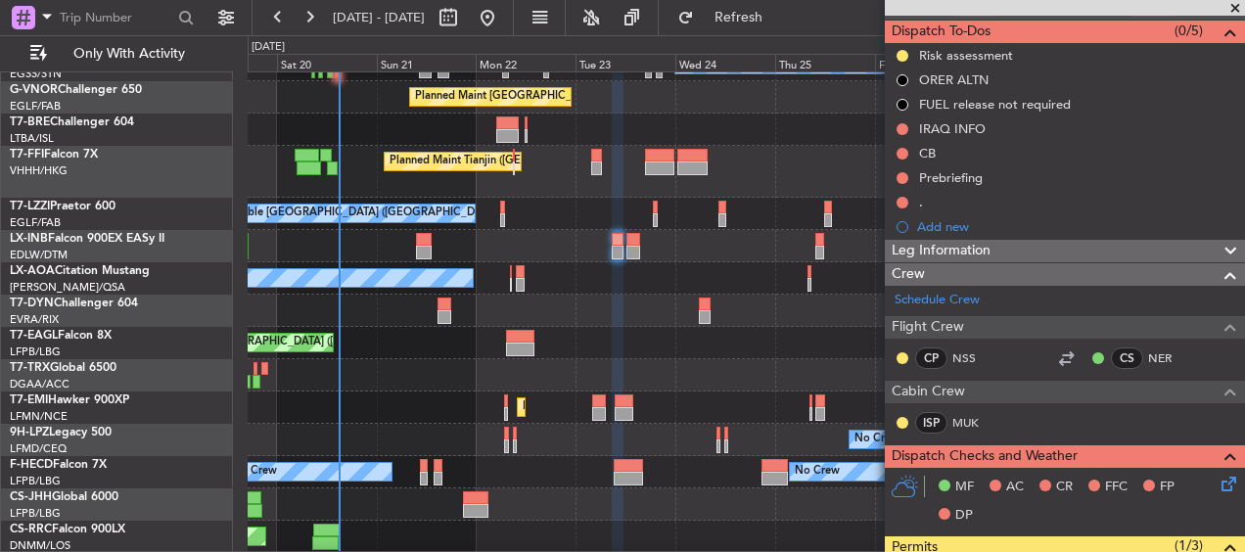
scroll to position [43, 0]
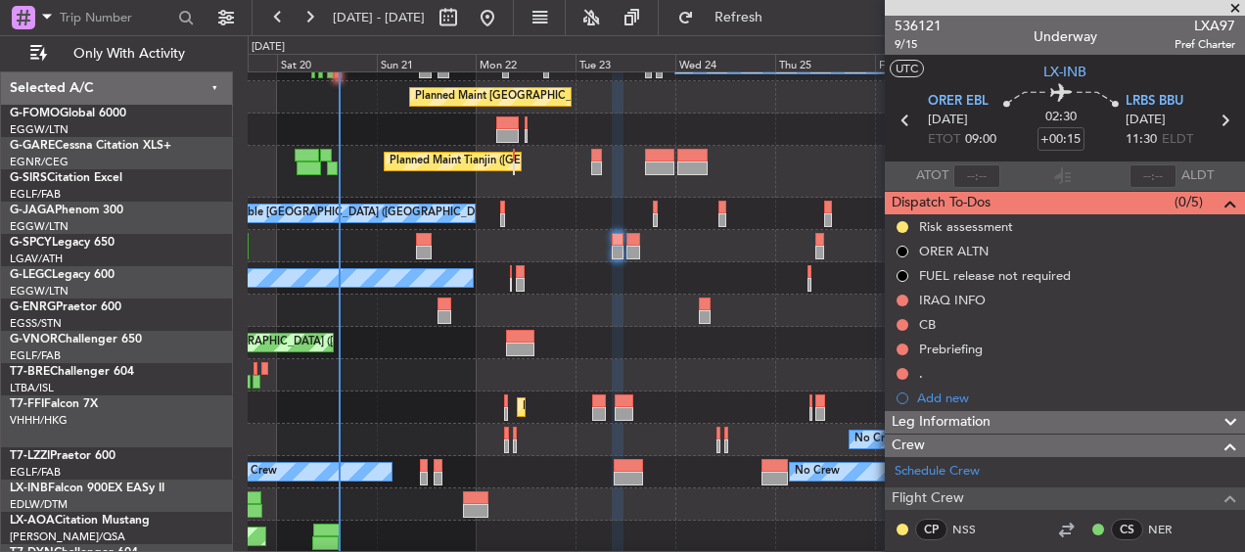
scroll to position [250, 0]
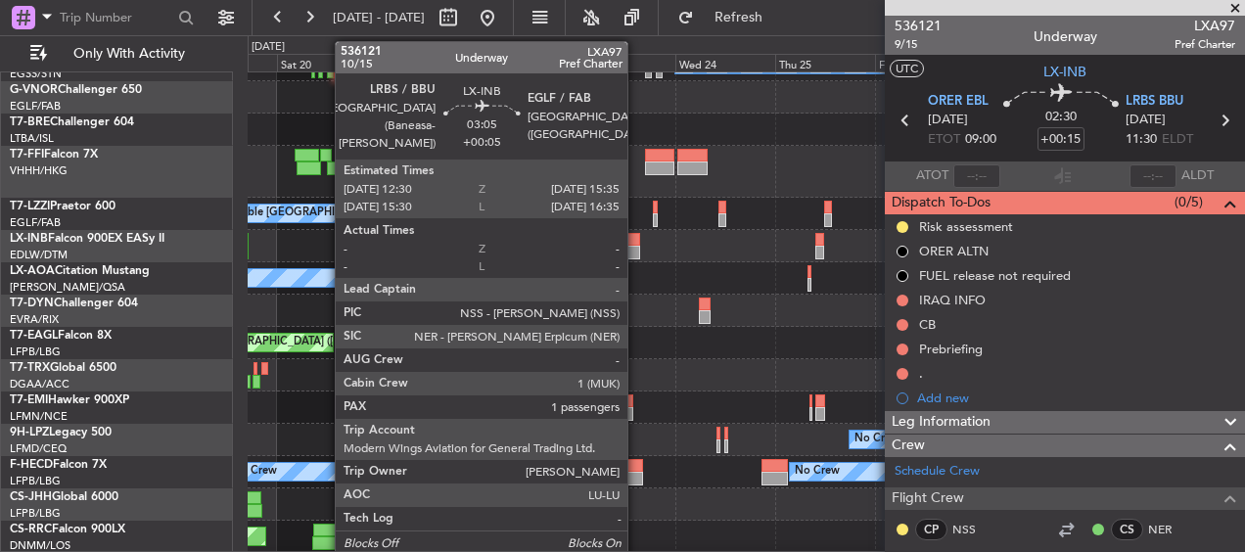
click at [636, 251] on div at bounding box center [634, 253] width 14 height 14
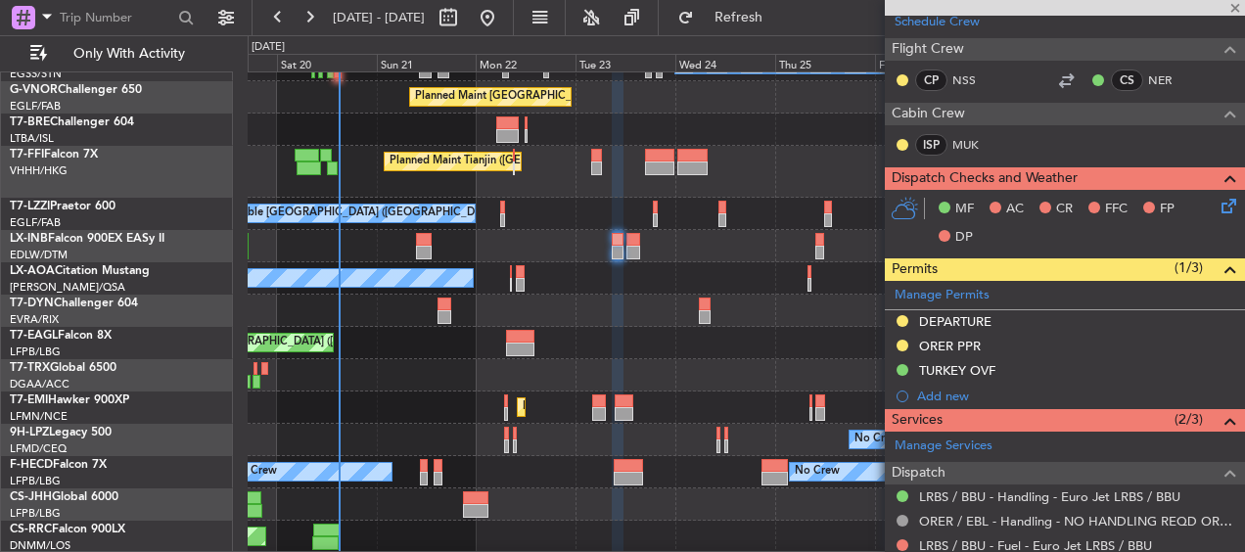
type input "+00:05"
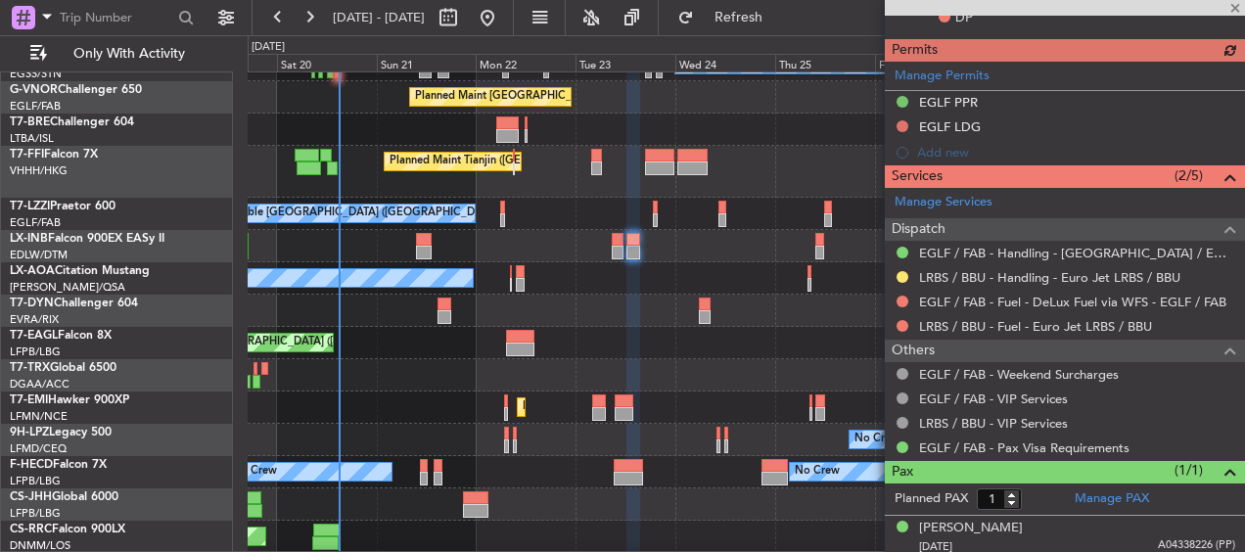
scroll to position [626, 0]
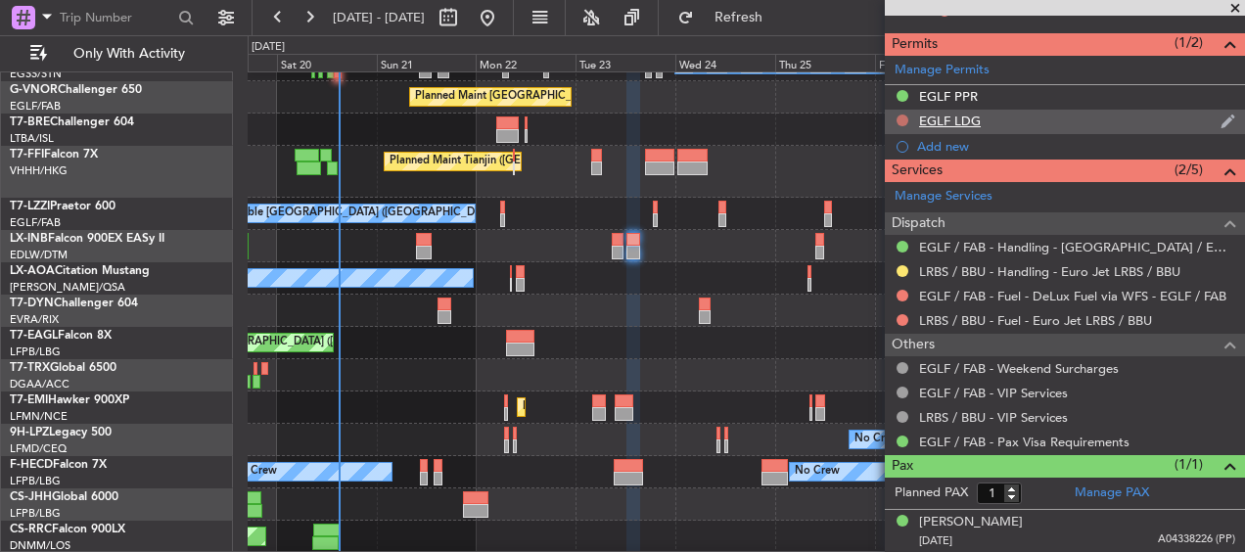
click at [899, 119] on button at bounding box center [903, 121] width 12 height 12
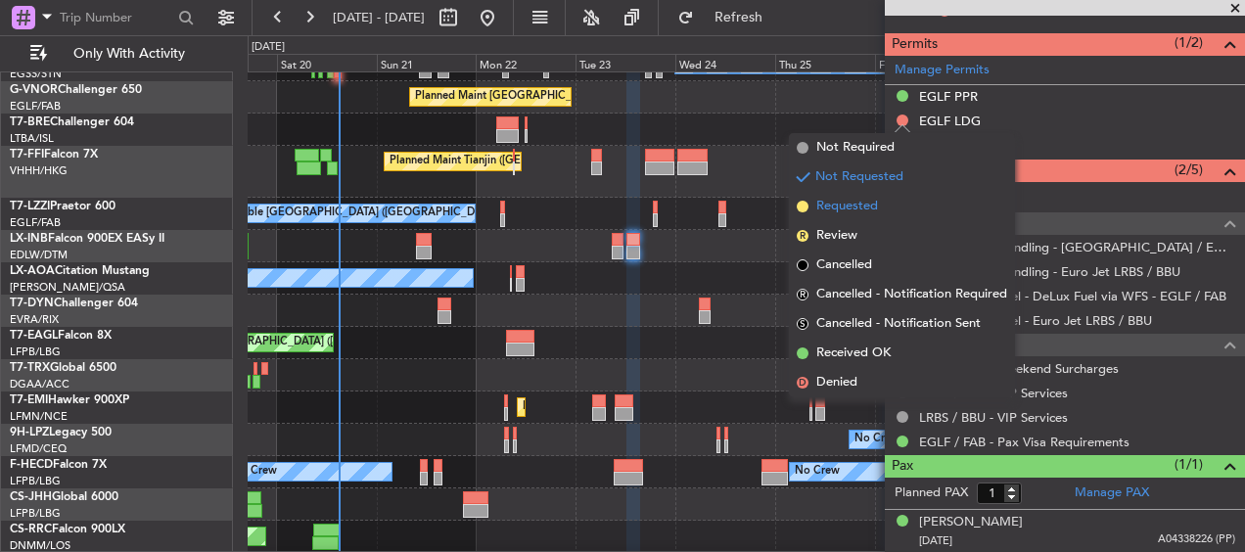
click at [842, 209] on span "Requested" at bounding box center [847, 207] width 62 height 20
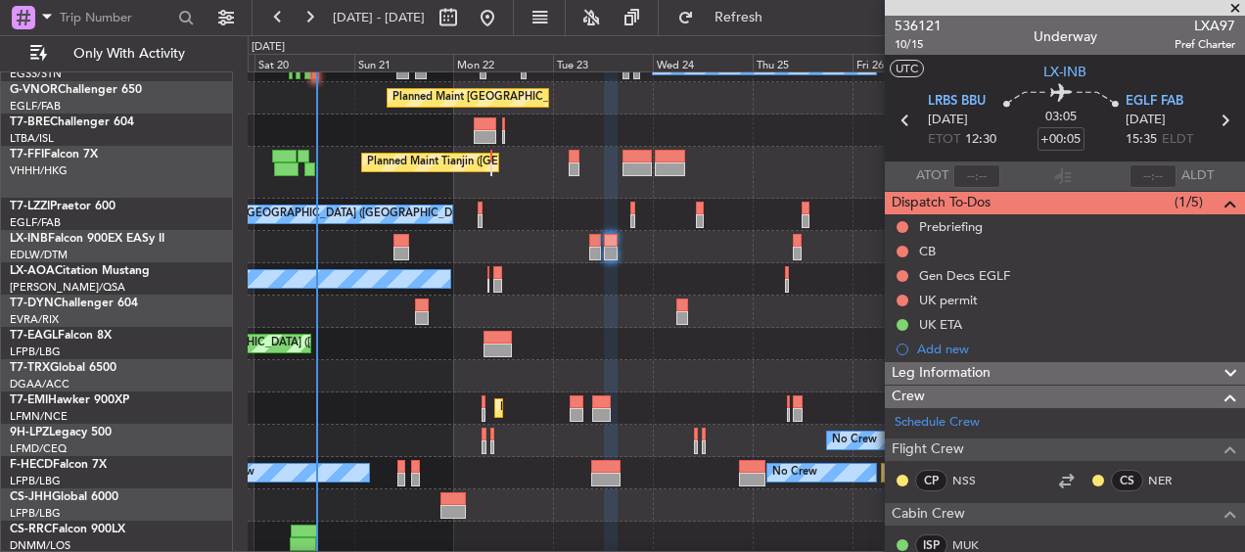
scroll to position [249, 0]
click at [670, 263] on div "A/C Unavailable London (Luton) A/C Unavailable A/C Unavailable Planned Maint Lo…" at bounding box center [746, 205] width 997 height 763
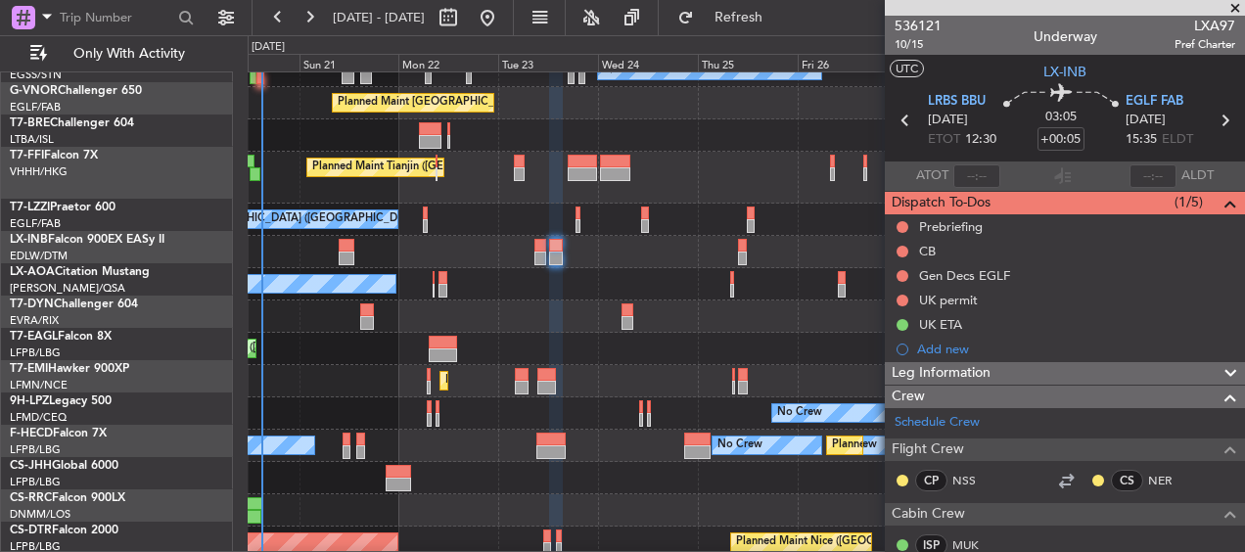
click at [772, 261] on div at bounding box center [746, 252] width 997 height 32
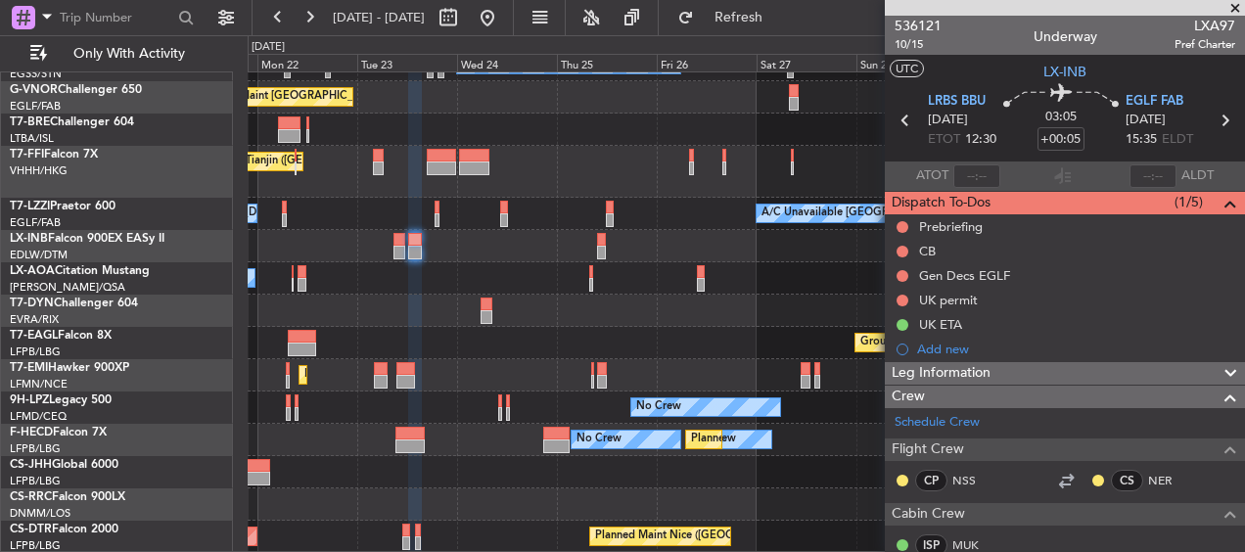
click at [646, 236] on div at bounding box center [746, 246] width 997 height 32
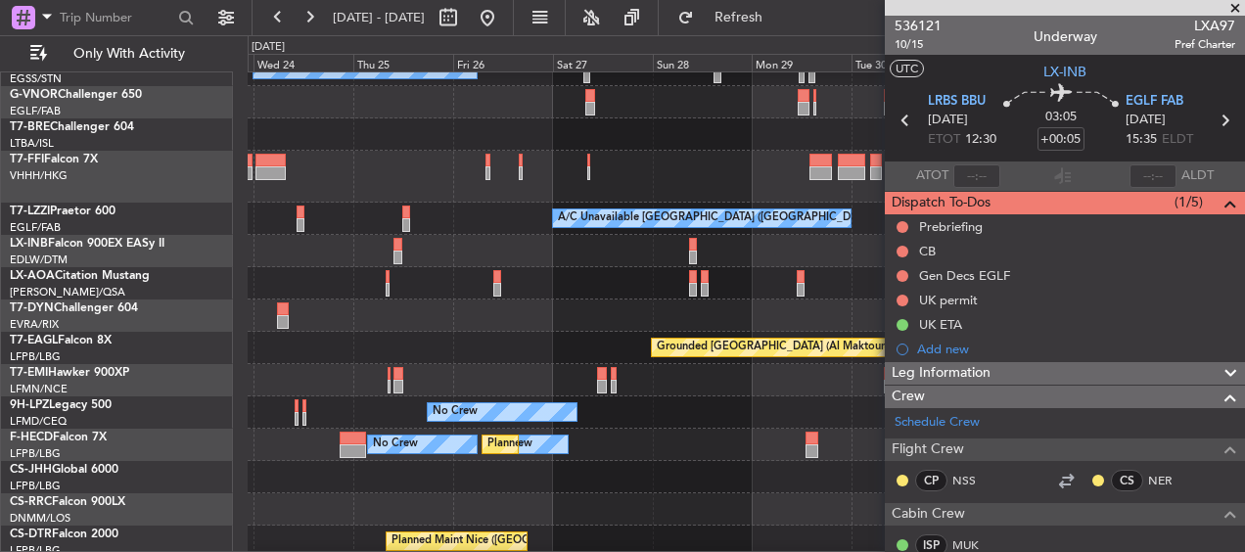
click at [494, 252] on div at bounding box center [746, 251] width 997 height 32
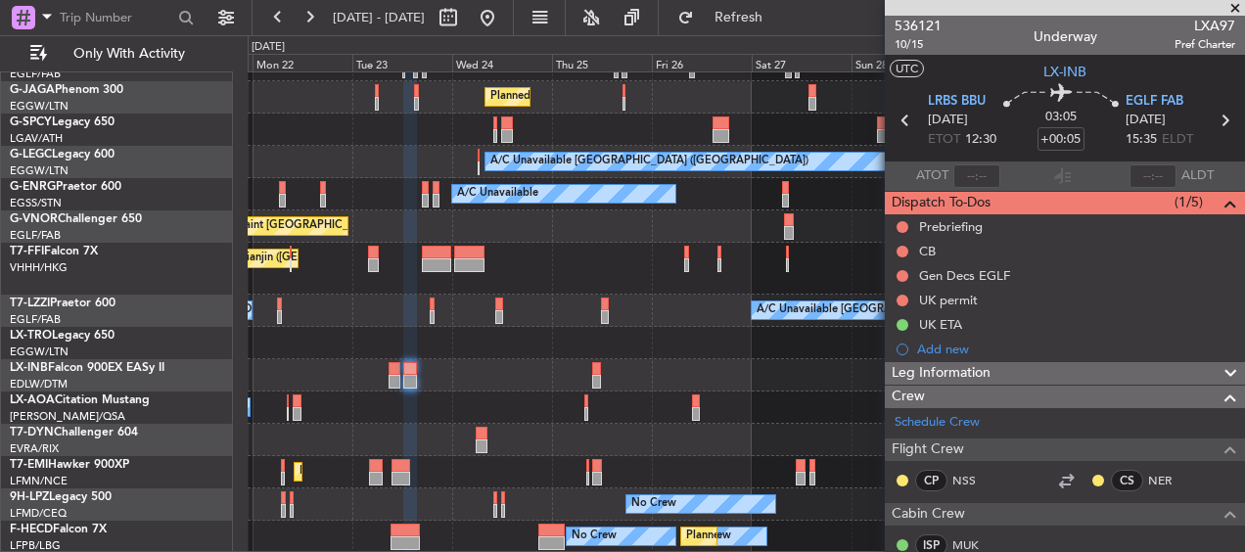
click at [751, 252] on div "Planned Maint Tianjin ([GEOGRAPHIC_DATA])" at bounding box center [746, 269] width 997 height 52
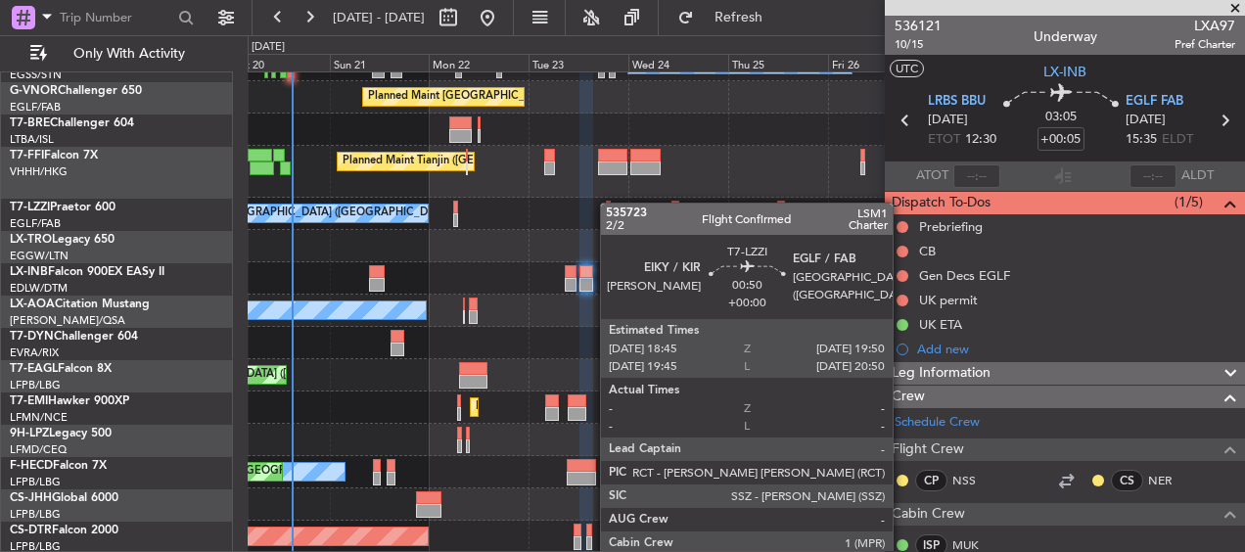
scroll to position [250, 0]
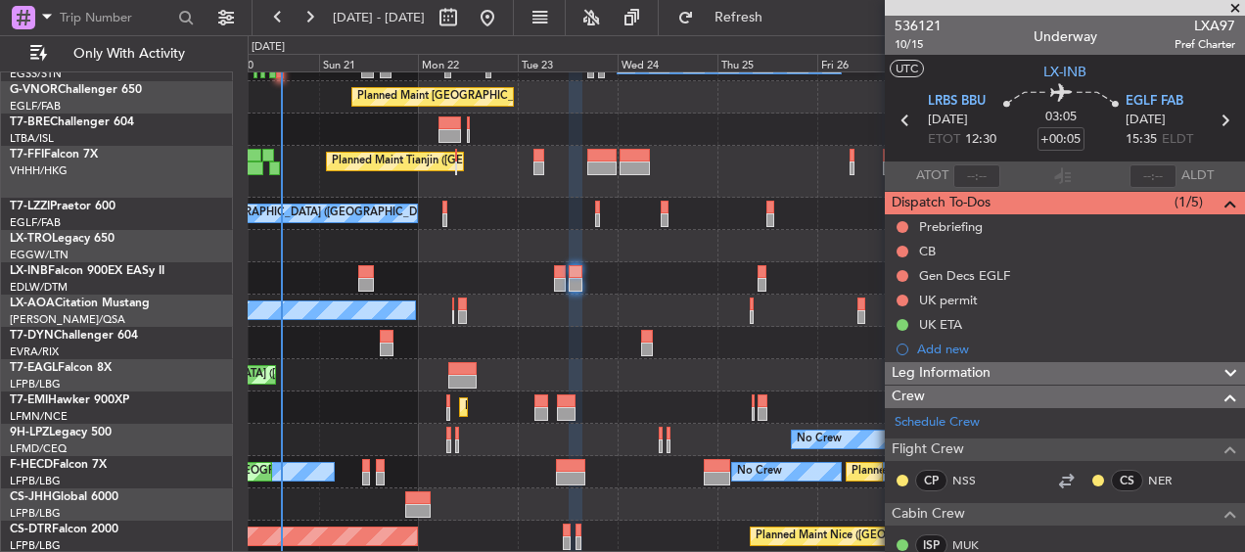
click at [599, 179] on div "A/C Unavailable London (Luton) A/C Unavailable A/C Unavailable Planned Maint Lo…" at bounding box center [746, 188] width 997 height 730
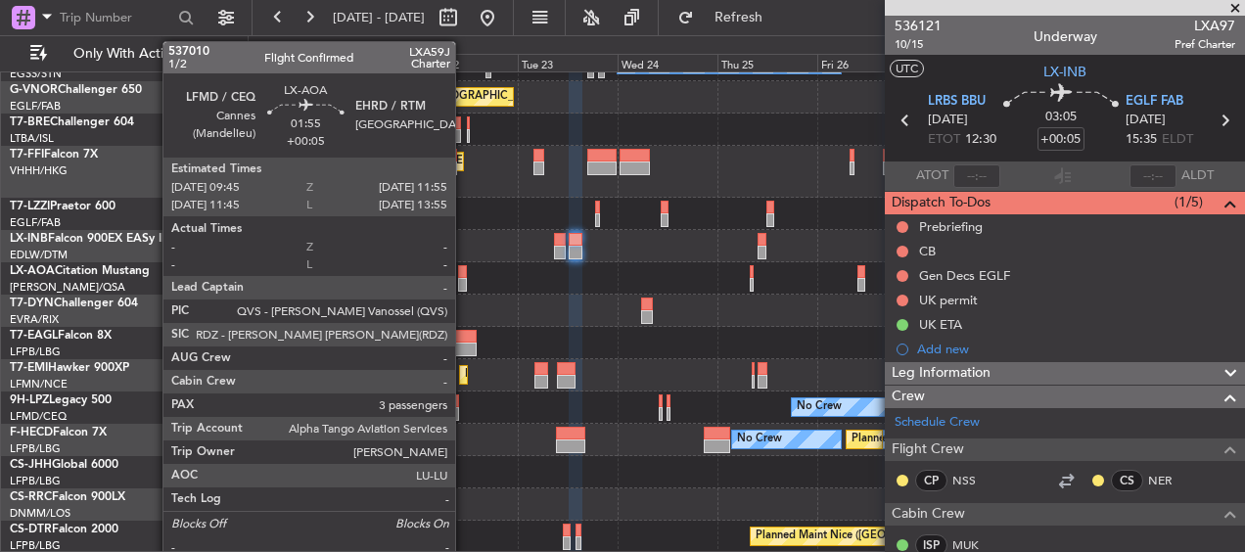
click at [464, 280] on div at bounding box center [463, 285] width 10 height 14
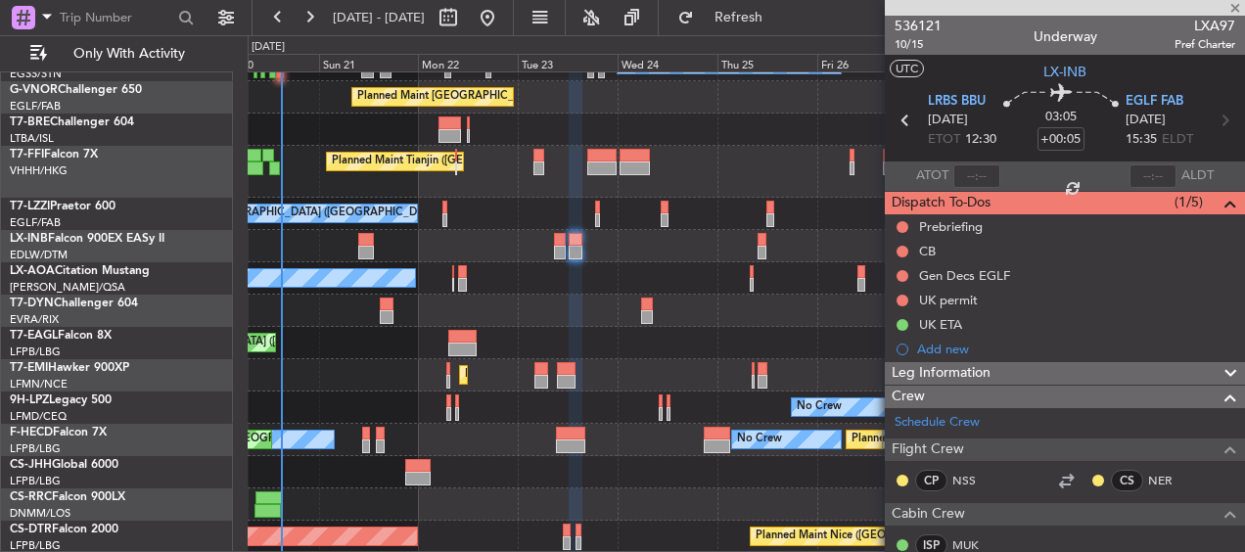
type input "3"
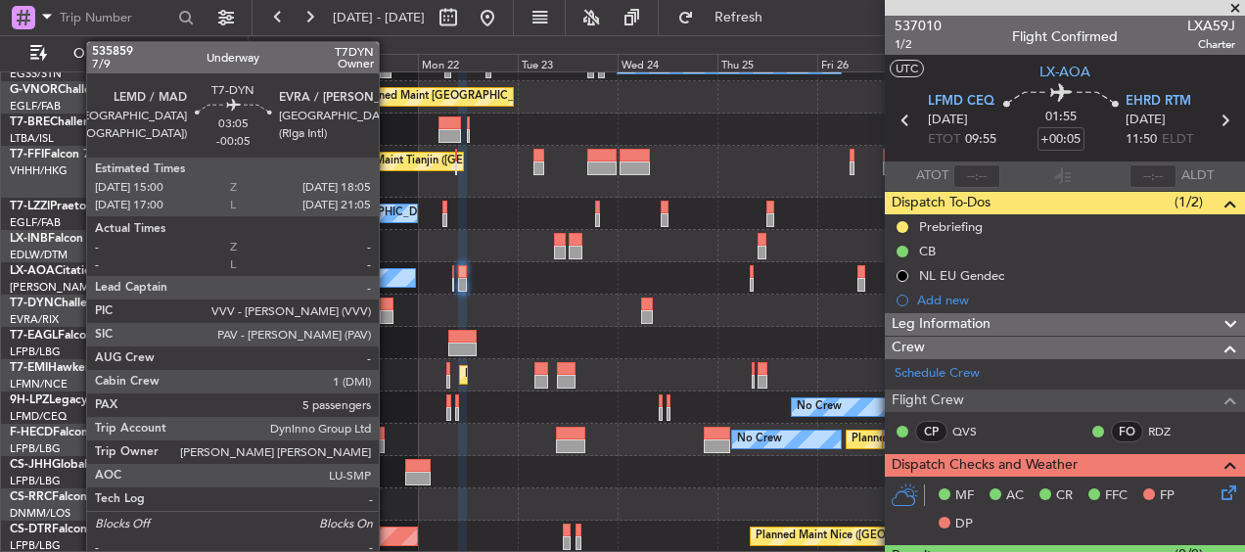
click at [388, 306] on div at bounding box center [387, 305] width 14 height 14
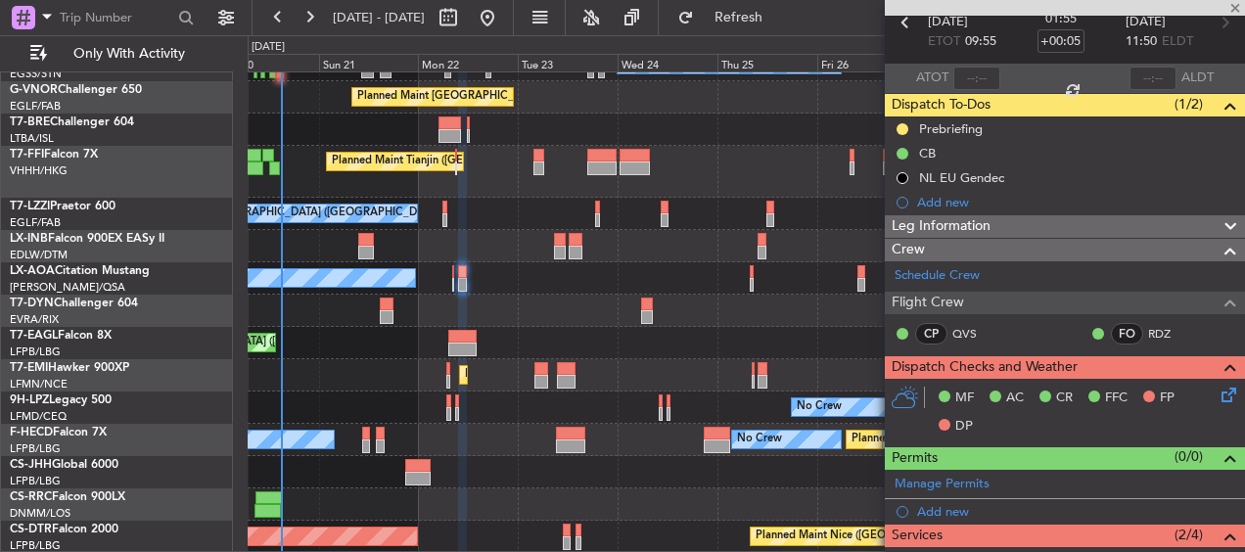
type input "-00:05"
type input "5"
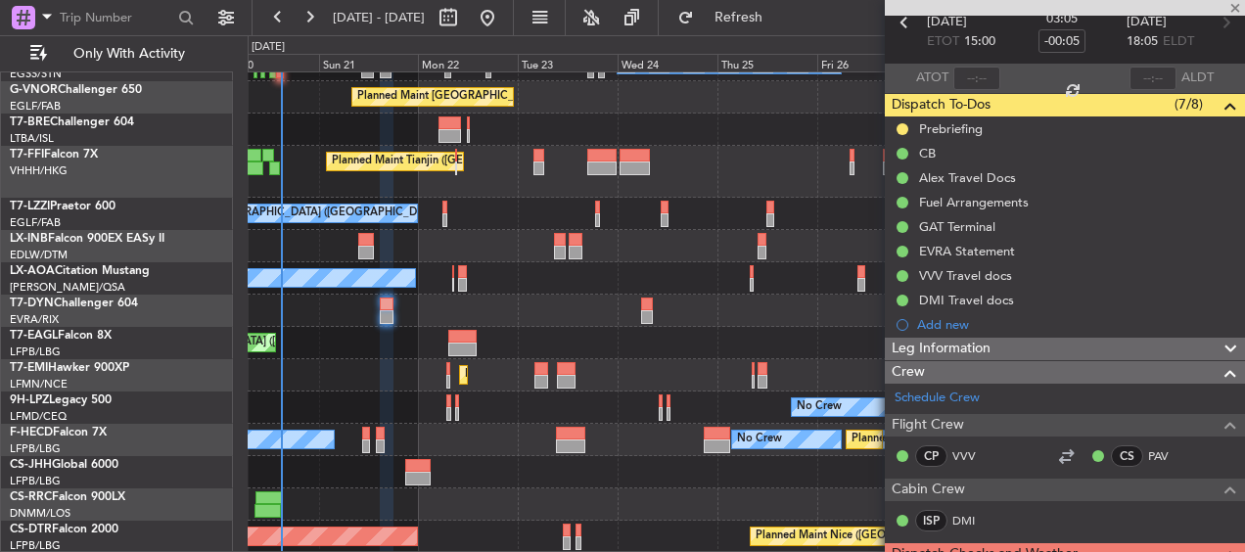
scroll to position [196, 0]
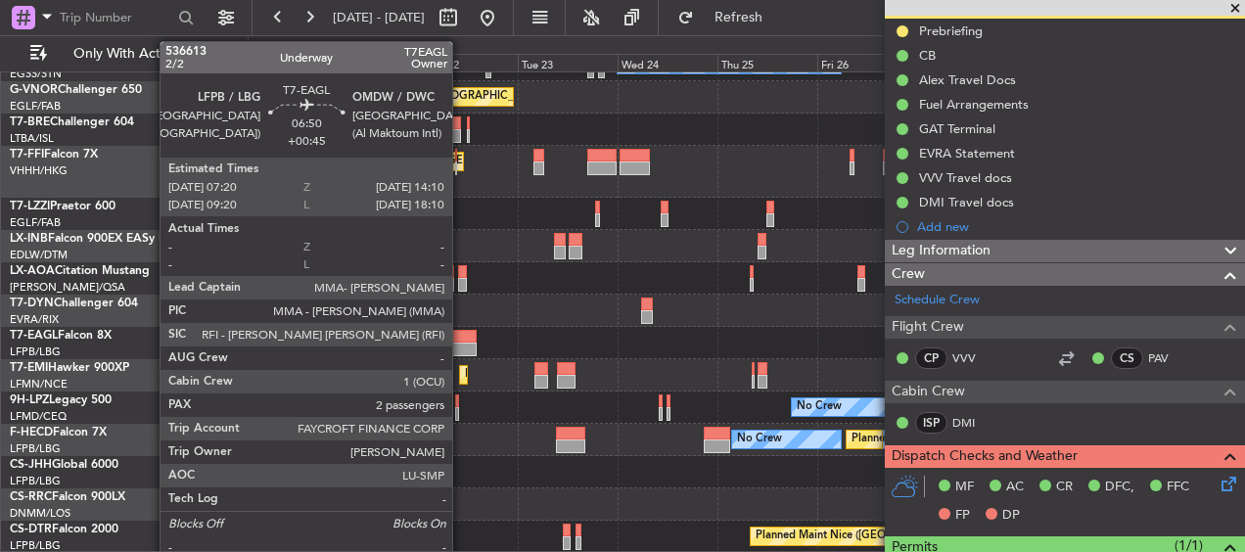
click at [461, 340] on div at bounding box center [462, 337] width 28 height 14
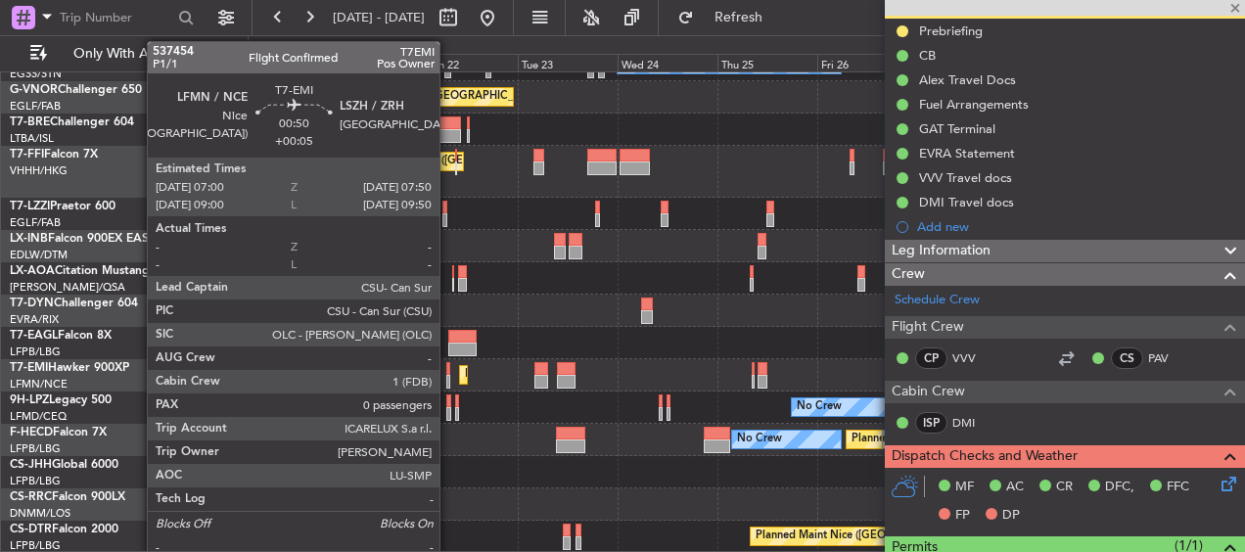
type input "+00:45"
type input "2"
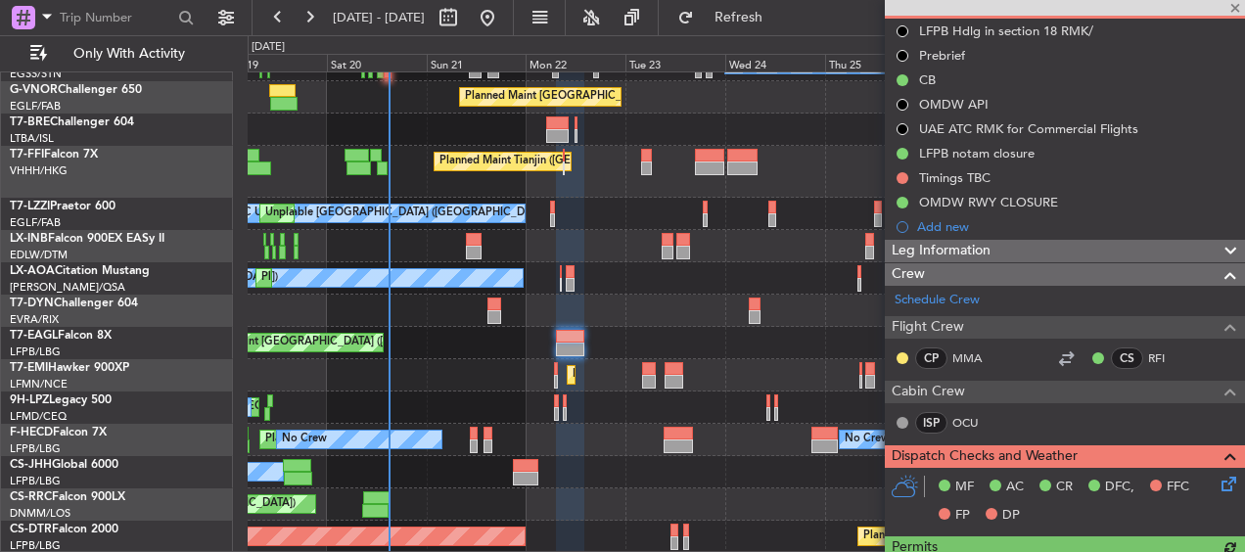
click at [457, 337] on div "Grounded Dubai (Al Maktoum Intl) Unplanned Maint Paris (Le Bourget) Planned Mai…" at bounding box center [746, 343] width 997 height 32
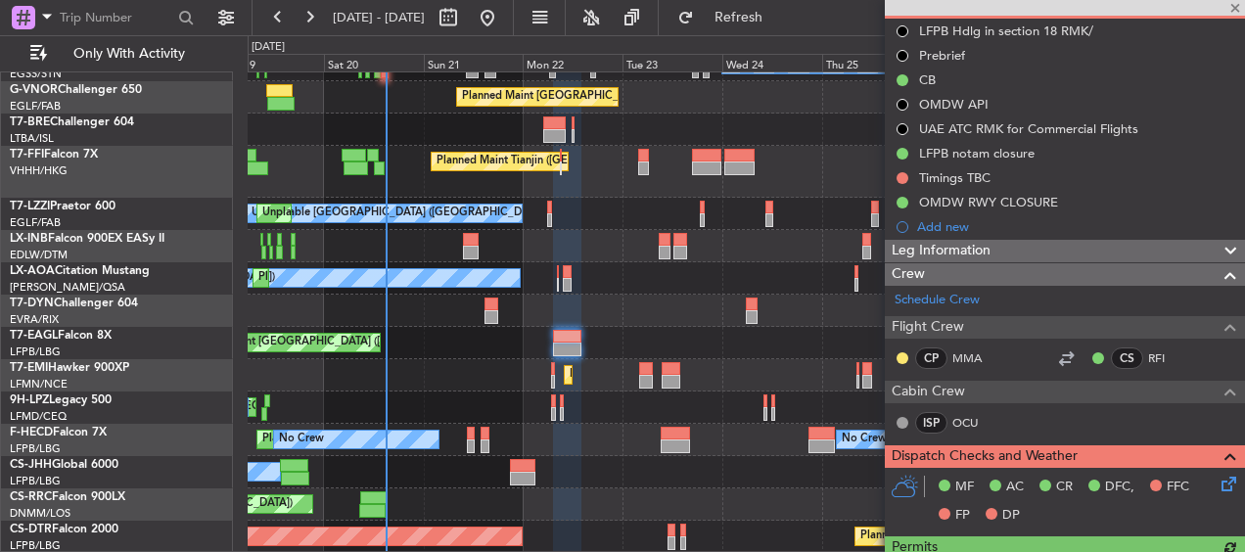
click at [426, 348] on div "Grounded Dubai (Al Maktoum Intl) Unplanned Maint Paris (Le Bourget) Planned Mai…" at bounding box center [746, 343] width 997 height 32
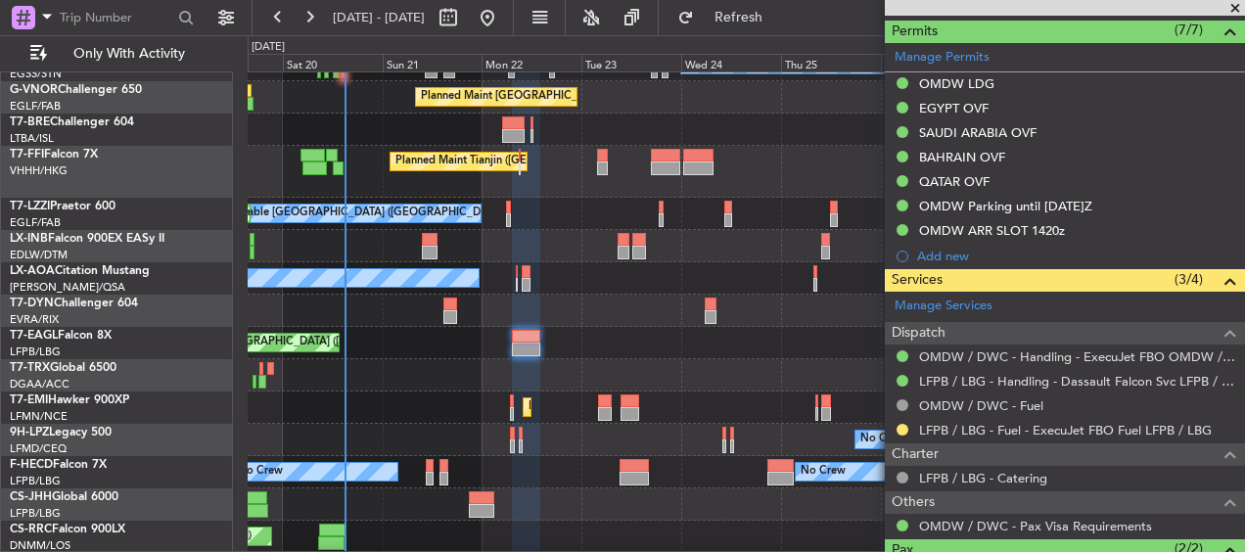
scroll to position [840, 0]
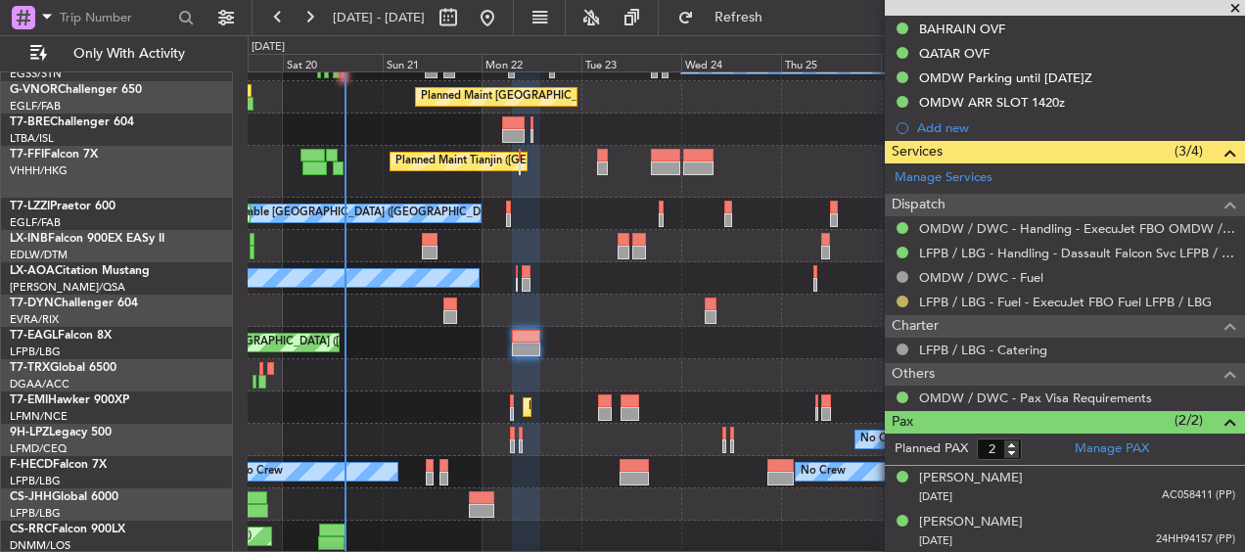
click at [902, 302] on button at bounding box center [903, 302] width 12 height 12
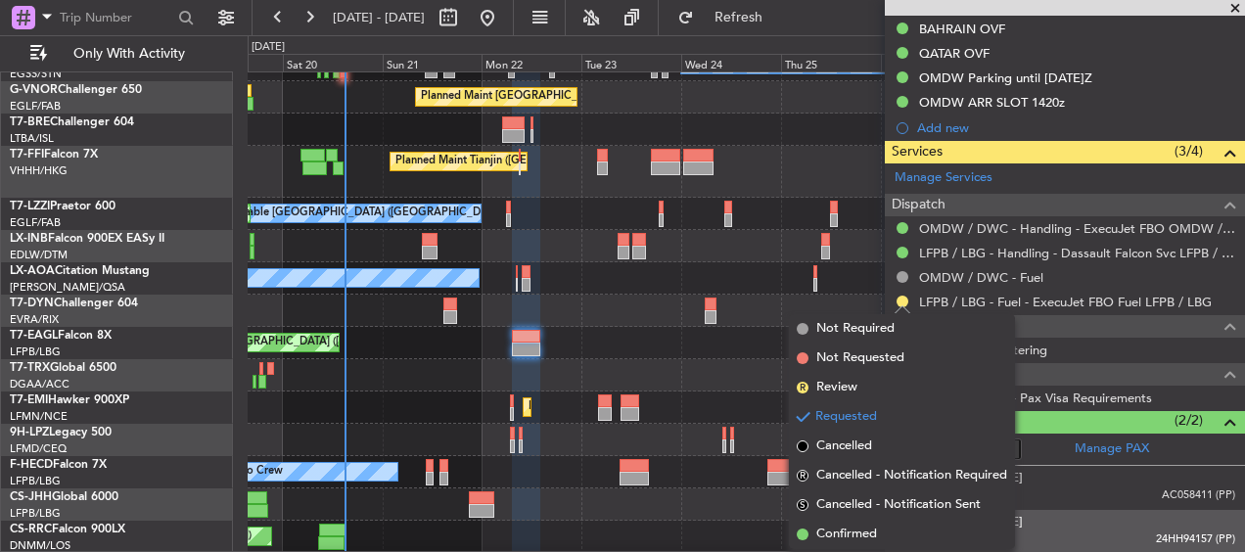
click at [881, 533] on li "Confirmed" at bounding box center [902, 534] width 226 height 29
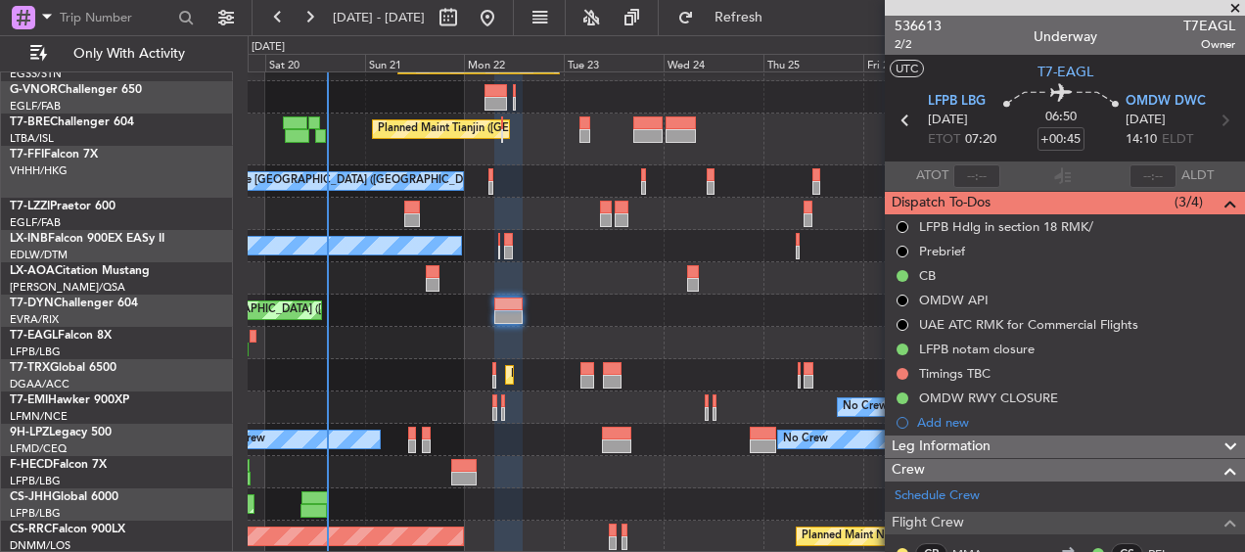
scroll to position [282, 0]
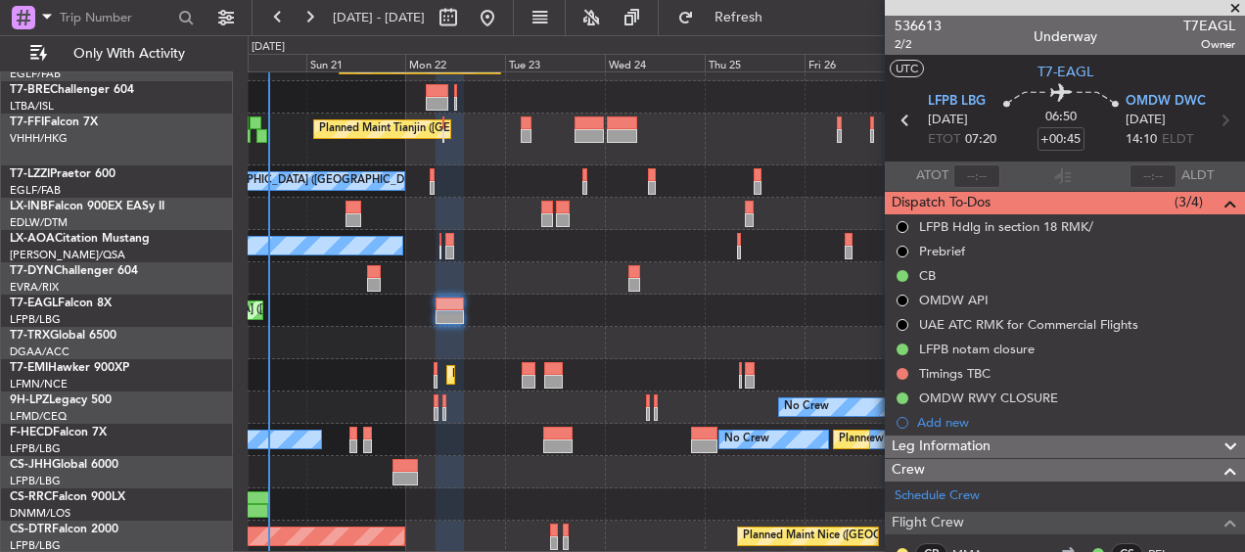
click at [591, 263] on div "A/C Unavailable Planned Maint London (Farnborough) Planned Maint Tianjin (Binha…" at bounding box center [746, 172] width 997 height 763
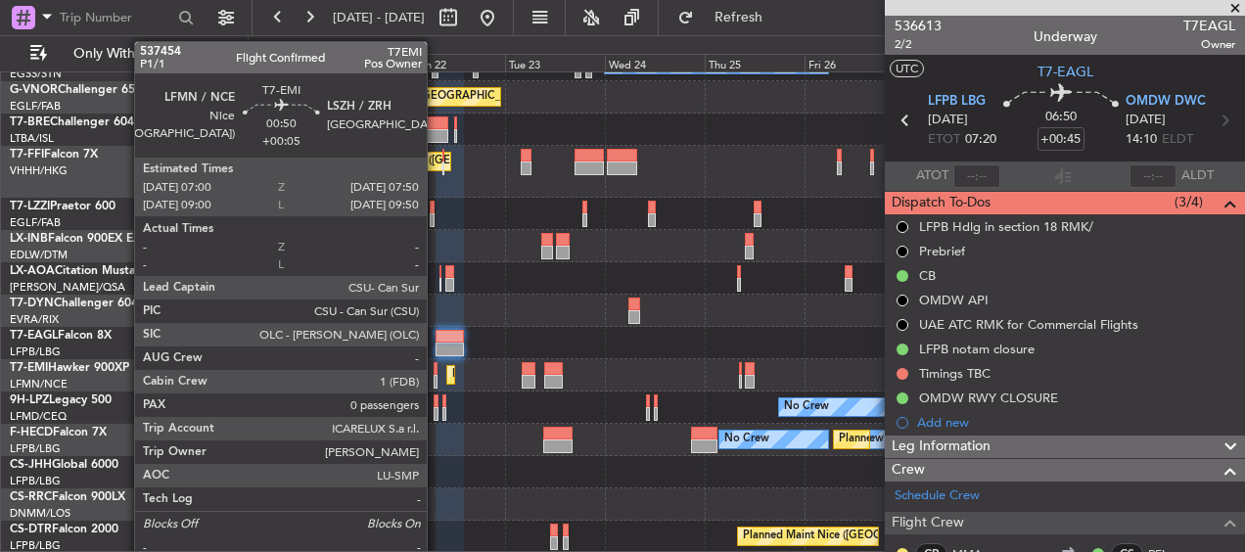
click at [436, 376] on div at bounding box center [436, 382] width 4 height 14
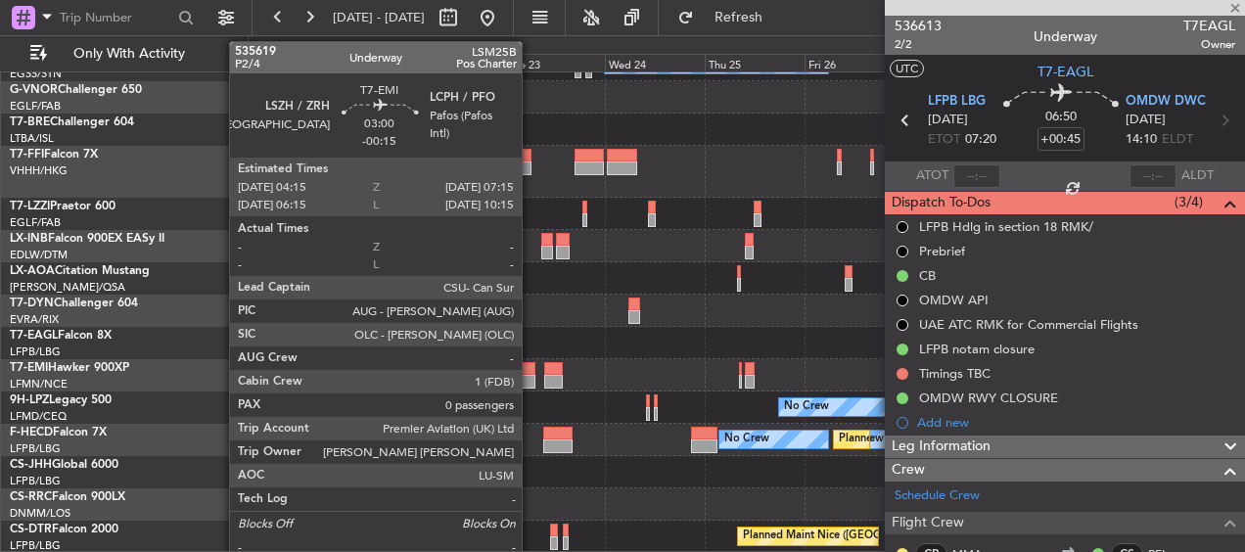
type input "+00:05"
type input "0"
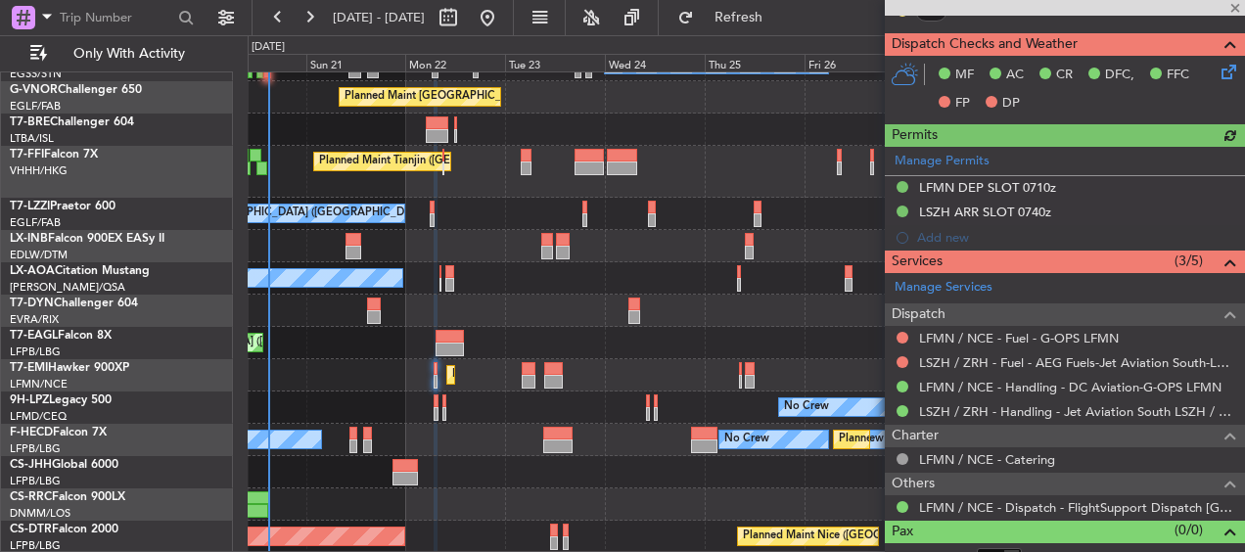
scroll to position [489, 0]
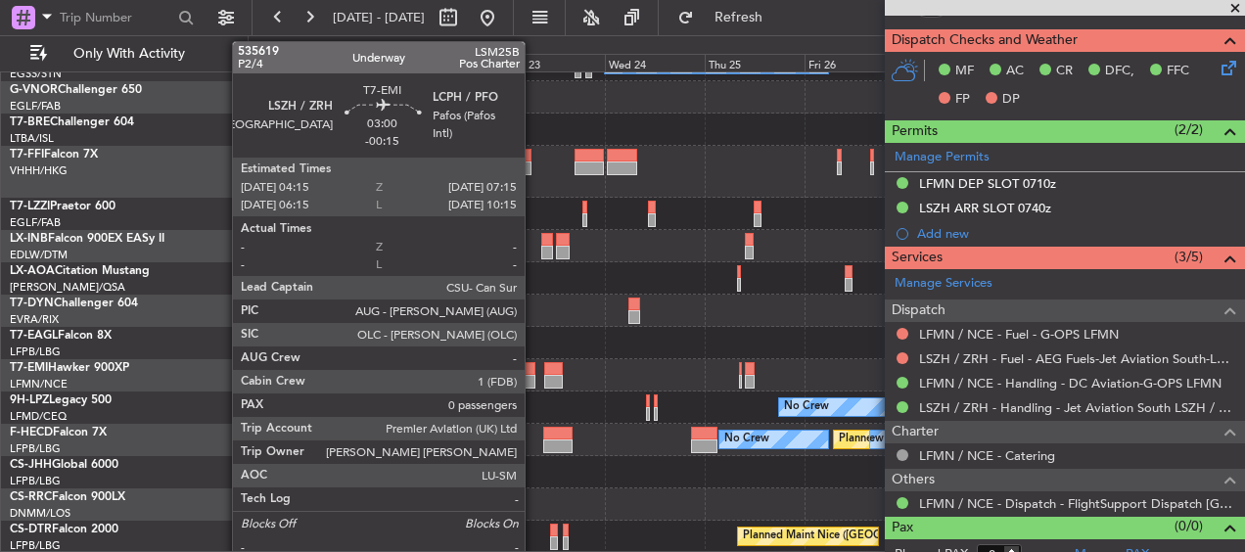
click at [534, 380] on div at bounding box center [528, 382] width 13 height 14
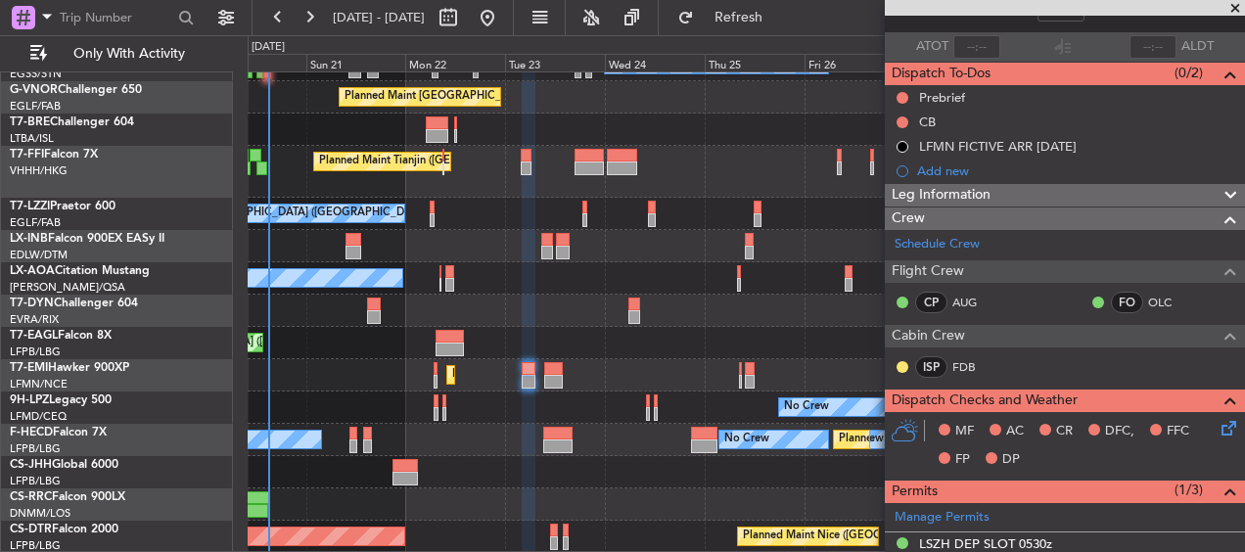
scroll to position [0, 0]
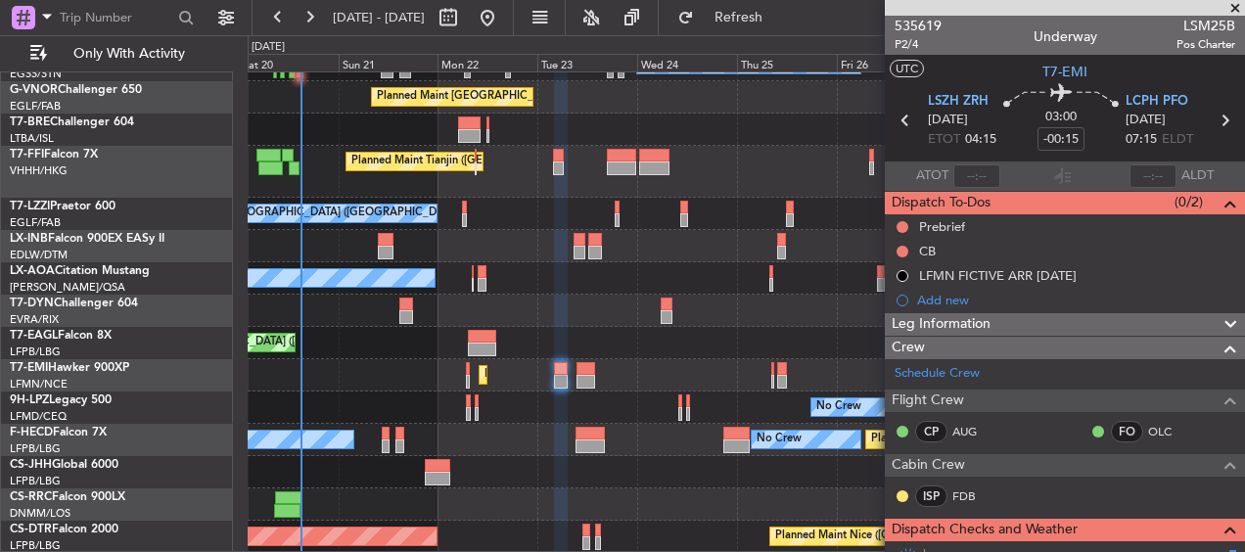
click at [738, 307] on div "A/C Unavailable London (Luton) A/C Unavailable A/C Unavailable Planned Maint Lo…" at bounding box center [746, 188] width 997 height 730
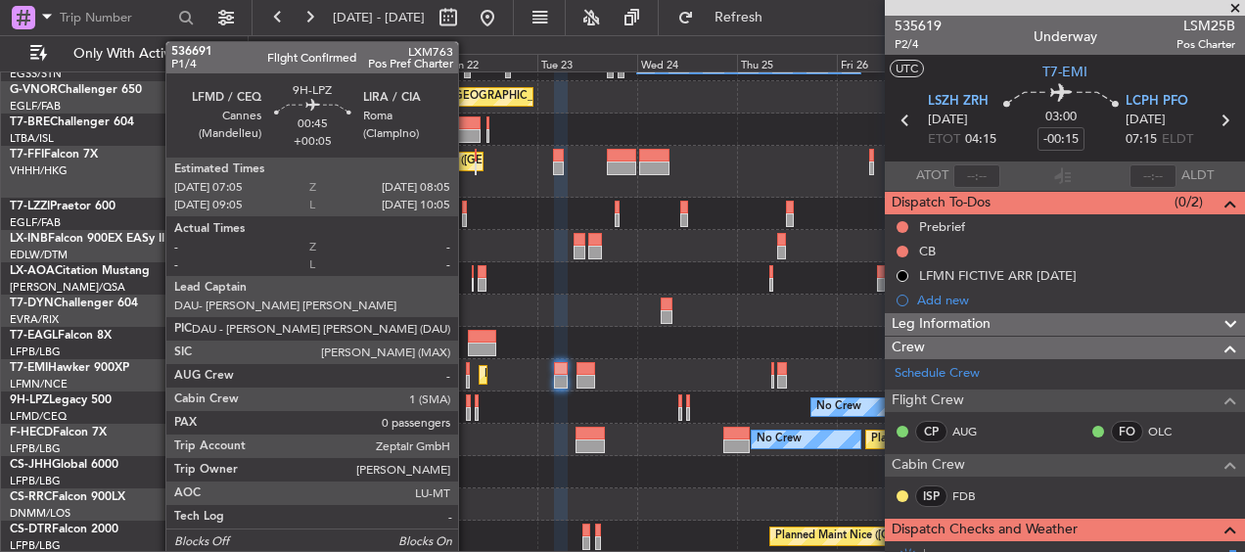
click at [467, 397] on div at bounding box center [468, 402] width 5 height 14
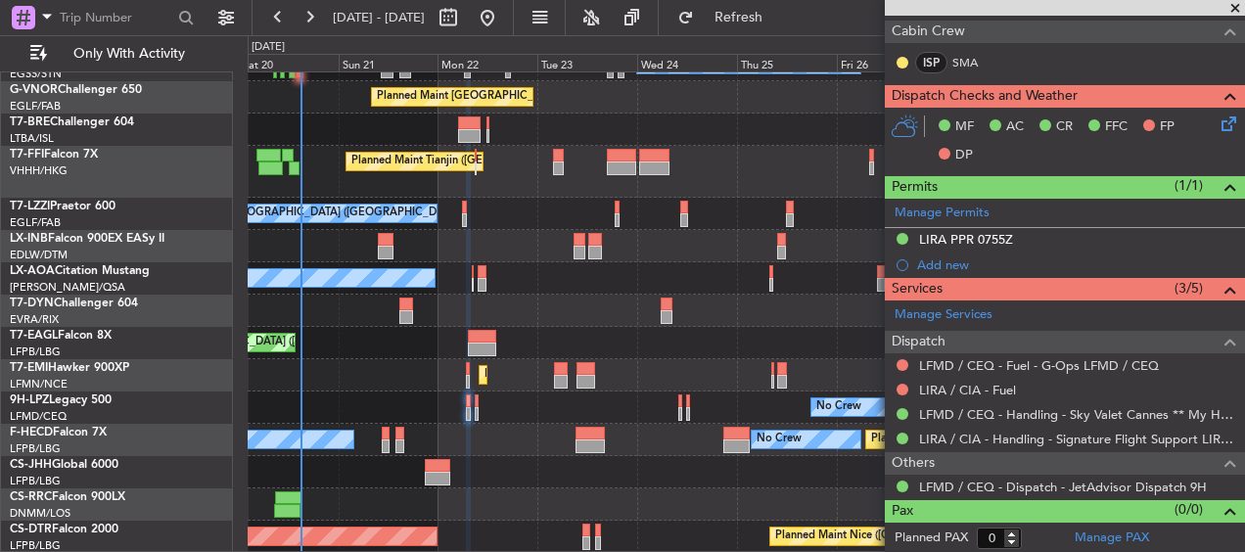
scroll to position [484, 0]
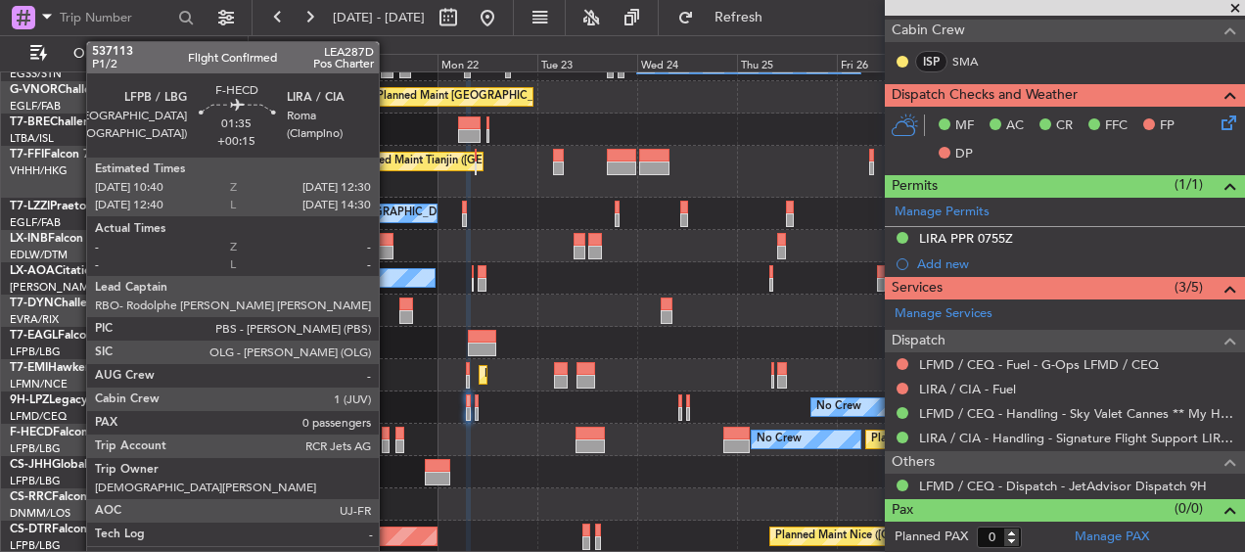
click at [388, 441] on div at bounding box center [386, 447] width 8 height 14
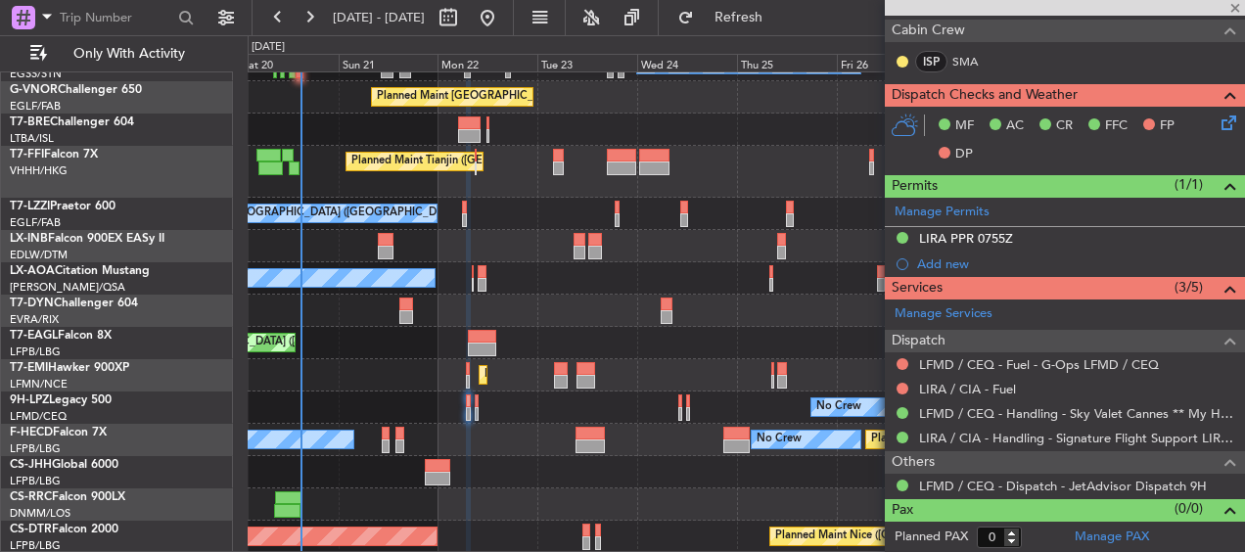
type input "+00:15"
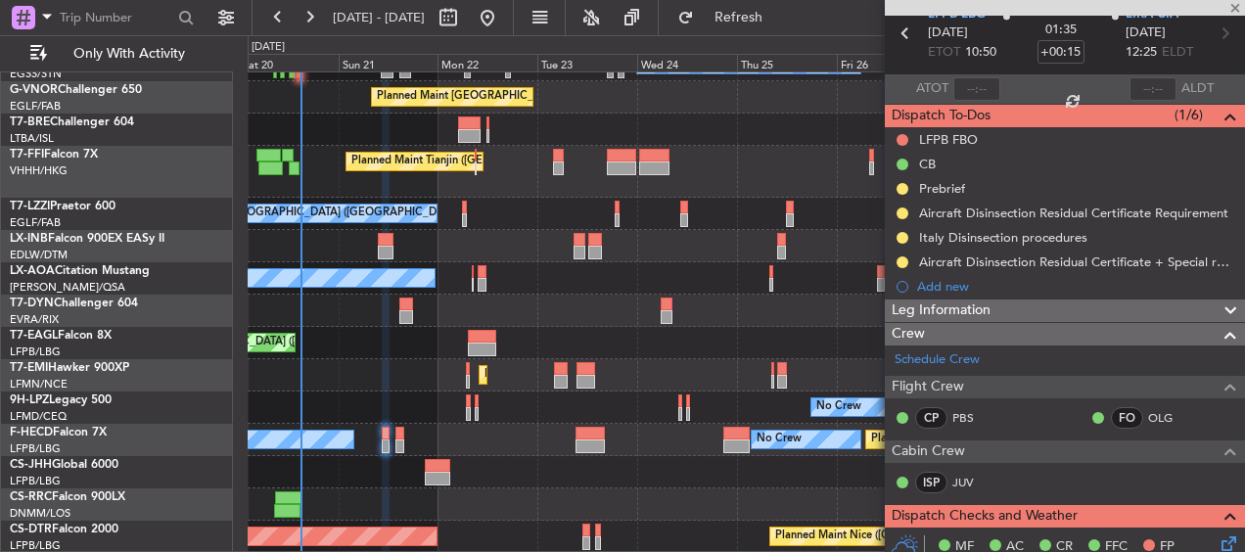
scroll to position [0, 0]
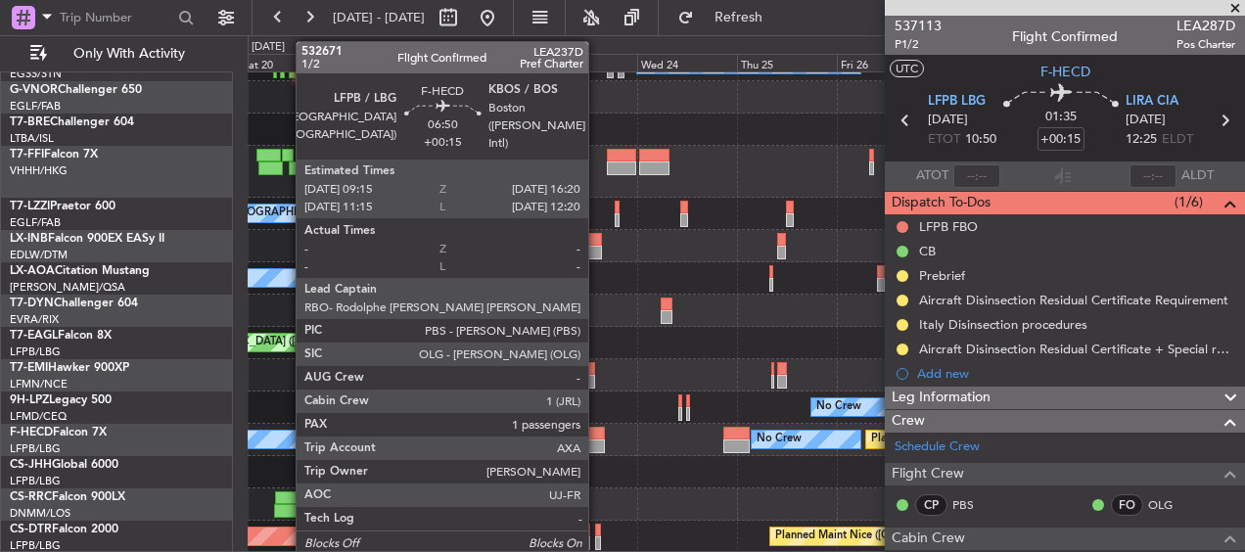
click at [597, 444] on div at bounding box center [591, 447] width 30 height 14
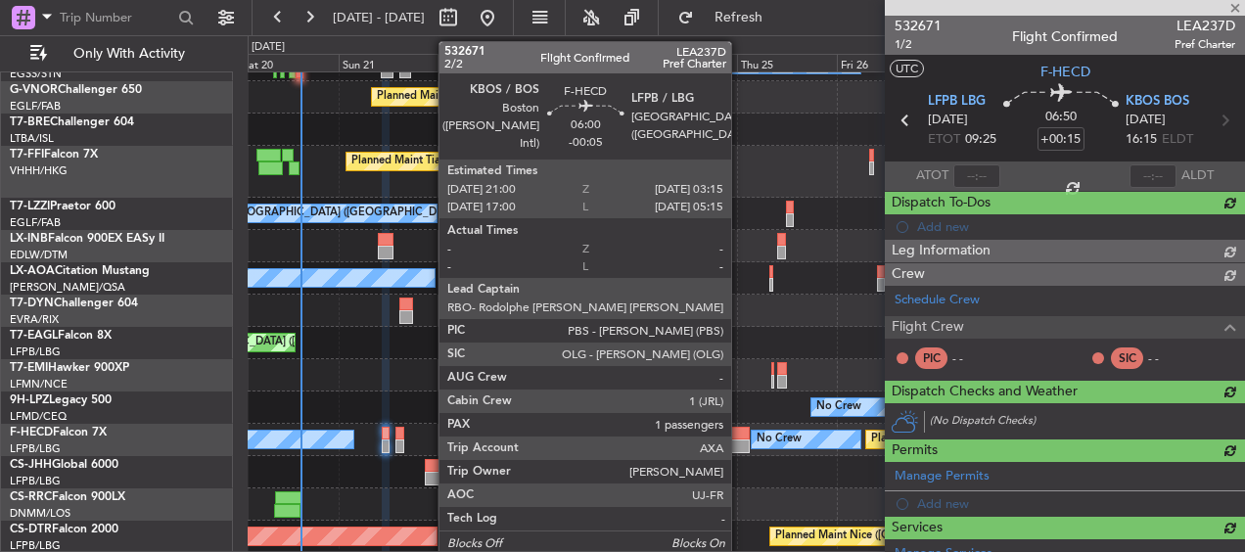
type input "1"
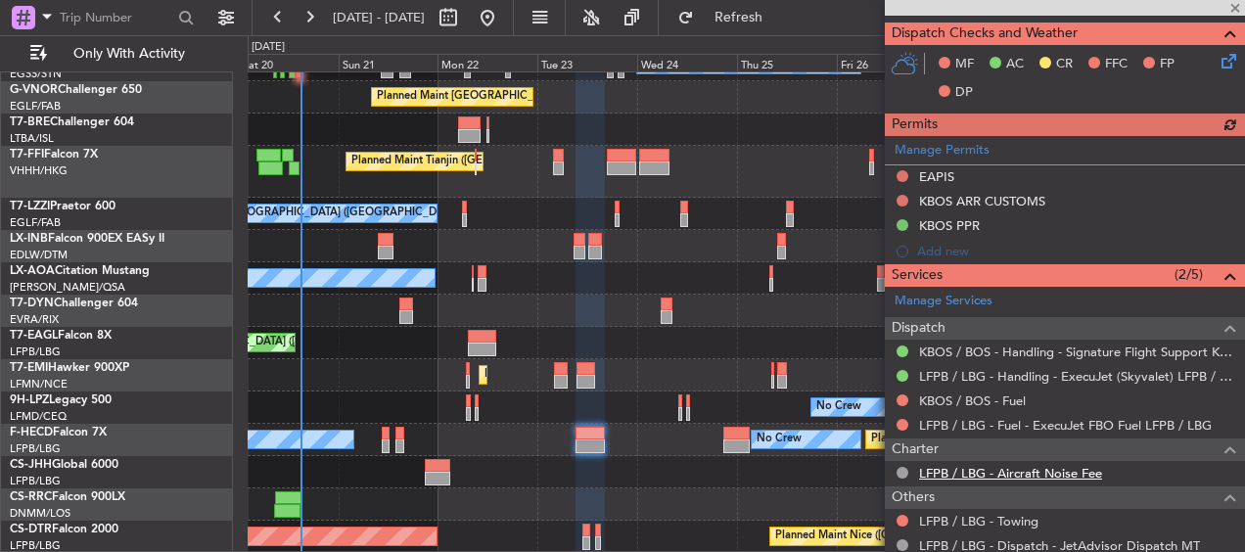
scroll to position [685, 0]
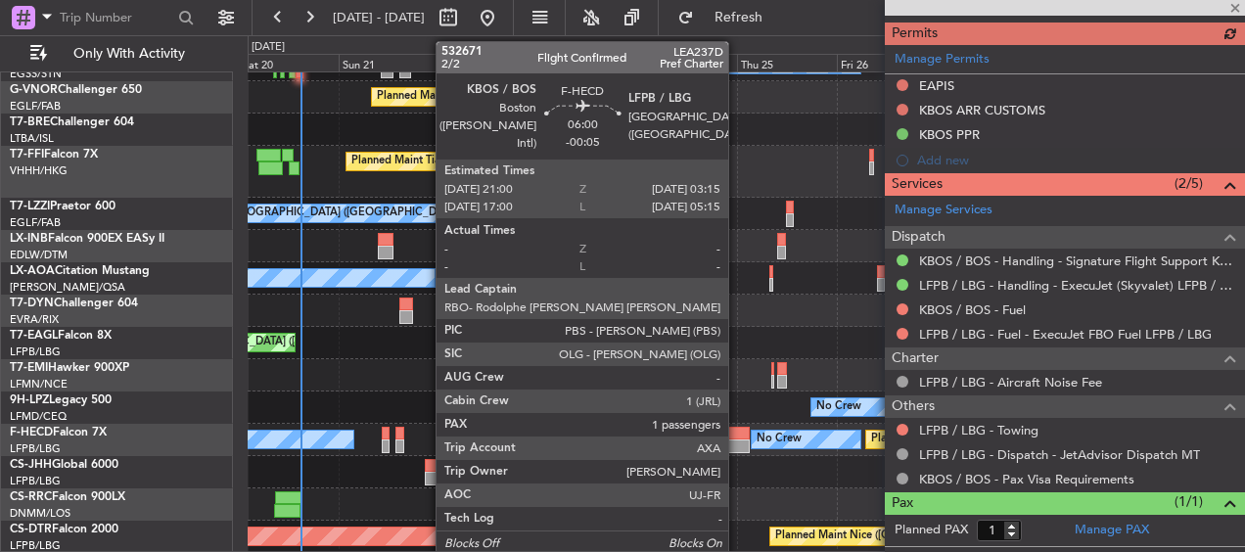
click at [737, 438] on div at bounding box center [736, 434] width 26 height 14
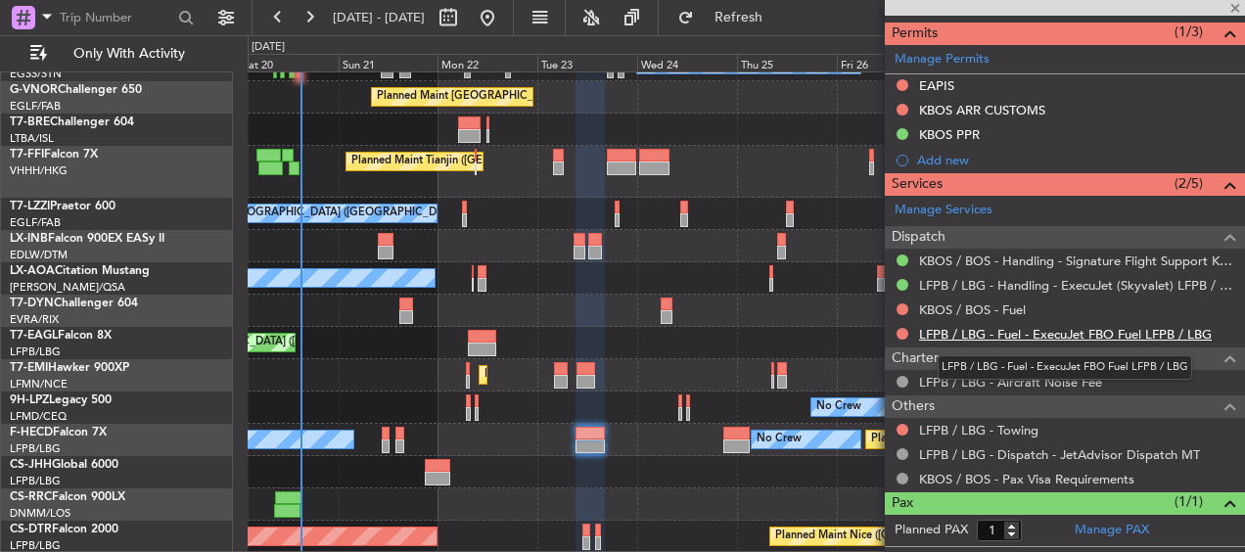
type input "-00:05"
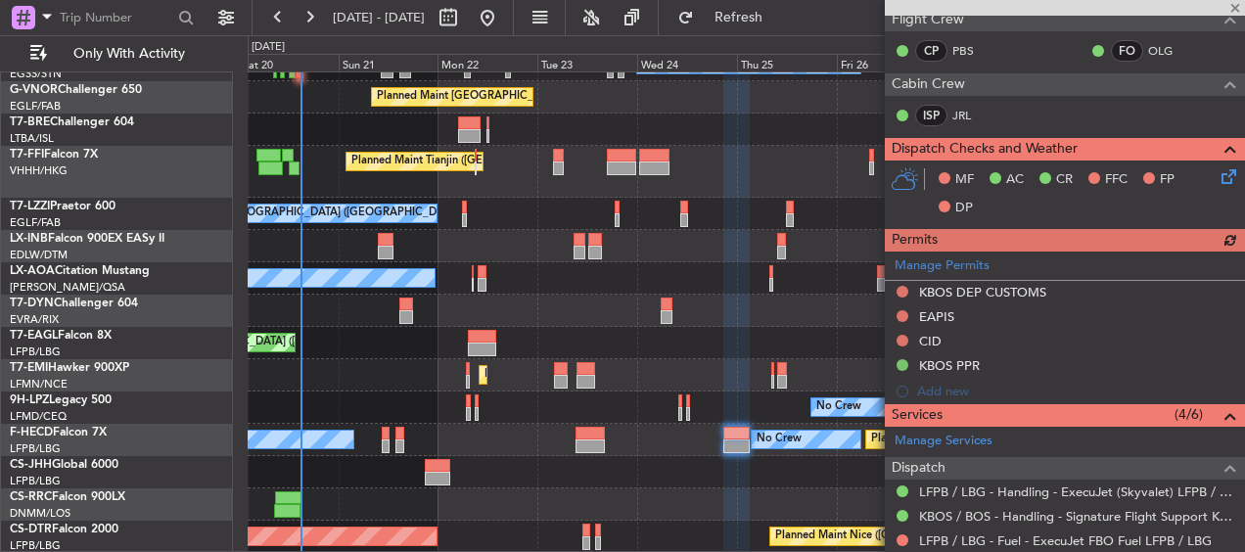
scroll to position [405, 0]
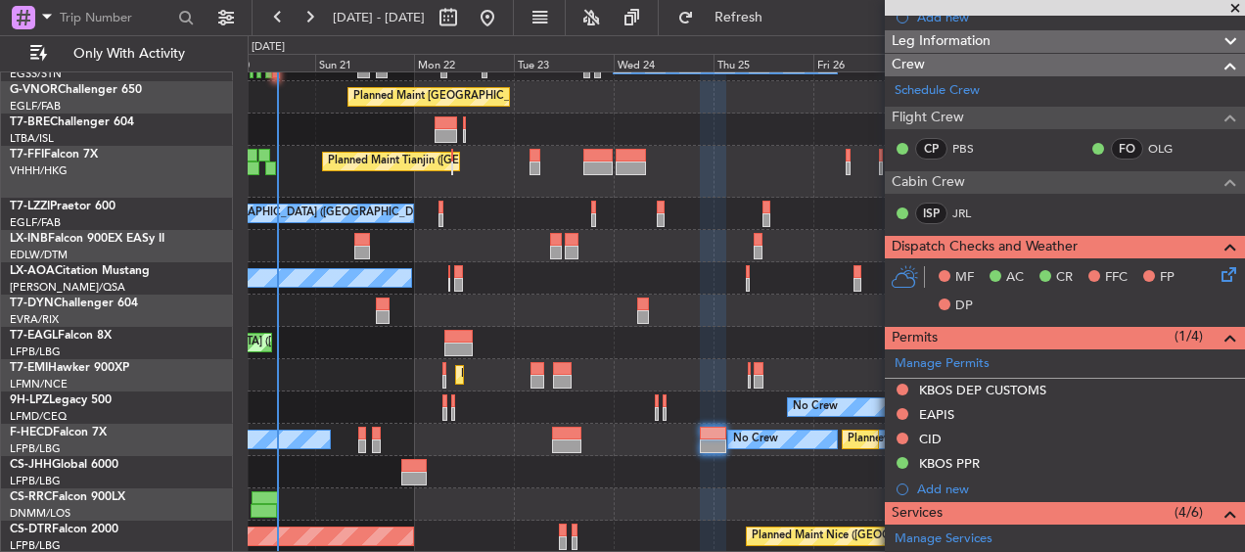
click at [743, 345] on div "A/C Unavailable [GEOGRAPHIC_DATA] ([GEOGRAPHIC_DATA]) A/C Unavailable A/C Unava…" at bounding box center [746, 188] width 997 height 730
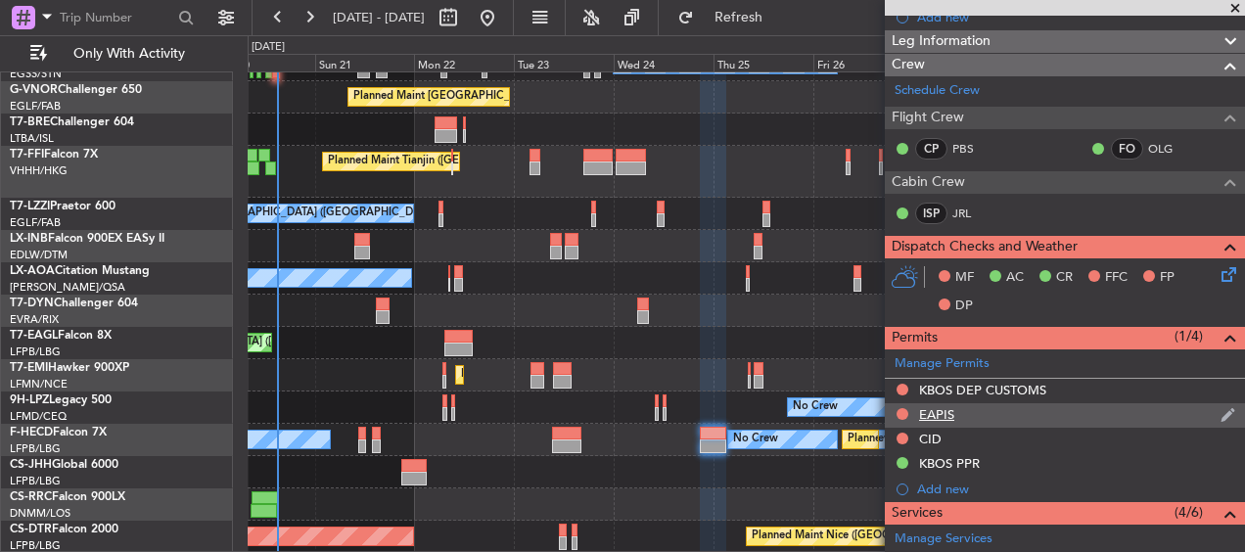
scroll to position [699, 0]
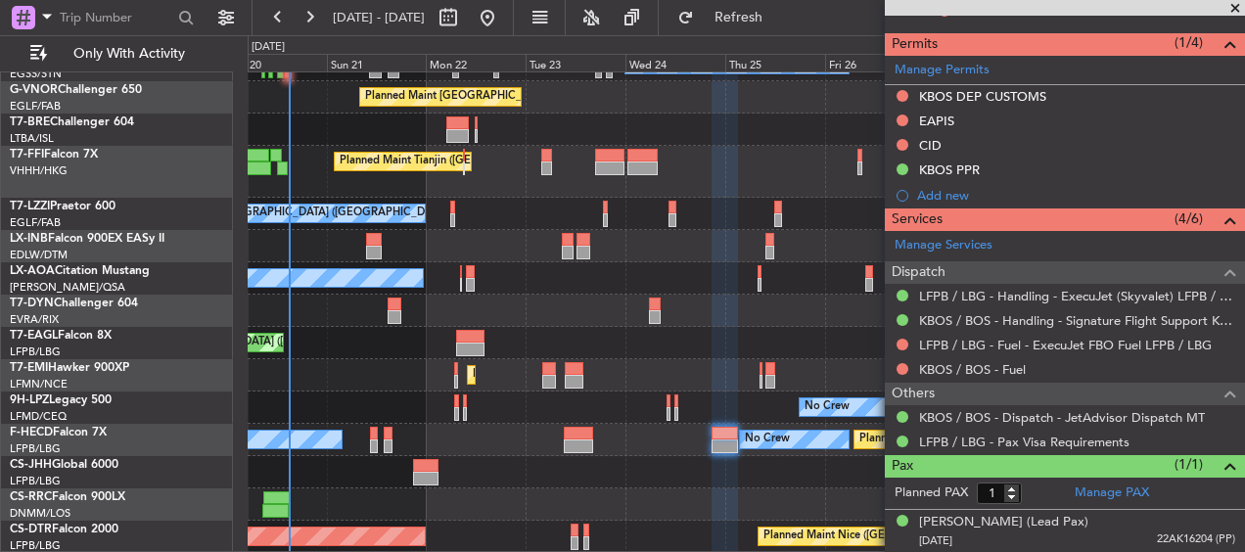
click at [639, 453] on div "A/C Unavailable London (Luton) A/C Unavailable A/C Unavailable Planned Maint Lo…" at bounding box center [746, 188] width 997 height 730
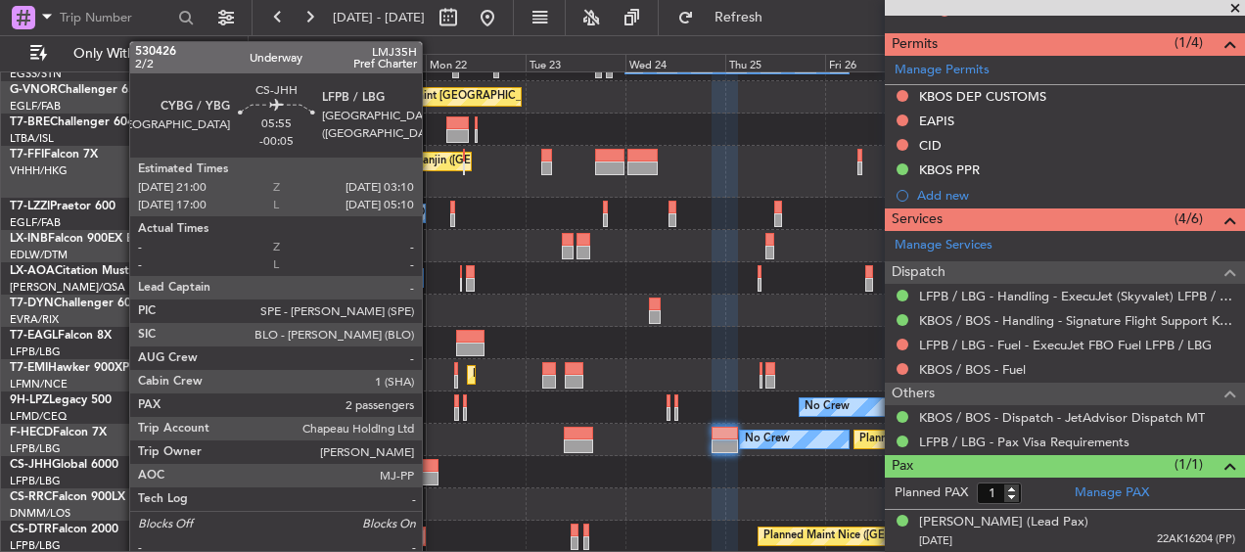
click at [431, 474] on div at bounding box center [426, 479] width 26 height 14
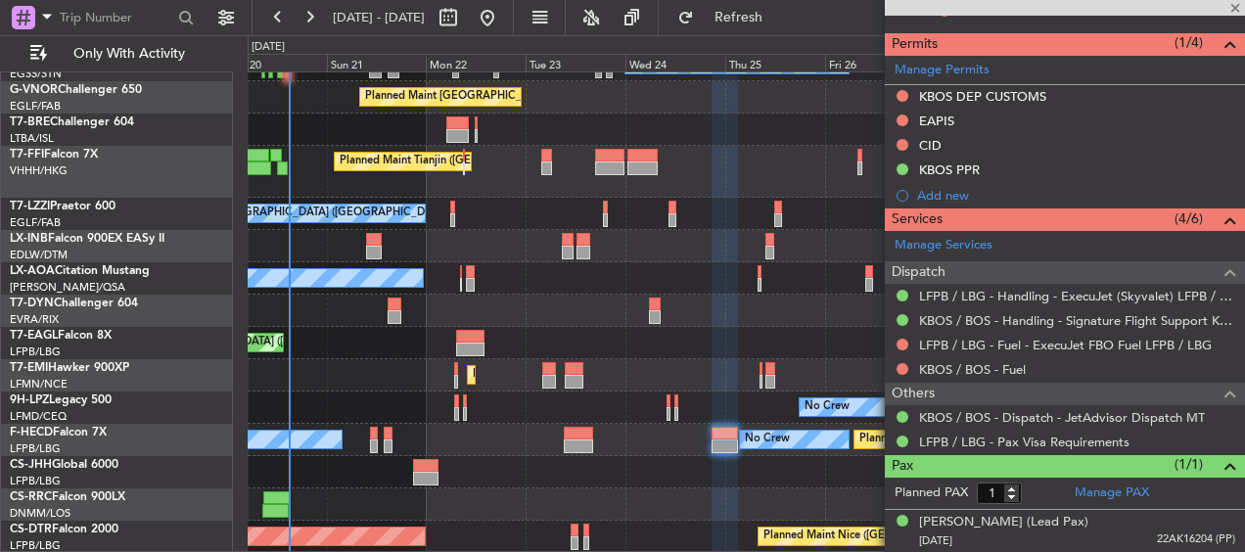
type input "2"
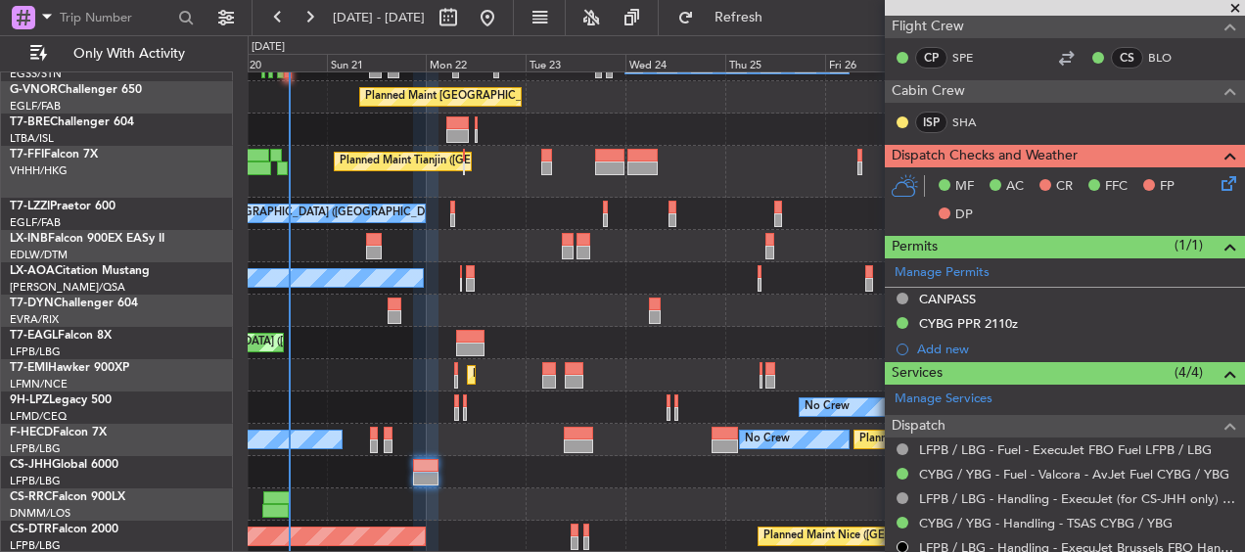
scroll to position [107, 0]
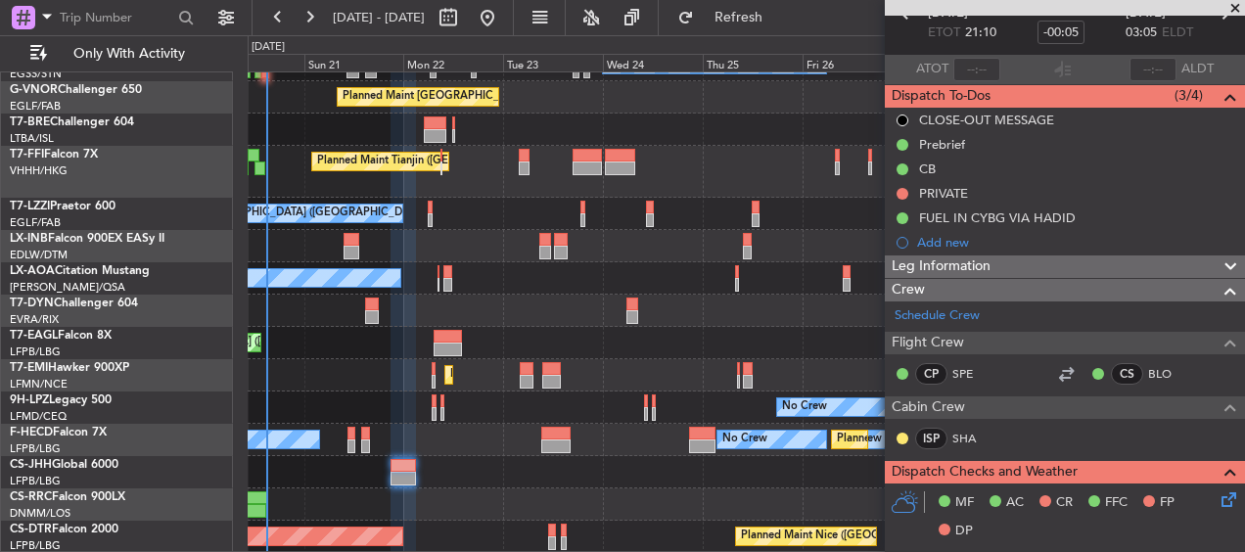
click at [765, 263] on div "A/C Unavailable [GEOGRAPHIC_DATA] ([GEOGRAPHIC_DATA]) A/C Unavailable A/C Unava…" at bounding box center [746, 188] width 997 height 730
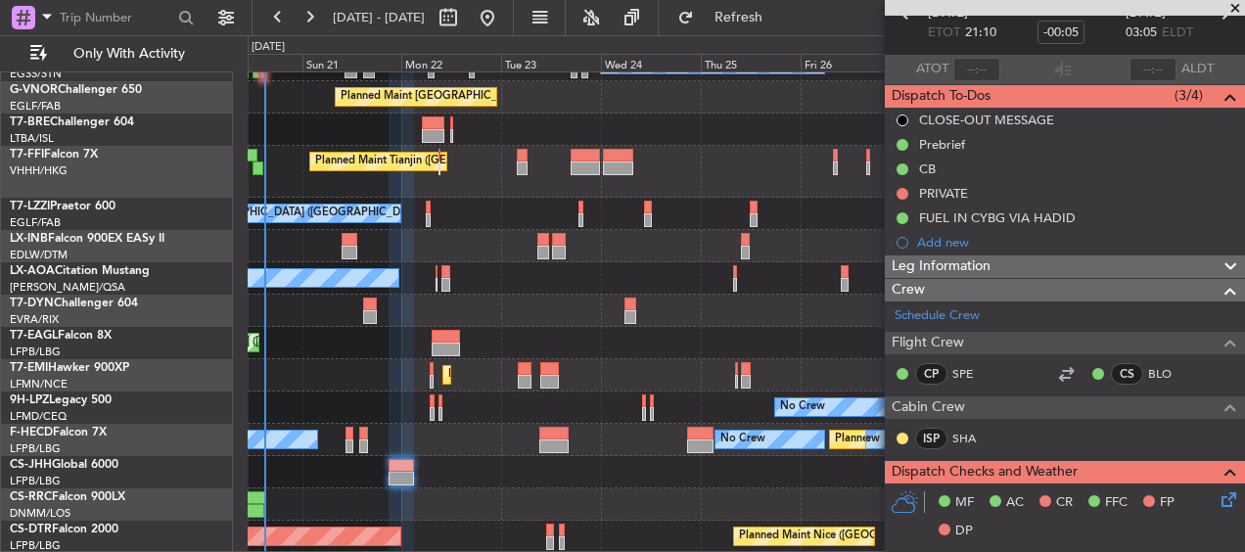
click at [953, 132] on div "Prebrief" at bounding box center [1065, 144] width 360 height 24
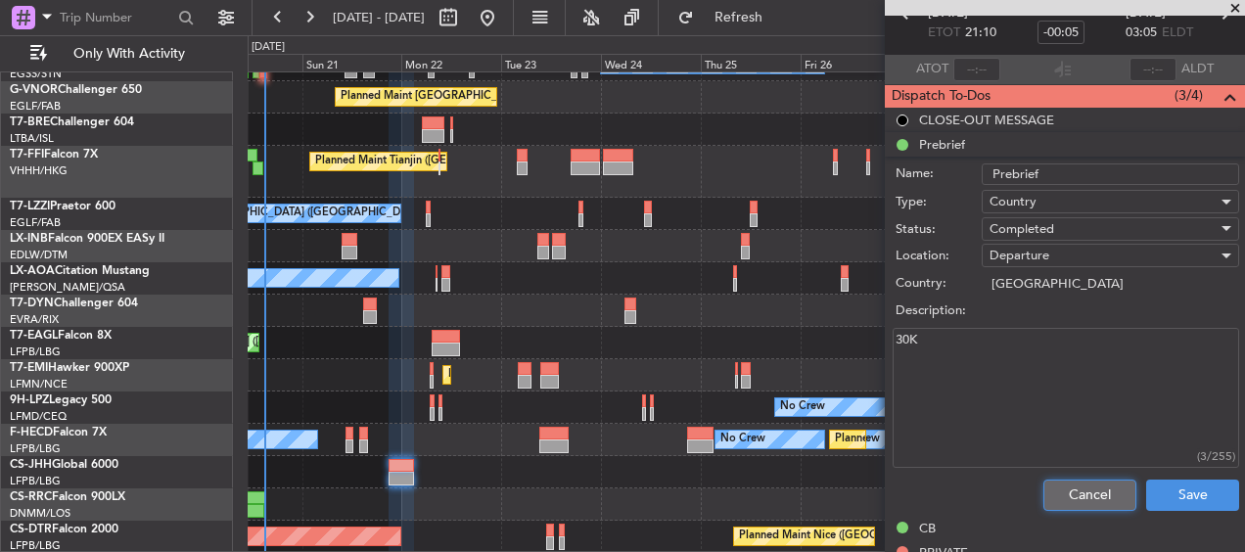
click at [1070, 507] on button "Cancel" at bounding box center [1090, 495] width 93 height 31
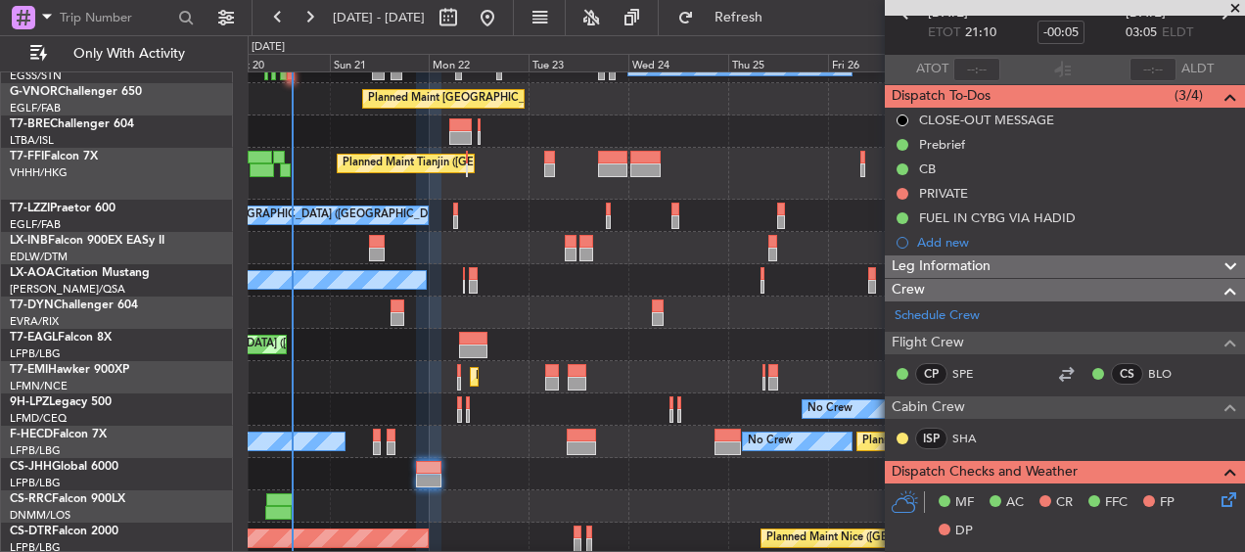
click at [413, 505] on div "Planned Maint [GEOGRAPHIC_DATA] ([GEOGRAPHIC_DATA])" at bounding box center [746, 506] width 997 height 32
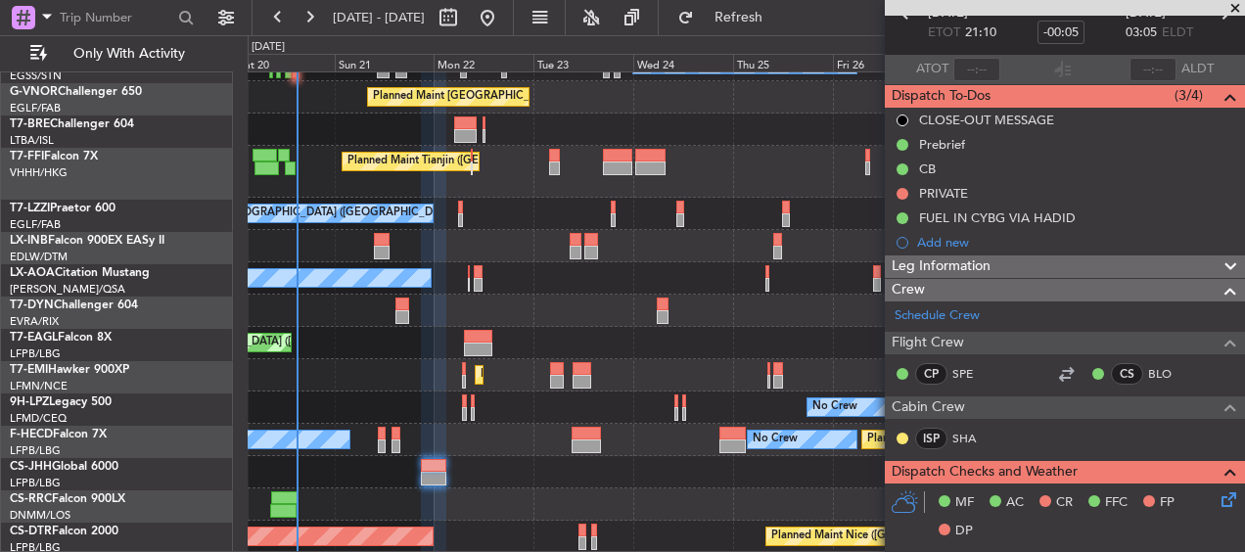
scroll to position [250, 0]
click at [414, 461] on div "A/C Unavailable London (Luton) A/C Unavailable A/C Unavailable Planned Maint Lo…" at bounding box center [746, 188] width 997 height 730
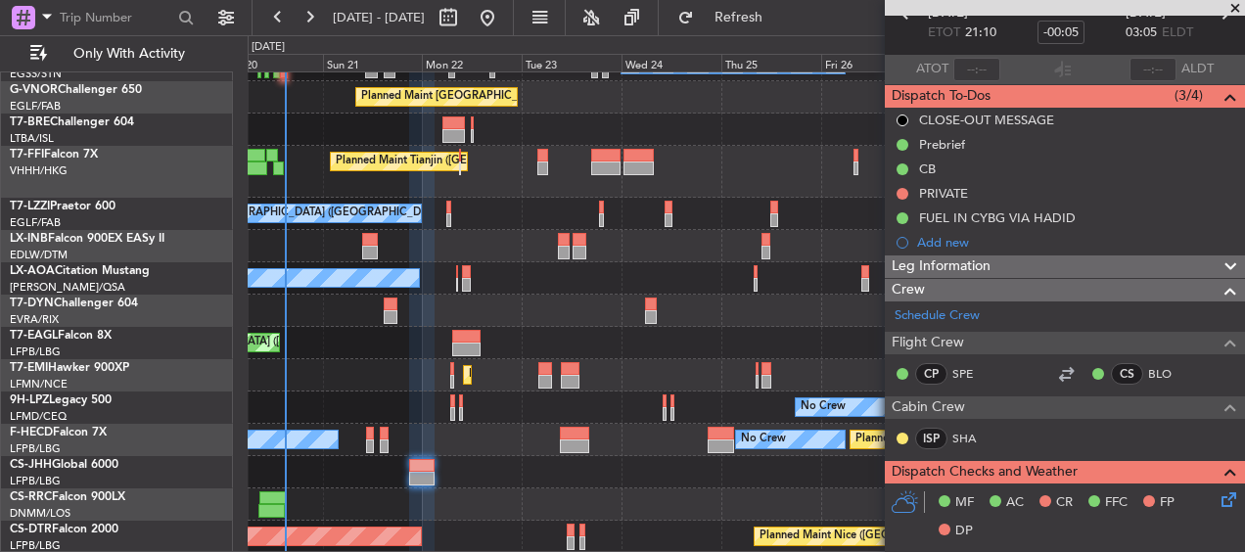
click at [321, 452] on div "A/C Unavailable [GEOGRAPHIC_DATA] ([GEOGRAPHIC_DATA]) A/C Unavailable A/C Unava…" at bounding box center [746, 188] width 997 height 730
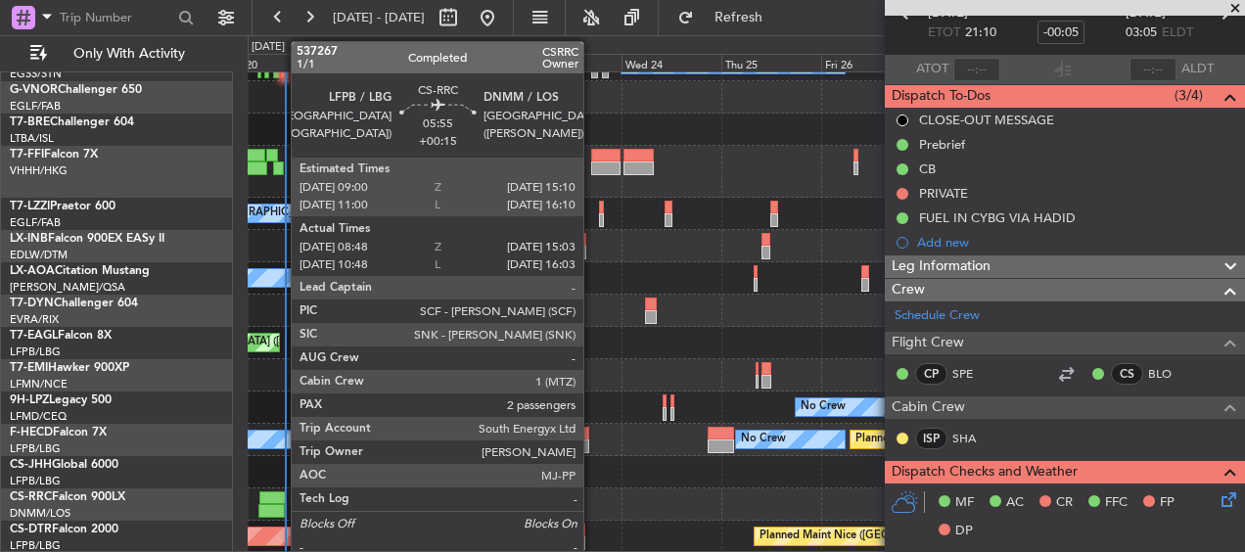
click at [281, 495] on div at bounding box center [272, 498] width 26 height 14
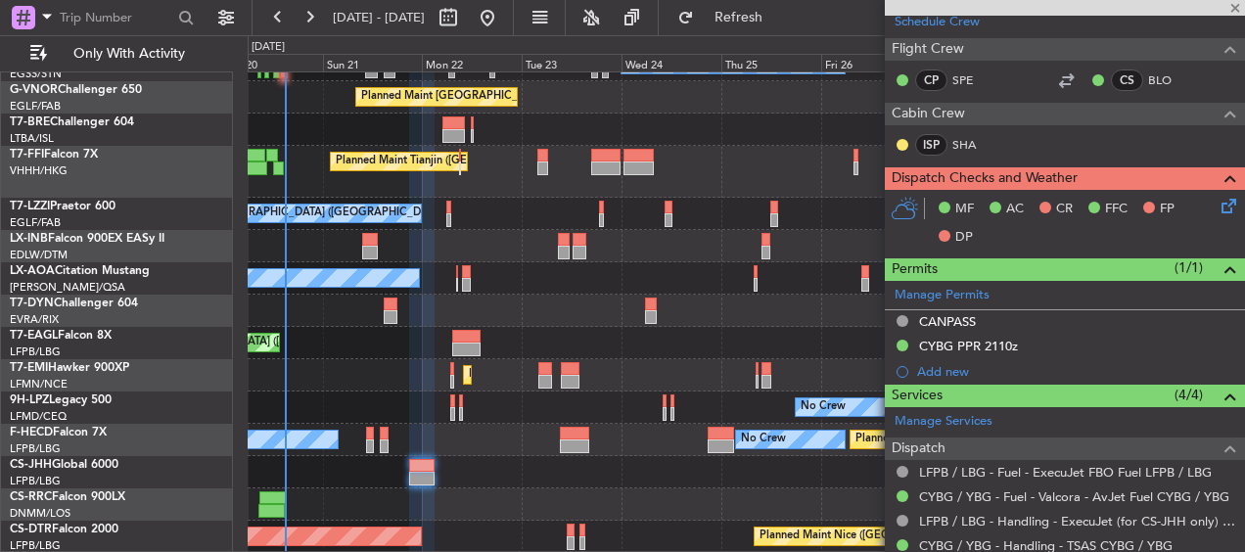
type input "+00:15"
type input "08:58"
type input "14:58"
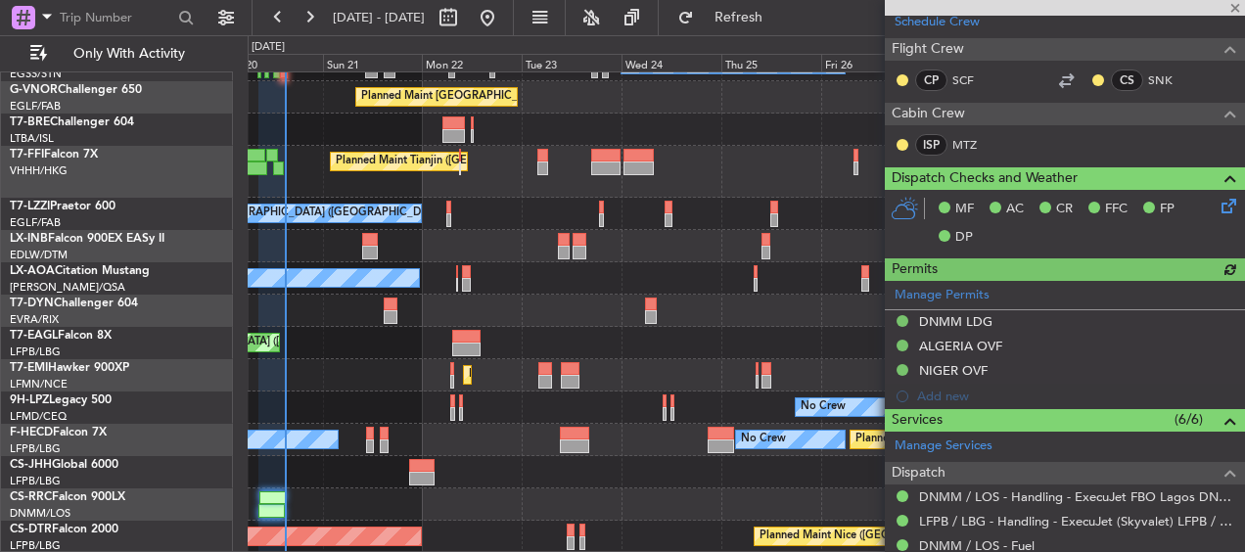
scroll to position [670, 0]
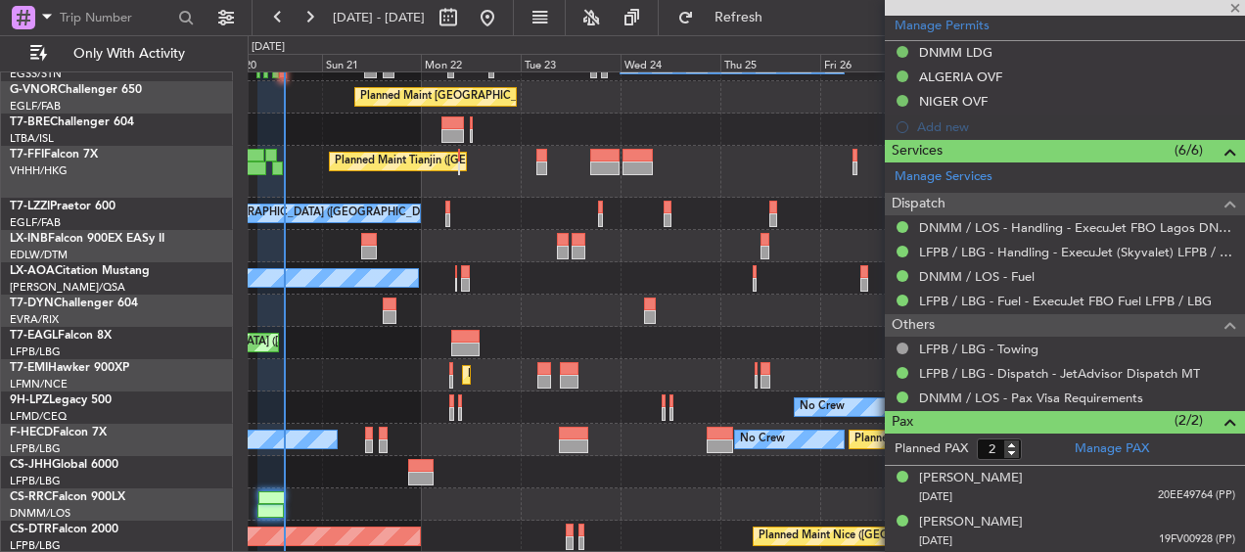
click at [468, 484] on div "A/C Unavailable [GEOGRAPHIC_DATA] ([GEOGRAPHIC_DATA]) A/C Unavailable A/C Unava…" at bounding box center [746, 188] width 997 height 730
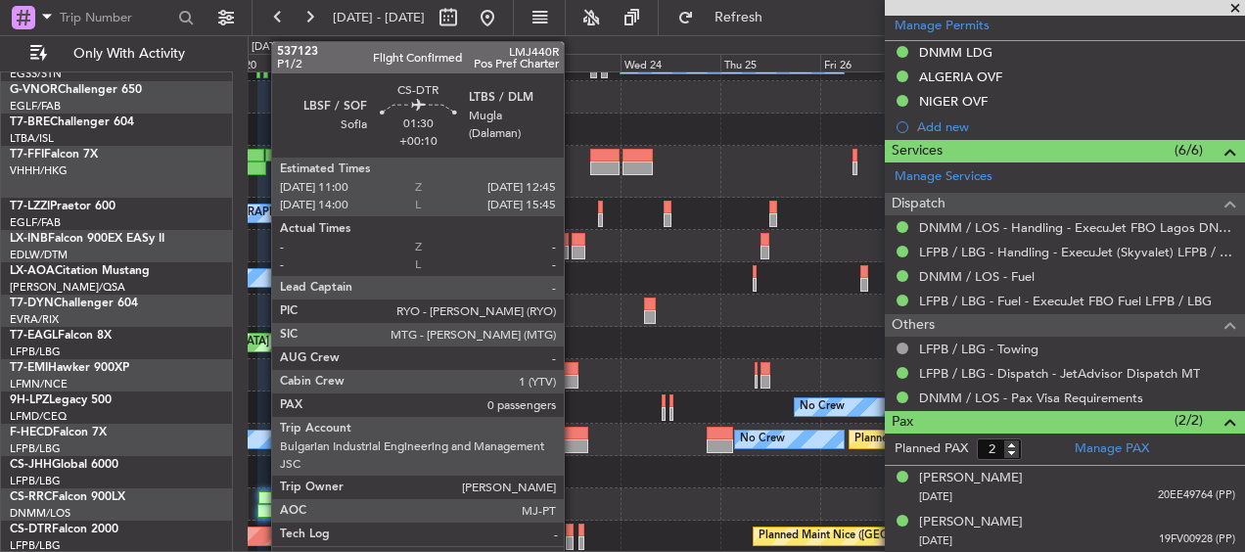
click at [573, 531] on div at bounding box center [570, 531] width 8 height 14
type input "+00:10"
type input "0"
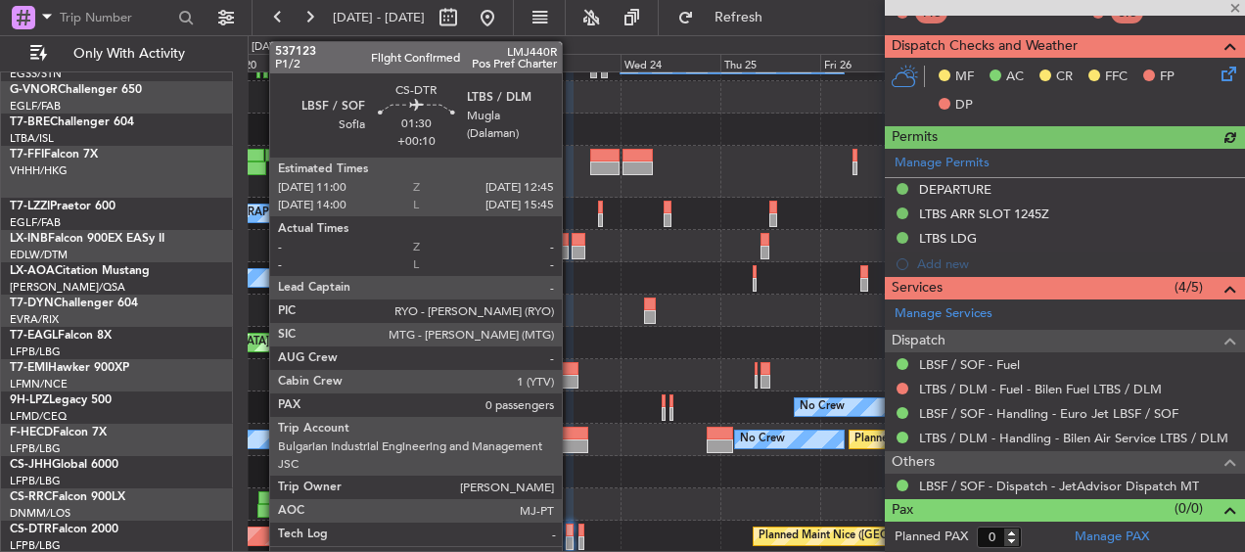
scroll to position [508, 0]
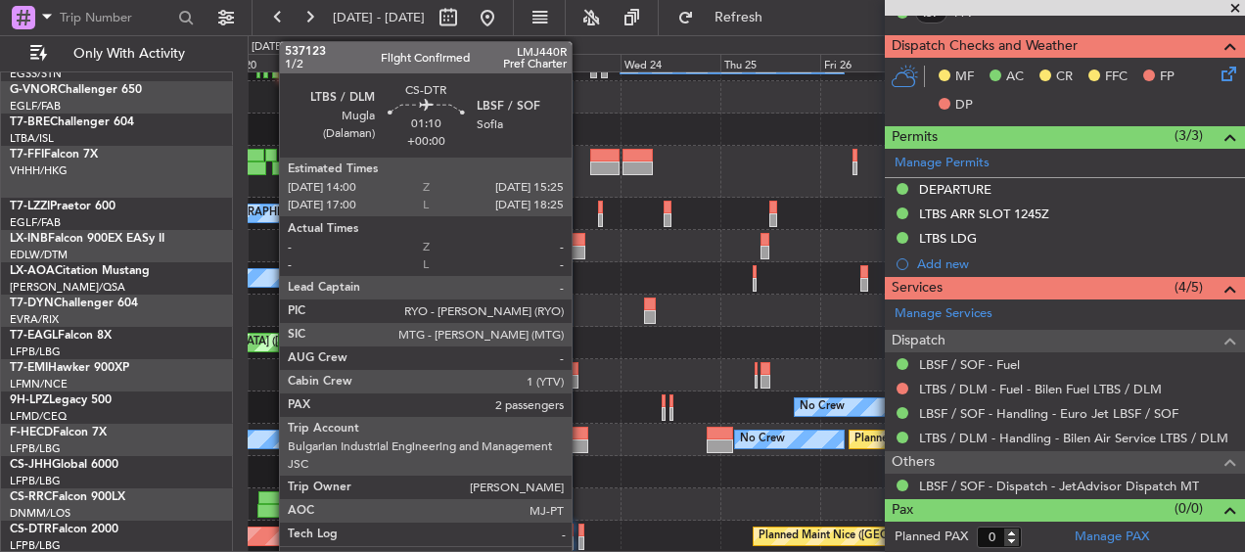
click at [581, 542] on div at bounding box center [582, 543] width 7 height 14
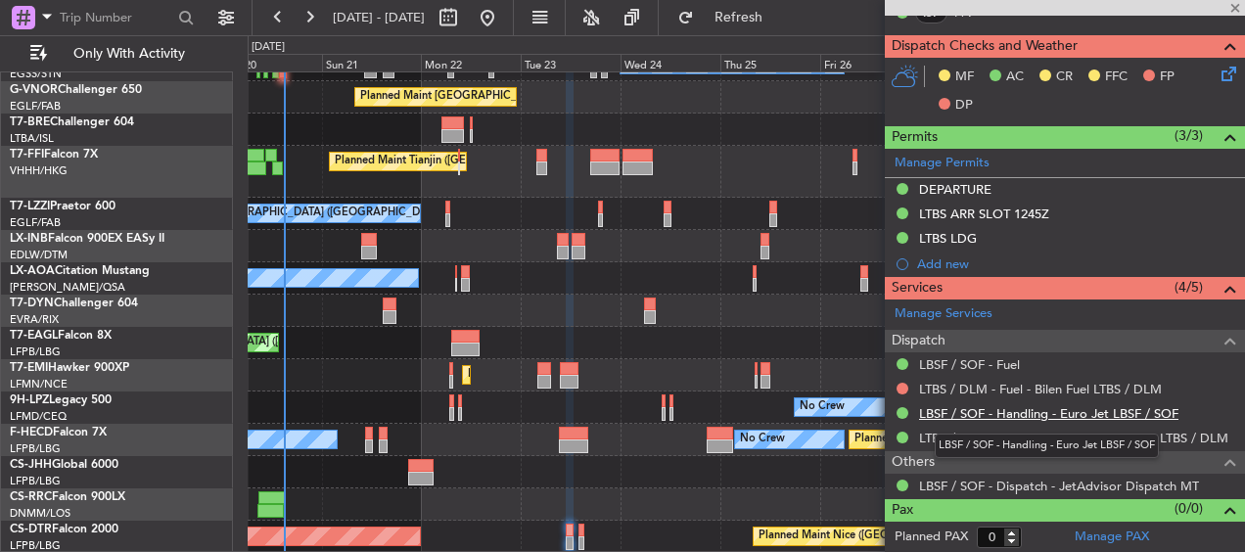
type input "2"
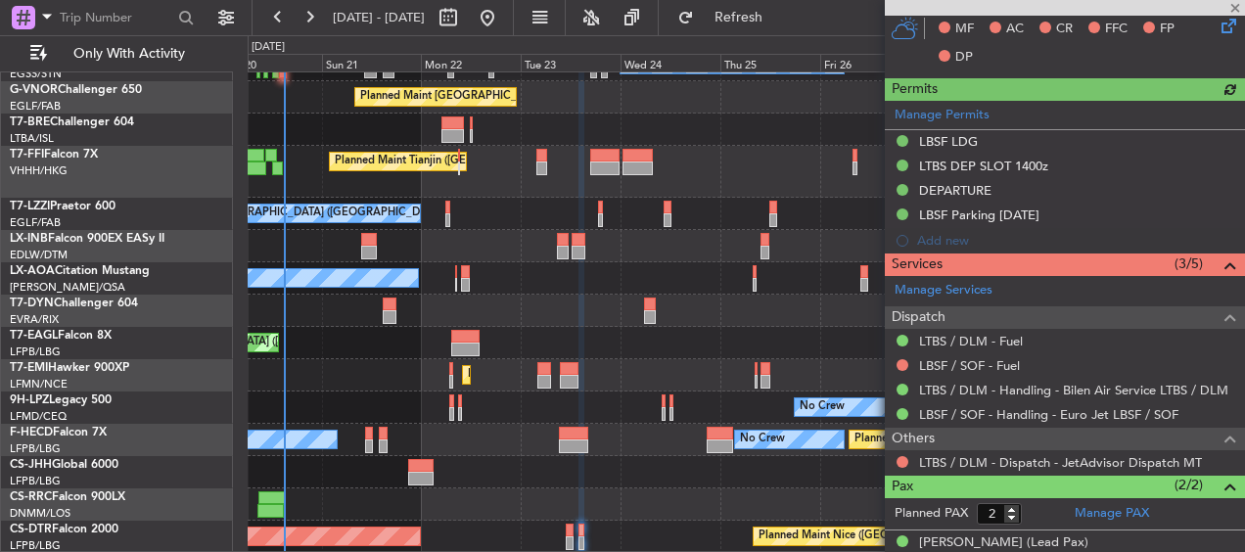
scroll to position [621, 0]
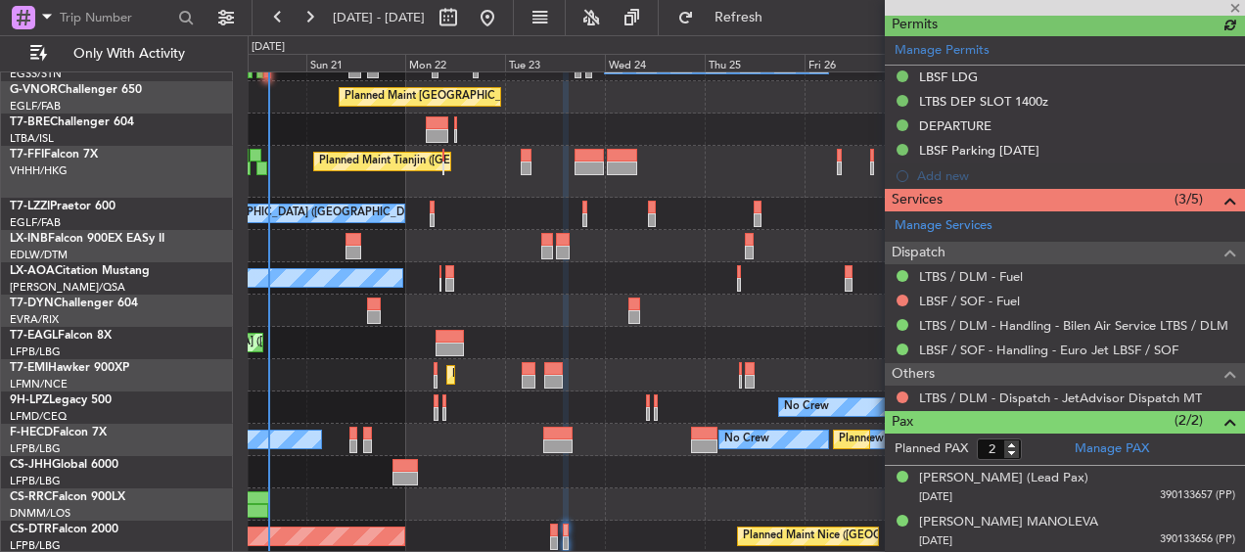
click at [666, 299] on div "A/C Unavailable [GEOGRAPHIC_DATA] ([GEOGRAPHIC_DATA]) A/C Unavailable A/C Unava…" at bounding box center [746, 188] width 997 height 730
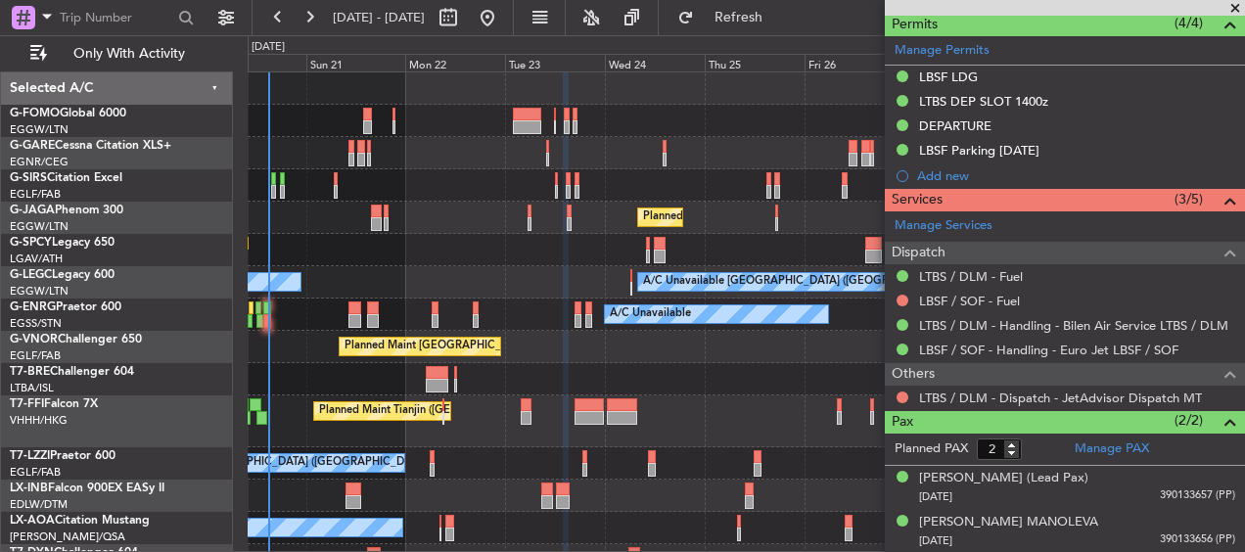
scroll to position [250, 0]
